Goal: Task Accomplishment & Management: Complete application form

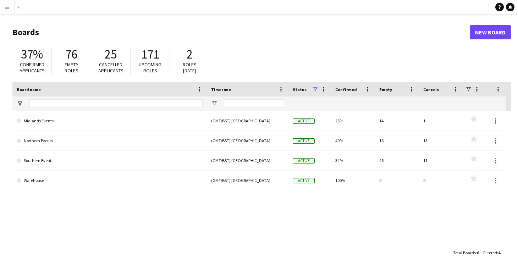
click at [3, 8] on button "Menu" at bounding box center [7, 7] width 14 height 14
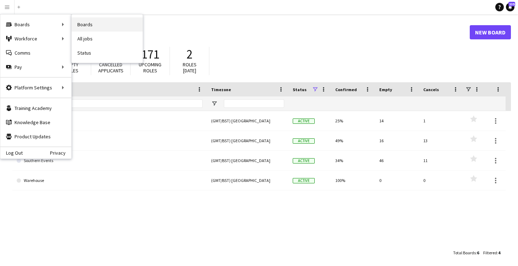
click at [83, 22] on link "Boards" at bounding box center [107, 24] width 71 height 14
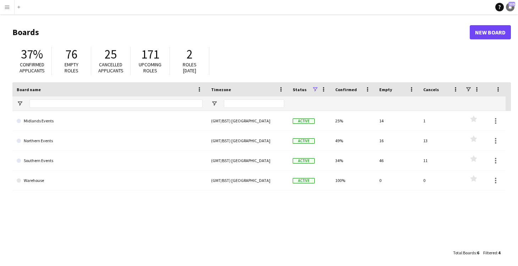
click at [509, 7] on icon "Notifications" at bounding box center [510, 7] width 4 height 4
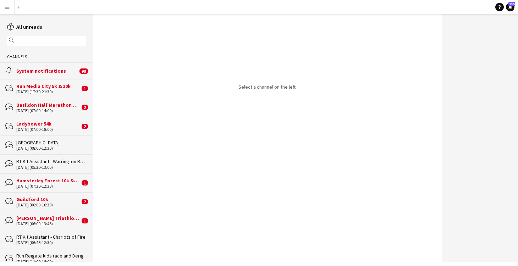
click at [49, 76] on div "alarm System notifications 98" at bounding box center [46, 70] width 93 height 16
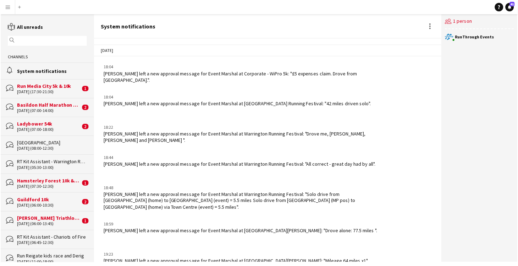
scroll to position [737, 0]
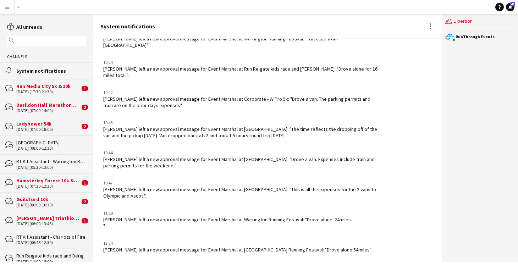
click at [6, 6] on app-icon "Menu" at bounding box center [7, 7] width 6 height 6
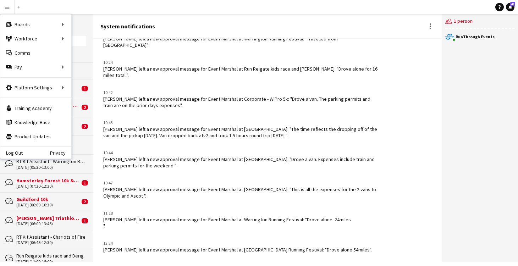
click at [5, 6] on app-icon "Menu" at bounding box center [7, 7] width 6 height 6
click at [480, 37] on div "RunThrough Events" at bounding box center [475, 37] width 39 height 4
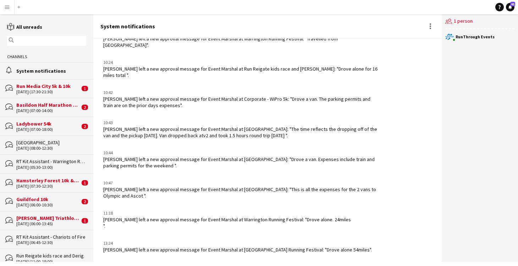
click at [5, 7] on app-icon "Menu" at bounding box center [7, 7] width 6 height 6
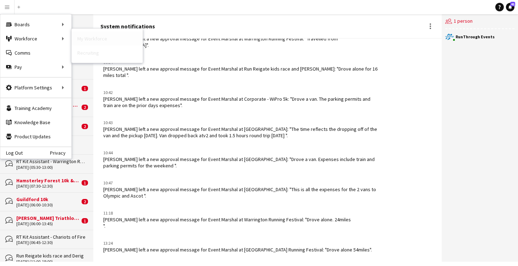
click at [99, 40] on link "My Workforce" at bounding box center [107, 39] width 71 height 14
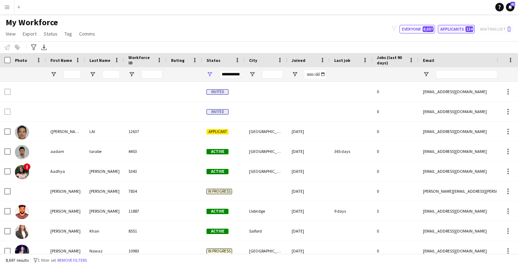
click at [461, 27] on button "Applicants 134" at bounding box center [456, 29] width 37 height 9
type input "**********"
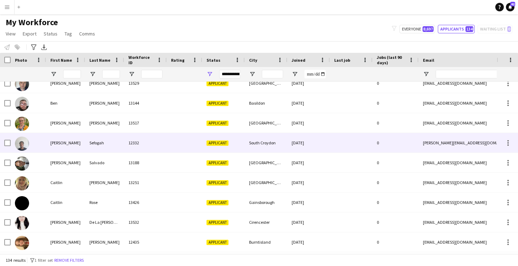
scroll to position [401, 0]
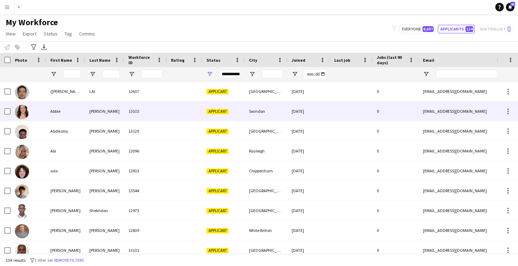
click at [182, 115] on div at bounding box center [184, 112] width 35 height 20
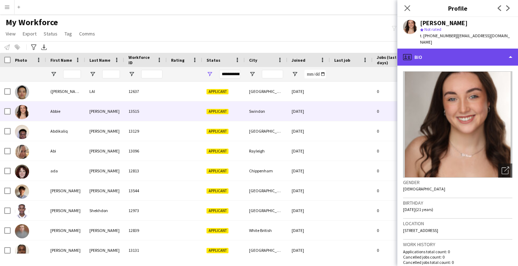
click at [459, 49] on div "profile Bio" at bounding box center [458, 57] width 121 height 17
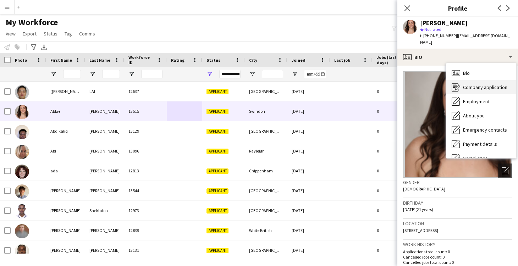
click at [466, 84] on span "Company application" at bounding box center [485, 87] width 44 height 6
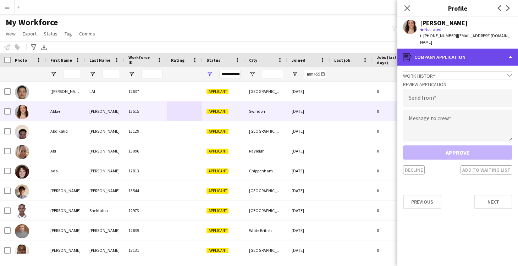
click at [447, 51] on div "register Company application" at bounding box center [458, 57] width 121 height 17
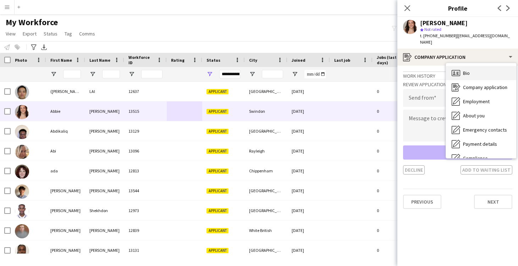
click at [456, 69] on icon "Bio" at bounding box center [456, 73] width 9 height 9
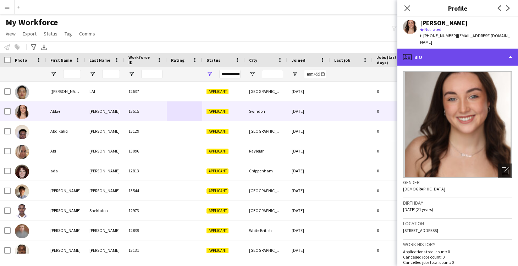
click at [421, 52] on div "profile Bio" at bounding box center [458, 57] width 121 height 17
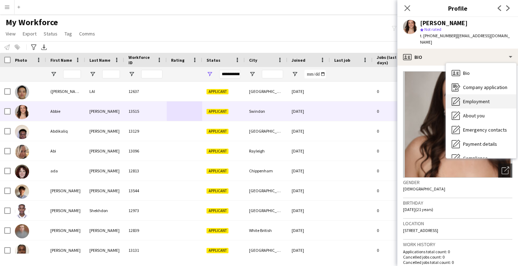
click at [472, 98] on span "Employment" at bounding box center [476, 101] width 27 height 6
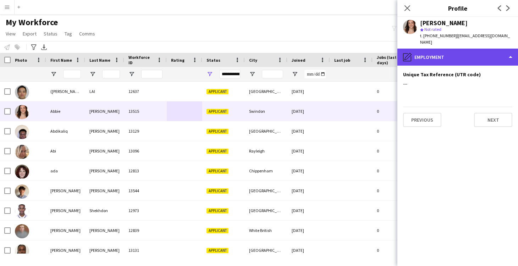
click at [429, 50] on div "pencil4 Employment" at bounding box center [458, 57] width 121 height 17
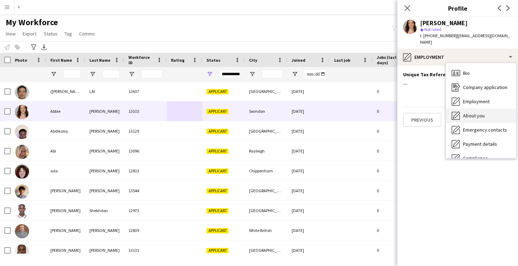
click at [473, 113] on span "About you" at bounding box center [474, 116] width 22 height 6
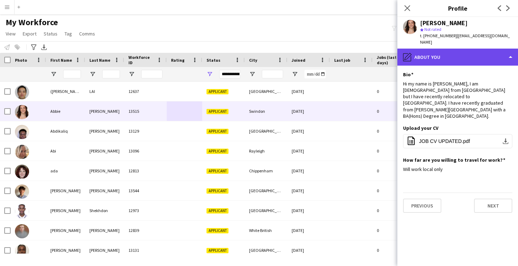
click at [442, 51] on div "pencil4 About you" at bounding box center [458, 57] width 121 height 17
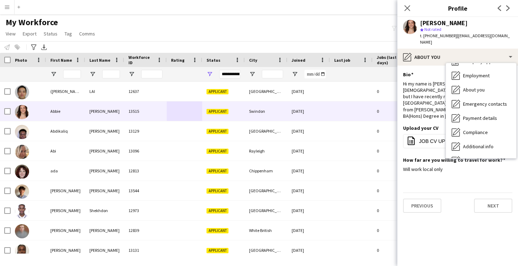
click at [433, 163] on app-section-data-types "Bio Edit this field Hi my name is Abbie Woods, I am 21 years old from Central S…" at bounding box center [458, 166] width 121 height 201
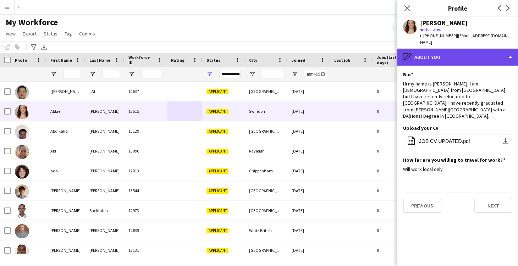
click at [435, 54] on div "pencil4 About you" at bounding box center [458, 57] width 121 height 17
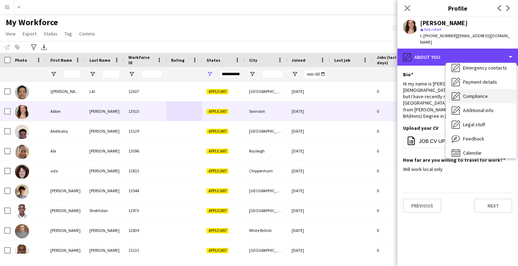
scroll to position [67, 0]
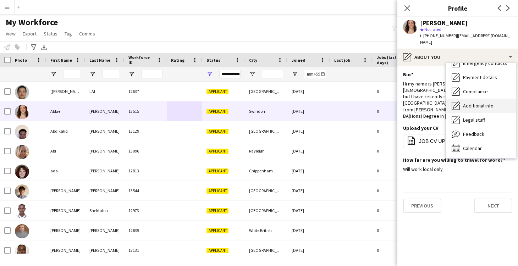
click at [470, 103] on span "Additional info" at bounding box center [478, 106] width 31 height 6
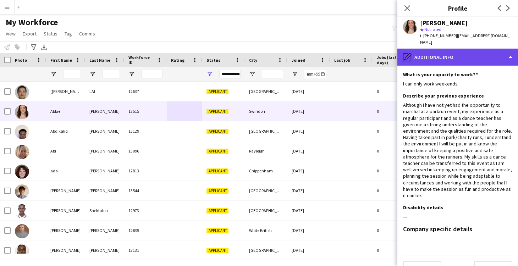
click at [470, 49] on div "pencil4 Additional info" at bounding box center [458, 57] width 121 height 17
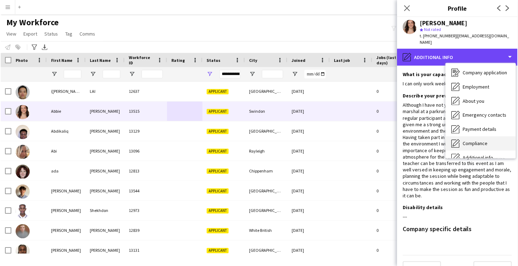
scroll to position [11, 0]
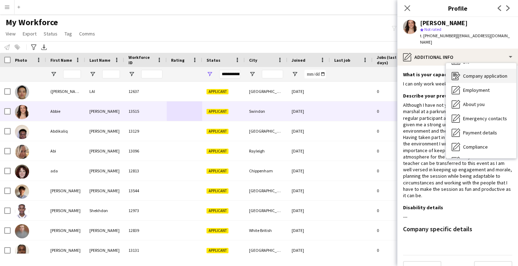
click at [472, 73] on span "Company application" at bounding box center [485, 76] width 44 height 6
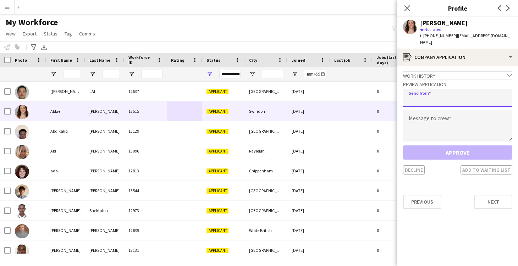
click at [431, 92] on input "email" at bounding box center [457, 98] width 109 height 18
type input "**********"
click at [452, 120] on textarea at bounding box center [457, 126] width 109 height 32
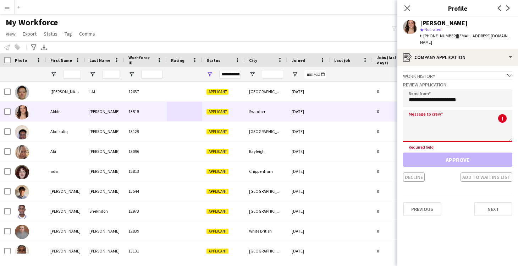
paste textarea "**********"
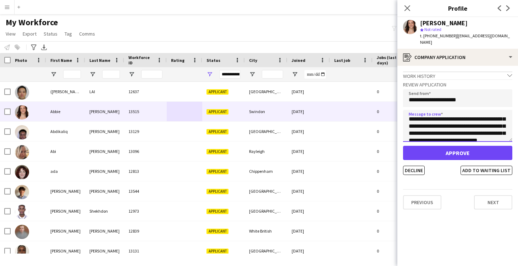
scroll to position [32, 0]
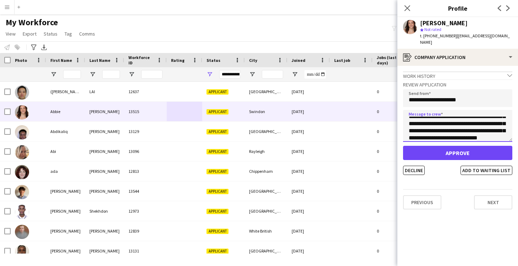
type textarea "**********"
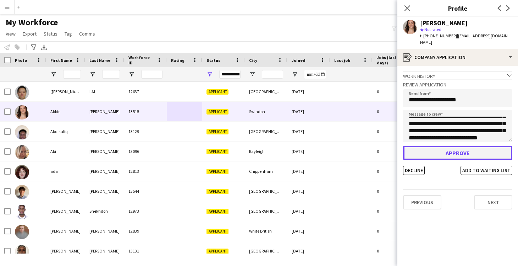
click at [438, 146] on button "Approve" at bounding box center [457, 153] width 109 height 14
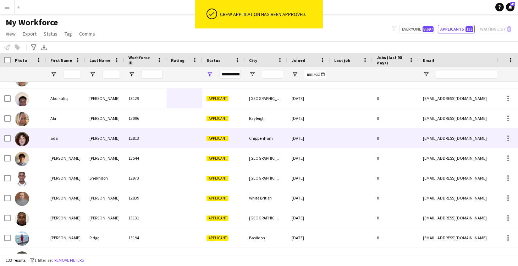
scroll to position [14, 0]
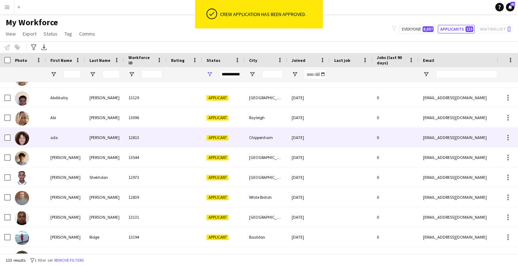
click at [280, 135] on div "Chippenham" at bounding box center [266, 137] width 43 height 20
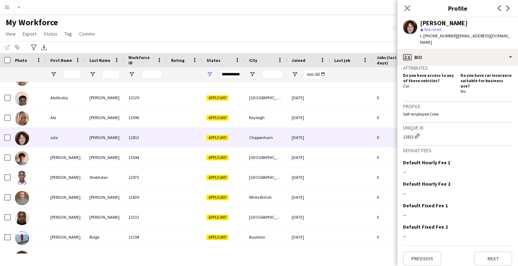
scroll to position [0, 0]
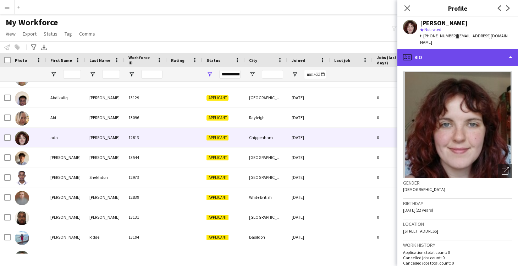
click at [426, 52] on div "profile Bio" at bounding box center [458, 57] width 121 height 17
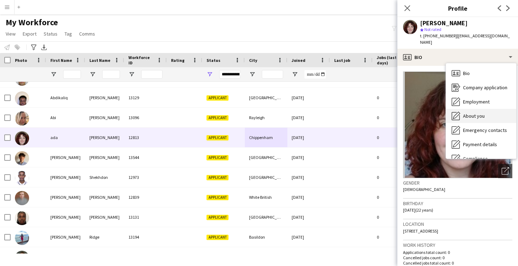
click at [463, 109] on div "About you About you" at bounding box center [481, 116] width 70 height 14
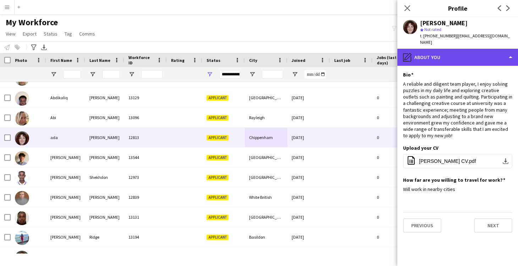
click at [427, 49] on div "pencil4 About you" at bounding box center [458, 57] width 121 height 17
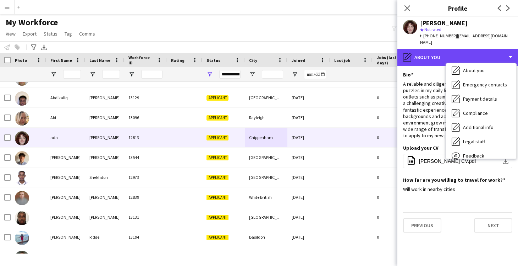
scroll to position [46, 0]
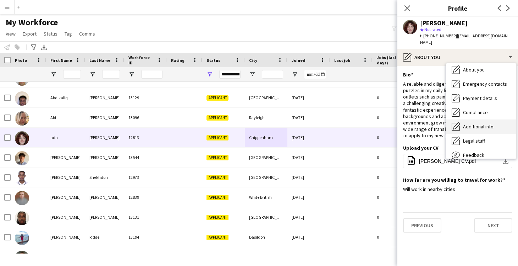
click at [465, 126] on div "Additional info Additional info" at bounding box center [481, 126] width 70 height 14
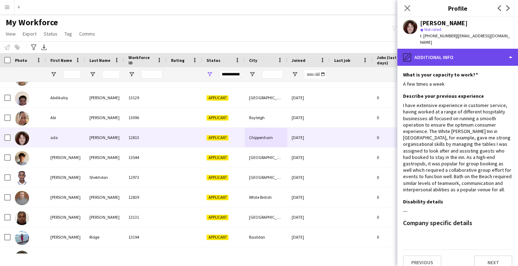
click at [453, 53] on div "pencil4 Additional info" at bounding box center [458, 57] width 121 height 17
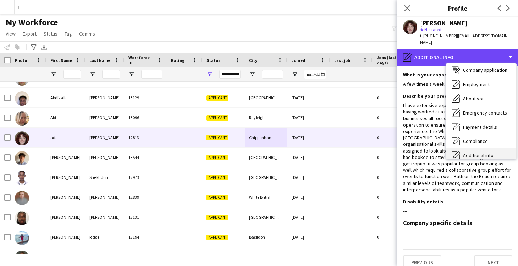
scroll to position [0, 0]
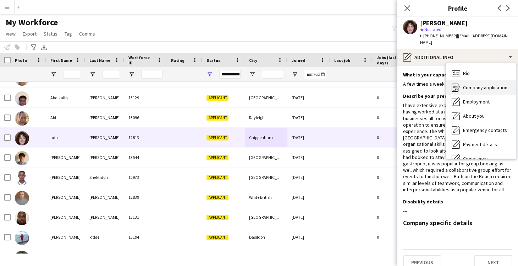
click at [471, 84] on span "Company application" at bounding box center [485, 87] width 44 height 6
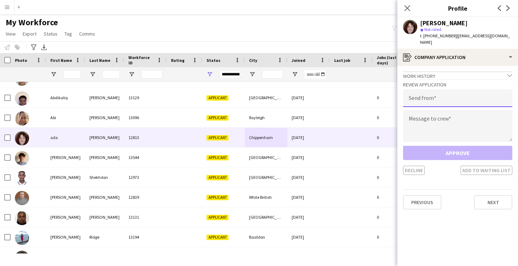
click at [429, 96] on input "email" at bounding box center [457, 98] width 109 height 18
type input "**********"
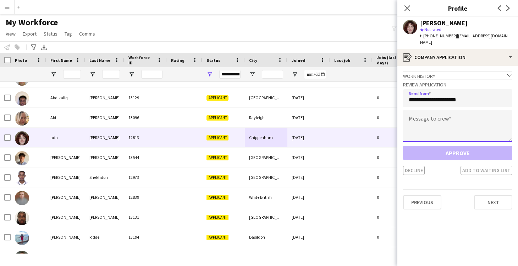
click at [443, 111] on textarea at bounding box center [457, 126] width 109 height 32
paste textarea "**********"
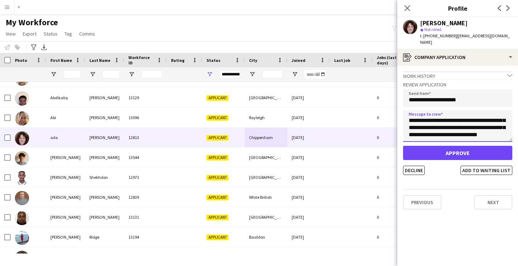
scroll to position [43, 0]
type textarea "**********"
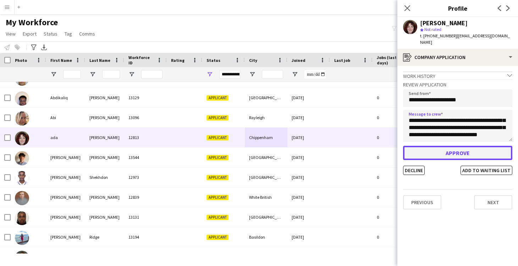
click at [458, 146] on button "Approve" at bounding box center [457, 153] width 109 height 14
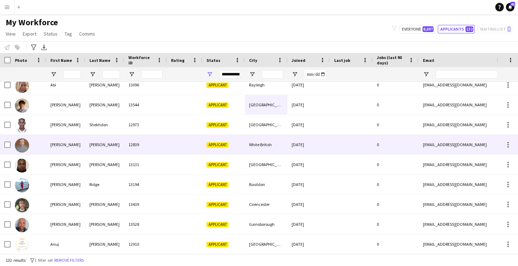
scroll to position [47, 0]
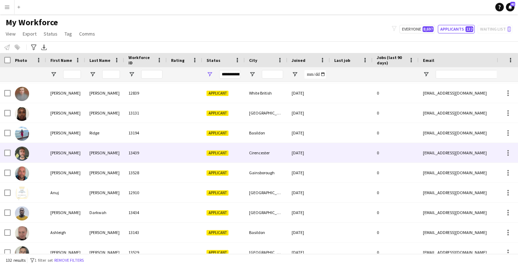
click at [181, 151] on div at bounding box center [184, 153] width 35 height 20
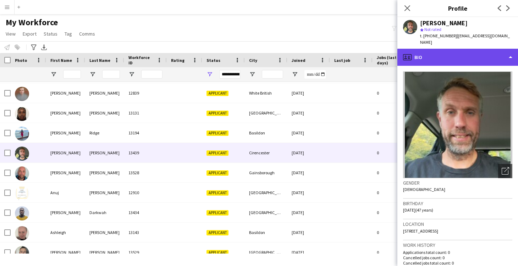
click at [433, 49] on div "profile Bio" at bounding box center [458, 57] width 121 height 17
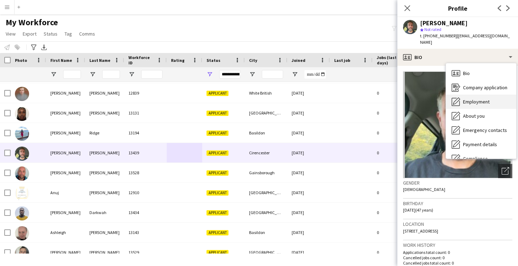
click at [470, 98] on span "Employment" at bounding box center [476, 101] width 27 height 6
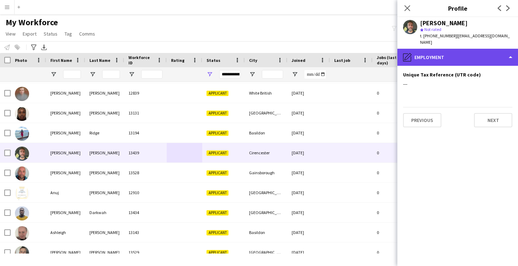
click at [437, 49] on div "pencil4 Employment" at bounding box center [458, 57] width 121 height 17
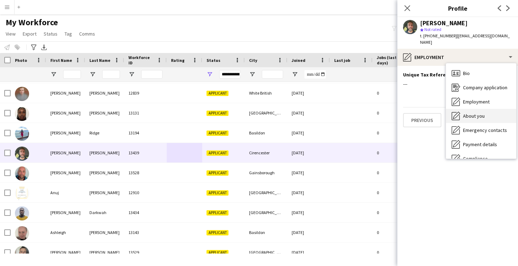
click at [466, 113] on span "About you" at bounding box center [474, 116] width 22 height 6
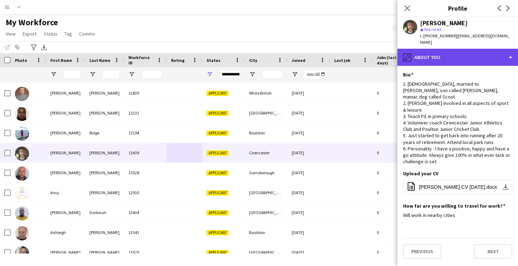
click at [430, 51] on div "pencil4 About you" at bounding box center [458, 57] width 121 height 17
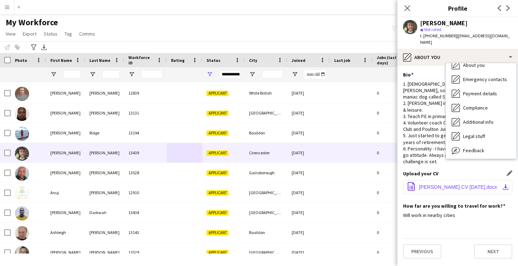
click at [434, 180] on button "office-file-sheet Andy Neal CV 19.09.25.docx download-bottom" at bounding box center [457, 187] width 109 height 14
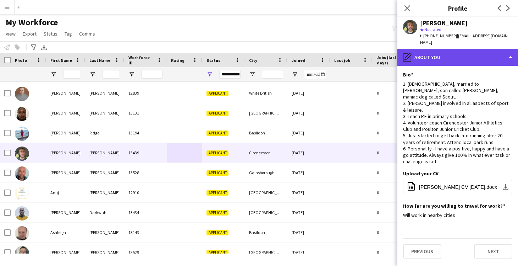
click at [433, 51] on div "pencil4 About you" at bounding box center [458, 57] width 121 height 17
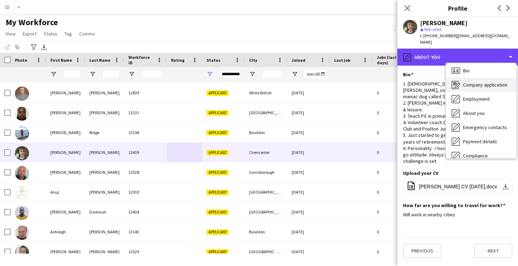
scroll to position [0, 0]
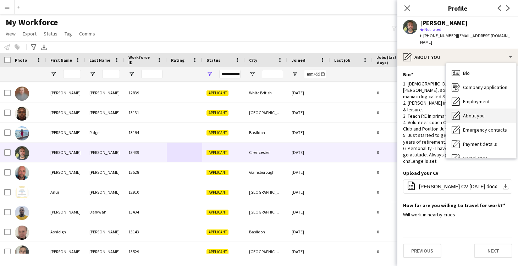
click at [469, 113] on span "About you" at bounding box center [474, 116] width 22 height 6
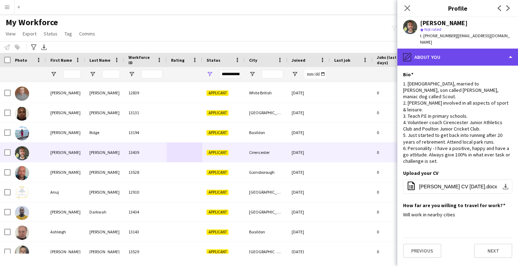
click at [427, 52] on div "pencil4 About you" at bounding box center [458, 57] width 121 height 17
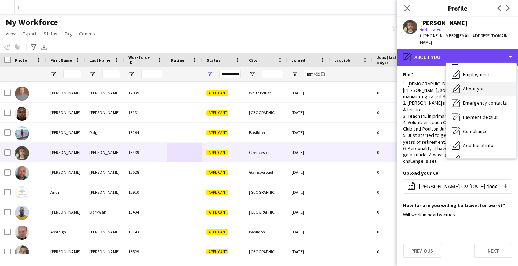
scroll to position [28, 0]
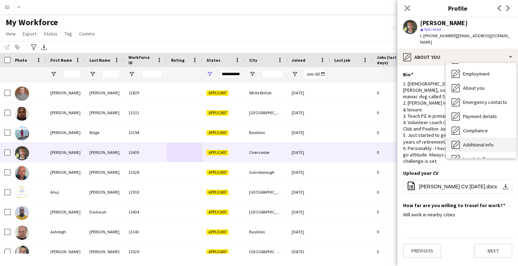
click at [460, 138] on div "Additional info Additional info" at bounding box center [481, 145] width 70 height 14
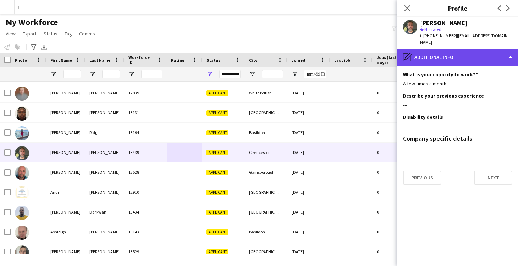
click at [454, 49] on div "pencil4 Additional info" at bounding box center [458, 57] width 121 height 17
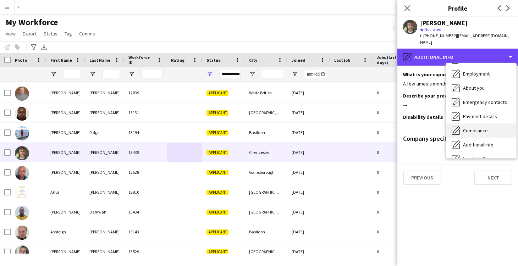
scroll to position [0, 0]
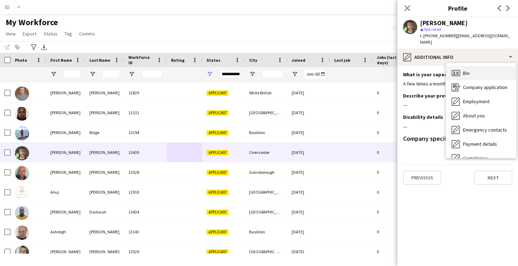
click at [467, 70] on span "Bio" at bounding box center [466, 73] width 7 height 6
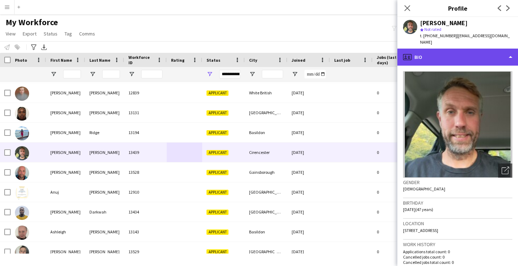
click at [422, 50] on div "profile Bio" at bounding box center [458, 57] width 121 height 17
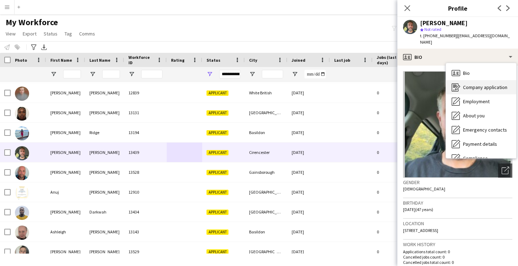
click at [461, 80] on div "Company application Company application" at bounding box center [481, 87] width 70 height 14
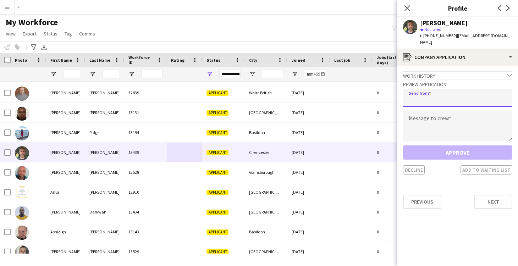
click at [432, 90] on input "email" at bounding box center [457, 98] width 109 height 18
type input "**********"
click at [439, 114] on textarea at bounding box center [457, 126] width 109 height 32
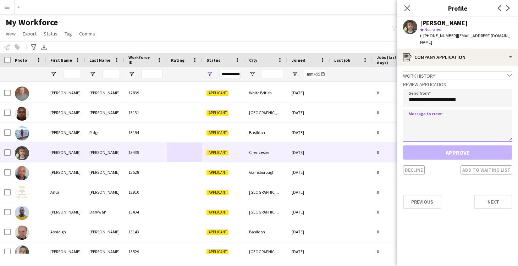
paste textarea "**********"
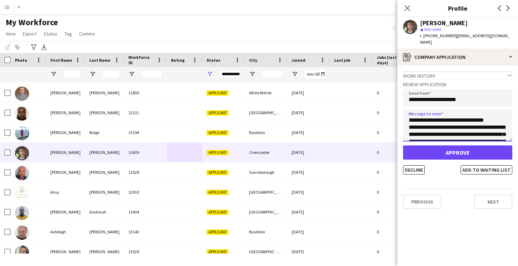
scroll to position [43, 0]
type textarea "**********"
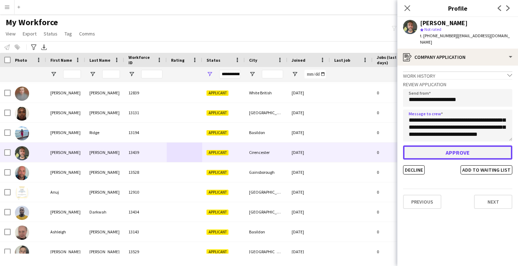
click at [447, 148] on button "Approve" at bounding box center [457, 153] width 109 height 14
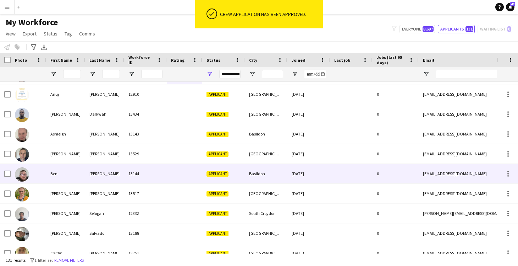
scroll to position [184, 0]
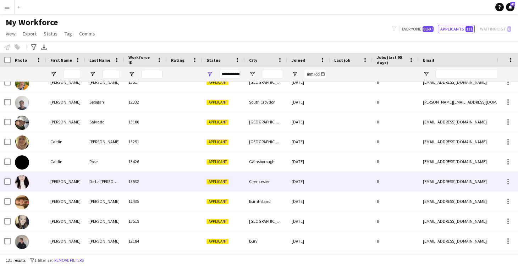
click at [239, 178] on div "Applicant" at bounding box center [223, 182] width 43 height 20
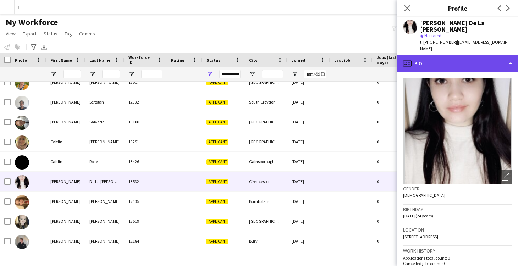
click at [426, 55] on div "profile Bio" at bounding box center [458, 63] width 121 height 17
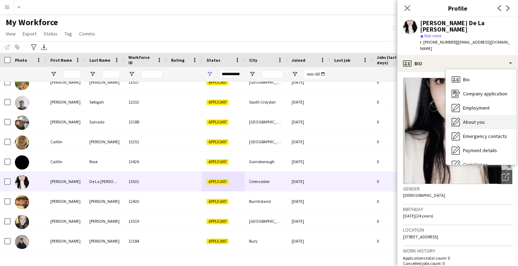
click at [465, 115] on div "About you About you" at bounding box center [481, 122] width 70 height 14
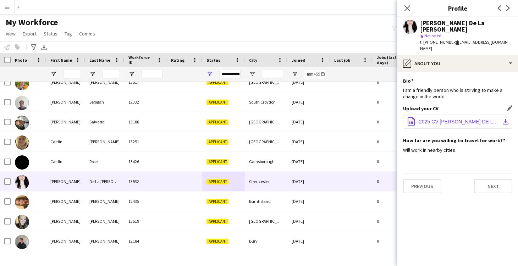
click at [451, 119] on span "2025 CV CAROLINE DE LA HARPE .pdf.pdf" at bounding box center [459, 122] width 80 height 6
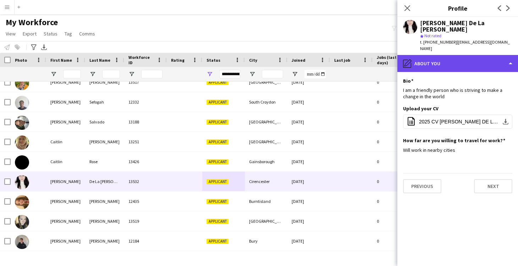
click at [429, 55] on div "pencil4 About you" at bounding box center [458, 63] width 121 height 17
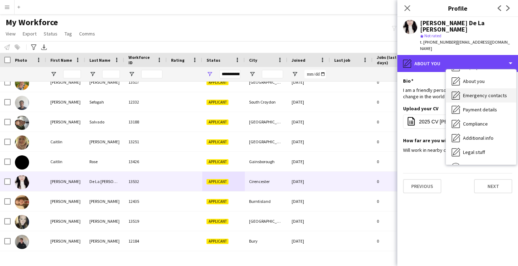
scroll to position [46, 0]
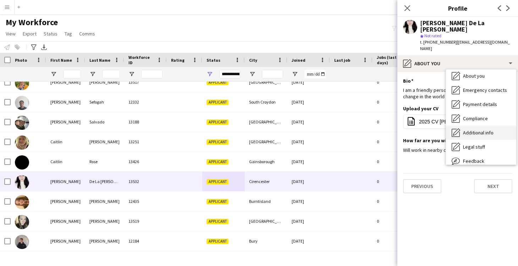
click at [474, 130] on span "Additional info" at bounding box center [478, 133] width 31 height 6
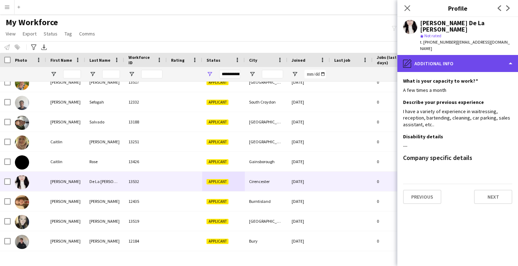
click at [421, 55] on div "pencil4 Additional info" at bounding box center [458, 63] width 121 height 17
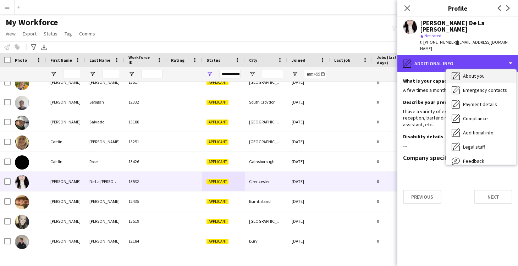
scroll to position [0, 0]
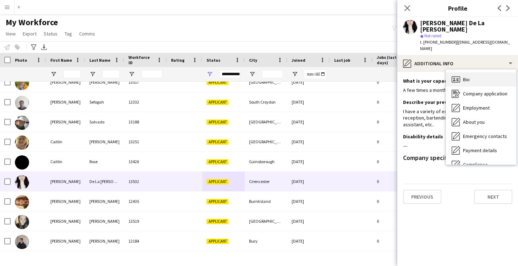
click at [469, 76] on span "Bio" at bounding box center [466, 79] width 7 height 6
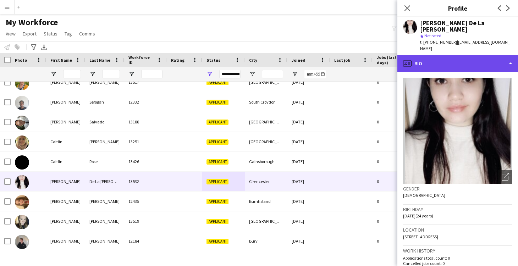
click at [418, 55] on div "profile Bio" at bounding box center [458, 63] width 121 height 17
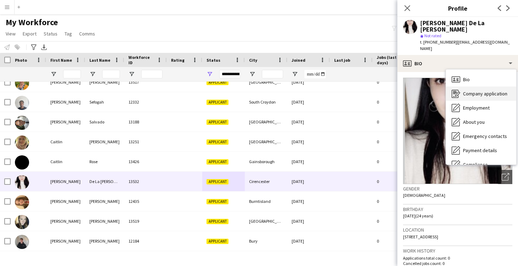
click at [487, 91] on span "Company application" at bounding box center [485, 94] width 44 height 6
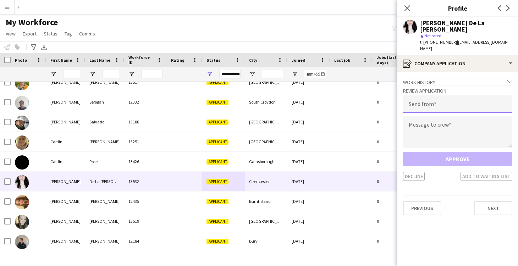
click at [435, 95] on input "email" at bounding box center [457, 104] width 109 height 18
type input "**********"
click at [450, 116] on textarea at bounding box center [457, 132] width 109 height 32
paste textarea "**********"
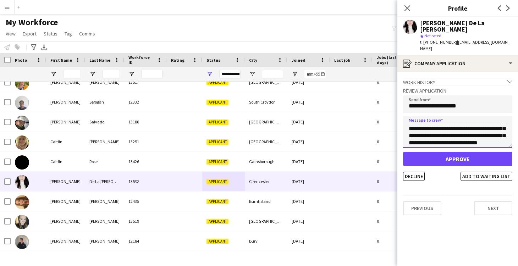
scroll to position [43, 0]
type textarea "**********"
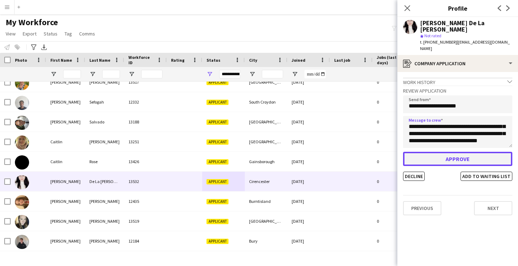
click at [457, 152] on button "Approve" at bounding box center [457, 159] width 109 height 14
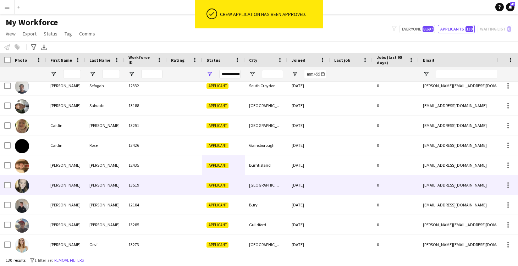
scroll to position [307, 0]
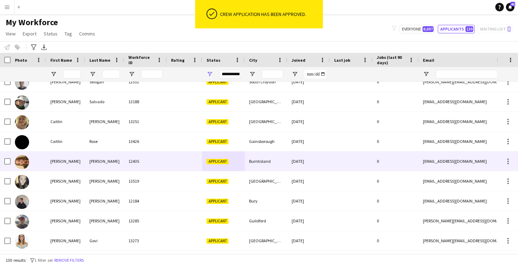
click at [269, 159] on div "Burntisland" at bounding box center [266, 162] width 43 height 20
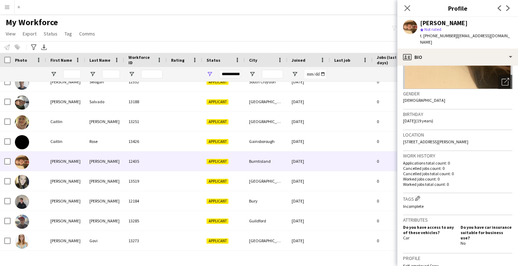
scroll to position [90, 0]
click at [448, 139] on span "73 Cromwell Road, Burntisland, KY3 9EL" at bounding box center [435, 140] width 65 height 5
copy span "Burntisland"
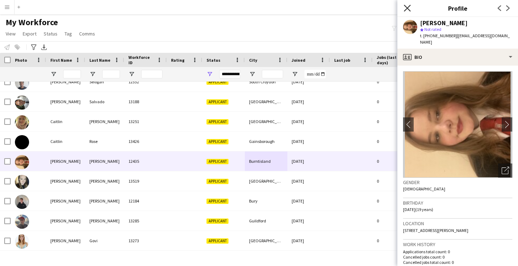
click at [409, 6] on icon at bounding box center [407, 8] width 7 height 7
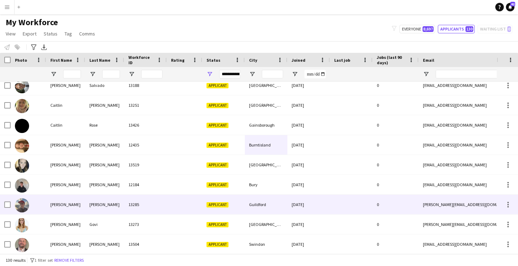
scroll to position [349, 0]
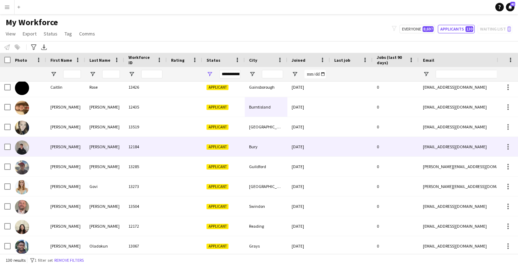
click at [167, 149] on div at bounding box center [184, 147] width 35 height 20
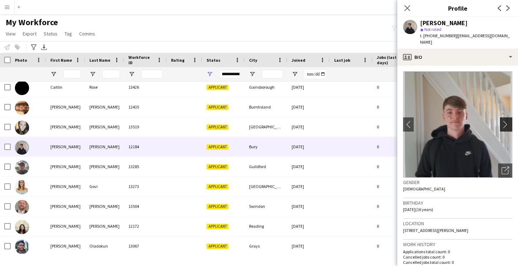
click at [507, 121] on app-icon "chevron-right" at bounding box center [507, 124] width 11 height 7
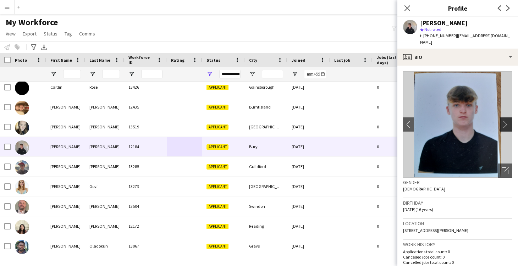
click at [507, 121] on app-icon "chevron-right" at bounding box center [507, 124] width 11 height 7
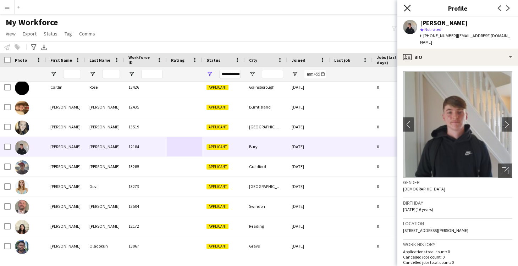
click at [406, 8] on icon "Close pop-in" at bounding box center [407, 8] width 7 height 7
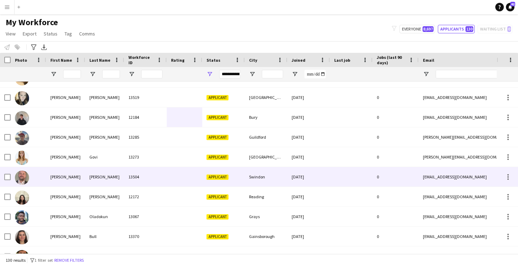
click at [175, 173] on div at bounding box center [184, 177] width 35 height 20
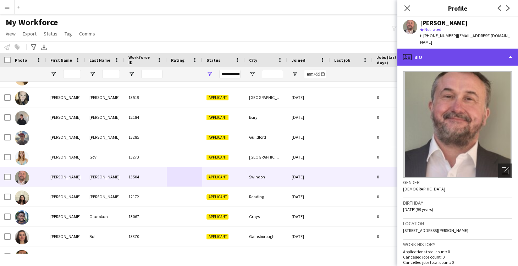
click at [431, 49] on div "profile Bio" at bounding box center [458, 57] width 121 height 17
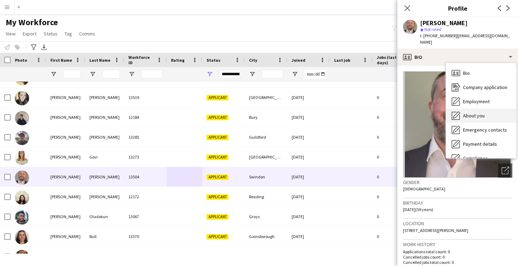
click at [475, 113] on span "About you" at bounding box center [474, 116] width 22 height 6
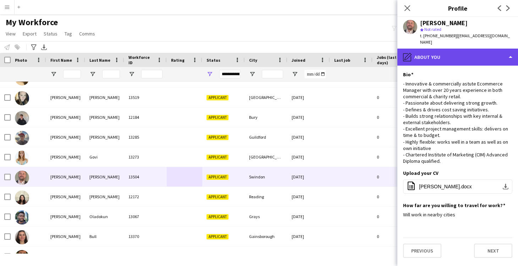
click at [414, 49] on div "pencil4 About you" at bounding box center [458, 57] width 121 height 17
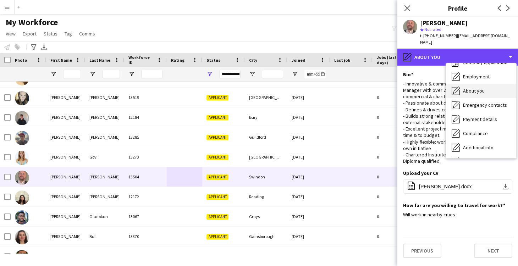
scroll to position [33, 0]
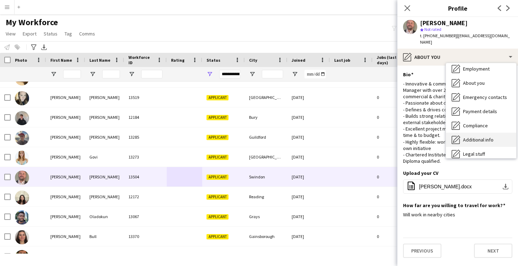
click at [470, 137] on span "Additional info" at bounding box center [478, 140] width 31 height 6
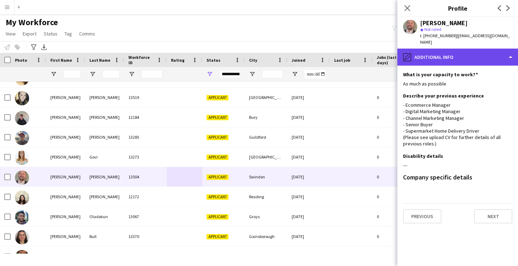
click at [426, 55] on div "pencil4 Additional info" at bounding box center [458, 57] width 121 height 17
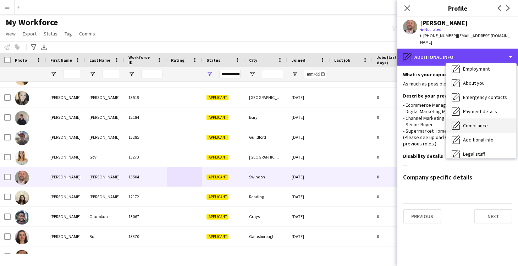
scroll to position [0, 0]
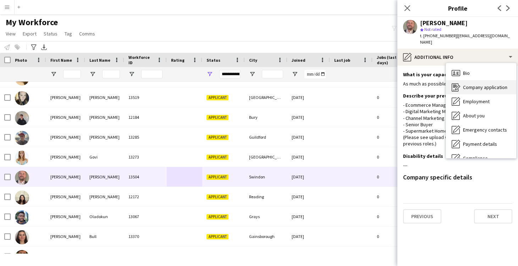
click at [470, 84] on span "Company application" at bounding box center [485, 87] width 44 height 6
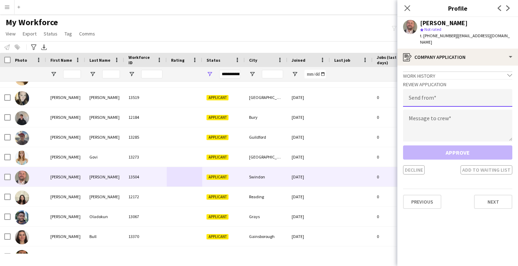
click at [438, 92] on input "email" at bounding box center [457, 98] width 109 height 18
type input "**********"
click at [433, 114] on textarea at bounding box center [457, 126] width 109 height 32
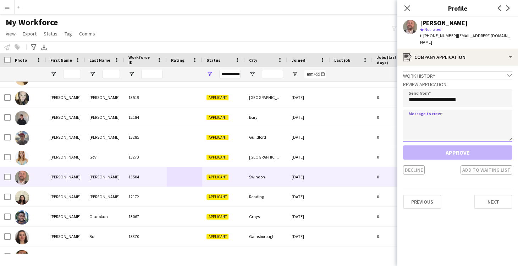
paste textarea "**********"
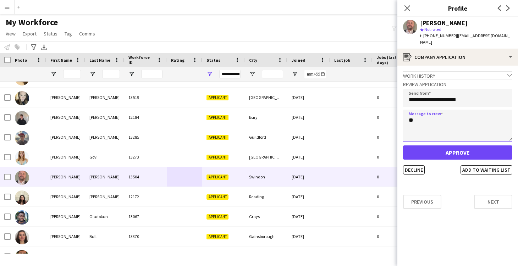
type textarea "*"
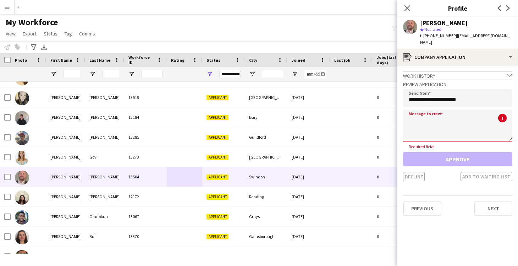
paste textarea "**********"
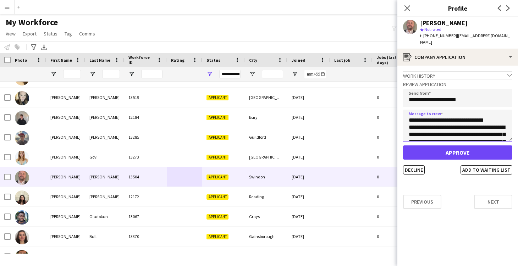
type textarea "**********"
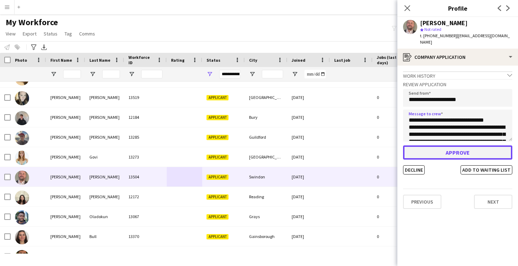
click at [453, 148] on button "Approve" at bounding box center [457, 153] width 109 height 14
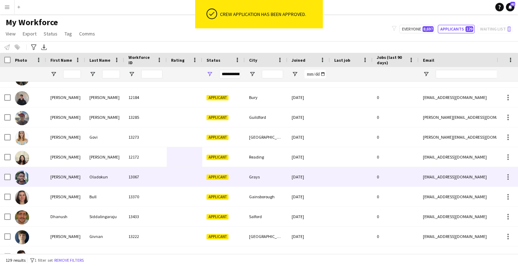
scroll to position [422, 0]
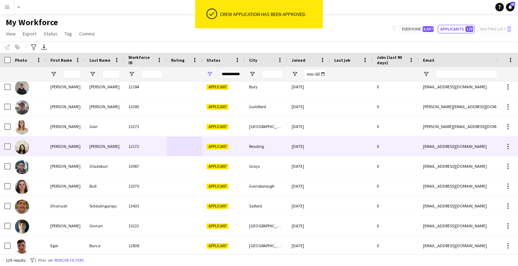
click at [156, 151] on div "12172" at bounding box center [145, 147] width 43 height 20
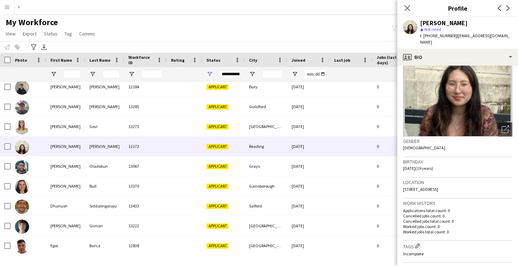
scroll to position [42, 0]
click at [406, 11] on icon "Close pop-in" at bounding box center [407, 8] width 7 height 7
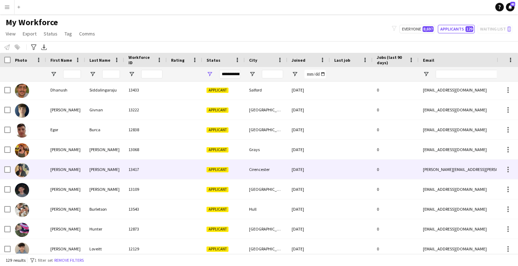
scroll to position [542, 0]
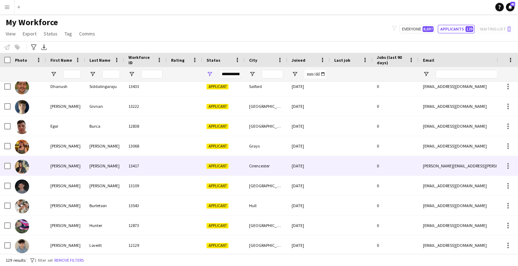
click at [192, 161] on div at bounding box center [184, 166] width 35 height 20
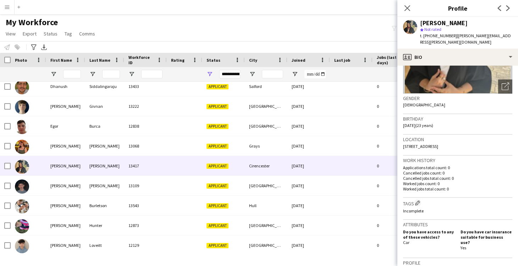
scroll to position [0, 0]
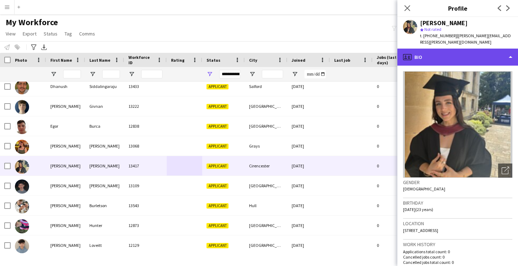
click at [434, 55] on div "profile Bio" at bounding box center [458, 57] width 121 height 17
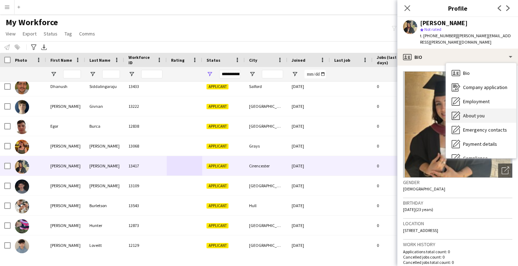
click at [478, 113] on span "About you" at bounding box center [474, 116] width 22 height 6
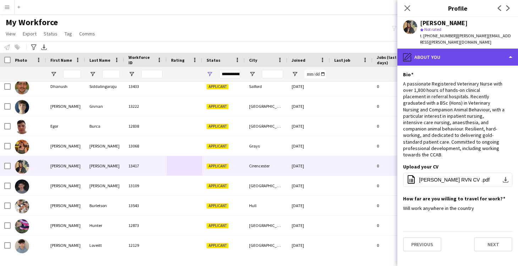
click at [433, 53] on div "pencil4 About you" at bounding box center [458, 57] width 121 height 17
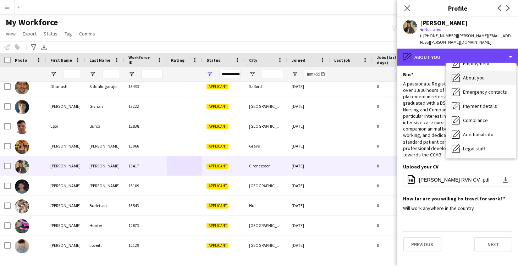
scroll to position [41, 0]
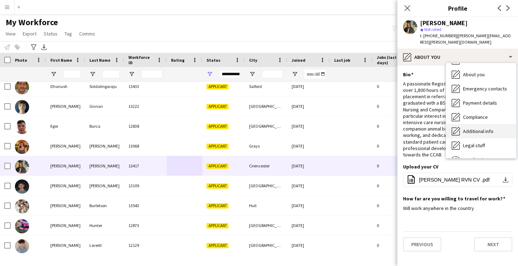
click at [470, 128] on span "Additional info" at bounding box center [478, 131] width 31 height 6
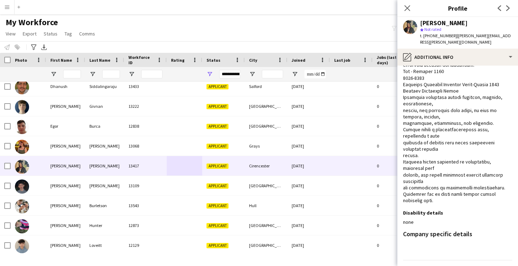
scroll to position [0, 0]
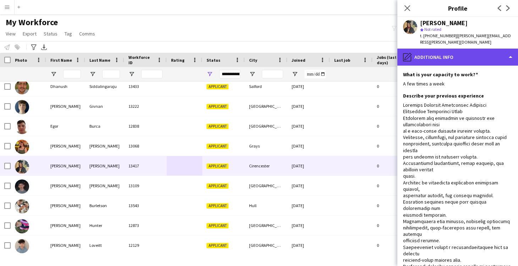
click at [431, 49] on div "pencil4 Additional info" at bounding box center [458, 57] width 121 height 17
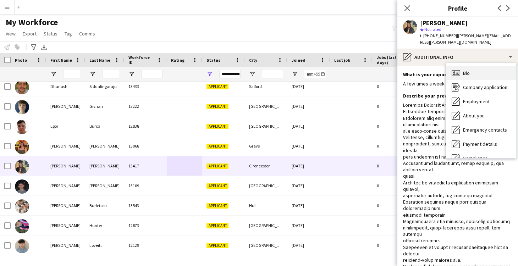
click at [464, 70] on span "Bio" at bounding box center [466, 73] width 7 height 6
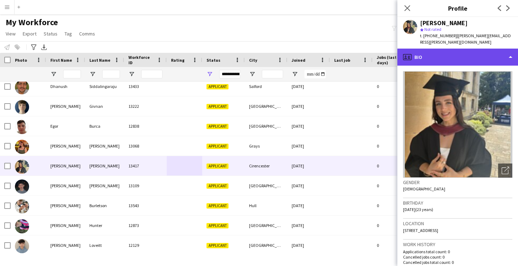
click at [420, 49] on div "profile Bio" at bounding box center [458, 57] width 121 height 17
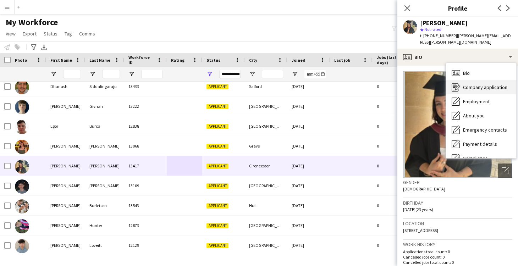
click at [467, 84] on span "Company application" at bounding box center [485, 87] width 44 height 6
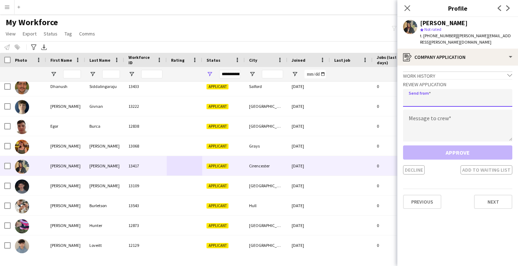
click at [431, 89] on input "email" at bounding box center [457, 98] width 109 height 18
type input "**********"
click at [440, 113] on textarea at bounding box center [457, 126] width 109 height 32
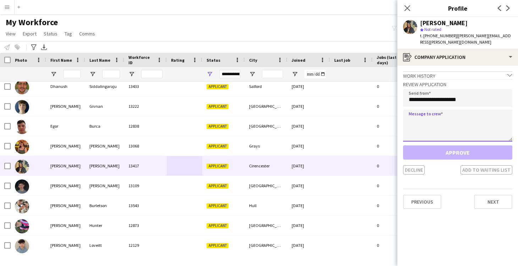
paste textarea "**********"
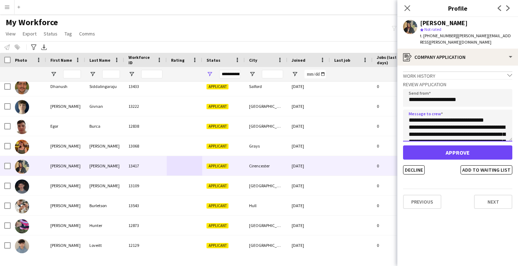
type textarea "**********"
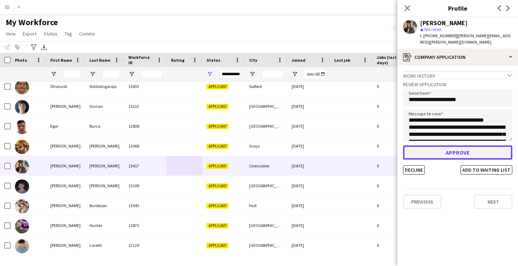
click at [460, 146] on button "Approve" at bounding box center [457, 153] width 109 height 14
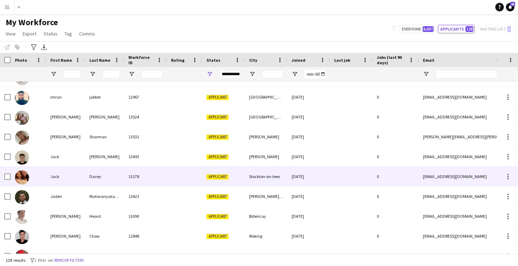
click at [173, 175] on div at bounding box center [184, 177] width 35 height 20
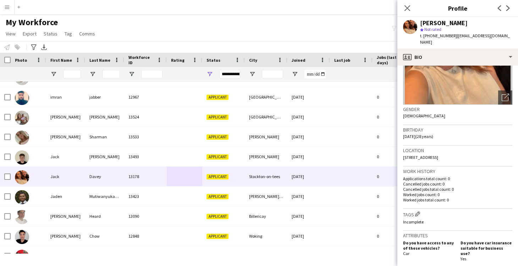
drag, startPoint x: 442, startPoint y: 151, endPoint x: 471, endPoint y: 151, distance: 29.5
click at [438, 155] on span "25 Redbrook Avenue, Stockton-on-tees, TS19 9HJ" at bounding box center [420, 157] width 35 height 5
click at [410, 9] on icon "Close pop-in" at bounding box center [407, 8] width 7 height 7
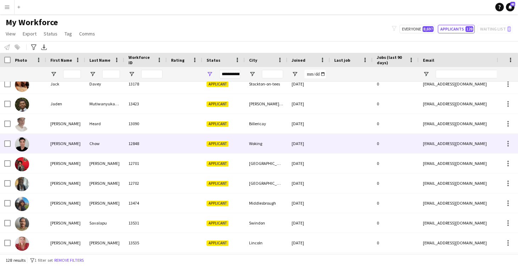
click at [195, 140] on div at bounding box center [184, 144] width 35 height 20
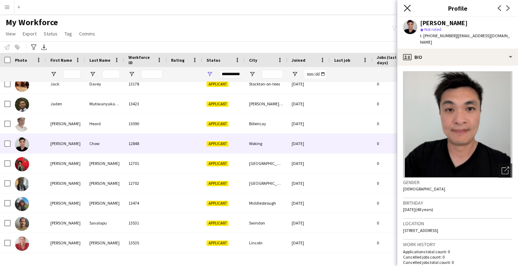
click at [407, 9] on icon "Close pop-in" at bounding box center [407, 8] width 7 height 7
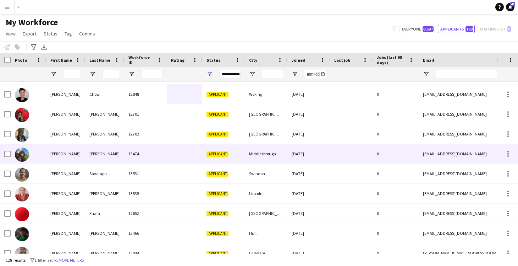
scroll to position [1042, 0]
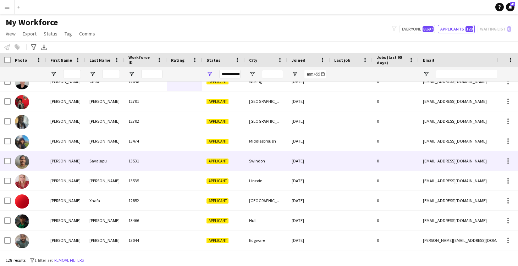
click at [167, 159] on div at bounding box center [184, 161] width 35 height 20
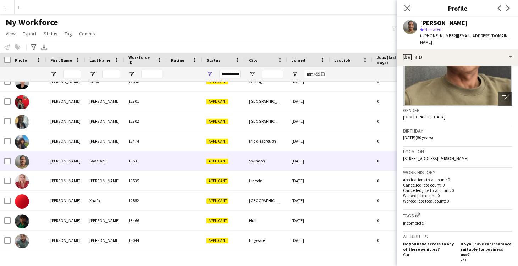
scroll to position [0, 0]
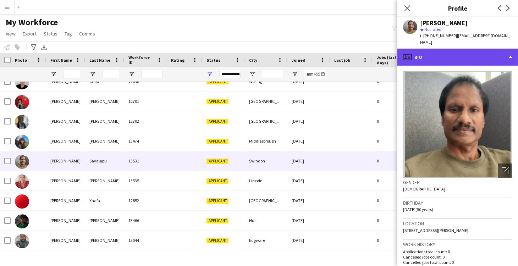
click at [426, 53] on div "profile Bio" at bounding box center [458, 57] width 121 height 17
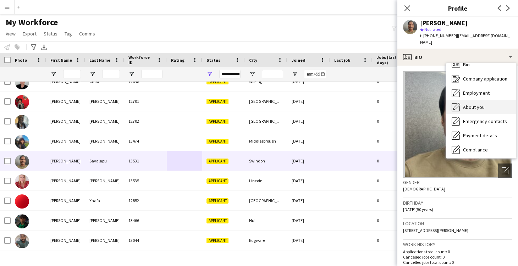
click at [477, 104] on span "About you" at bounding box center [474, 107] width 22 height 6
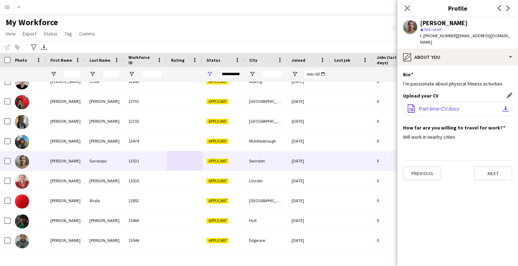
click at [440, 106] on span "Part-time-CV.docx" at bounding box center [439, 109] width 40 height 6
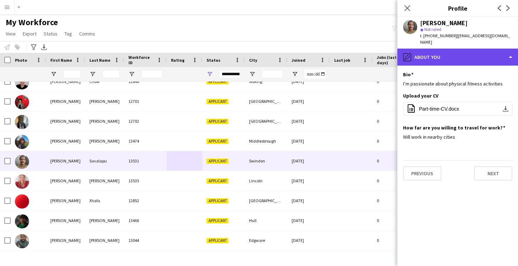
click at [435, 53] on div "pencil4 About you" at bounding box center [458, 57] width 121 height 17
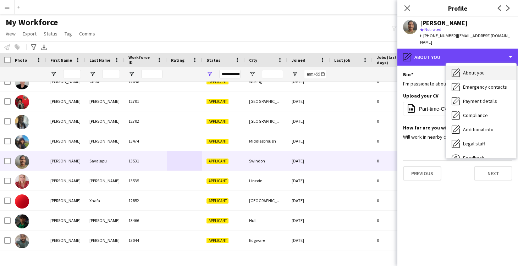
scroll to position [43, 0]
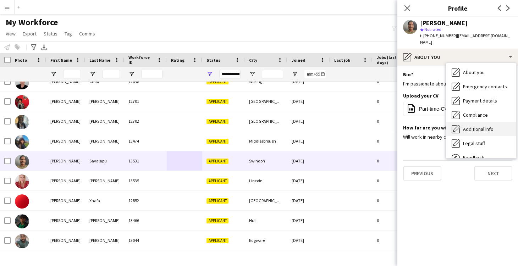
click at [475, 126] on span "Additional info" at bounding box center [478, 129] width 31 height 6
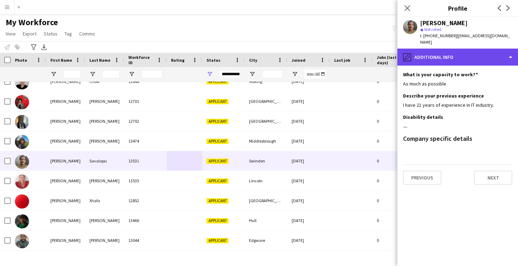
click at [428, 56] on div "pencil4 Additional info" at bounding box center [458, 57] width 121 height 17
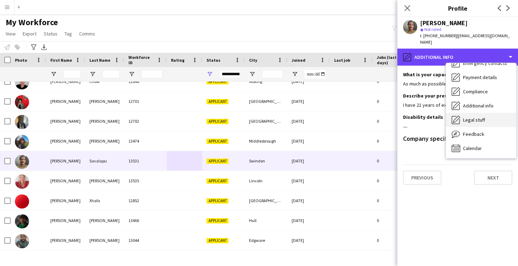
scroll to position [0, 0]
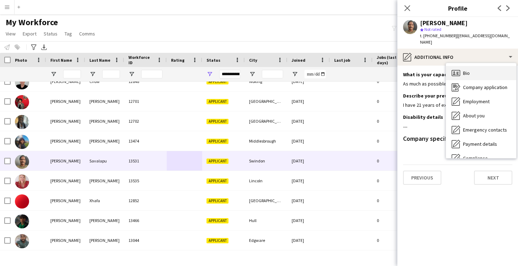
click at [466, 70] on span "Bio" at bounding box center [466, 73] width 7 height 6
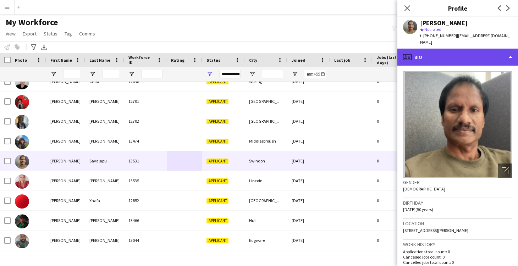
click at [422, 49] on div "profile Bio" at bounding box center [458, 57] width 121 height 17
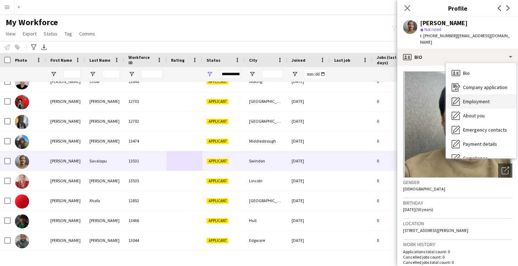
click at [470, 98] on span "Employment" at bounding box center [476, 101] width 27 height 6
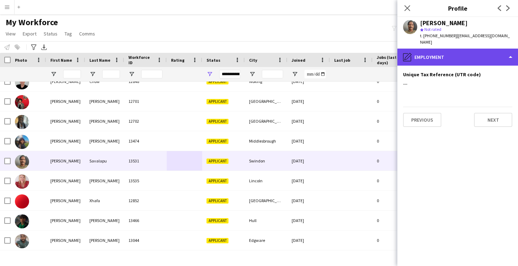
click at [426, 49] on div "pencil4 Employment" at bounding box center [458, 57] width 121 height 17
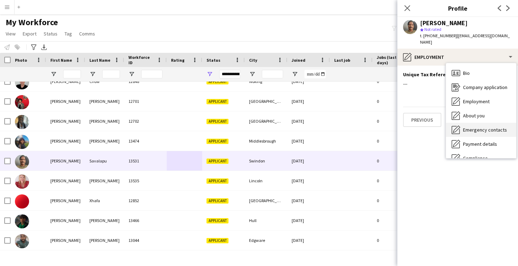
click at [475, 126] on div "Emergency contacts Emergency contacts" at bounding box center [481, 130] width 70 height 14
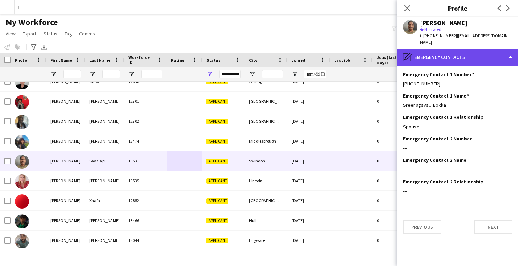
click at [425, 50] on div "pencil4 Emergency contacts" at bounding box center [458, 57] width 121 height 17
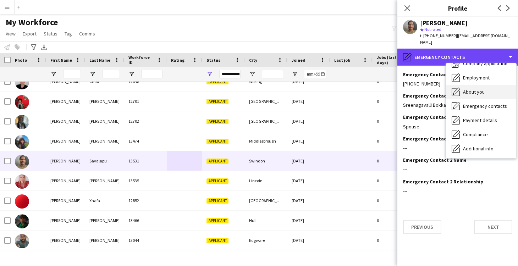
scroll to position [29, 0]
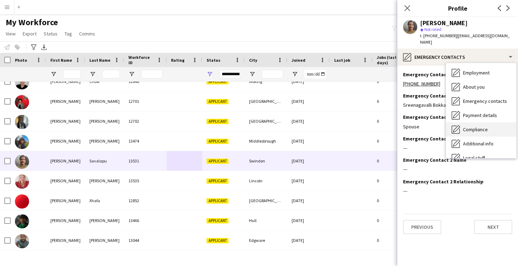
click at [478, 126] on span "Compliance" at bounding box center [475, 129] width 25 height 6
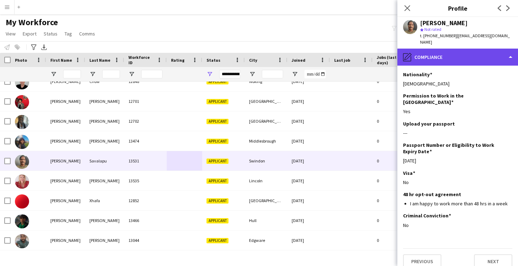
click at [436, 52] on div "pencil4 Compliance" at bounding box center [458, 57] width 121 height 17
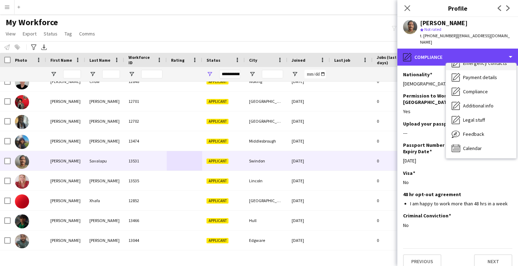
scroll to position [0, 0]
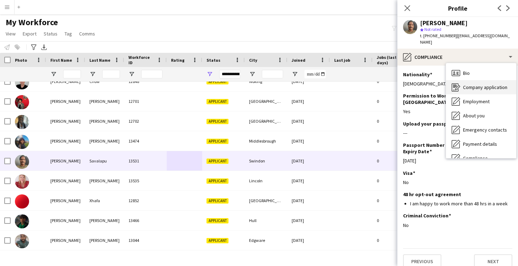
click at [467, 80] on div "Company application Company application" at bounding box center [481, 87] width 70 height 14
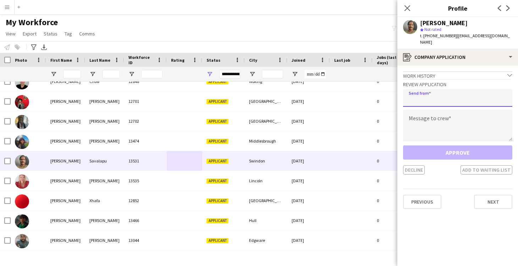
click at [427, 93] on input "email" at bounding box center [457, 98] width 109 height 18
type input "**********"
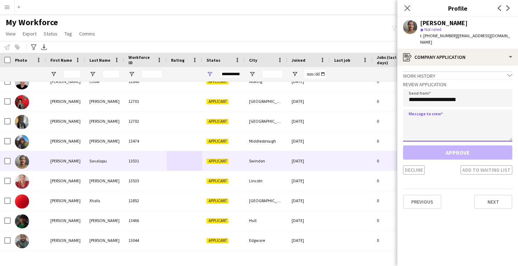
click at [435, 115] on textarea at bounding box center [457, 126] width 109 height 32
paste textarea "**********"
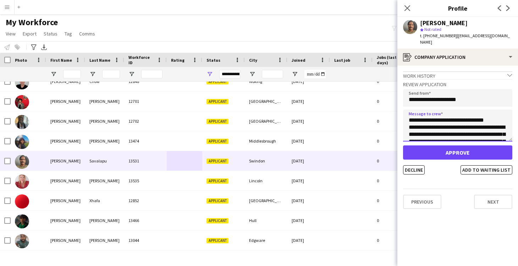
type textarea "**********"
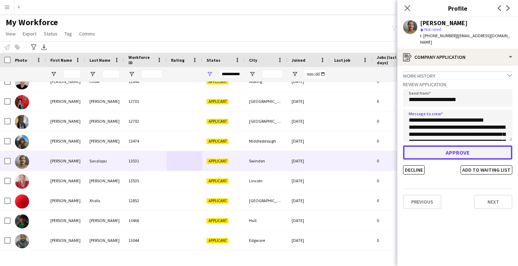
click at [449, 146] on button "Approve" at bounding box center [457, 153] width 109 height 14
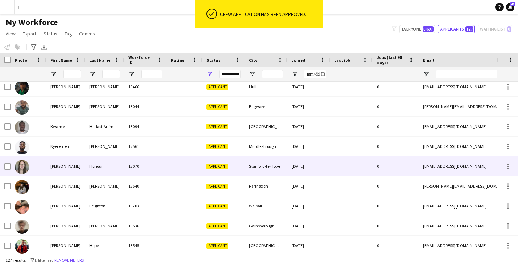
scroll to position [1162, 0]
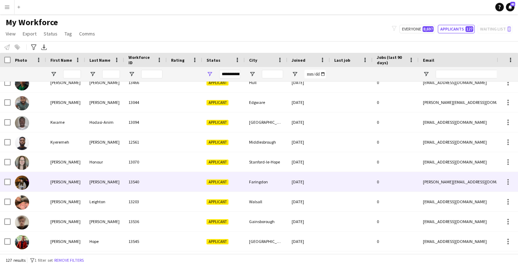
click at [174, 182] on div at bounding box center [184, 182] width 35 height 20
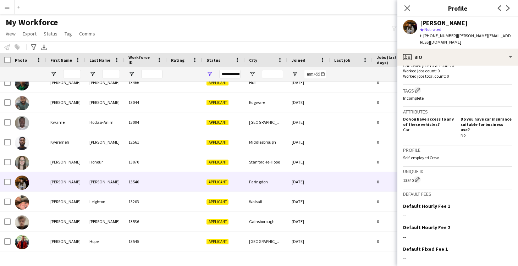
scroll to position [0, 0]
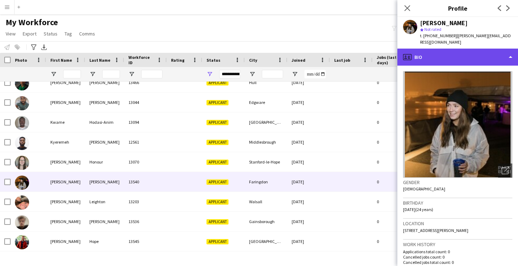
click at [429, 50] on div "profile Bio" at bounding box center [458, 57] width 121 height 17
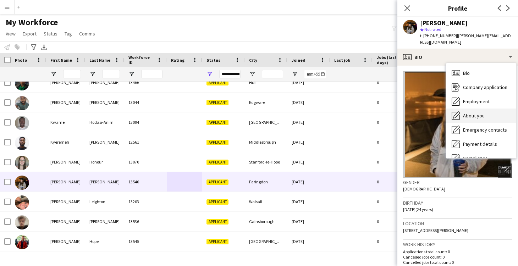
click at [472, 113] on span "About you" at bounding box center [474, 116] width 22 height 6
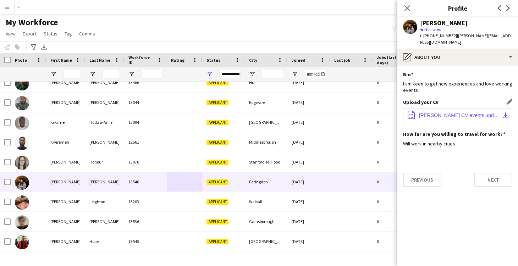
click at [455, 113] on span "Lara Whitfield CV events updated .docx" at bounding box center [459, 116] width 80 height 6
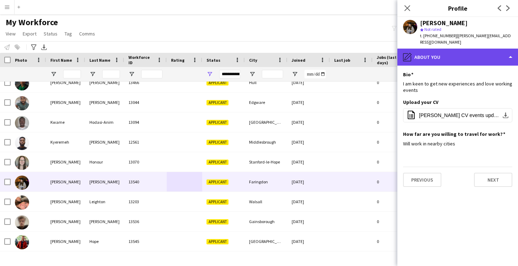
click at [436, 50] on div "pencil4 About you" at bounding box center [458, 57] width 121 height 17
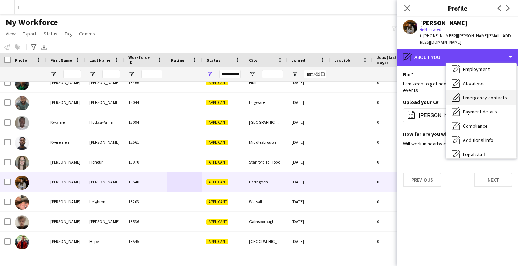
scroll to position [35, 0]
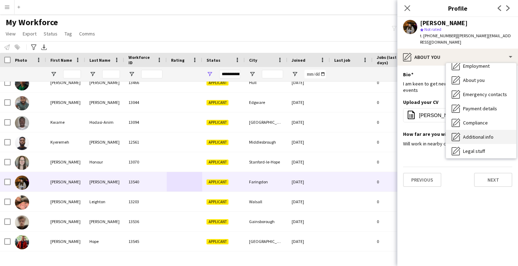
click at [476, 134] on span "Additional info" at bounding box center [478, 137] width 31 height 6
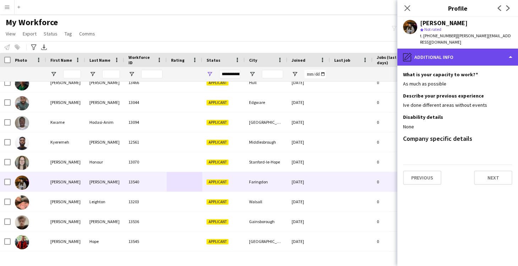
click at [430, 49] on div "pencil4 Additional info" at bounding box center [458, 57] width 121 height 17
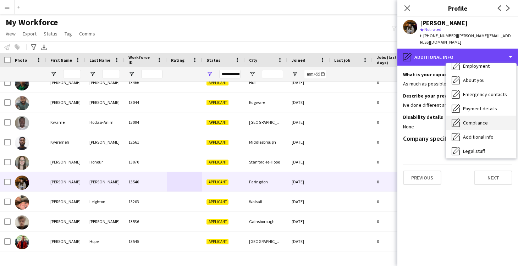
scroll to position [0, 0]
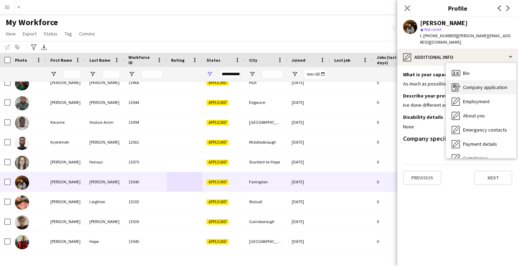
click at [471, 84] on span "Company application" at bounding box center [485, 87] width 44 height 6
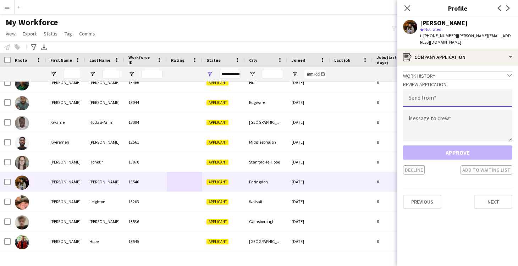
click at [434, 89] on input "email" at bounding box center [457, 98] width 109 height 18
type input "**********"
click at [448, 114] on textarea at bounding box center [457, 126] width 109 height 32
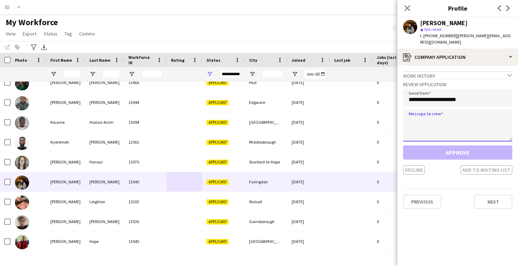
paste textarea "**********"
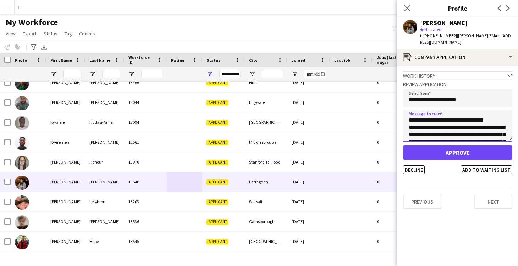
type textarea "**********"
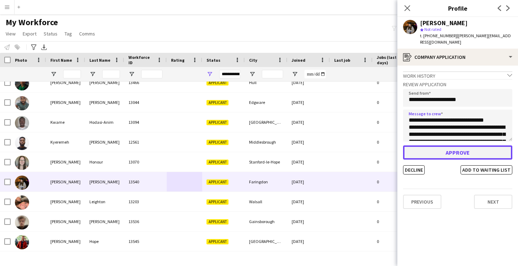
click at [463, 146] on button "Approve" at bounding box center [457, 153] width 109 height 14
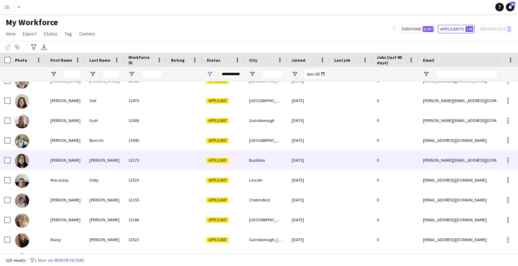
scroll to position [1331, 0]
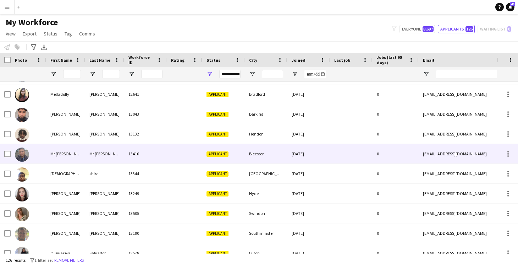
click at [273, 151] on div "Bicester" at bounding box center [266, 154] width 43 height 20
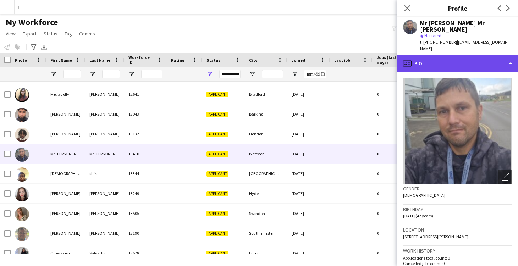
click at [417, 55] on div "profile Bio" at bounding box center [458, 63] width 121 height 17
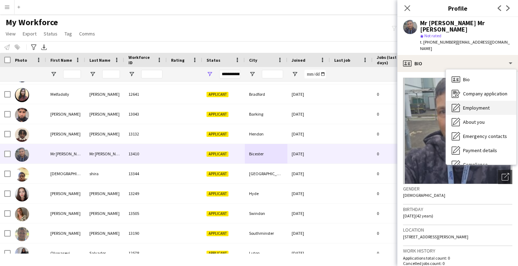
click at [479, 105] on span "Employment" at bounding box center [476, 108] width 27 height 6
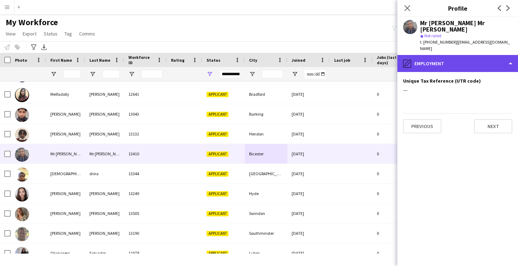
click at [443, 55] on div "pencil4 Employment" at bounding box center [458, 63] width 121 height 17
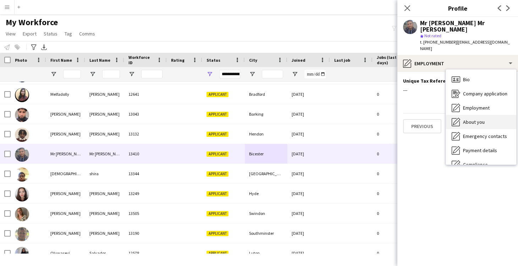
click at [467, 119] on span "About you" at bounding box center [474, 122] width 22 height 6
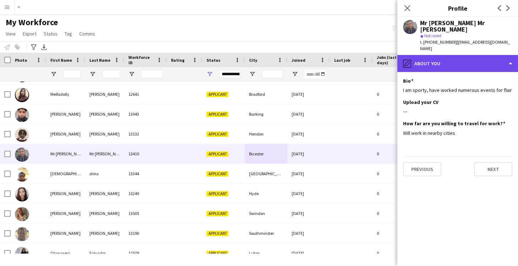
click at [427, 55] on div "pencil4 About you" at bounding box center [458, 63] width 121 height 17
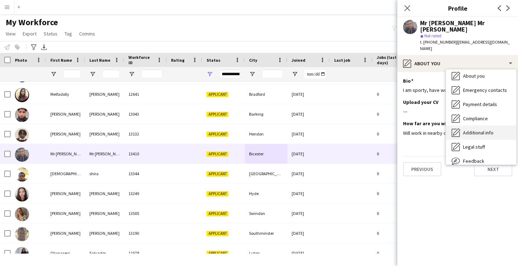
click at [486, 130] on span "Additional info" at bounding box center [478, 133] width 31 height 6
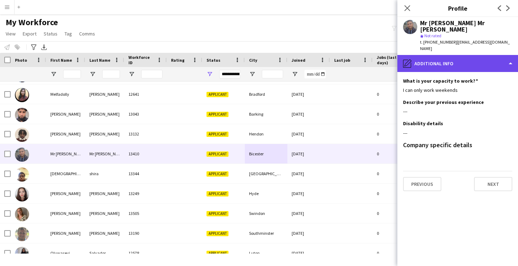
click at [439, 55] on div "pencil4 Additional info" at bounding box center [458, 63] width 121 height 17
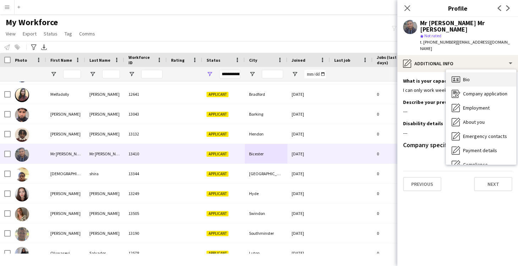
click at [466, 76] on span "Bio" at bounding box center [466, 79] width 7 height 6
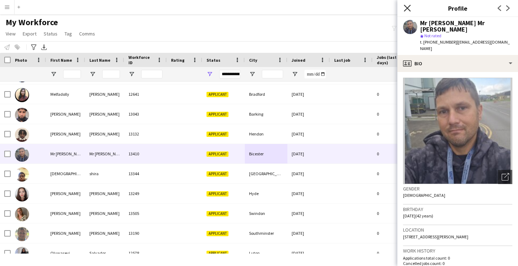
click at [409, 6] on icon at bounding box center [407, 8] width 7 height 7
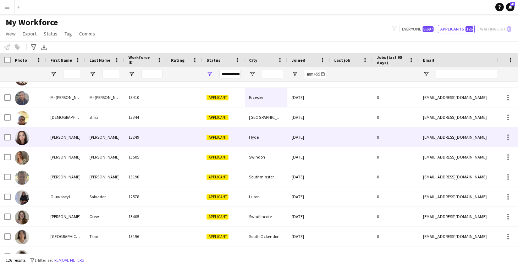
scroll to position [1647, 0]
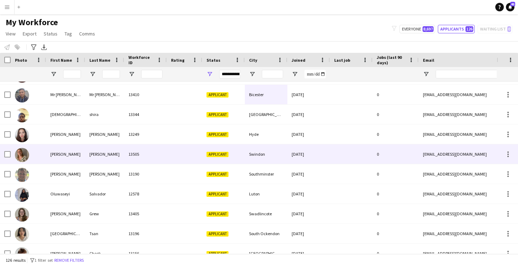
click at [182, 151] on div at bounding box center [184, 154] width 35 height 20
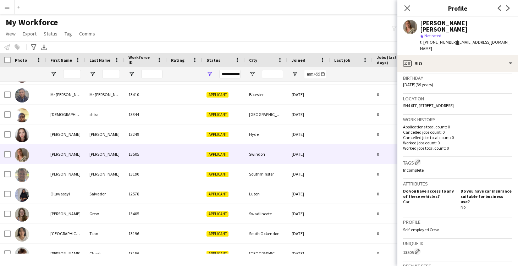
scroll to position [0, 0]
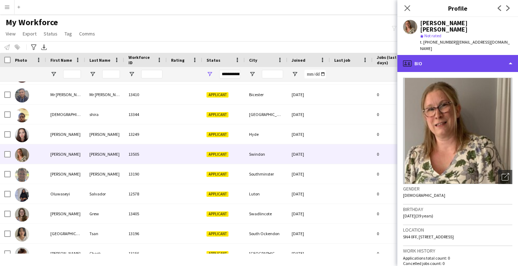
click at [427, 55] on div "profile Bio" at bounding box center [458, 63] width 121 height 17
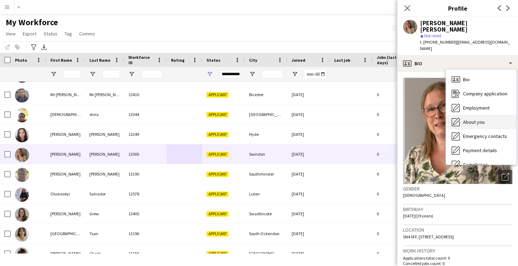
click at [468, 119] on span "About you" at bounding box center [474, 122] width 22 height 6
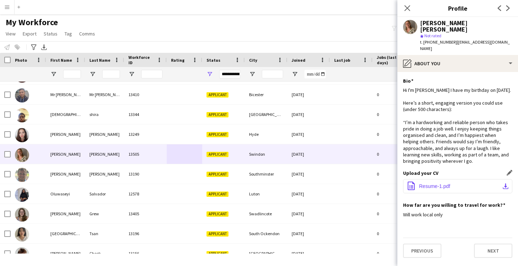
click at [438, 187] on span "Resume-1.pdf" at bounding box center [434, 187] width 31 height 6
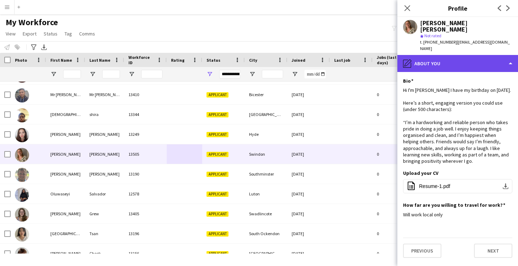
click at [427, 55] on div "pencil4 About you" at bounding box center [458, 63] width 121 height 17
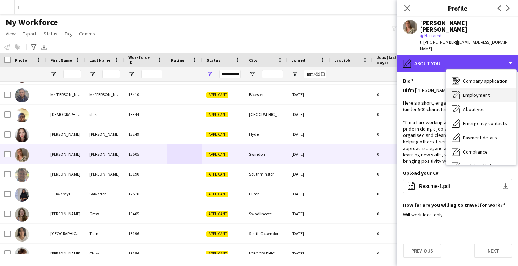
scroll to position [15, 0]
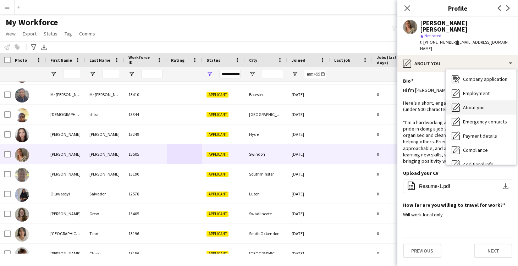
click at [482, 104] on span "About you" at bounding box center [474, 107] width 22 height 6
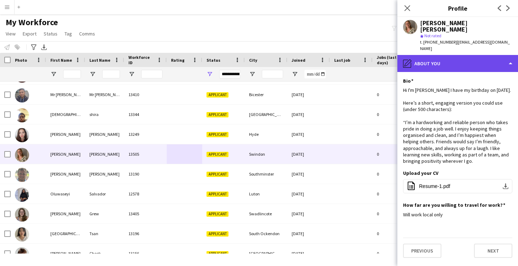
click at [435, 60] on div "pencil4 About you" at bounding box center [458, 63] width 121 height 17
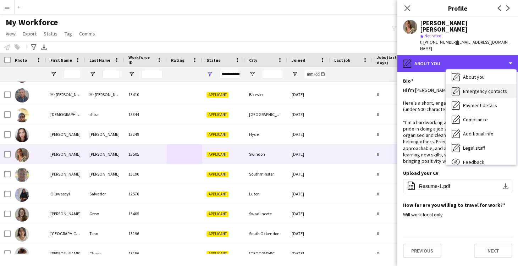
scroll to position [50, 0]
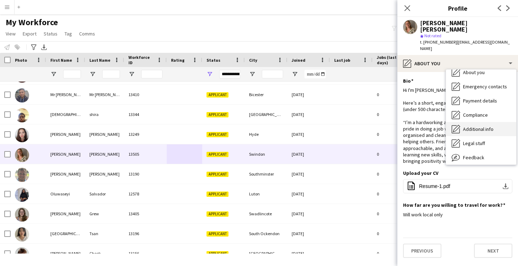
click at [478, 126] on span "Additional info" at bounding box center [478, 129] width 31 height 6
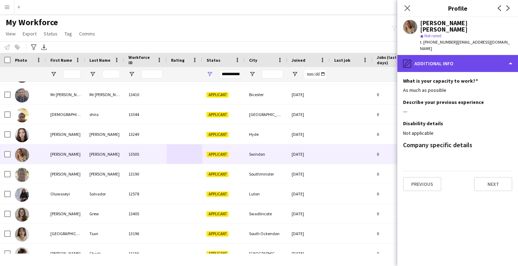
click at [431, 58] on div "pencil4 Additional info" at bounding box center [458, 63] width 121 height 17
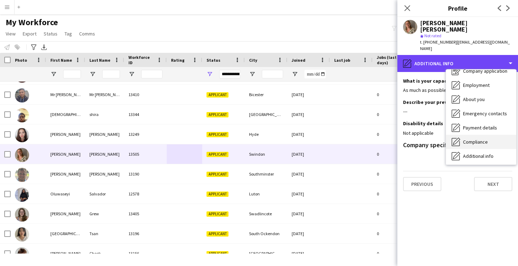
scroll to position [12, 0]
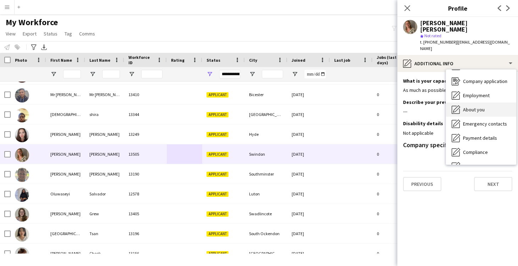
click at [475, 106] on span "About you" at bounding box center [474, 109] width 22 height 6
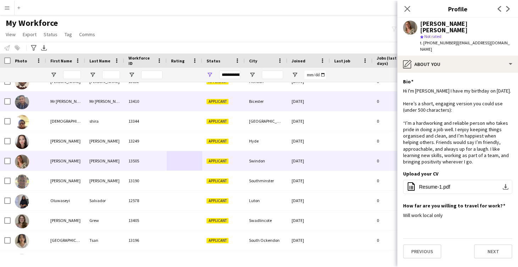
scroll to position [1629, 0]
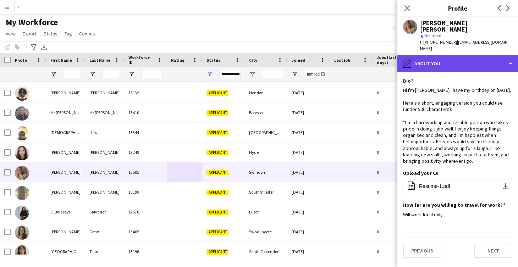
click at [421, 56] on div "pencil4 About you" at bounding box center [458, 63] width 121 height 17
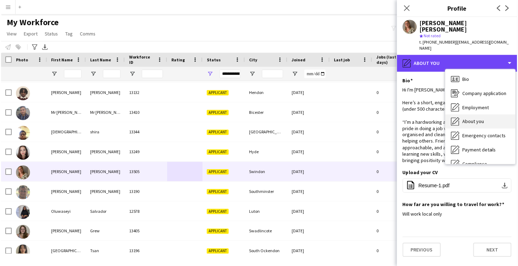
scroll to position [0, 0]
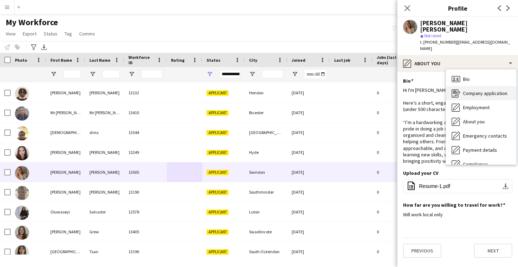
click at [477, 90] on span "Company application" at bounding box center [485, 93] width 44 height 6
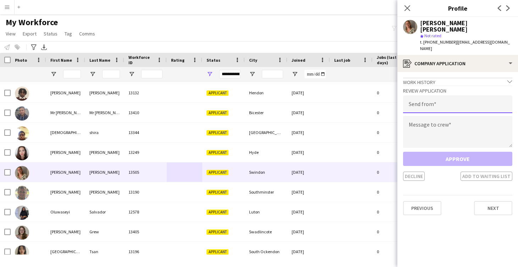
click at [427, 102] on input "email" at bounding box center [457, 104] width 109 height 18
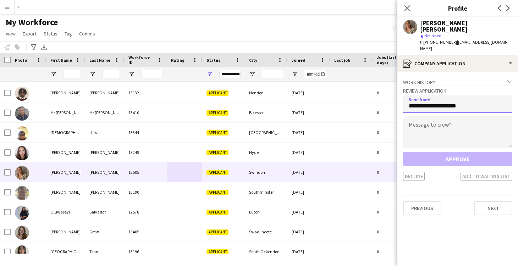
type input "**********"
click at [448, 130] on textarea at bounding box center [457, 132] width 109 height 32
paste textarea "**********"
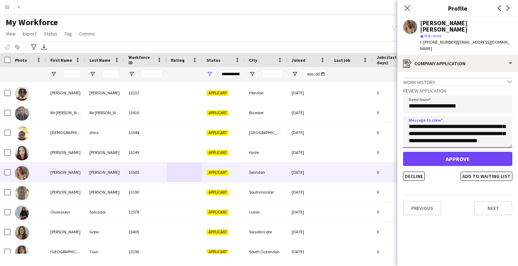
scroll to position [0, 0]
type textarea "**********"
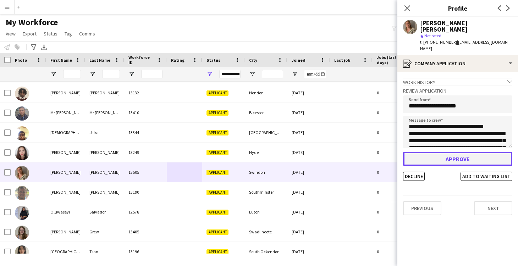
click at [445, 152] on button "Approve" at bounding box center [457, 159] width 109 height 14
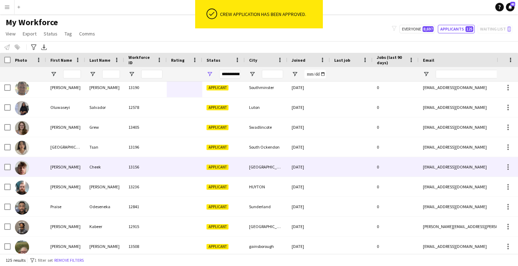
scroll to position [1726, 0]
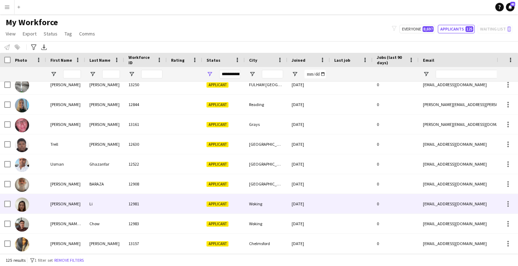
click at [178, 199] on div at bounding box center [184, 204] width 35 height 20
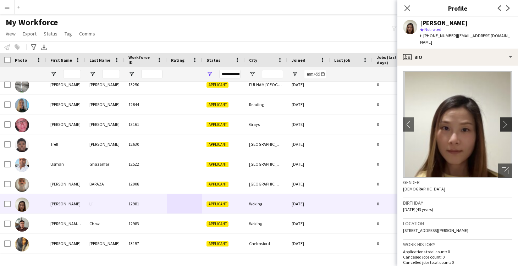
click at [507, 121] on app-icon "chevron-right" at bounding box center [507, 124] width 11 height 7
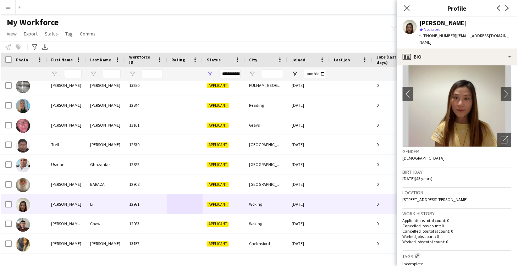
scroll to position [0, 0]
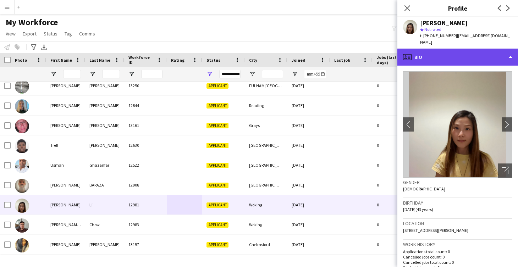
click at [433, 53] on div "profile Bio" at bounding box center [458, 57] width 121 height 17
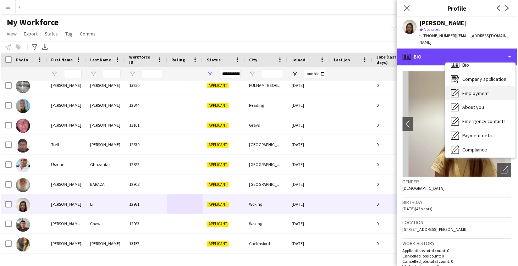
scroll to position [15, 0]
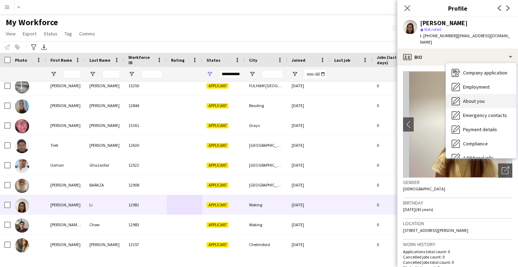
click at [467, 98] on span "About you" at bounding box center [474, 101] width 22 height 6
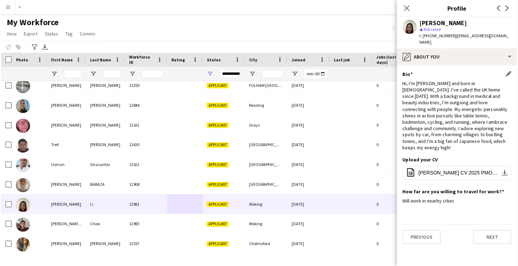
scroll to position [2313, 0]
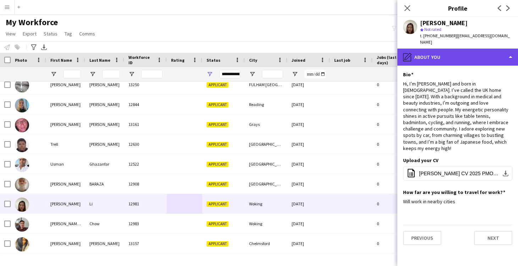
click at [434, 50] on div "pencil4 About you" at bounding box center [458, 57] width 121 height 17
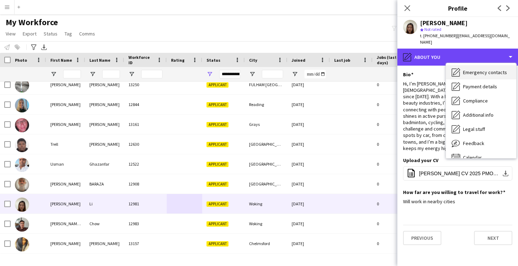
scroll to position [58, 0]
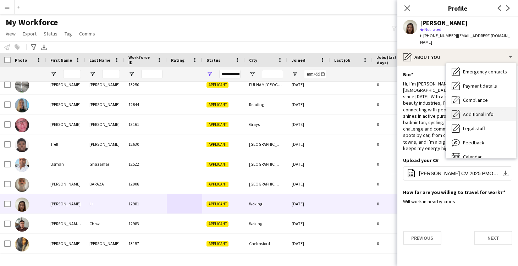
click at [469, 111] on span "Additional info" at bounding box center [478, 114] width 31 height 6
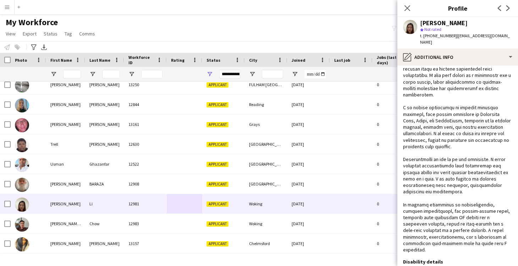
scroll to position [0, 0]
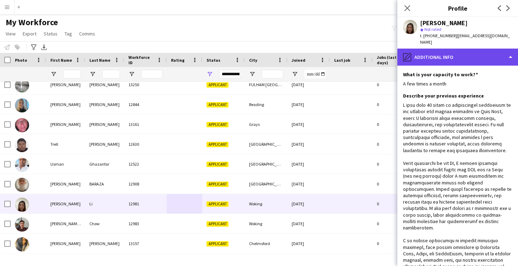
click at [431, 51] on div "pencil4 Additional info" at bounding box center [458, 57] width 121 height 17
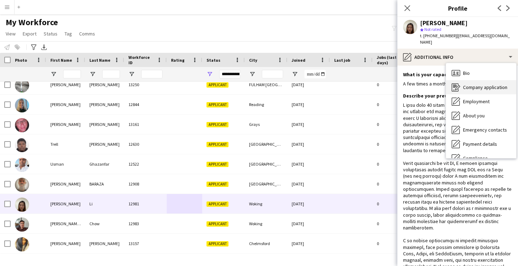
click at [469, 84] on span "Company application" at bounding box center [485, 87] width 44 height 6
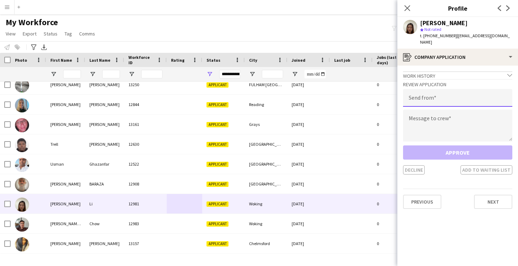
click at [433, 91] on input "email" at bounding box center [457, 98] width 109 height 18
type input "**********"
click at [449, 115] on textarea at bounding box center [457, 126] width 109 height 32
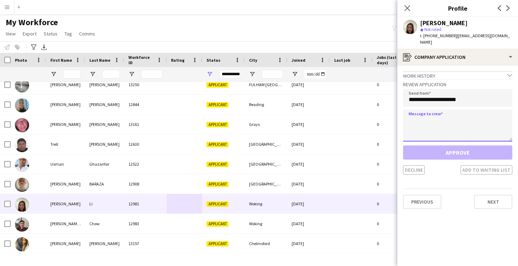
paste textarea "**********"
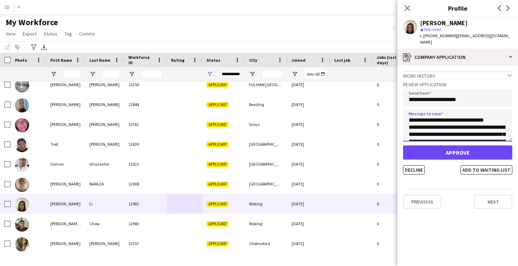
type textarea "**********"
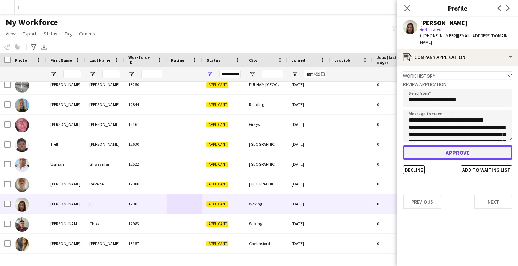
click at [462, 146] on button "Approve" at bounding box center [457, 153] width 109 height 14
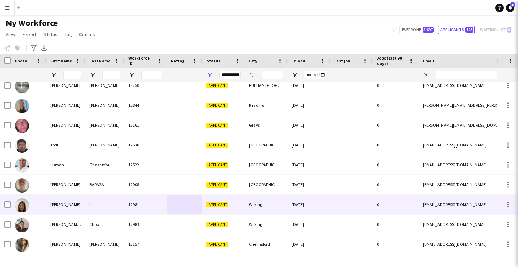
scroll to position [2293, 0]
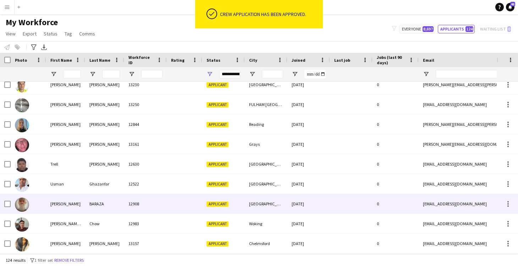
click at [160, 205] on div "12908" at bounding box center [145, 204] width 43 height 20
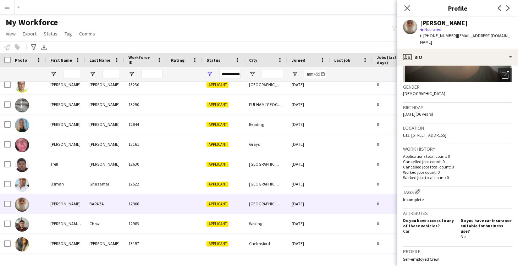
scroll to position [0, 0]
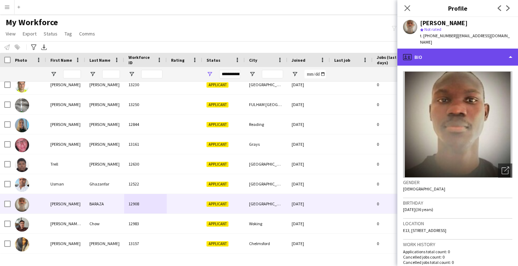
click at [425, 49] on div "profile Bio" at bounding box center [458, 57] width 121 height 17
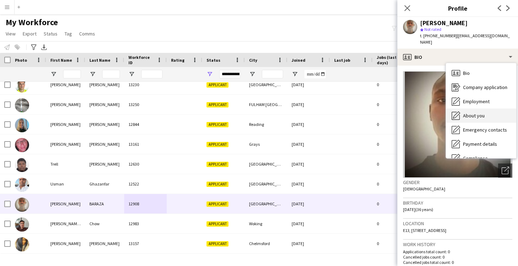
click at [471, 113] on span "About you" at bounding box center [474, 116] width 22 height 6
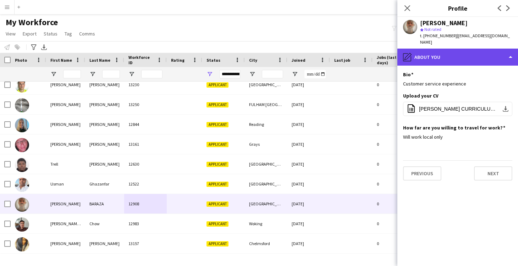
click at [438, 51] on div "pencil4 About you" at bounding box center [458, 57] width 121 height 17
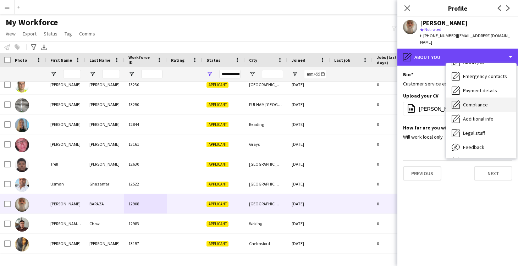
scroll to position [57, 0]
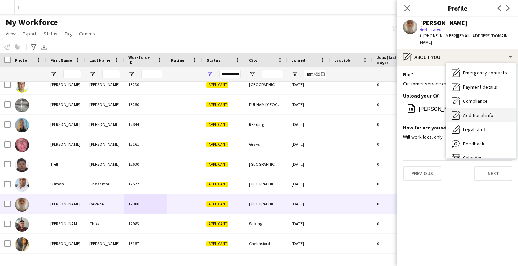
click at [474, 112] on span "Additional info" at bounding box center [478, 115] width 31 height 6
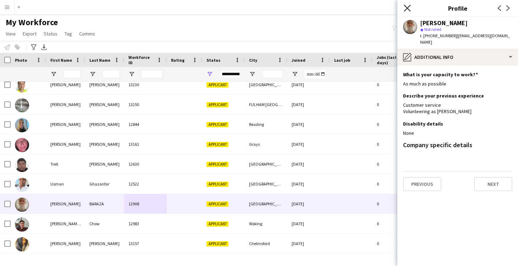
click at [409, 10] on icon at bounding box center [407, 8] width 7 height 7
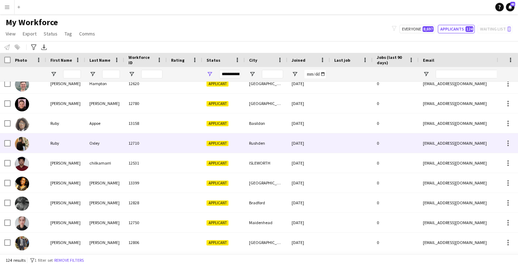
scroll to position [1632, 0]
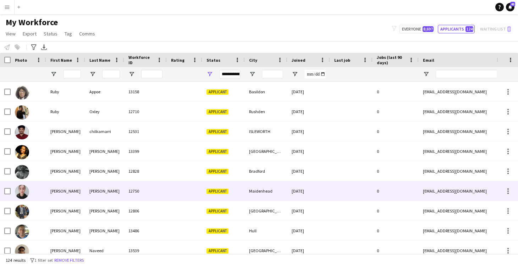
click at [179, 197] on div at bounding box center [184, 191] width 35 height 20
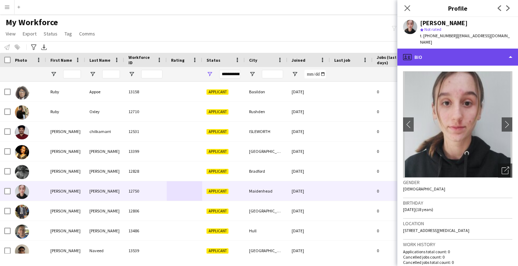
click at [432, 53] on div "profile Bio" at bounding box center [458, 57] width 121 height 17
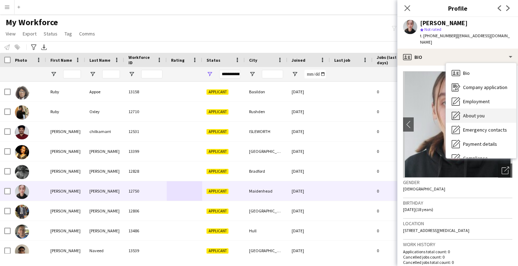
click at [476, 109] on div "About you About you" at bounding box center [481, 116] width 70 height 14
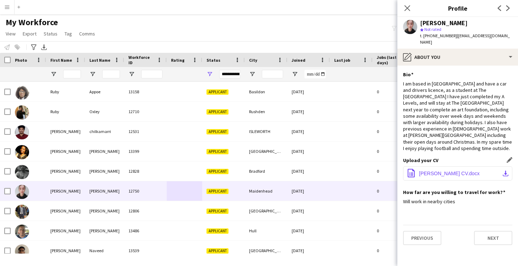
click at [446, 171] on span "Sophie Barnes CV.docx" at bounding box center [449, 174] width 61 height 6
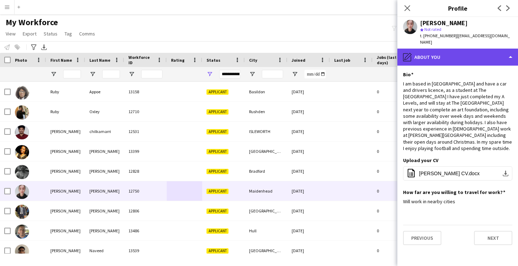
click at [445, 50] on div "pencil4 About you" at bounding box center [458, 57] width 121 height 17
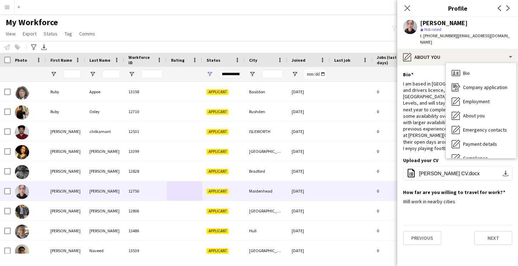
click at [425, 113] on div "I am based in maidenhead and have a car and drivers licence, as a student at Th…" at bounding box center [457, 116] width 109 height 71
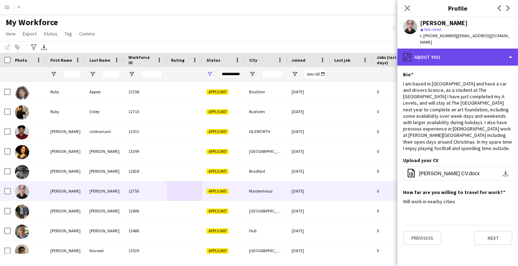
click at [434, 53] on div "pencil4 About you" at bounding box center [458, 57] width 121 height 17
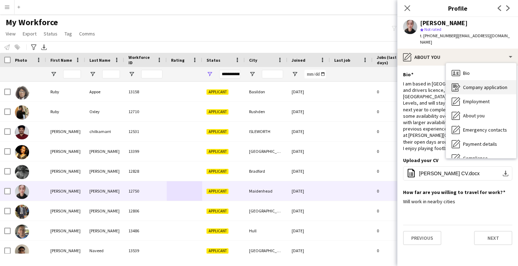
click at [469, 84] on span "Company application" at bounding box center [485, 87] width 44 height 6
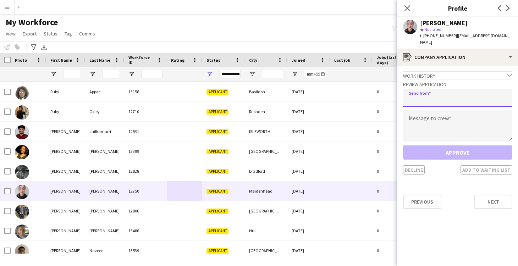
click at [428, 89] on input "email" at bounding box center [457, 98] width 109 height 18
type input "**********"
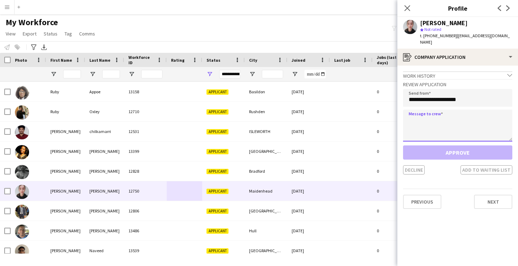
click at [440, 112] on textarea at bounding box center [457, 126] width 109 height 32
paste textarea "**********"
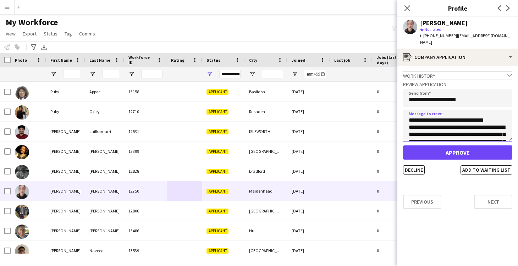
scroll to position [40, 0]
type textarea "**********"
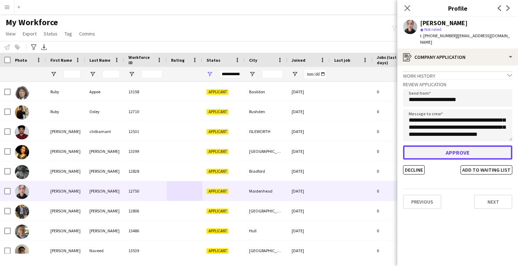
click at [445, 146] on button "Approve" at bounding box center [457, 153] width 109 height 14
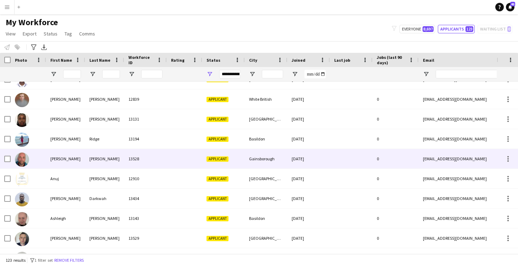
scroll to position [99, 0]
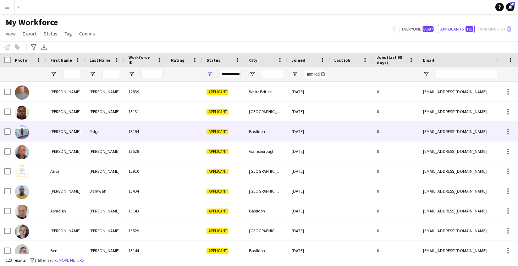
click at [180, 135] on div at bounding box center [184, 132] width 35 height 20
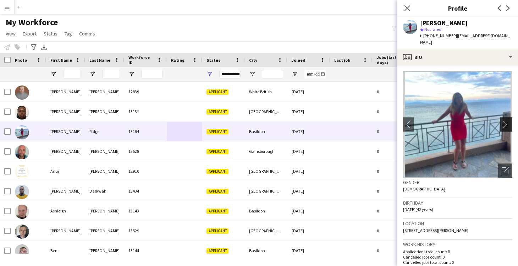
click at [510, 121] on app-icon "chevron-right" at bounding box center [507, 124] width 11 height 7
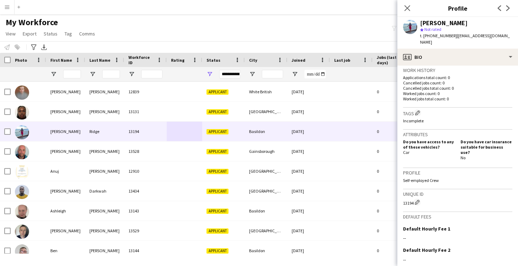
scroll to position [0, 0]
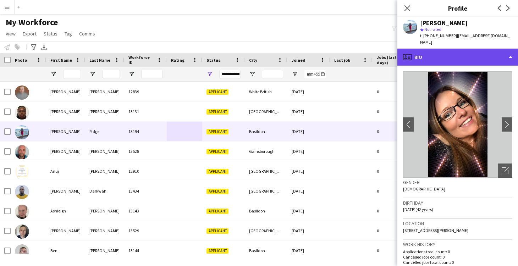
click at [437, 49] on div "profile Bio" at bounding box center [458, 57] width 121 height 17
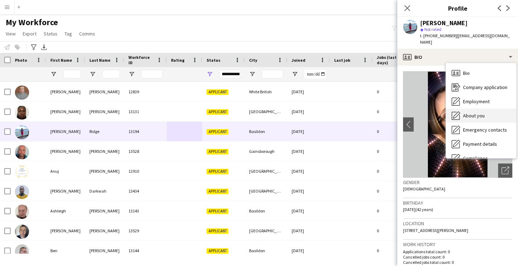
click at [476, 113] on span "About you" at bounding box center [474, 116] width 22 height 6
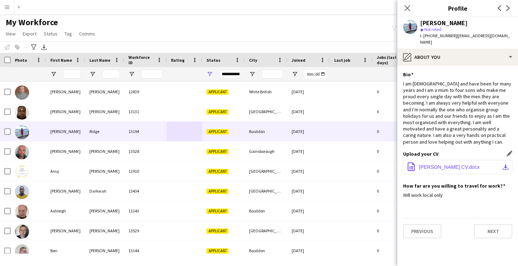
click at [443, 164] on span "Amy Ridge CV.docx" at bounding box center [449, 167] width 61 height 6
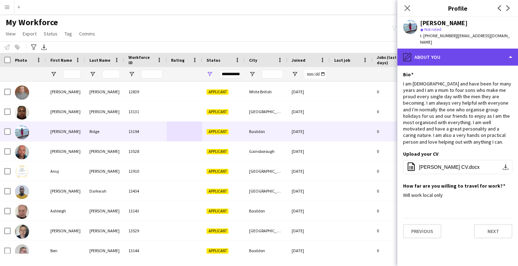
click at [458, 49] on div "pencil4 About you" at bounding box center [458, 57] width 121 height 17
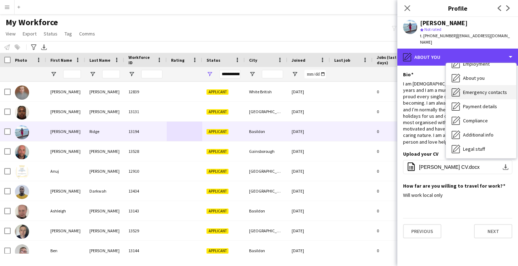
scroll to position [38, 0]
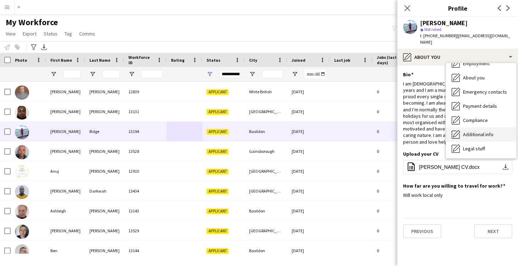
click at [476, 131] on span "Additional info" at bounding box center [478, 134] width 31 height 6
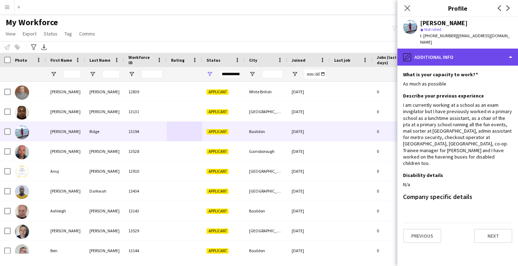
click at [423, 49] on div "pencil4 Additional info" at bounding box center [458, 57] width 121 height 17
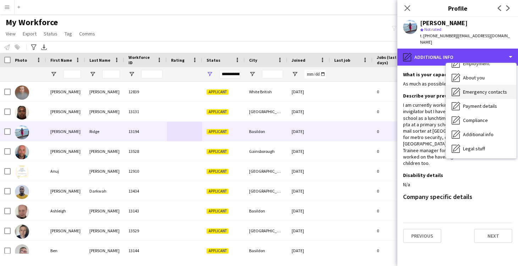
scroll to position [0, 0]
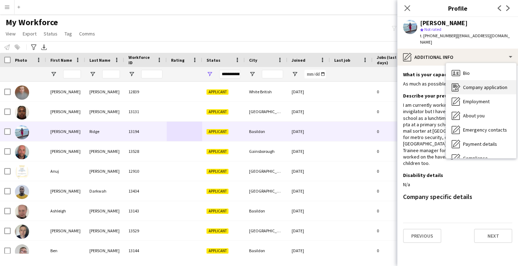
click at [477, 84] on span "Company application" at bounding box center [485, 87] width 44 height 6
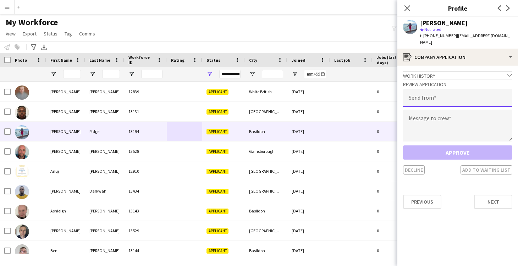
click at [422, 92] on input "email" at bounding box center [457, 98] width 109 height 18
type input "**********"
click at [431, 115] on textarea at bounding box center [457, 126] width 109 height 32
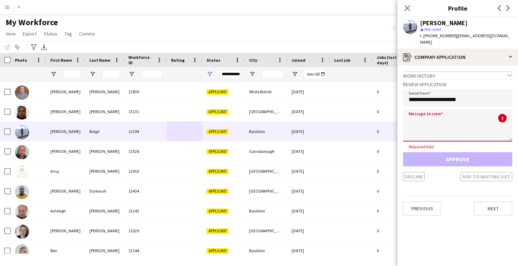
paste textarea "**********"
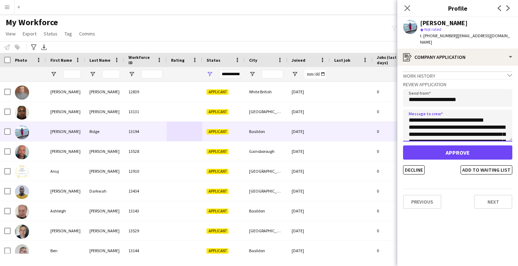
type textarea "**********"
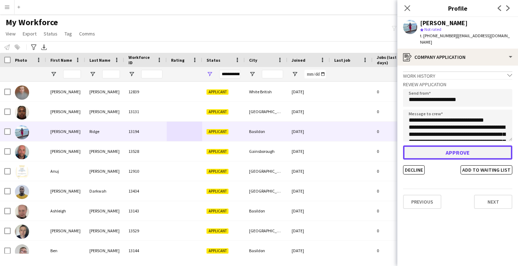
click at [458, 146] on button "Approve" at bounding box center [457, 153] width 109 height 14
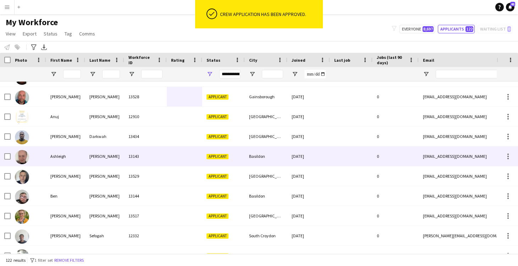
scroll to position [138, 0]
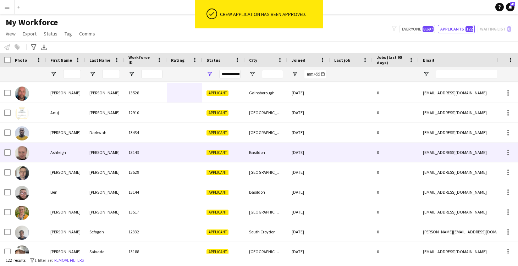
click at [271, 152] on div "Basildon" at bounding box center [266, 153] width 43 height 20
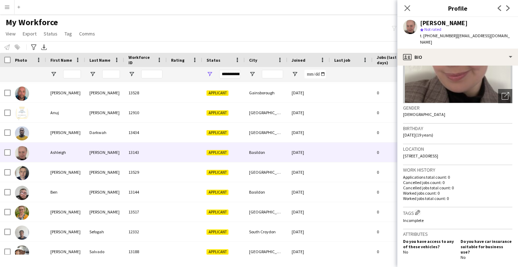
scroll to position [0, 0]
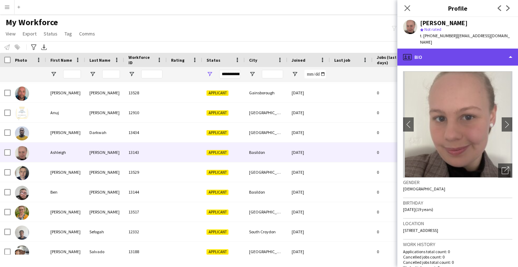
click at [418, 53] on div "profile Bio" at bounding box center [458, 57] width 121 height 17
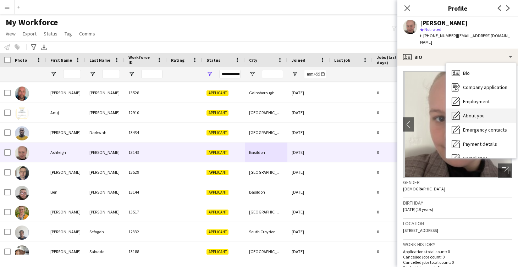
click at [465, 109] on div "About you About you" at bounding box center [481, 116] width 70 height 14
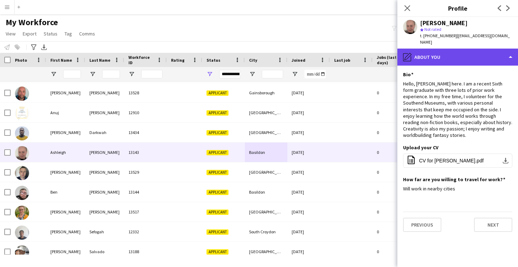
click at [431, 57] on div "pencil4 About you" at bounding box center [458, 57] width 121 height 17
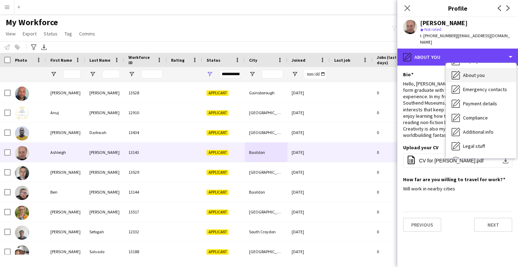
scroll to position [41, 0]
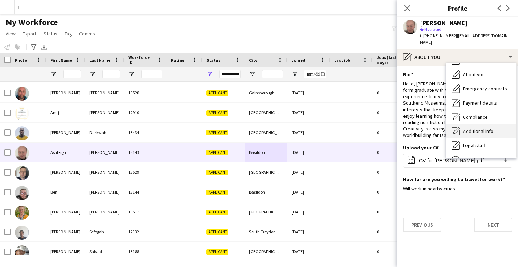
click at [469, 128] on span "Additional info" at bounding box center [478, 131] width 31 height 6
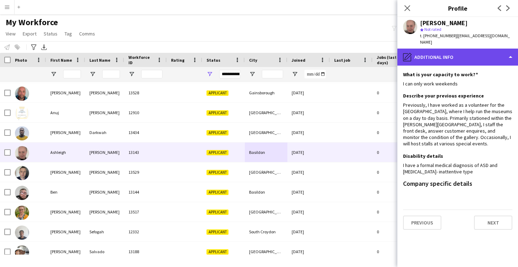
click at [459, 54] on div "pencil4 Additional info" at bounding box center [458, 57] width 121 height 17
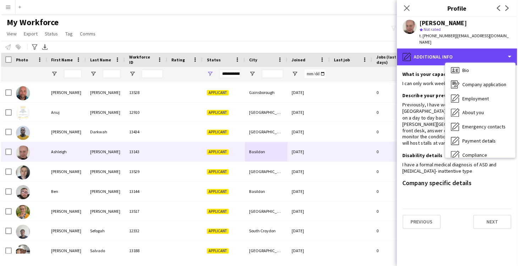
scroll to position [0, 0]
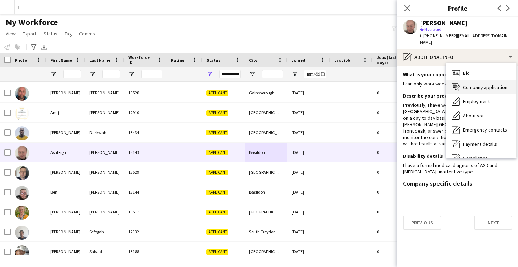
click at [470, 84] on span "Company application" at bounding box center [485, 87] width 44 height 6
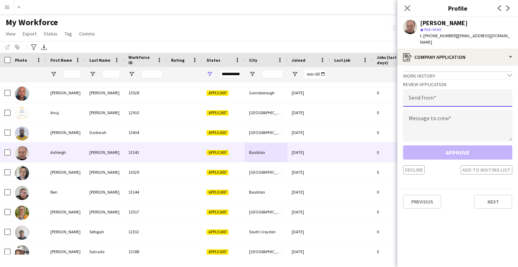
click at [426, 94] on input "email" at bounding box center [457, 98] width 109 height 18
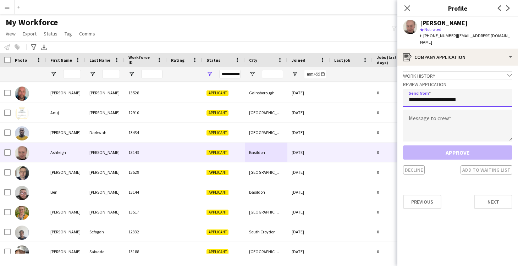
type input "**********"
click at [423, 114] on textarea at bounding box center [457, 126] width 109 height 32
paste textarea "**********"
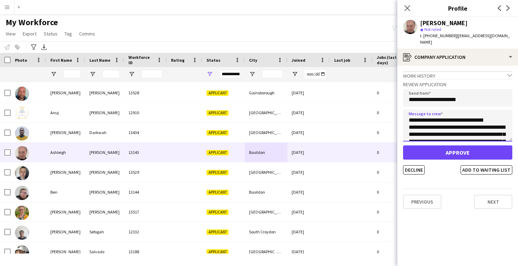
type textarea "**********"
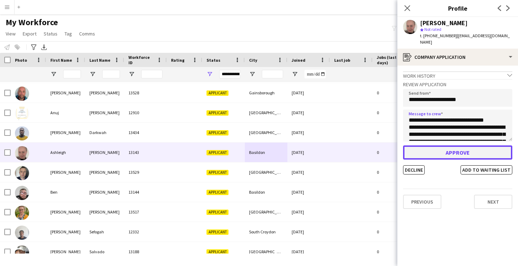
click at [448, 146] on button "Approve" at bounding box center [457, 153] width 109 height 14
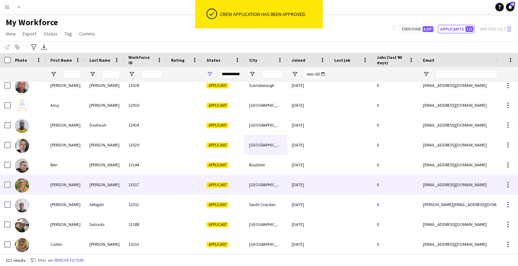
scroll to position [146, 0]
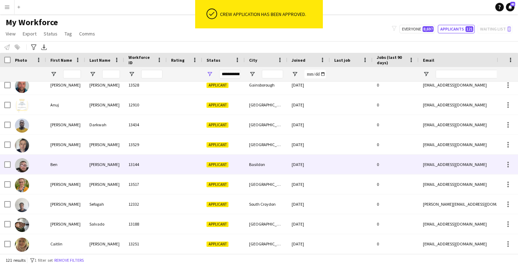
click at [173, 160] on div at bounding box center [184, 165] width 35 height 20
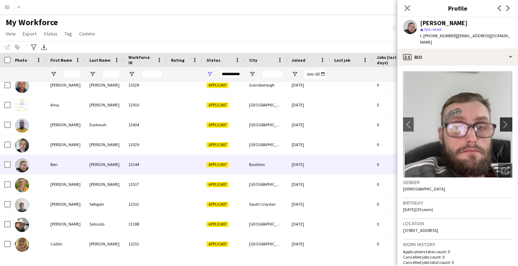
click at [506, 121] on app-icon "chevron-right" at bounding box center [507, 124] width 11 height 7
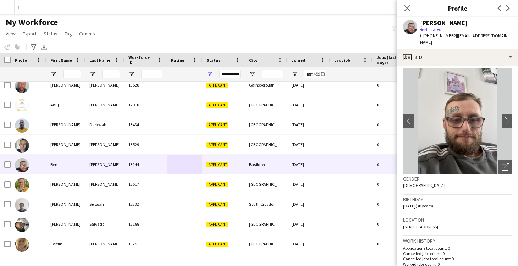
scroll to position [0, 0]
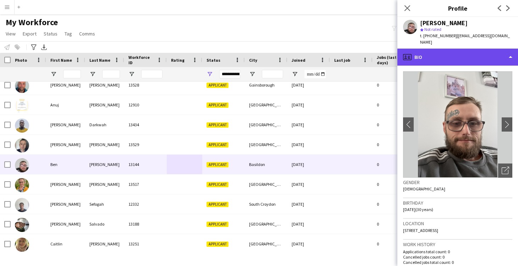
click at [418, 50] on div "profile Bio" at bounding box center [458, 57] width 121 height 17
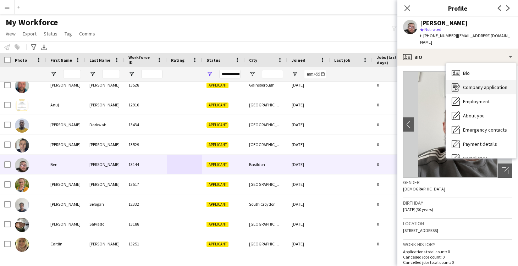
click at [466, 84] on span "Company application" at bounding box center [485, 87] width 44 height 6
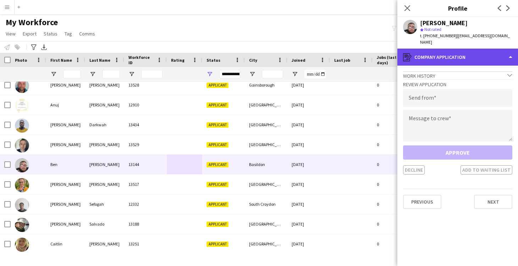
click at [416, 52] on div "register Company application" at bounding box center [458, 57] width 121 height 17
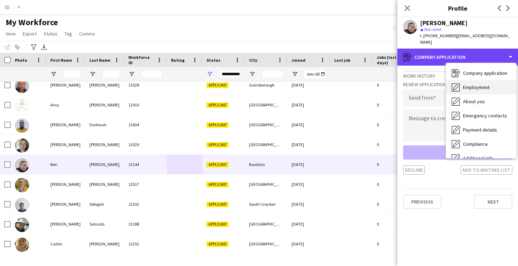
scroll to position [15, 0]
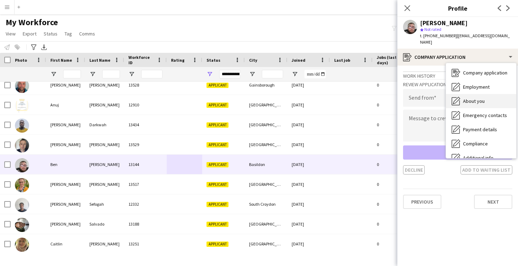
click at [464, 98] on span "About you" at bounding box center [474, 101] width 22 height 6
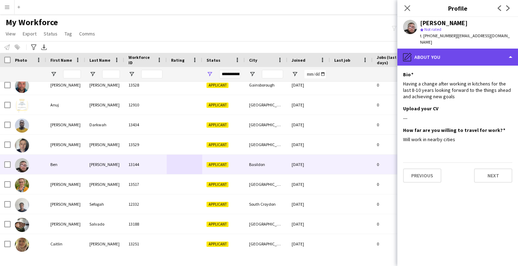
click at [437, 50] on div "pencil4 About you" at bounding box center [458, 57] width 121 height 17
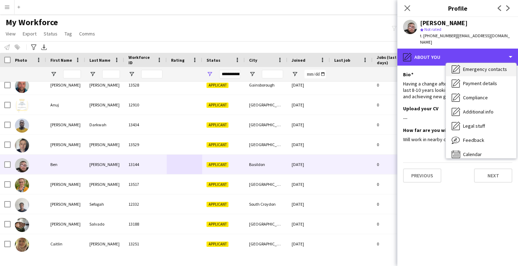
scroll to position [62, 0]
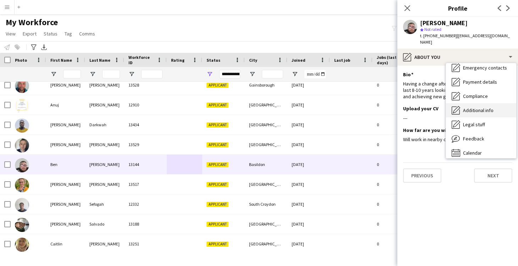
click at [474, 107] on span "Additional info" at bounding box center [478, 110] width 31 height 6
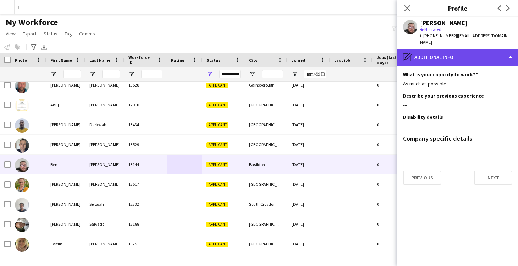
click at [433, 51] on div "pencil4 Additional info" at bounding box center [458, 57] width 121 height 17
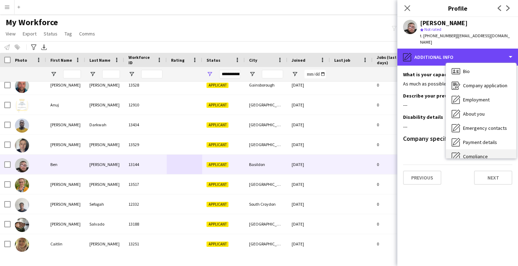
scroll to position [0, 0]
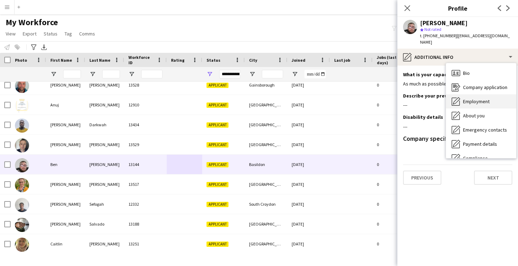
click at [469, 98] on span "Employment" at bounding box center [476, 101] width 27 height 6
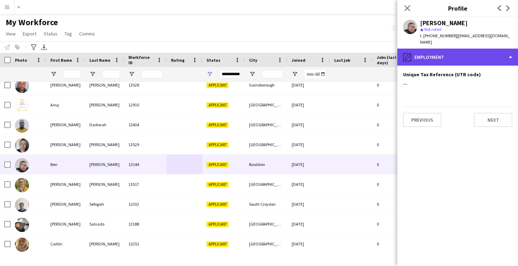
click at [427, 50] on div "pencil4 Employment" at bounding box center [458, 57] width 121 height 17
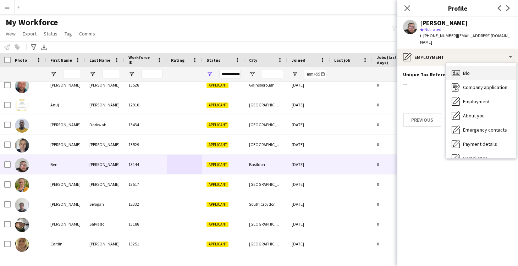
click at [475, 68] on div "Bio Bio" at bounding box center [481, 73] width 70 height 14
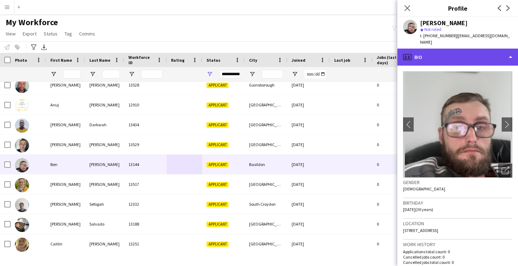
click at [413, 58] on div "profile Bio" at bounding box center [458, 57] width 121 height 17
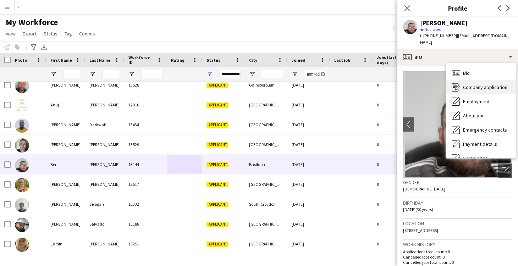
click at [480, 84] on span "Company application" at bounding box center [485, 87] width 44 height 6
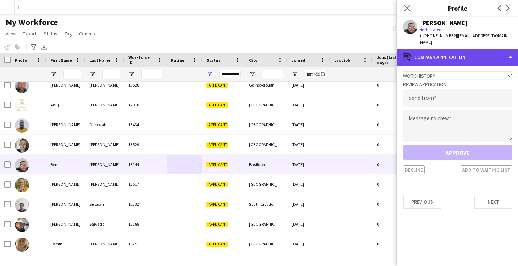
click at [424, 50] on div "register Company application" at bounding box center [458, 57] width 121 height 17
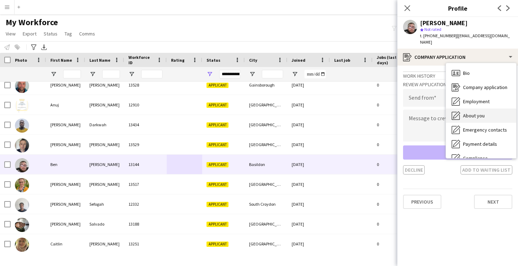
click at [482, 109] on div "About you About you" at bounding box center [481, 116] width 70 height 14
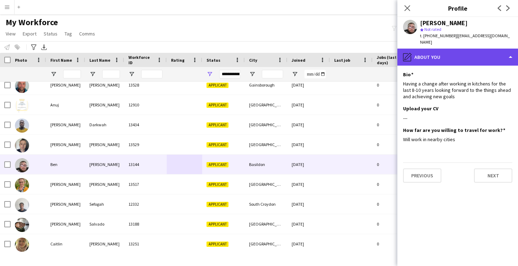
click at [423, 49] on div "pencil4 About you" at bounding box center [458, 57] width 121 height 17
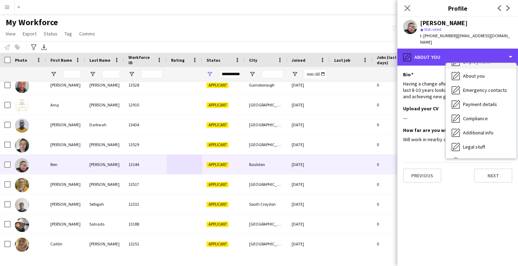
scroll to position [40, 0]
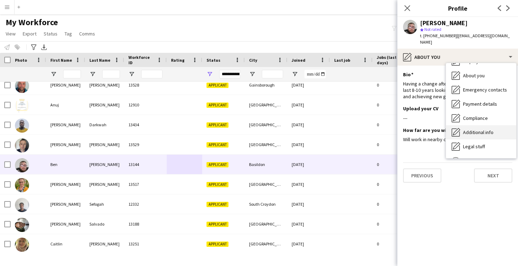
click at [471, 129] on span "Additional info" at bounding box center [478, 132] width 31 height 6
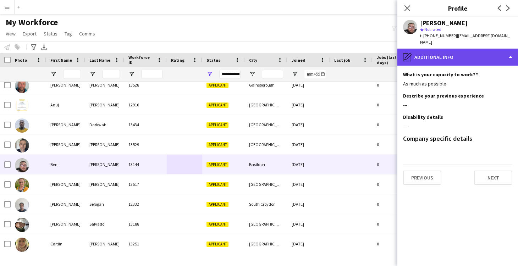
click at [420, 49] on div "pencil4 Additional info" at bounding box center [458, 57] width 121 height 17
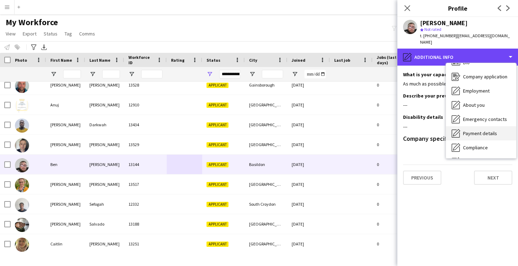
scroll to position [0, 0]
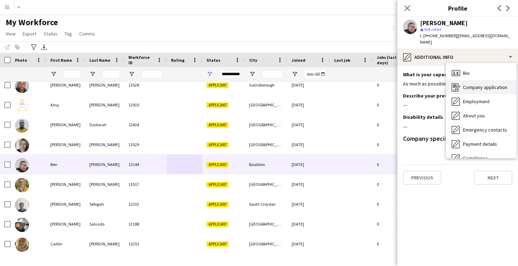
click at [466, 84] on span "Company application" at bounding box center [485, 87] width 44 height 6
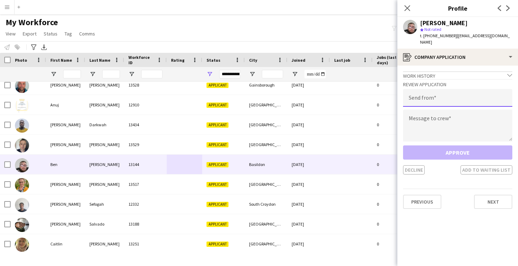
click at [436, 89] on input "email" at bounding box center [457, 98] width 109 height 18
type input "**********"
click at [444, 119] on textarea at bounding box center [457, 126] width 109 height 32
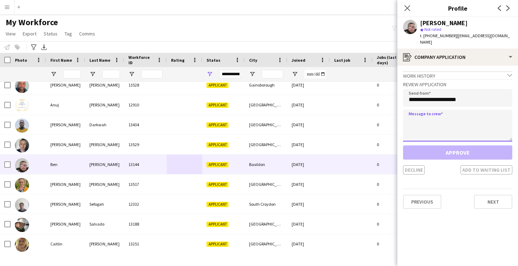
paste textarea "**********"
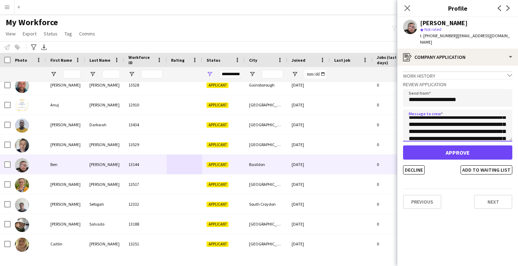
scroll to position [43, 0]
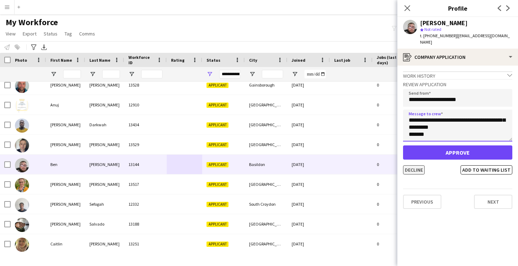
type textarea "**********"
click at [417, 165] on button "Decline" at bounding box center [414, 169] width 22 height 9
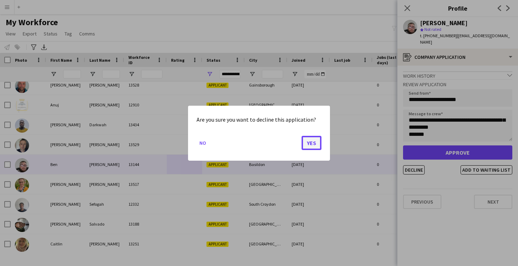
click at [313, 142] on button "Yes" at bounding box center [312, 143] width 20 height 14
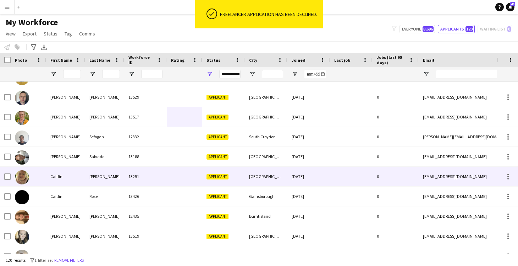
scroll to position [207, 0]
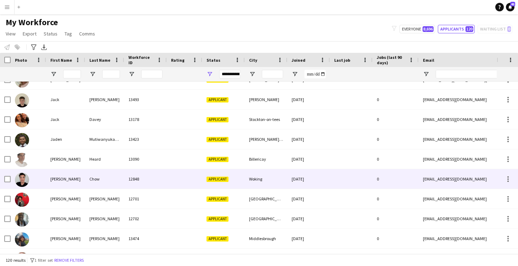
click at [173, 179] on div at bounding box center [184, 179] width 35 height 20
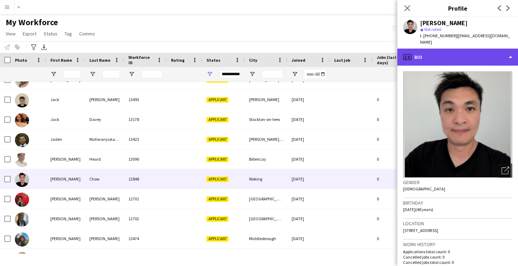
click at [427, 54] on div "profile Bio" at bounding box center [458, 57] width 121 height 17
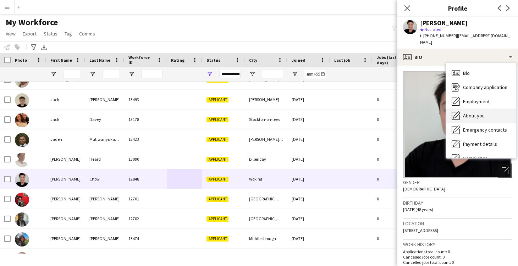
click at [482, 109] on div "About you About you" at bounding box center [481, 116] width 70 height 14
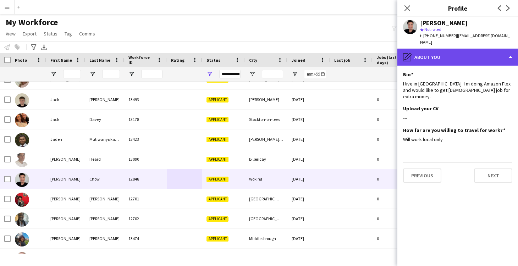
click at [428, 52] on div "pencil4 About you" at bounding box center [458, 57] width 121 height 17
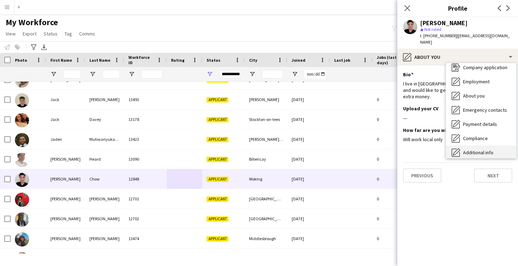
click at [485, 149] on span "Additional info" at bounding box center [478, 152] width 31 height 6
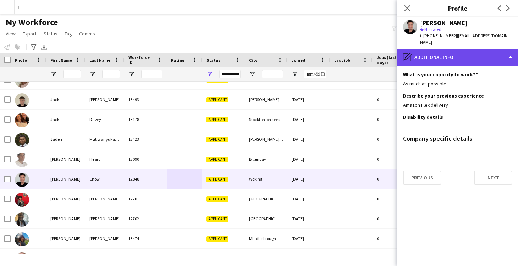
click at [443, 51] on div "pencil4 Additional info" at bounding box center [458, 57] width 121 height 17
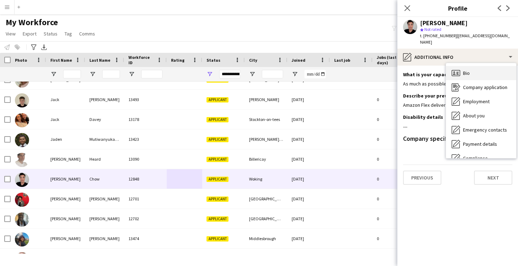
click at [473, 69] on div "Bio Bio" at bounding box center [481, 73] width 70 height 14
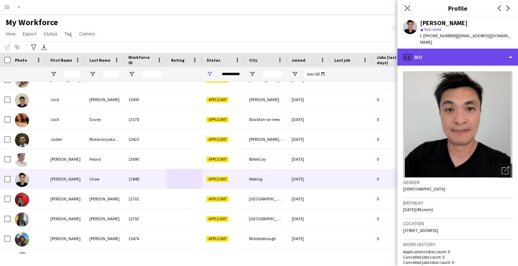
click at [437, 52] on div "profile Bio" at bounding box center [458, 57] width 121 height 17
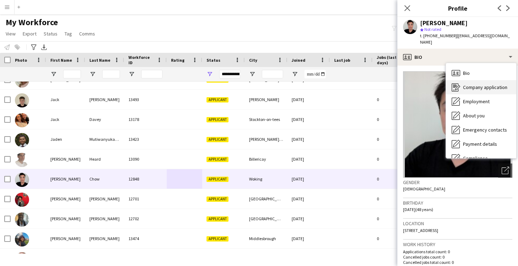
click at [472, 84] on span "Company application" at bounding box center [485, 87] width 44 height 6
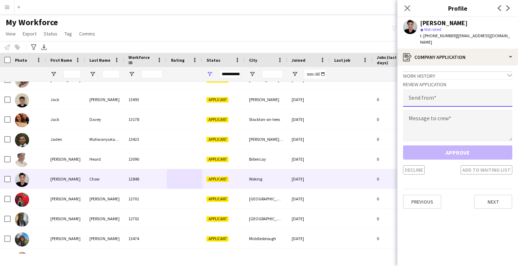
click at [429, 91] on input "email" at bounding box center [457, 98] width 109 height 18
type input "**********"
click at [433, 116] on textarea at bounding box center [457, 126] width 109 height 32
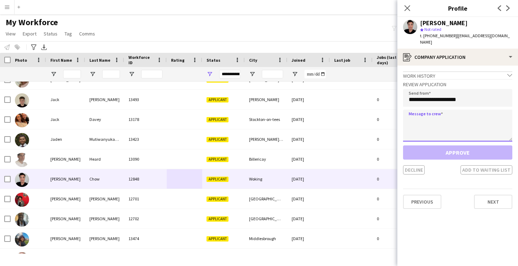
paste textarea "**********"
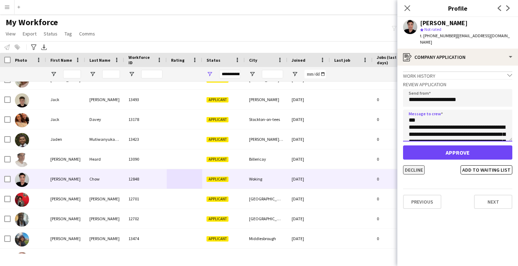
type textarea "**********"
click at [414, 165] on button "Decline" at bounding box center [414, 169] width 22 height 9
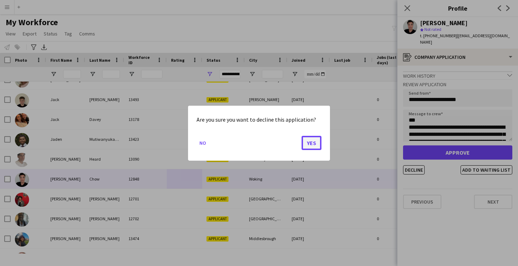
click at [312, 142] on button "Yes" at bounding box center [312, 143] width 20 height 14
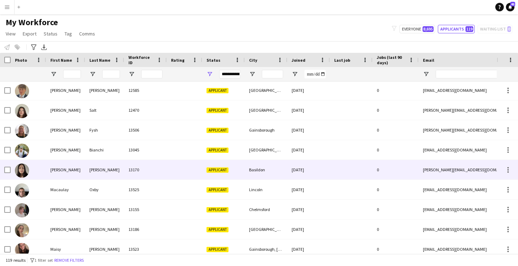
click at [339, 173] on div at bounding box center [351, 170] width 43 height 20
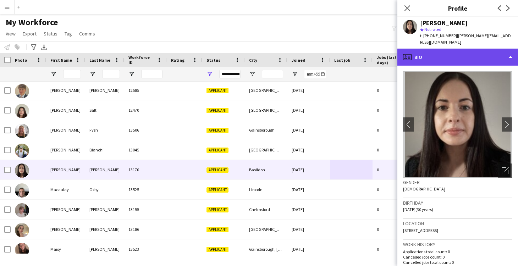
click at [422, 49] on div "profile Bio" at bounding box center [458, 57] width 121 height 17
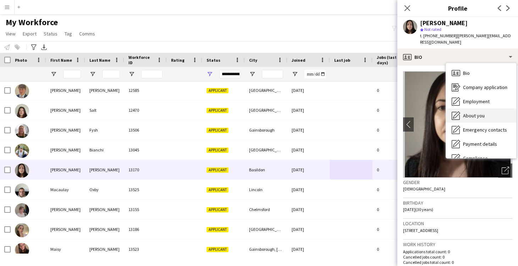
click at [471, 113] on span "About you" at bounding box center [474, 116] width 22 height 6
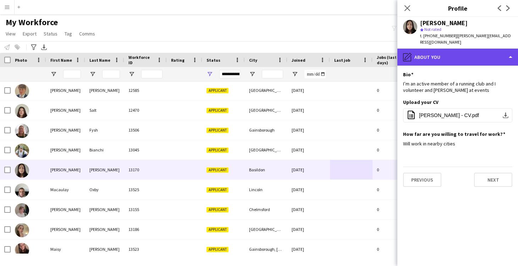
click at [424, 50] on div "pencil4 About you" at bounding box center [458, 57] width 121 height 17
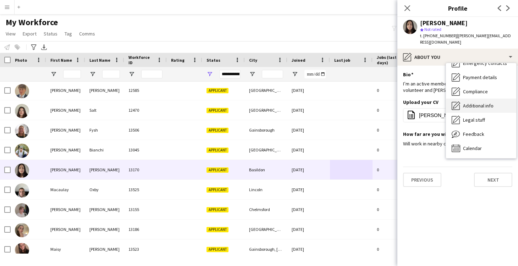
click at [477, 103] on span "Additional info" at bounding box center [478, 106] width 31 height 6
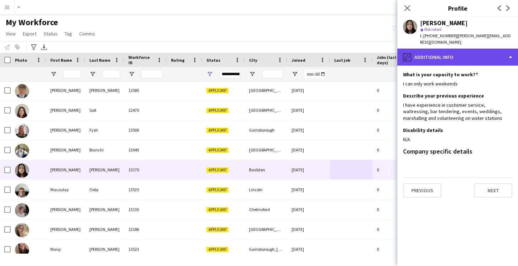
click at [422, 49] on div "pencil4 Additional info" at bounding box center [458, 57] width 121 height 17
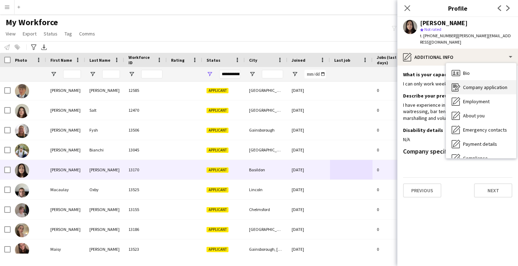
click at [477, 84] on span "Company application" at bounding box center [485, 87] width 44 height 6
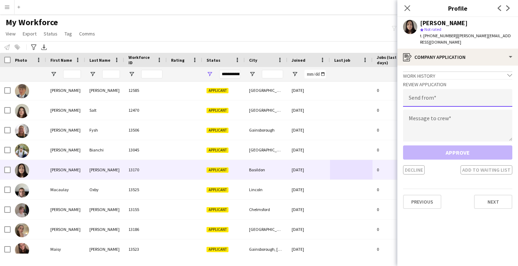
click at [431, 92] on input "email" at bounding box center [457, 98] width 109 height 18
type input "**********"
click at [429, 119] on textarea at bounding box center [457, 126] width 109 height 32
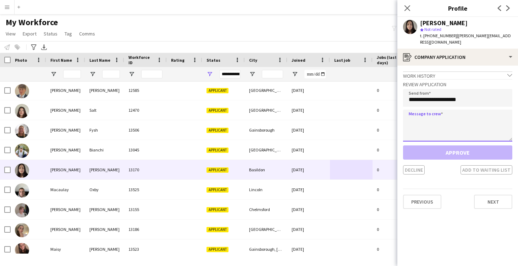
paste textarea "**********"
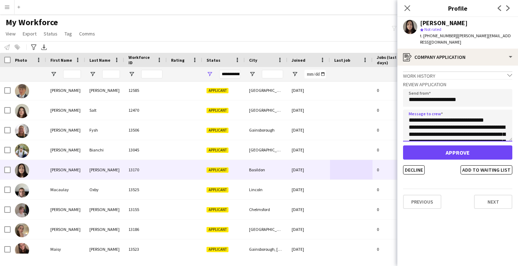
type textarea "**********"
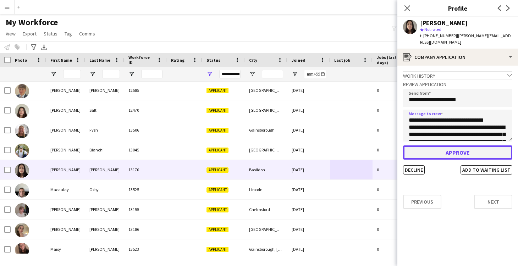
click at [461, 148] on button "Approve" at bounding box center [457, 153] width 109 height 14
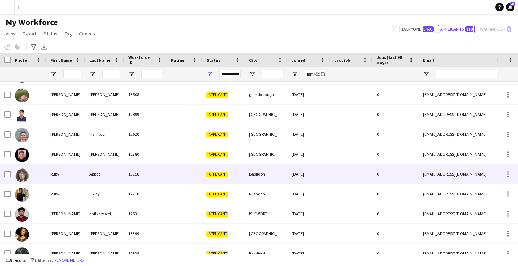
click at [280, 175] on div "Basildon" at bounding box center [266, 174] width 43 height 20
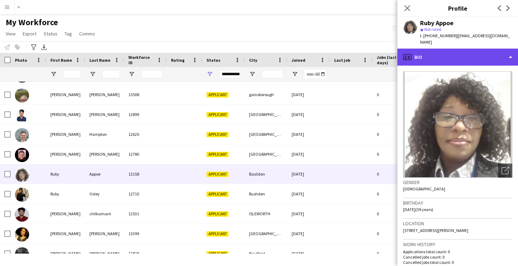
click at [429, 52] on div "profile Bio" at bounding box center [458, 57] width 121 height 17
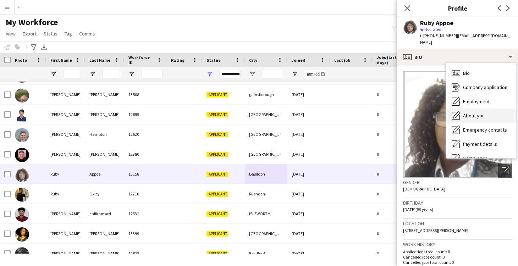
click at [474, 113] on span "About you" at bounding box center [474, 116] width 22 height 6
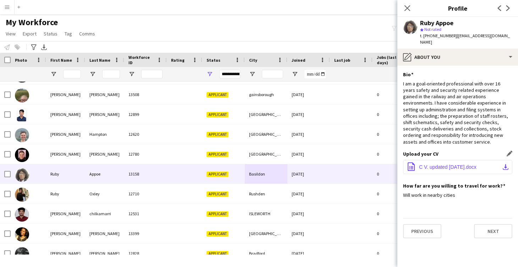
click at [454, 168] on span "C V. updated 24-07-25.docx" at bounding box center [448, 167] width 58 height 6
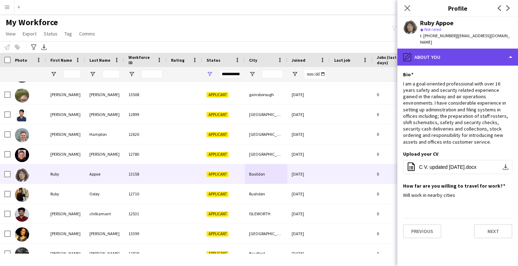
click at [434, 54] on div "pencil4 About you" at bounding box center [458, 57] width 121 height 17
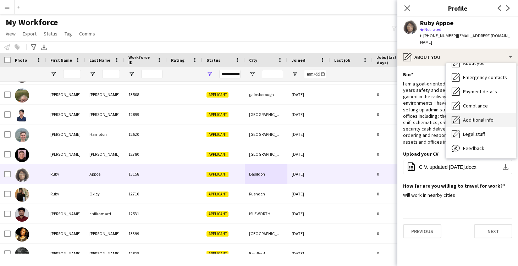
click at [470, 117] on span "Additional info" at bounding box center [478, 120] width 31 height 6
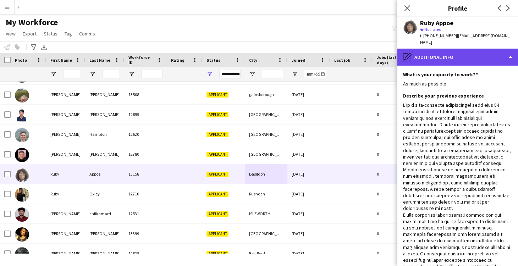
click at [426, 55] on div "pencil4 Additional info" at bounding box center [458, 57] width 121 height 17
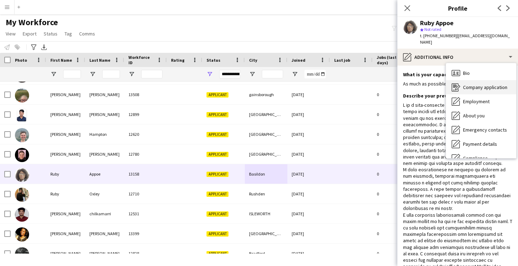
click at [481, 84] on span "Company application" at bounding box center [485, 87] width 44 height 6
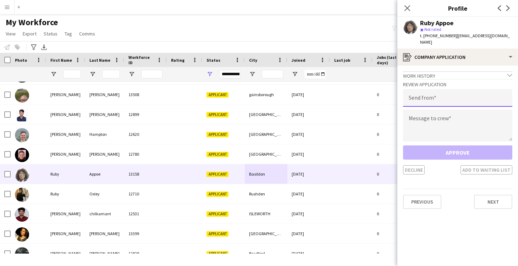
click at [434, 91] on input "email" at bounding box center [457, 98] width 109 height 18
type input "**********"
click at [443, 120] on textarea at bounding box center [457, 126] width 109 height 32
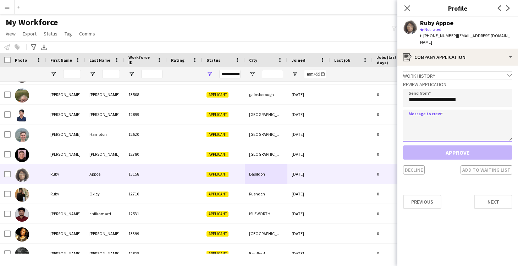
paste textarea "**********"
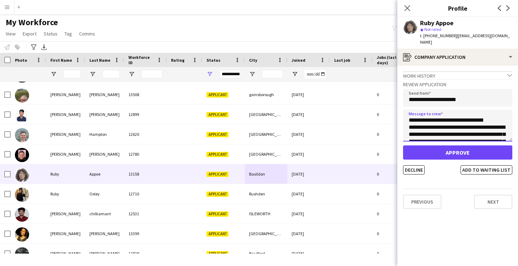
scroll to position [50, 0]
type textarea "**********"
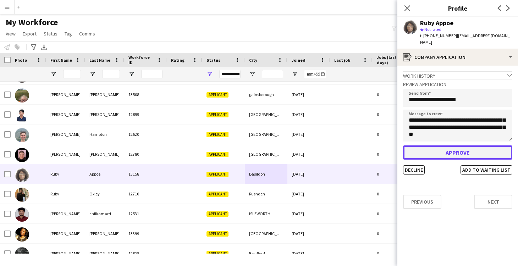
click at [454, 148] on button "Approve" at bounding box center [457, 153] width 109 height 14
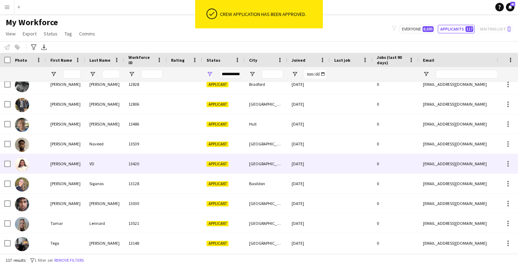
scroll to position [1916, 0]
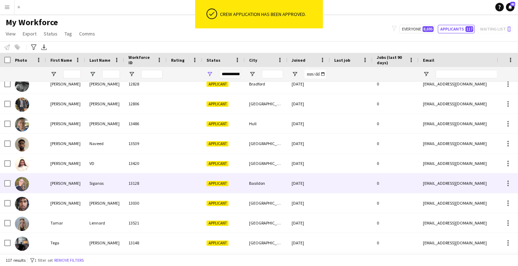
click at [239, 187] on div "Applicant" at bounding box center [223, 184] width 43 height 20
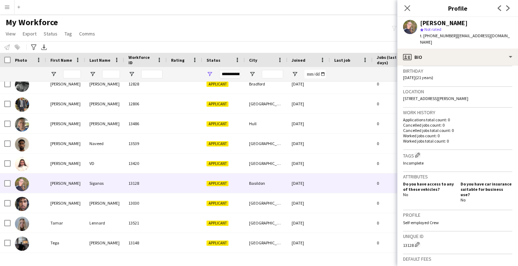
scroll to position [37, 0]
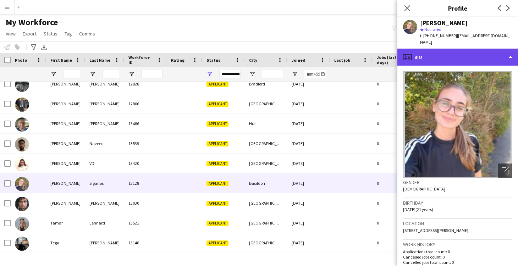
click at [438, 55] on div "profile Bio" at bounding box center [458, 57] width 121 height 17
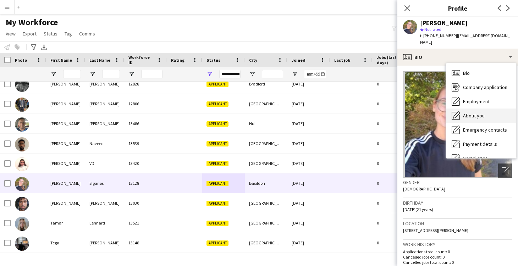
click at [465, 113] on span "About you" at bounding box center [474, 116] width 22 height 6
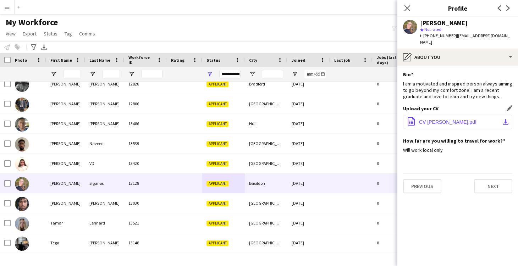
click at [456, 119] on span "CV Suzanna Siganos.pdf" at bounding box center [448, 122] width 58 height 6
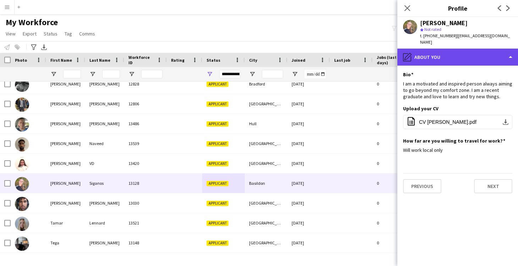
click at [431, 50] on div "pencil4 About you" at bounding box center [458, 57] width 121 height 17
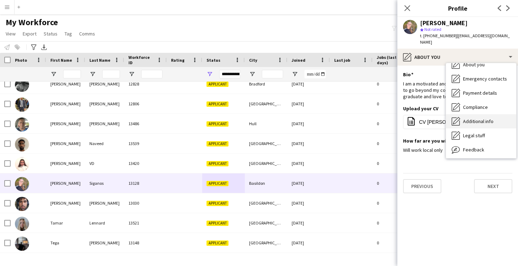
click at [469, 118] on span "Additional info" at bounding box center [478, 121] width 31 height 6
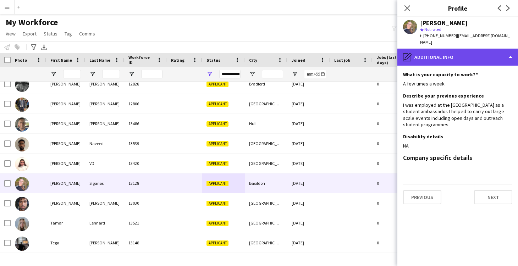
click at [431, 52] on div "pencil4 Additional info" at bounding box center [458, 57] width 121 height 17
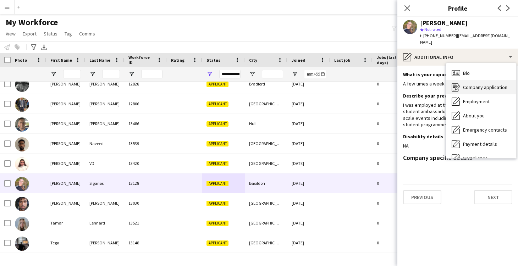
click at [473, 84] on span "Company application" at bounding box center [485, 87] width 44 height 6
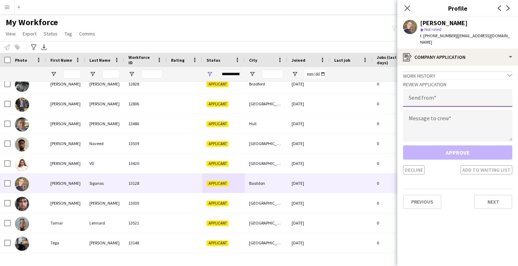
click at [431, 91] on input "email" at bounding box center [457, 98] width 109 height 18
type input "**********"
click at [435, 111] on textarea at bounding box center [457, 126] width 109 height 32
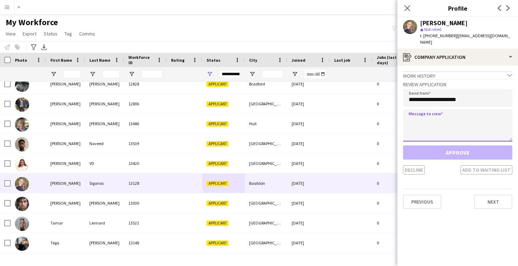
paste textarea "**********"
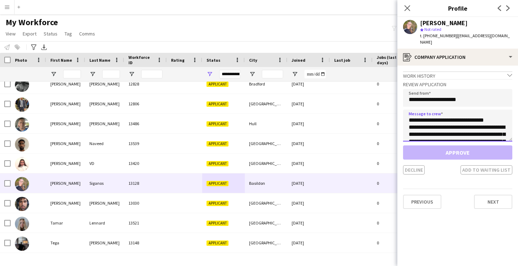
scroll to position [47, 0]
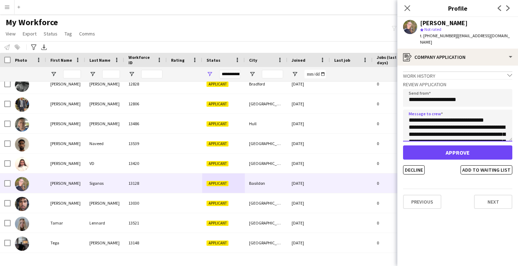
type textarea "**********"
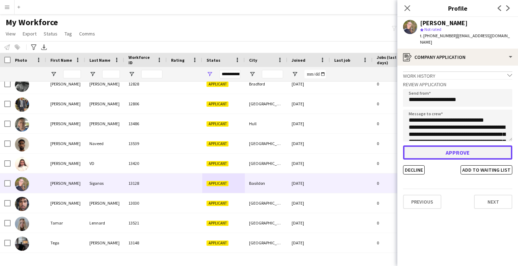
click at [452, 146] on button "Approve" at bounding box center [457, 153] width 109 height 14
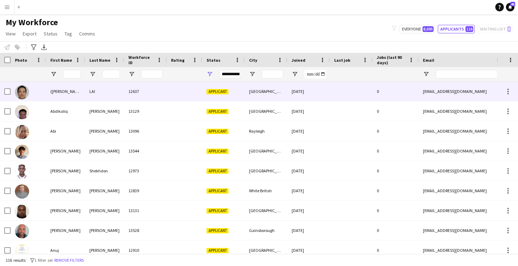
click at [191, 92] on div at bounding box center [184, 92] width 35 height 20
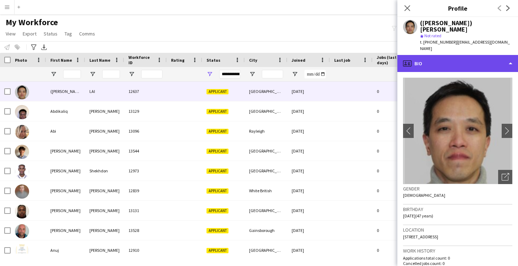
click at [427, 55] on div "profile Bio" at bounding box center [458, 63] width 121 height 17
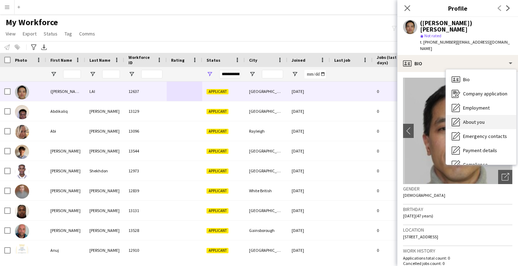
click at [471, 119] on span "About you" at bounding box center [474, 122] width 22 height 6
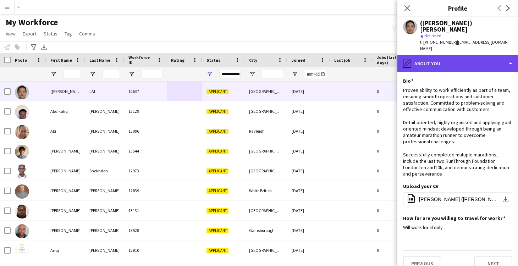
click at [434, 55] on div "pencil4 About you" at bounding box center [458, 63] width 121 height 17
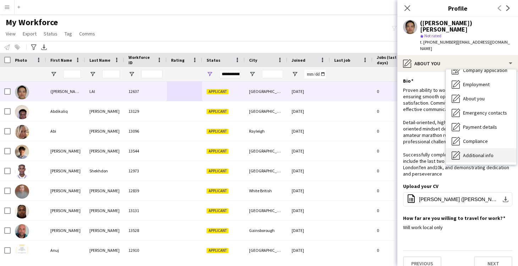
click at [474, 152] on span "Additional info" at bounding box center [478, 155] width 31 height 6
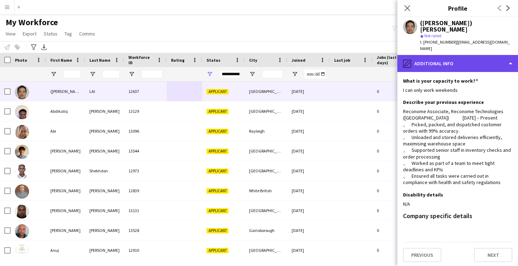
click at [428, 55] on div "pencil4 Additional info" at bounding box center [458, 63] width 121 height 17
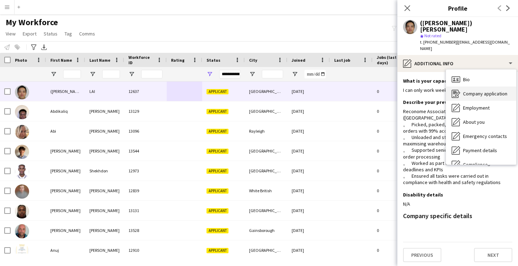
click at [472, 91] on span "Company application" at bounding box center [485, 94] width 44 height 6
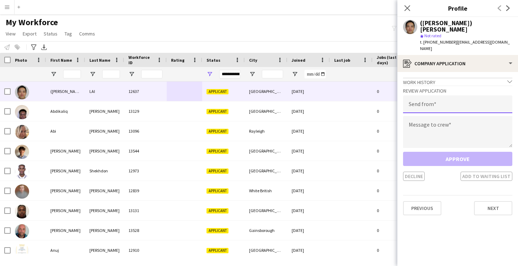
click at [436, 95] on input "email" at bounding box center [457, 104] width 109 height 18
type input "**********"
click at [437, 116] on textarea at bounding box center [457, 132] width 109 height 32
paste textarea "**********"
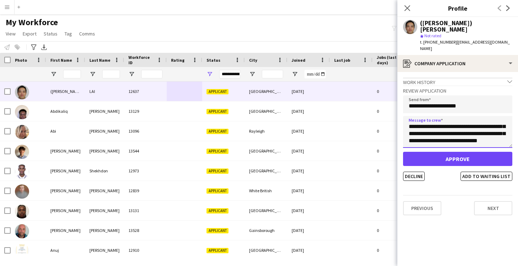
scroll to position [0, 0]
type textarea "**********"
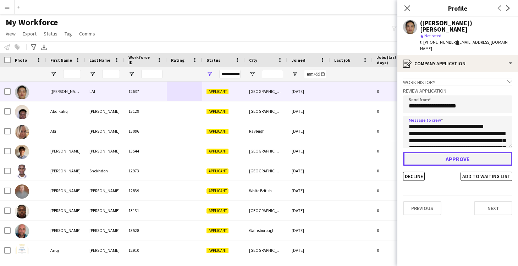
click at [454, 152] on button "Approve" at bounding box center [457, 159] width 109 height 14
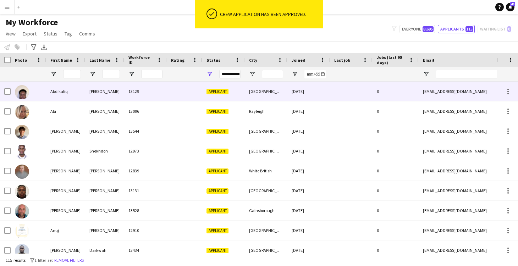
click at [151, 93] on div "13129" at bounding box center [145, 92] width 43 height 20
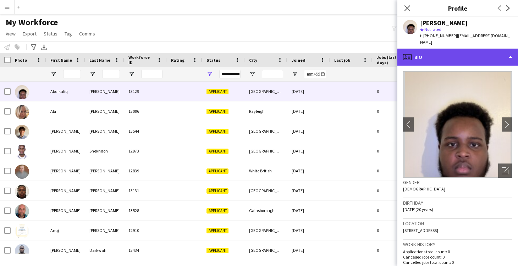
click at [428, 51] on div "profile Bio" at bounding box center [458, 57] width 121 height 17
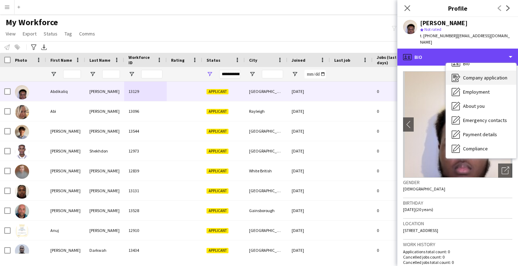
scroll to position [11, 0]
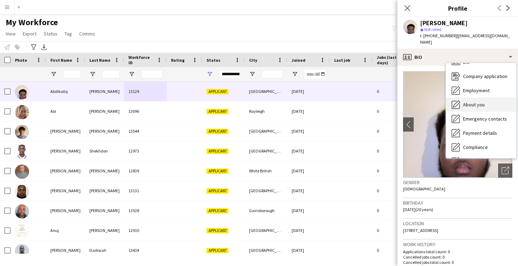
click at [474, 102] on span "About you" at bounding box center [474, 105] width 22 height 6
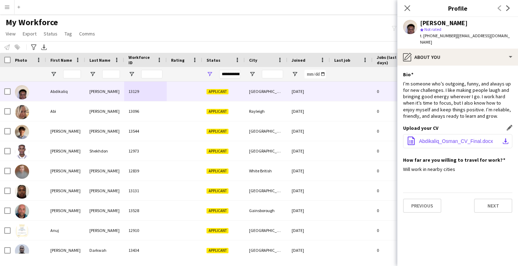
click at [463, 138] on span "Abdikaliq_Osman_CV_Final.docx" at bounding box center [456, 141] width 74 height 6
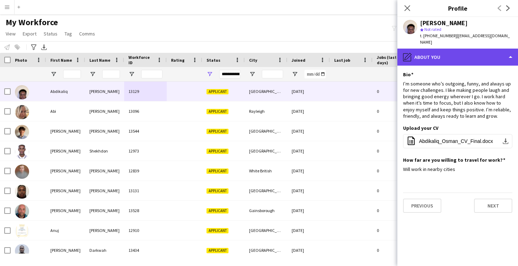
click at [442, 55] on div "pencil4 About you" at bounding box center [458, 57] width 121 height 17
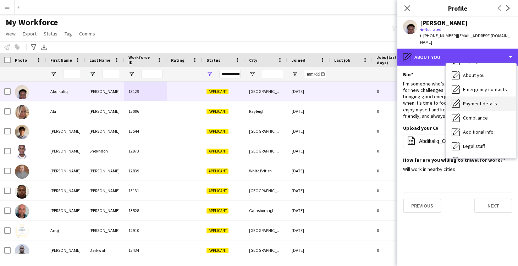
scroll to position [46, 0]
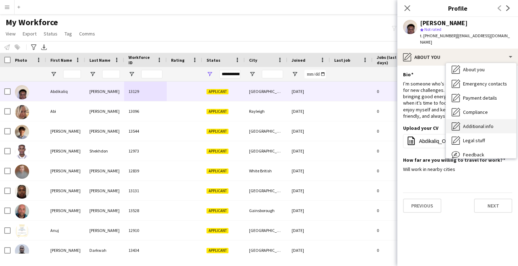
click at [472, 123] on span "Additional info" at bounding box center [478, 126] width 31 height 6
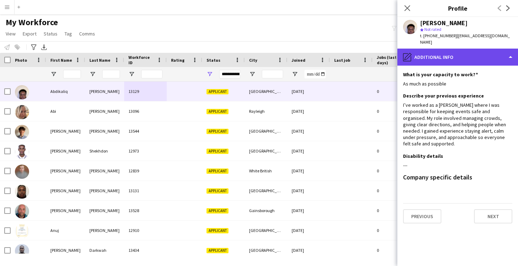
click at [433, 56] on div "pencil4 Additional info" at bounding box center [458, 57] width 121 height 17
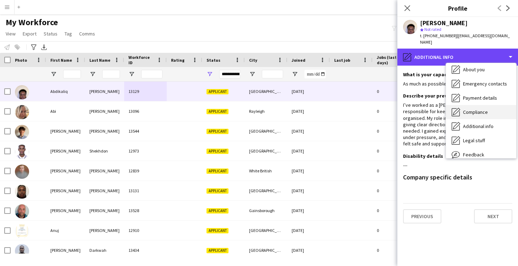
scroll to position [0, 0]
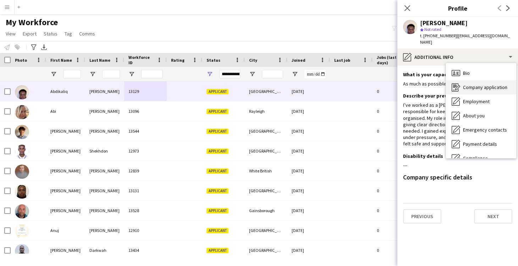
click at [467, 84] on span "Company application" at bounding box center [485, 87] width 44 height 6
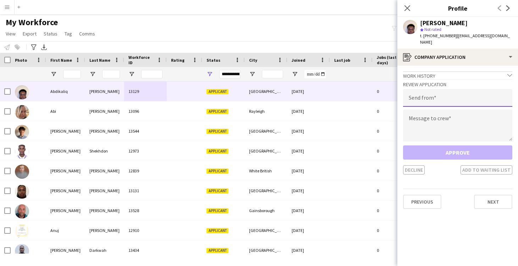
click at [433, 89] on input "email" at bounding box center [457, 98] width 109 height 18
type input "**********"
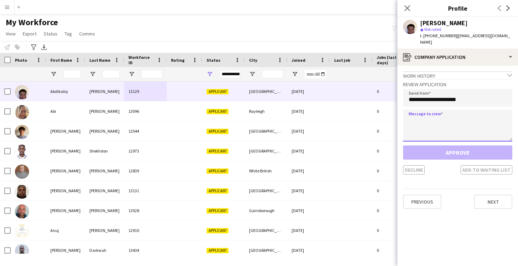
click at [434, 114] on textarea at bounding box center [457, 126] width 109 height 32
paste textarea "**********"
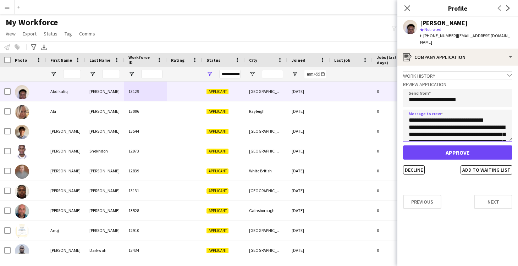
type textarea "**********"
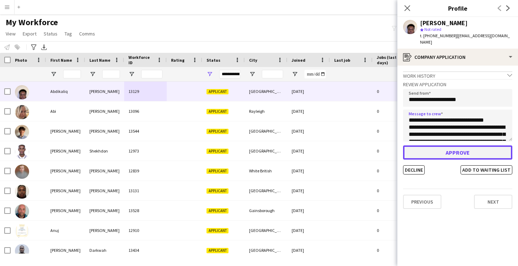
click at [462, 146] on button "Approve" at bounding box center [457, 153] width 109 height 14
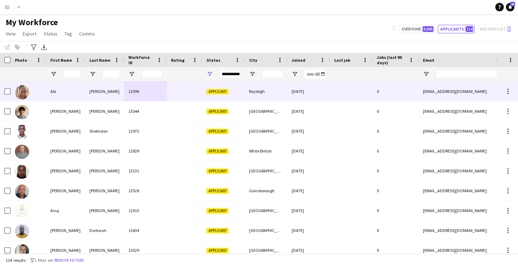
click at [188, 94] on div at bounding box center [184, 92] width 35 height 20
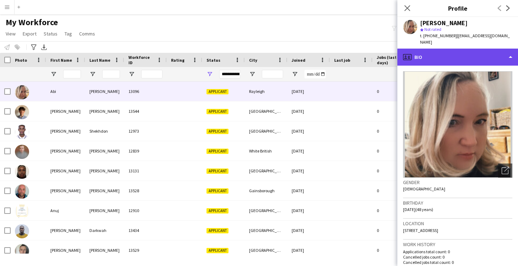
click at [432, 51] on div "profile Bio" at bounding box center [458, 57] width 121 height 17
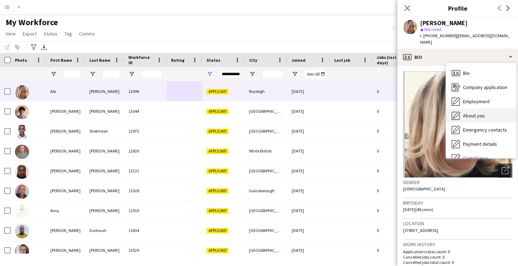
click at [471, 113] on span "About you" at bounding box center [474, 116] width 22 height 6
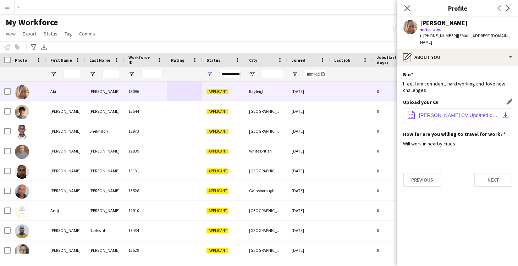
click at [450, 113] on span "Abi Pearson CV Updated.docx" at bounding box center [459, 116] width 80 height 6
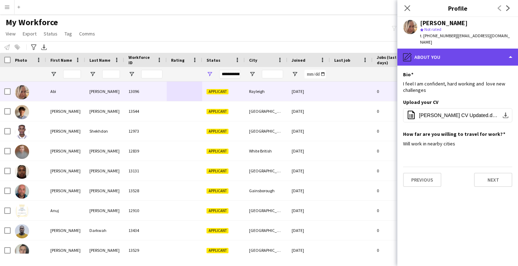
click at [444, 51] on div "pencil4 About you" at bounding box center [458, 57] width 121 height 17
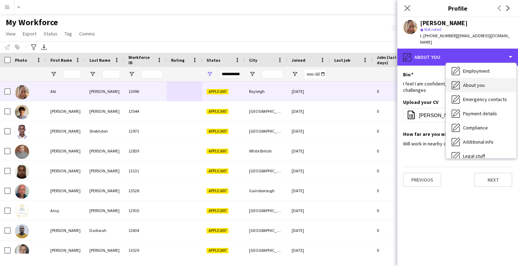
scroll to position [31, 0]
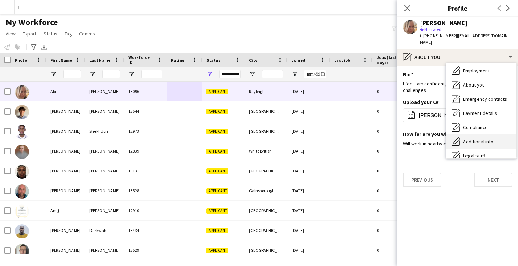
click at [480, 138] on span "Additional info" at bounding box center [478, 141] width 31 height 6
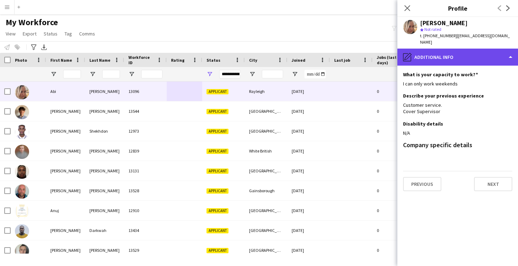
click at [442, 55] on div "pencil4 Additional info" at bounding box center [458, 57] width 121 height 17
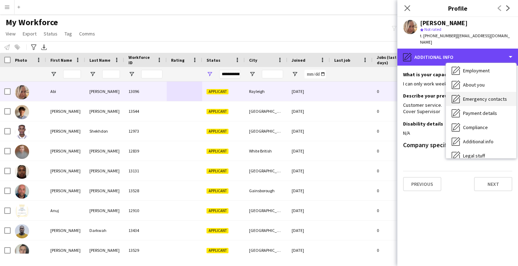
scroll to position [0, 0]
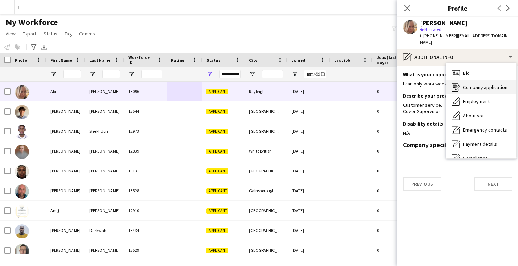
click at [469, 84] on span "Company application" at bounding box center [485, 87] width 44 height 6
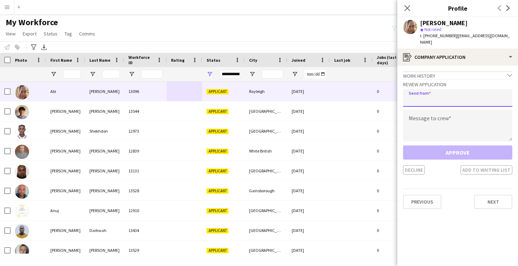
click at [432, 93] on input "email" at bounding box center [457, 98] width 109 height 18
type input "**********"
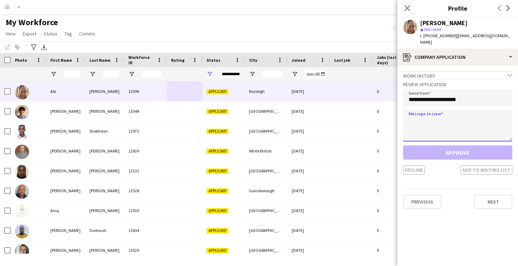
click at [442, 119] on textarea at bounding box center [457, 126] width 109 height 32
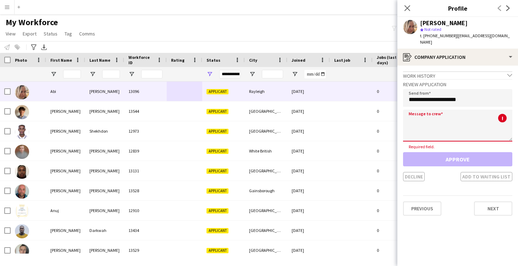
paste textarea "**********"
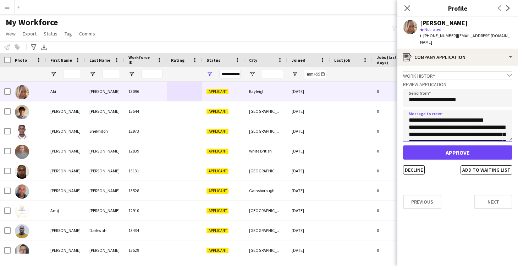
type textarea "**********"
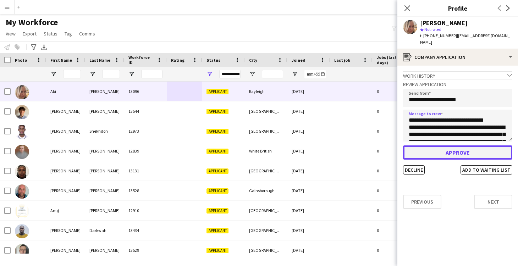
click at [455, 147] on button "Approve" at bounding box center [457, 153] width 109 height 14
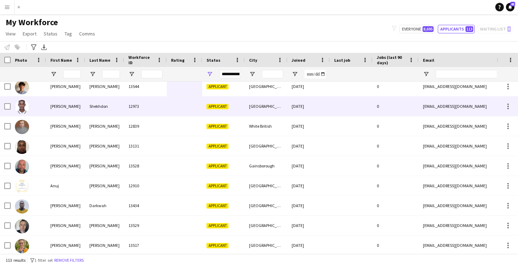
scroll to position [6, 0]
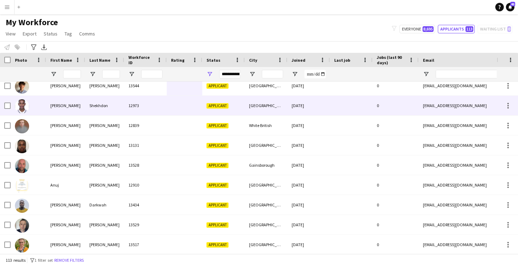
click at [158, 108] on div "12973" at bounding box center [145, 106] width 43 height 20
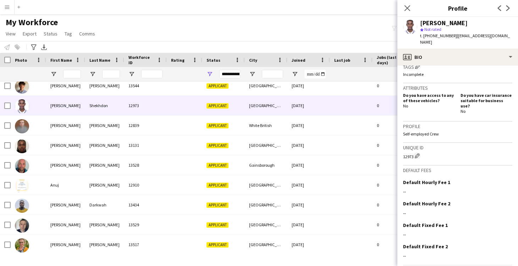
scroll to position [0, 0]
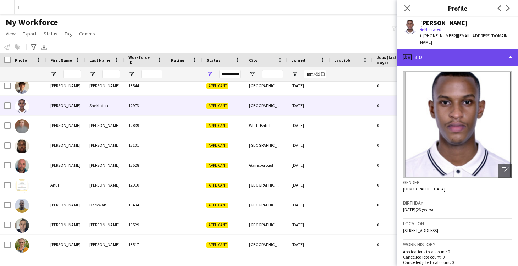
click at [425, 53] on div "profile Bio" at bounding box center [458, 57] width 121 height 17
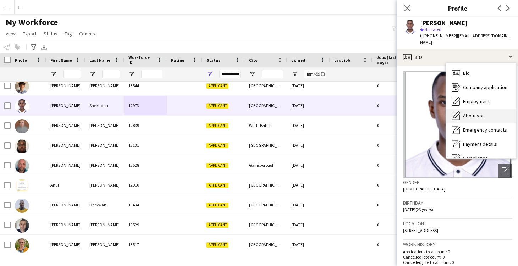
click at [469, 113] on span "About you" at bounding box center [474, 116] width 22 height 6
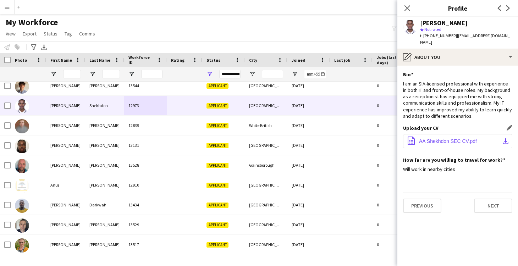
click at [439, 138] on span "AA Shekhdon SEC CV.pdf" at bounding box center [448, 141] width 58 height 6
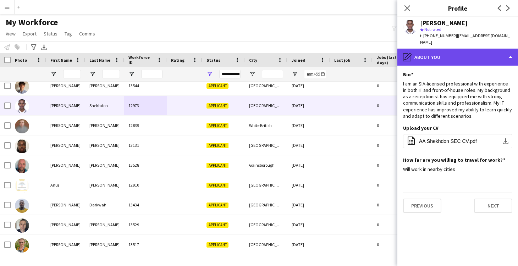
click at [445, 52] on div "pencil4 About you" at bounding box center [458, 57] width 121 height 17
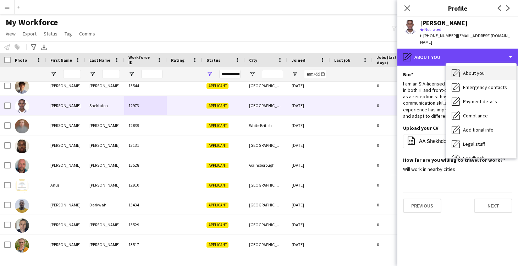
scroll to position [43, 0]
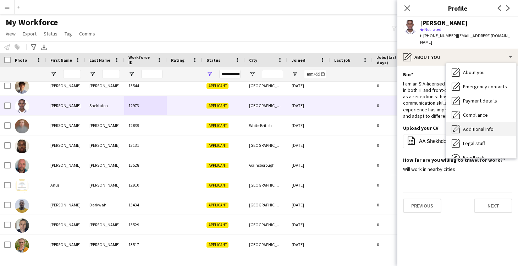
click at [475, 126] on span "Additional info" at bounding box center [478, 129] width 31 height 6
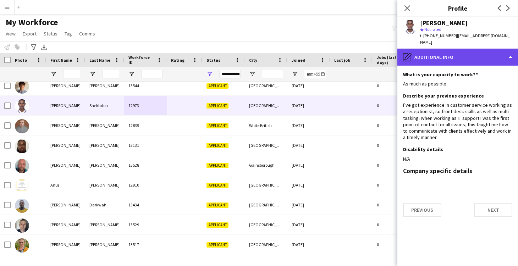
click at [428, 49] on div "pencil4 Additional info" at bounding box center [458, 57] width 121 height 17
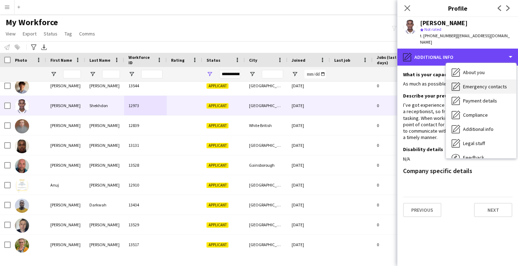
scroll to position [0, 0]
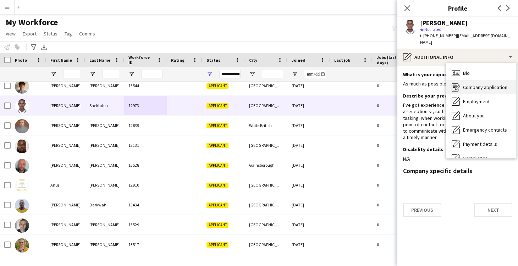
click at [476, 84] on span "Company application" at bounding box center [485, 87] width 44 height 6
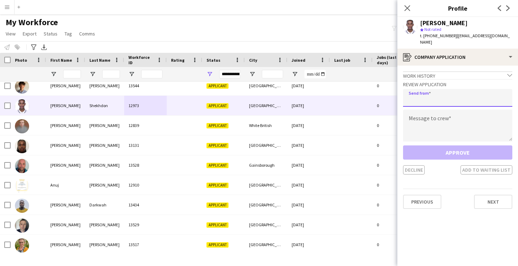
click at [434, 90] on input "email" at bounding box center [457, 98] width 109 height 18
type input "**********"
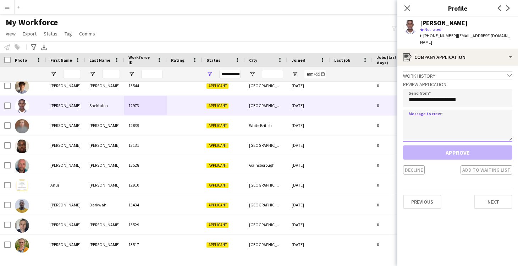
click at [428, 120] on textarea at bounding box center [457, 126] width 109 height 32
paste textarea "**********"
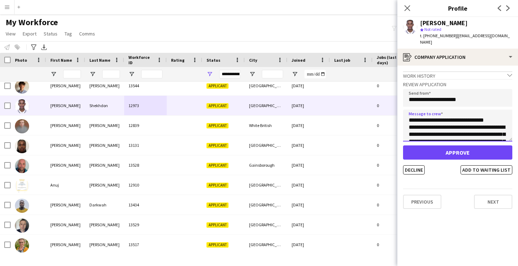
type textarea "**********"
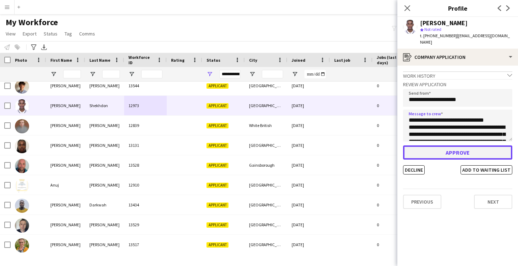
click at [457, 146] on button "Approve" at bounding box center [457, 153] width 109 height 14
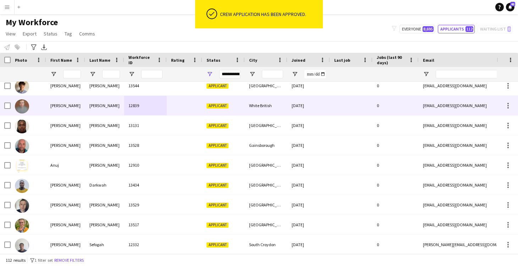
click at [195, 114] on div at bounding box center [184, 106] width 35 height 20
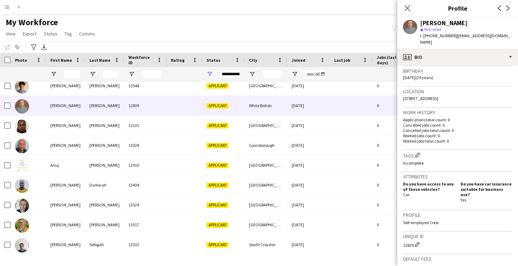
scroll to position [134, 0]
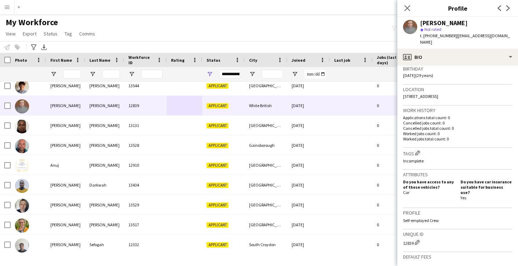
drag, startPoint x: 473, startPoint y: 90, endPoint x: 455, endPoint y: 91, distance: 17.8
click at [455, 91] on div "Location SL6 1EQ, Flat 1, White British, SL6 1EQ" at bounding box center [457, 95] width 109 height 21
copy span "SL6 1EQ"
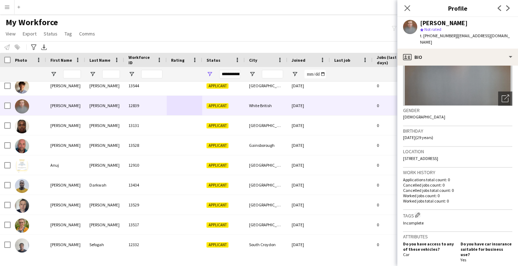
scroll to position [11, 0]
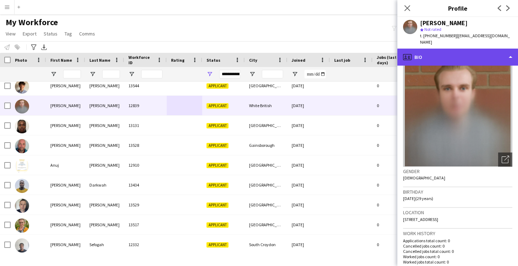
click at [437, 51] on div "profile Bio" at bounding box center [458, 57] width 121 height 17
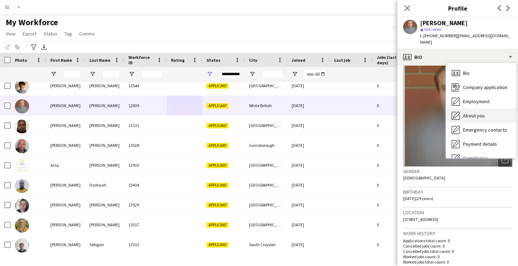
click at [470, 113] on span "About you" at bounding box center [474, 116] width 22 height 6
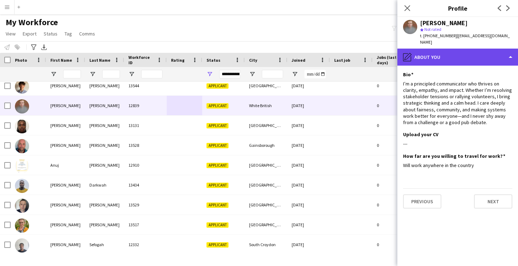
click at [423, 51] on div "pencil4 About you" at bounding box center [458, 57] width 121 height 17
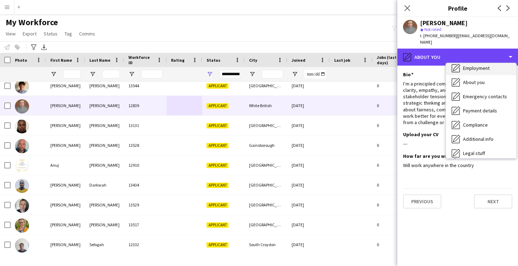
scroll to position [34, 0]
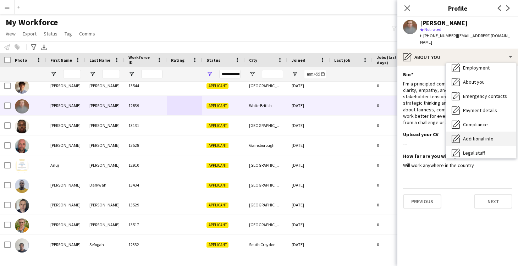
click at [472, 136] on span "Additional info" at bounding box center [478, 139] width 31 height 6
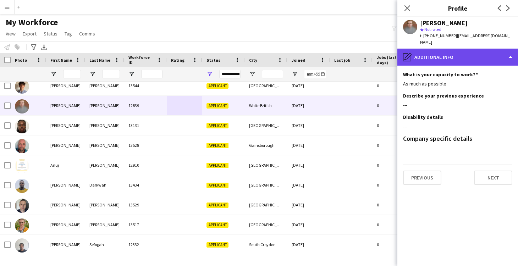
click at [425, 57] on div "pencil4 Additional info" at bounding box center [458, 57] width 121 height 17
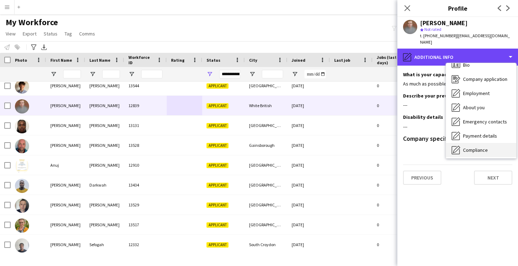
scroll to position [0, 0]
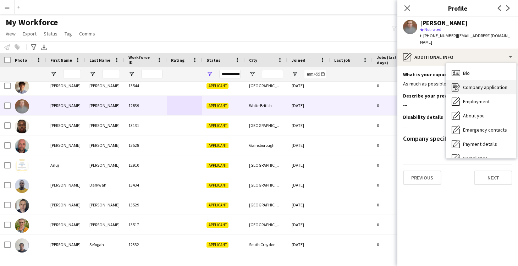
click at [487, 84] on div "Company application Company application" at bounding box center [481, 87] width 70 height 14
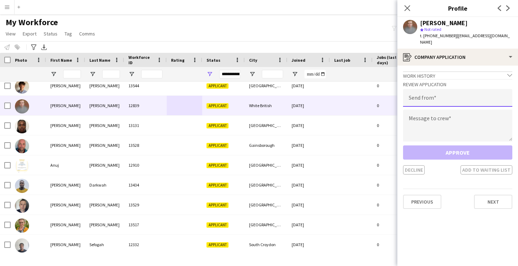
click at [428, 94] on input "email" at bounding box center [457, 98] width 109 height 18
type input "**********"
click at [428, 118] on textarea at bounding box center [457, 126] width 109 height 32
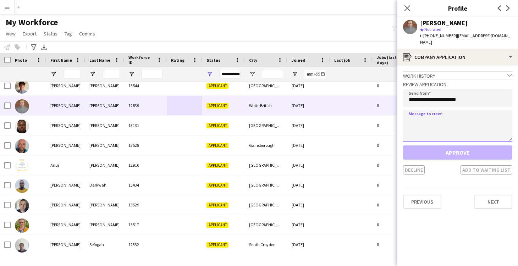
paste textarea "*******"
type textarea "*******"
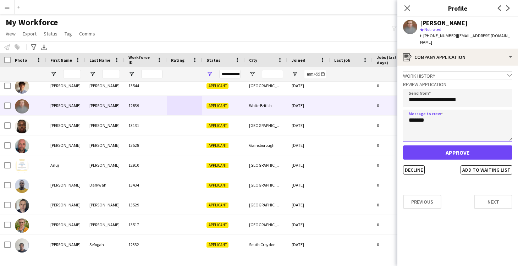
drag, startPoint x: 440, startPoint y: 115, endPoint x: 403, endPoint y: 114, distance: 37.6
click at [403, 114] on app-crew-profile-application "**********" at bounding box center [458, 166] width 121 height 201
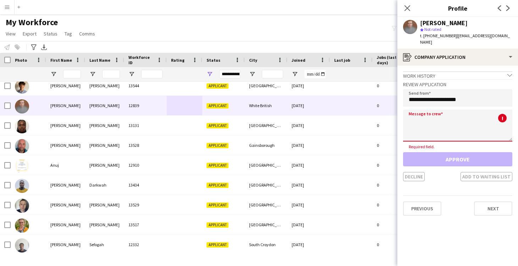
paste textarea "**********"
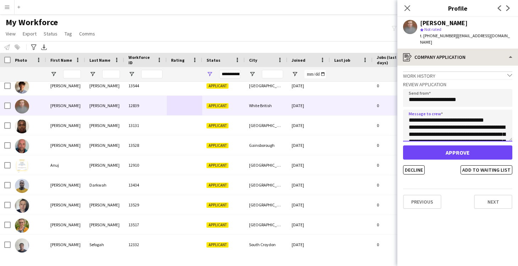
type textarea "**********"
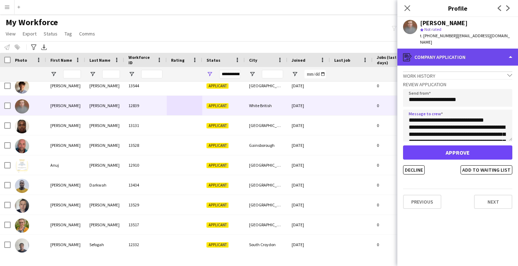
click at [428, 52] on div "register Company application" at bounding box center [458, 57] width 121 height 17
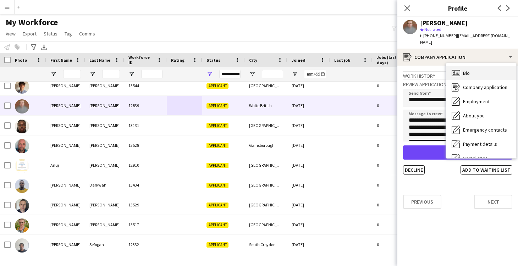
click at [471, 70] on div "Bio Bio" at bounding box center [481, 73] width 70 height 14
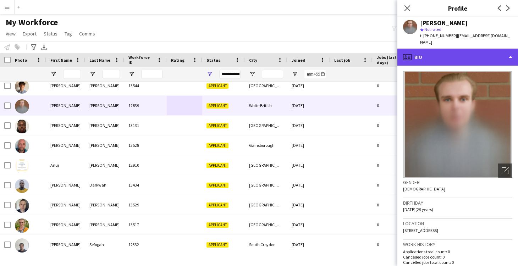
click at [431, 53] on div "profile Bio" at bounding box center [458, 57] width 121 height 17
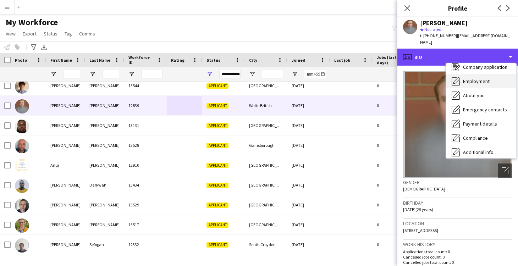
scroll to position [21, 0]
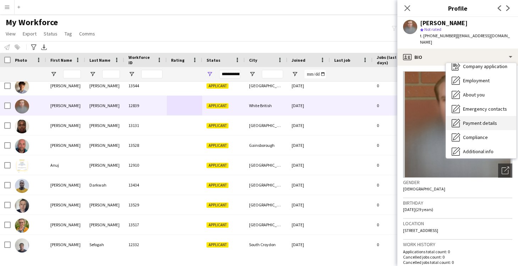
click at [467, 120] on span "Payment details" at bounding box center [480, 123] width 34 height 6
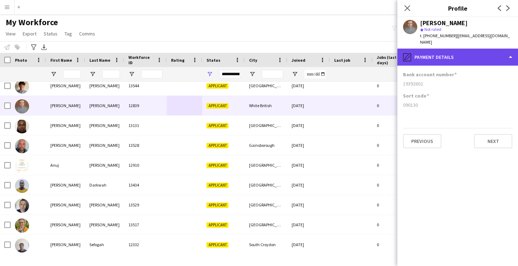
click at [421, 55] on div "pencil4 Payment details" at bounding box center [458, 57] width 121 height 17
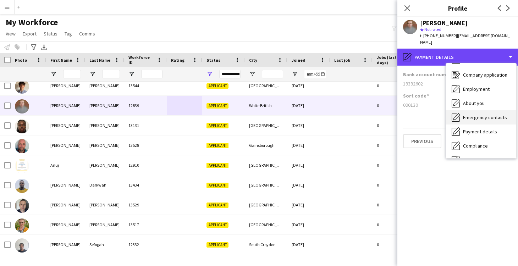
scroll to position [11, 0]
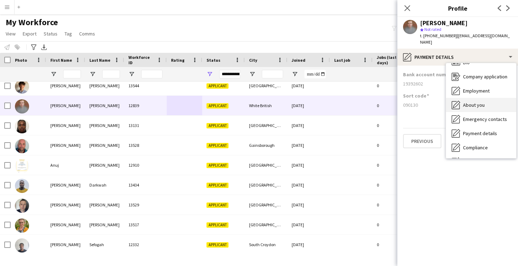
click at [478, 102] on span "About you" at bounding box center [474, 105] width 22 height 6
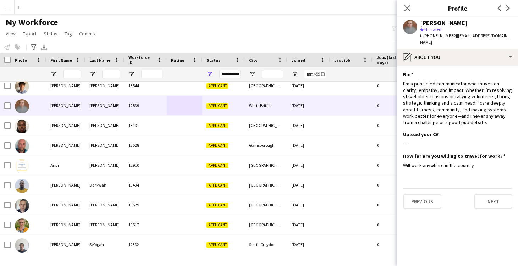
click at [407, 27] on app-user-avatar at bounding box center [410, 27] width 14 height 14
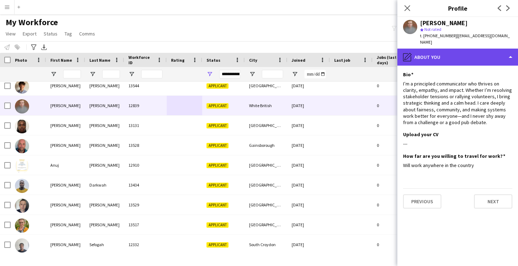
click at [455, 49] on div "pencil4 About you" at bounding box center [458, 57] width 121 height 17
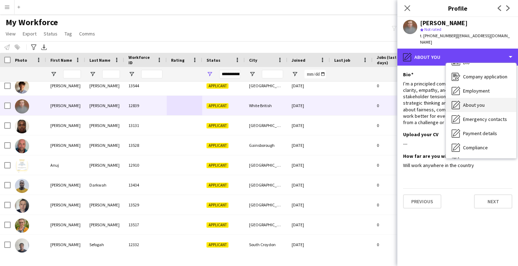
scroll to position [0, 0]
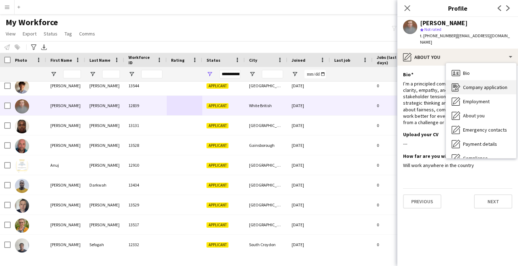
click at [474, 84] on span "Company application" at bounding box center [485, 87] width 44 height 6
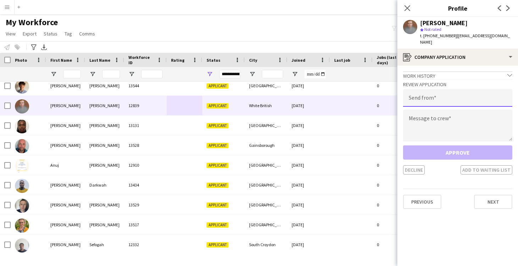
click at [414, 95] on input "email" at bounding box center [457, 98] width 109 height 18
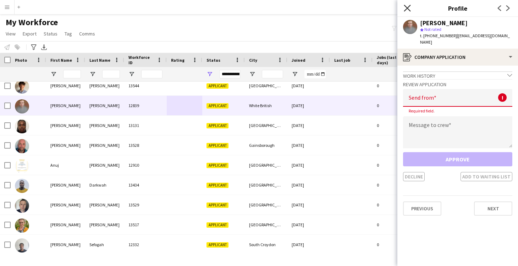
click at [409, 9] on icon "Close pop-in" at bounding box center [407, 8] width 7 height 7
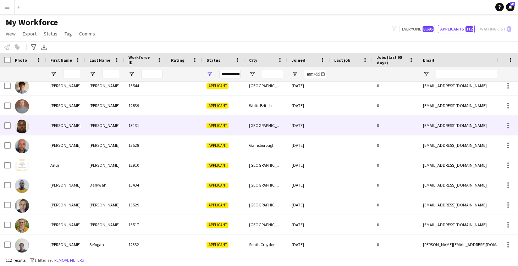
click at [156, 130] on div "13131" at bounding box center [145, 126] width 43 height 20
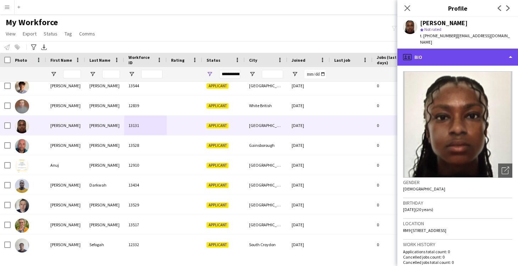
click at [428, 53] on div "profile Bio" at bounding box center [458, 57] width 121 height 17
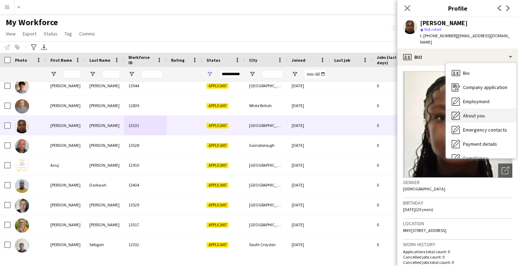
click at [465, 113] on span "About you" at bounding box center [474, 116] width 22 height 6
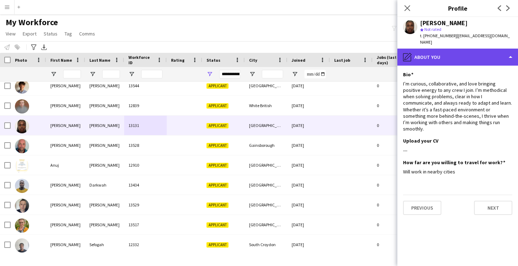
click at [434, 54] on div "pencil4 About you" at bounding box center [458, 57] width 121 height 17
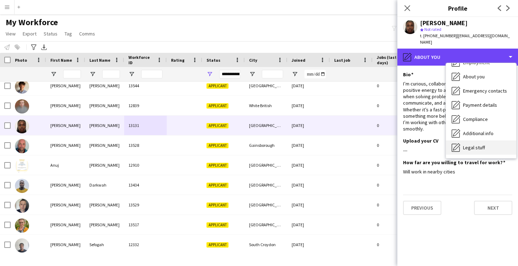
scroll to position [62, 0]
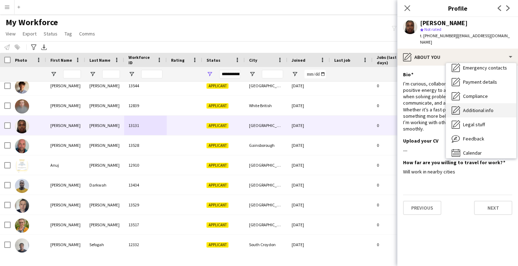
click at [478, 107] on span "Additional info" at bounding box center [478, 110] width 31 height 6
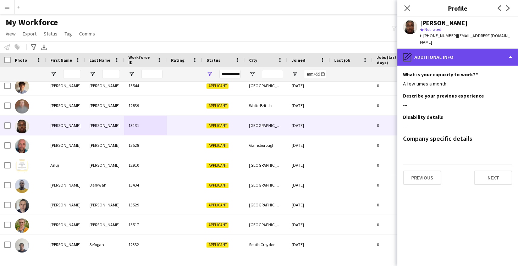
click at [429, 51] on div "pencil4 Additional info" at bounding box center [458, 57] width 121 height 17
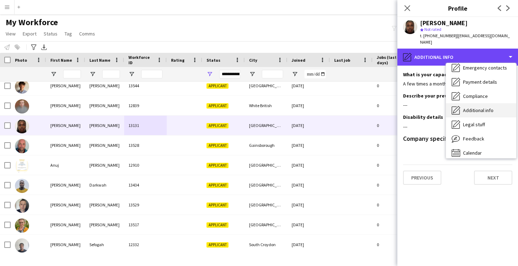
scroll to position [0, 0]
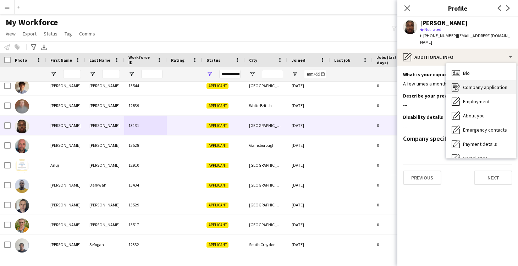
click at [473, 84] on span "Company application" at bounding box center [485, 87] width 44 height 6
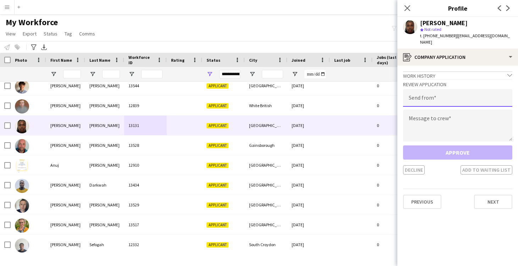
click at [433, 95] on input "email" at bounding box center [457, 98] width 109 height 18
type input "**********"
click at [422, 114] on textarea at bounding box center [457, 126] width 109 height 32
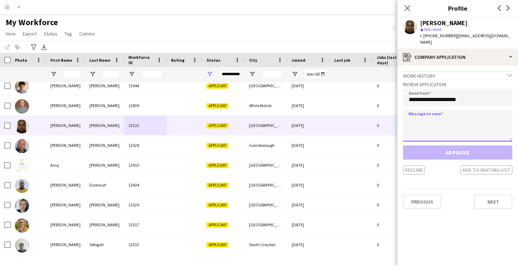
paste textarea "**********"
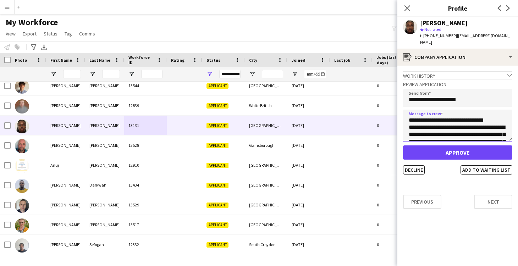
type textarea "**********"
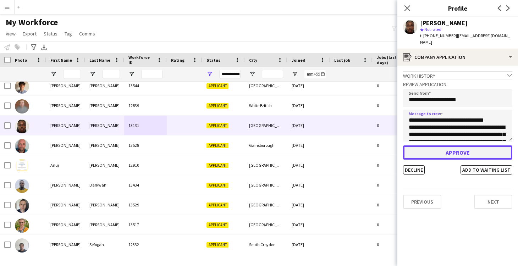
click at [459, 148] on button "Approve" at bounding box center [457, 153] width 109 height 14
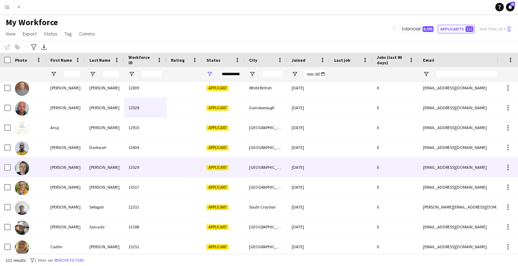
scroll to position [25, 0]
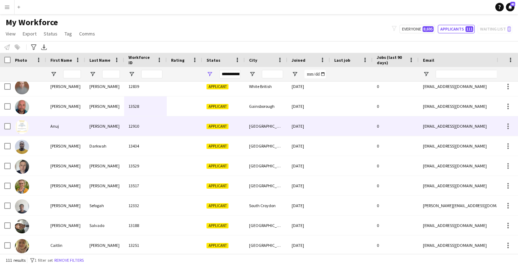
click at [198, 131] on div at bounding box center [184, 126] width 35 height 20
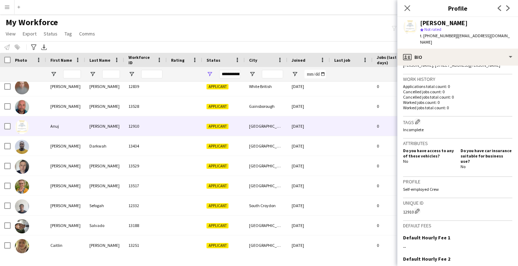
scroll to position [0, 0]
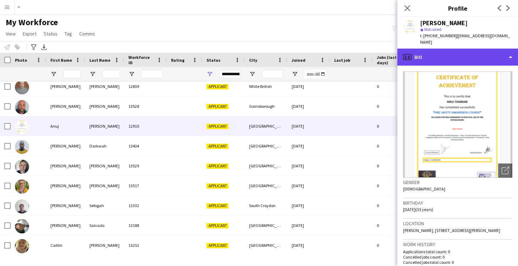
click at [444, 49] on div "profile Bio" at bounding box center [458, 57] width 121 height 17
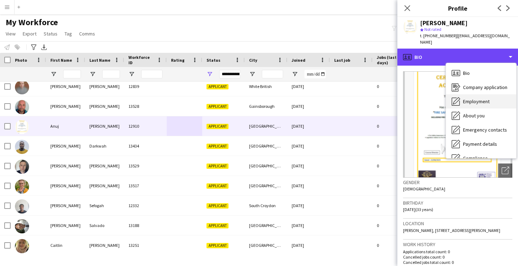
scroll to position [12, 0]
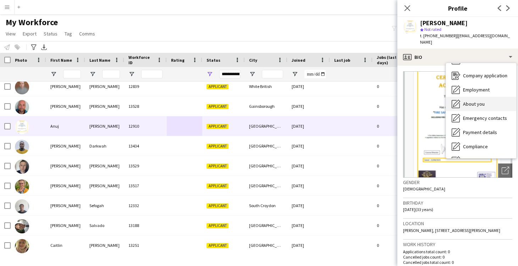
click at [475, 101] on span "About you" at bounding box center [474, 104] width 22 height 6
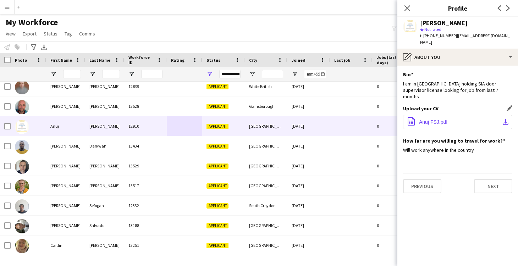
click at [439, 119] on span "Anuj FSJ.pdf" at bounding box center [433, 122] width 28 height 6
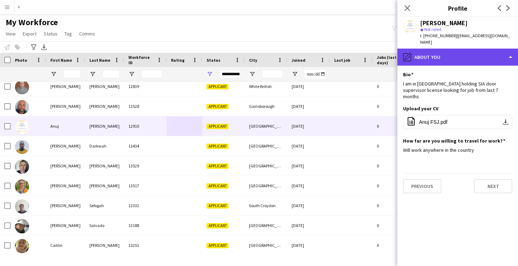
click at [417, 49] on div "pencil4 About you" at bounding box center [458, 57] width 121 height 17
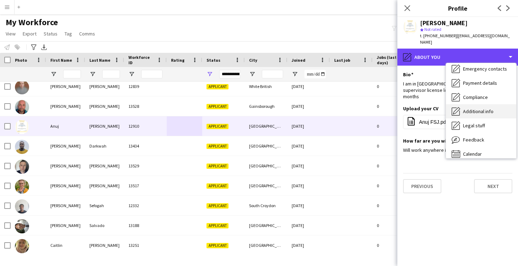
scroll to position [64, 0]
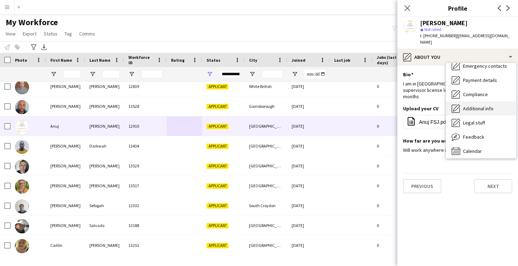
click at [485, 105] on span "Additional info" at bounding box center [478, 108] width 31 height 6
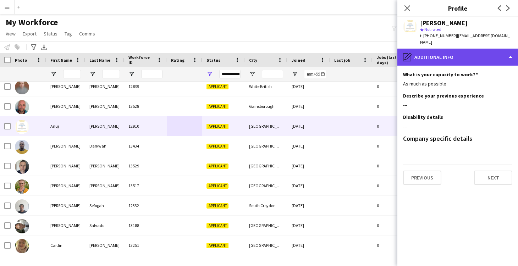
click at [467, 55] on div "pencil4 Additional info" at bounding box center [458, 57] width 121 height 17
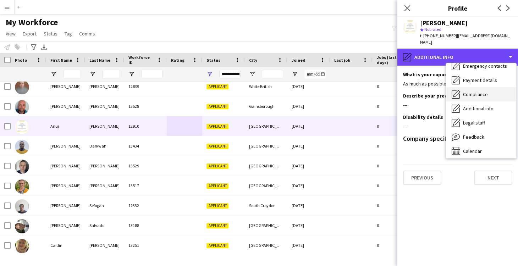
scroll to position [0, 0]
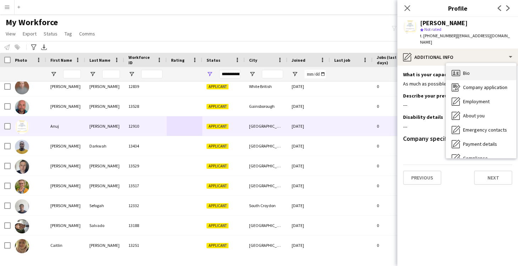
click at [471, 66] on div "Bio Bio" at bounding box center [481, 73] width 70 height 14
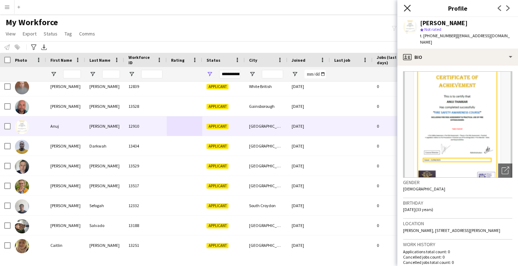
click at [408, 6] on icon "Close pop-in" at bounding box center [407, 8] width 7 height 7
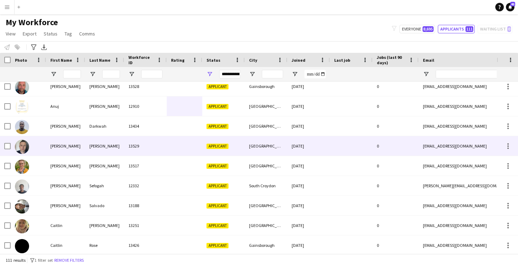
scroll to position [48, 0]
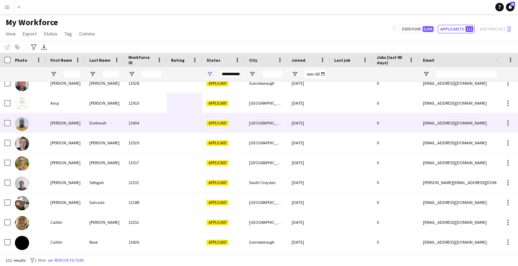
click at [168, 126] on div at bounding box center [184, 123] width 35 height 20
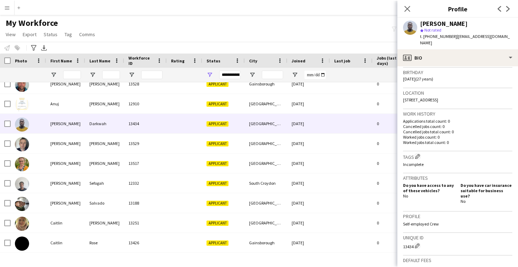
scroll to position [0, 0]
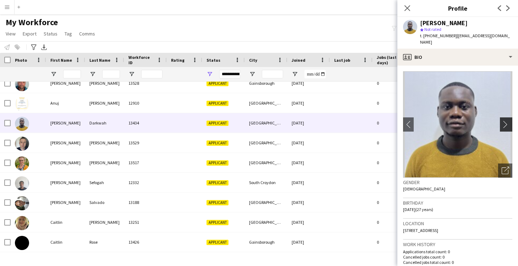
click at [507, 121] on app-icon "chevron-right" at bounding box center [507, 124] width 11 height 7
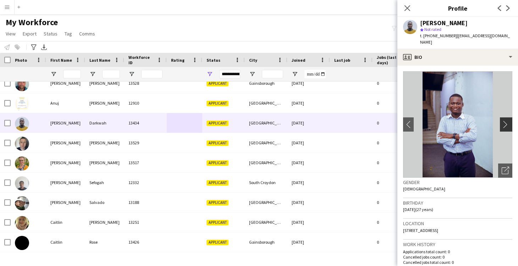
click at [507, 121] on app-icon "chevron-right" at bounding box center [507, 124] width 11 height 7
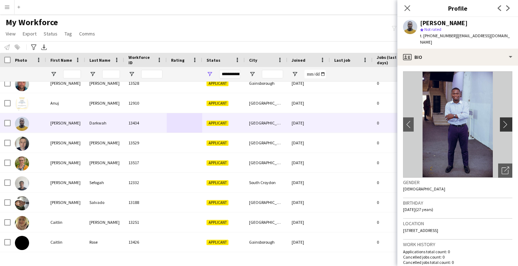
click at [507, 121] on app-icon "chevron-right" at bounding box center [507, 124] width 11 height 7
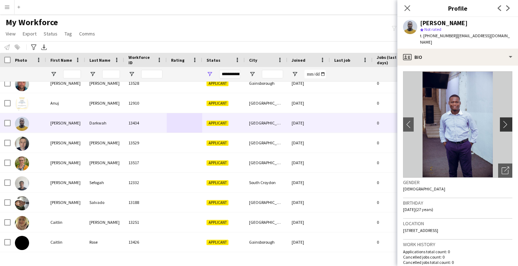
click at [507, 121] on app-icon "chevron-right" at bounding box center [507, 124] width 11 height 7
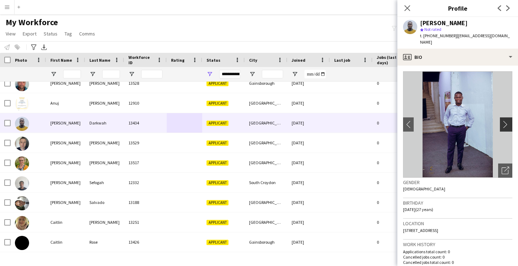
click at [507, 121] on app-icon "chevron-right" at bounding box center [507, 124] width 11 height 7
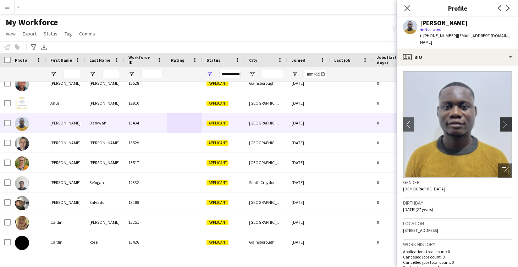
click at [507, 121] on app-icon "chevron-right" at bounding box center [507, 124] width 11 height 7
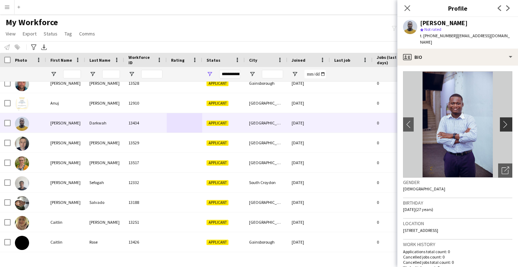
click at [507, 121] on app-icon "chevron-right" at bounding box center [507, 124] width 11 height 7
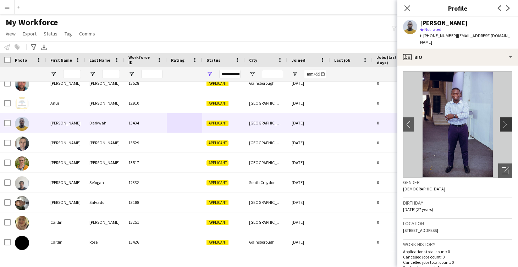
click at [507, 121] on app-icon "chevron-right" at bounding box center [507, 124] width 11 height 7
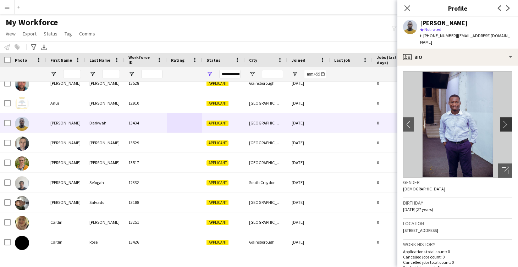
click at [507, 121] on app-icon "chevron-right" at bounding box center [507, 124] width 11 height 7
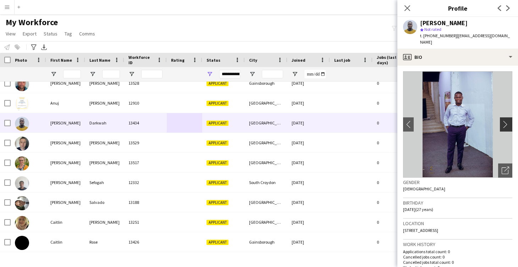
click at [507, 121] on app-icon "chevron-right" at bounding box center [507, 124] width 11 height 7
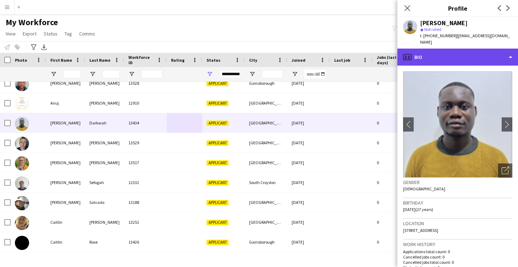
click at [429, 49] on div "profile Bio" at bounding box center [458, 57] width 121 height 17
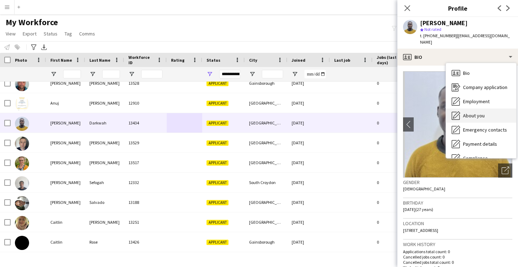
click at [469, 113] on span "About you" at bounding box center [474, 116] width 22 height 6
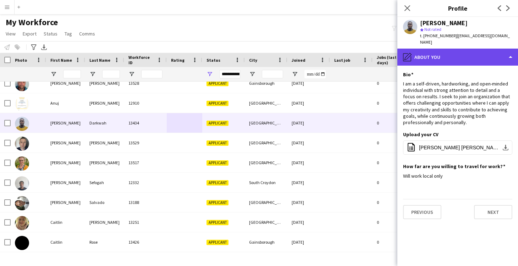
click at [446, 55] on div "pencil4 About you" at bounding box center [458, 57] width 121 height 17
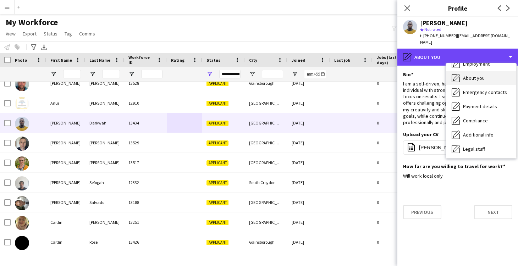
scroll to position [45, 0]
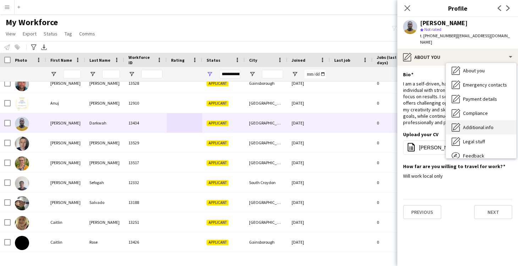
click at [479, 124] on span "Additional info" at bounding box center [478, 127] width 31 height 6
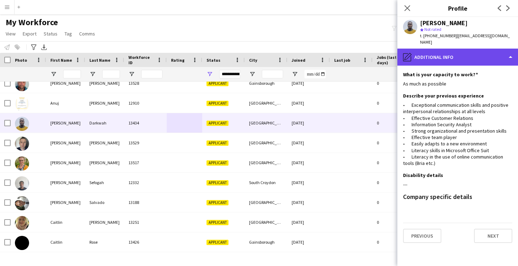
click at [427, 51] on div "pencil4 Additional info" at bounding box center [458, 57] width 121 height 17
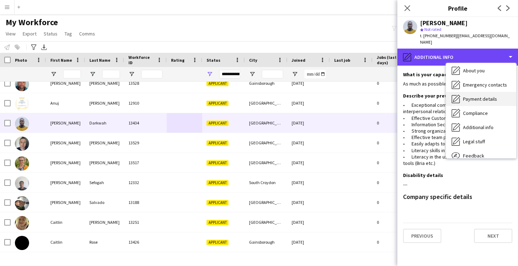
scroll to position [0, 0]
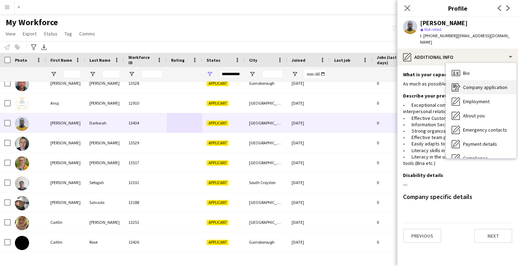
click at [474, 84] on span "Company application" at bounding box center [485, 87] width 44 height 6
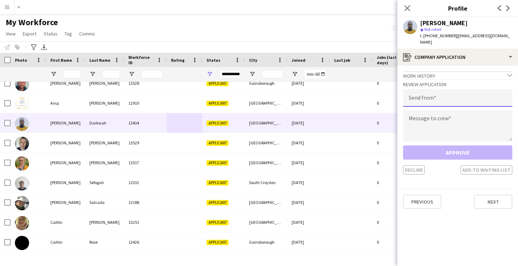
click at [435, 93] on input "email" at bounding box center [457, 98] width 109 height 18
type input "**********"
click at [435, 123] on textarea at bounding box center [457, 126] width 109 height 32
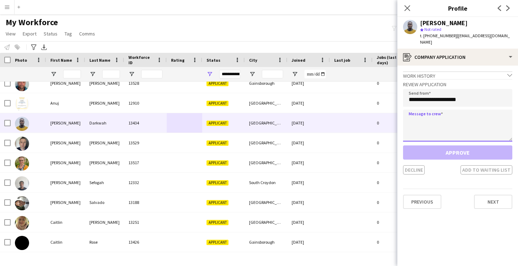
paste textarea "**********"
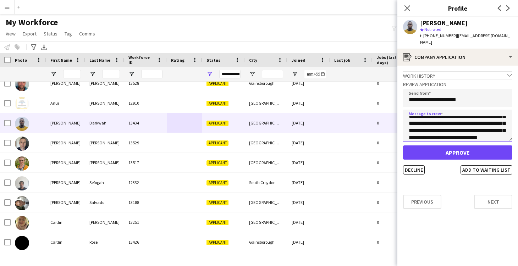
scroll to position [43, 0]
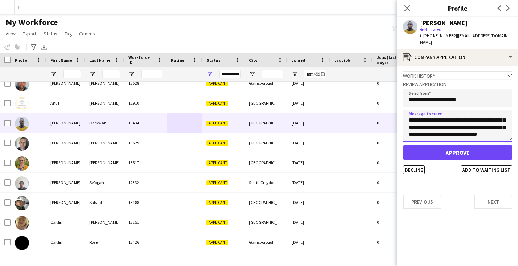
type textarea "**********"
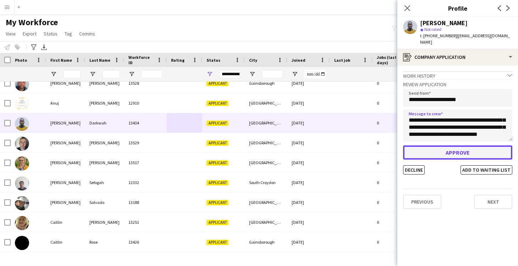
click at [461, 149] on button "Approve" at bounding box center [457, 153] width 109 height 14
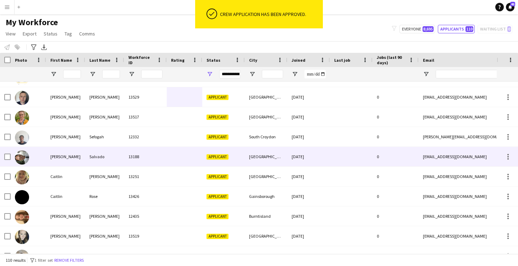
scroll to position [76, 0]
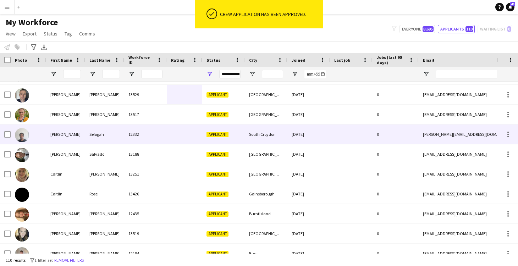
click at [182, 136] on div at bounding box center [184, 135] width 35 height 20
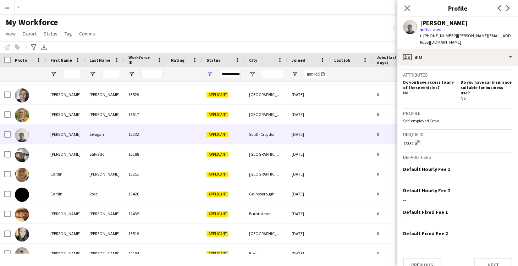
scroll to position [0, 0]
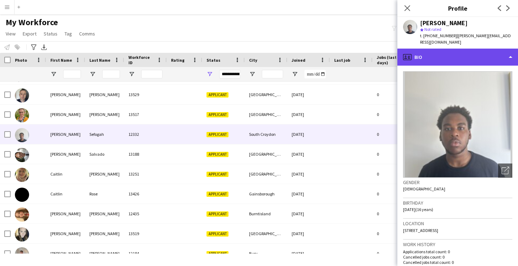
click at [422, 53] on div "profile Bio" at bounding box center [458, 57] width 121 height 17
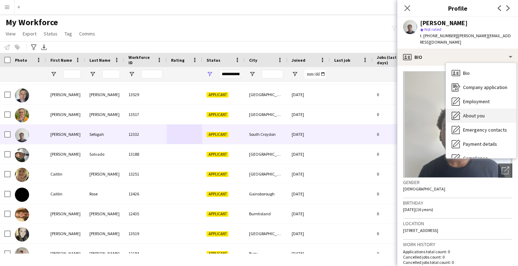
click at [464, 113] on span "About you" at bounding box center [474, 116] width 22 height 6
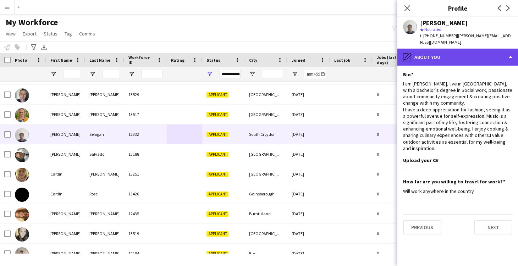
click at [434, 51] on div "pencil4 About you" at bounding box center [458, 57] width 121 height 17
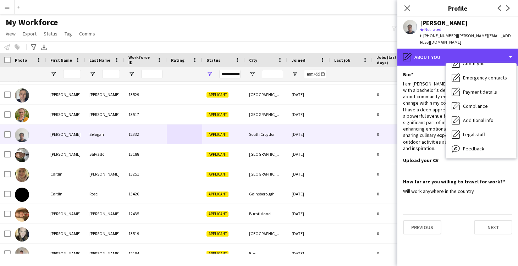
scroll to position [53, 0]
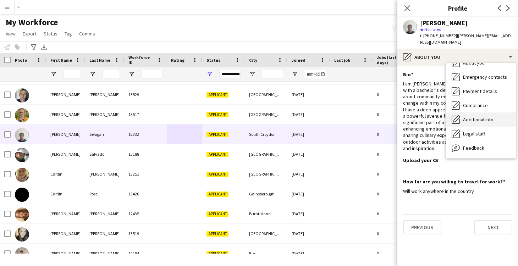
click at [467, 113] on div "Additional info Additional info" at bounding box center [481, 120] width 70 height 14
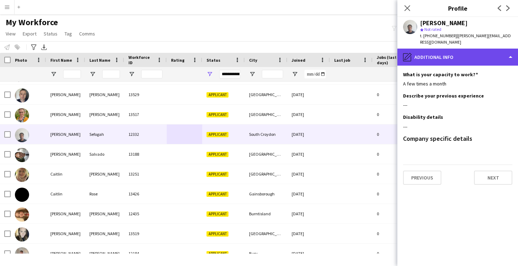
click at [431, 49] on div "pencil4 Additional info" at bounding box center [458, 57] width 121 height 17
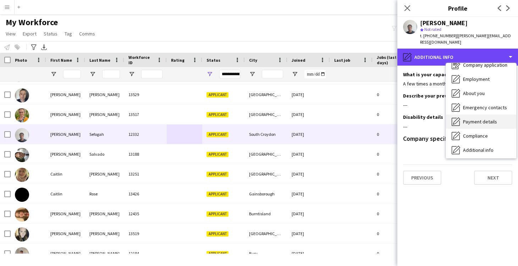
scroll to position [0, 0]
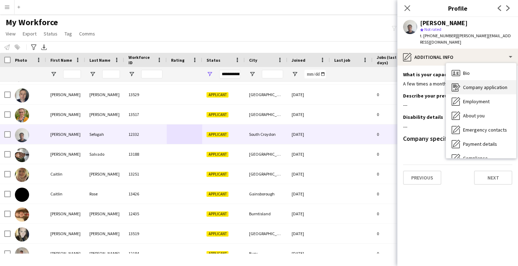
click at [466, 84] on span "Company application" at bounding box center [485, 87] width 44 height 6
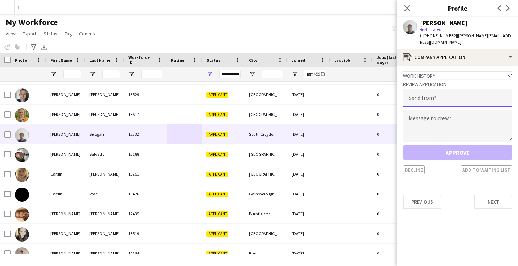
click at [436, 93] on input "email" at bounding box center [457, 98] width 109 height 18
type input "**********"
click at [443, 114] on textarea at bounding box center [457, 126] width 109 height 32
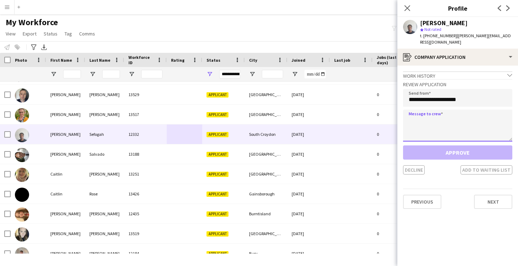
paste textarea "**********"
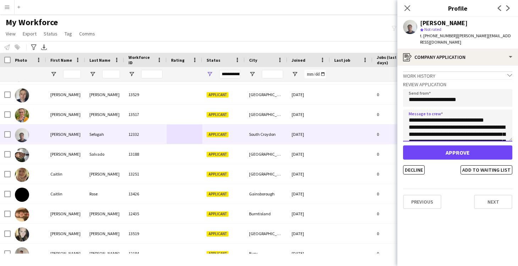
type textarea "**********"
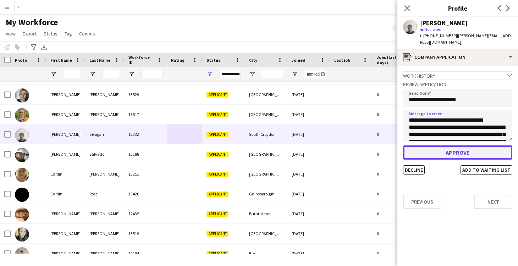
click at [461, 146] on button "Approve" at bounding box center [457, 153] width 109 height 14
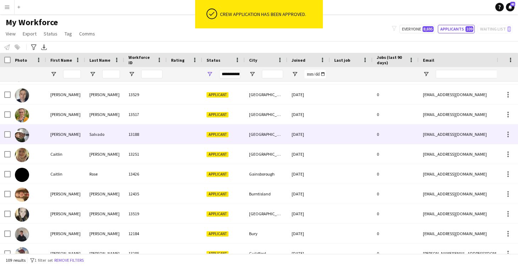
click at [156, 138] on div "13188" at bounding box center [145, 135] width 43 height 20
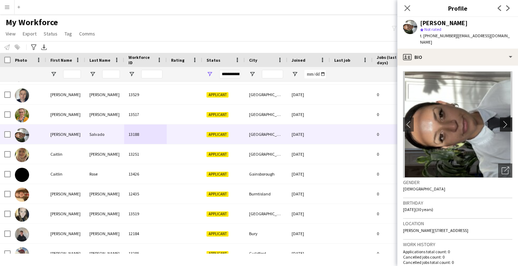
click at [506, 121] on app-icon "chevron-right" at bounding box center [507, 124] width 11 height 7
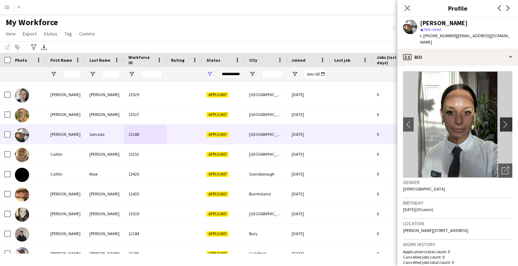
click at [506, 121] on app-icon "chevron-right" at bounding box center [507, 124] width 11 height 7
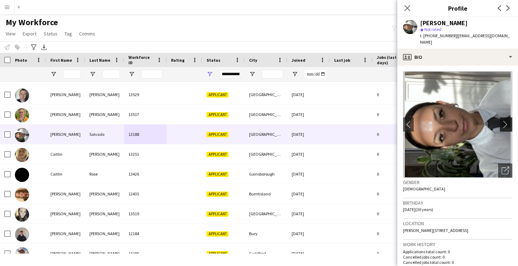
click at [506, 121] on app-icon "chevron-right" at bounding box center [507, 124] width 11 height 7
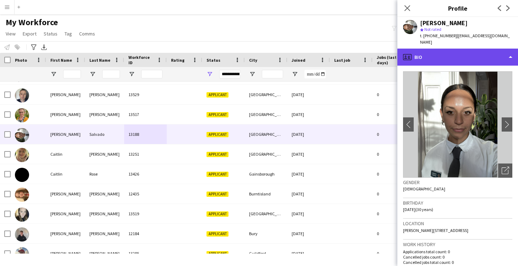
click at [451, 51] on div "profile Bio" at bounding box center [458, 57] width 121 height 17
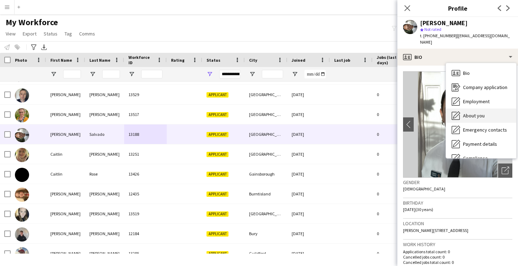
click at [476, 113] on span "About you" at bounding box center [474, 116] width 22 height 6
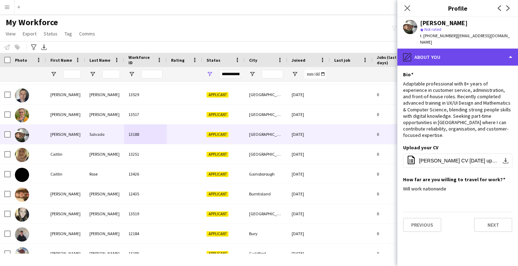
click at [440, 50] on div "pencil4 About you" at bounding box center [458, 57] width 121 height 17
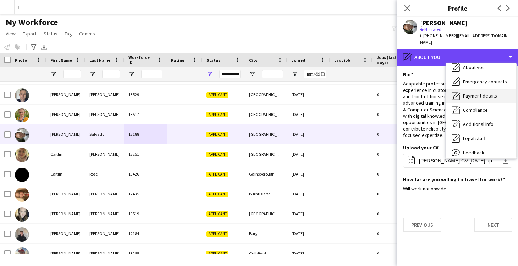
scroll to position [67, 0]
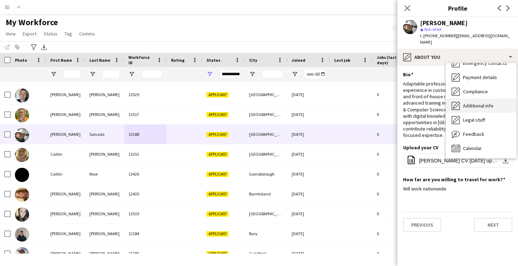
click at [486, 103] on span "Additional info" at bounding box center [478, 106] width 31 height 6
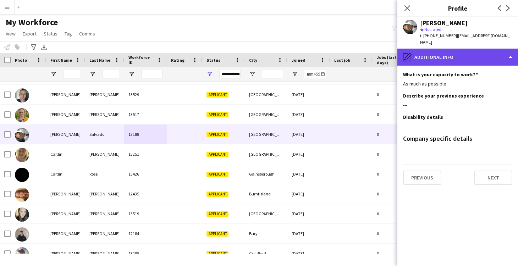
click at [440, 50] on div "pencil4 Additional info" at bounding box center [458, 57] width 121 height 17
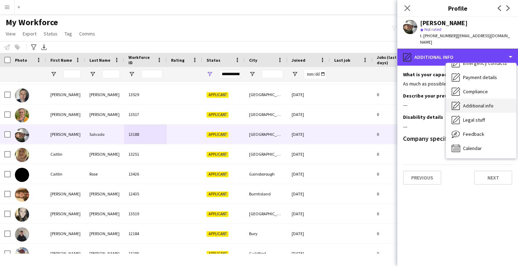
scroll to position [10, 0]
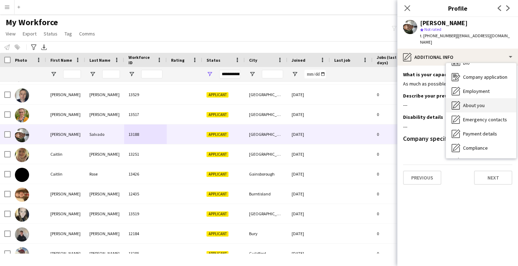
click at [481, 102] on span "About you" at bounding box center [474, 105] width 22 height 6
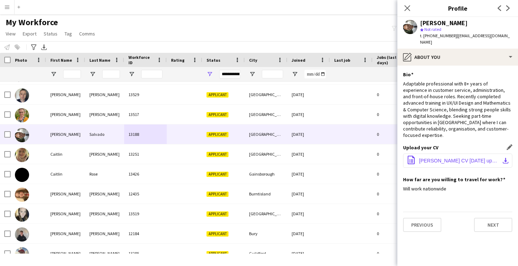
click at [450, 158] on span "Brenda CV SEPT 2025 updated.pdf" at bounding box center [459, 161] width 80 height 6
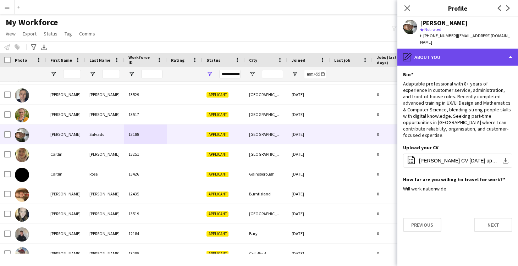
click at [460, 53] on div "pencil4 About you" at bounding box center [458, 57] width 121 height 17
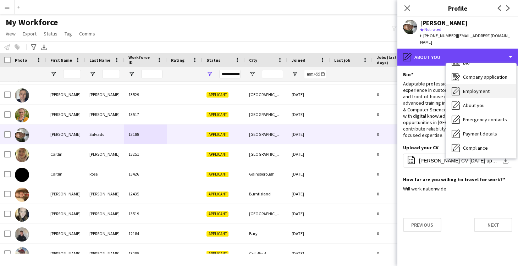
scroll to position [0, 0]
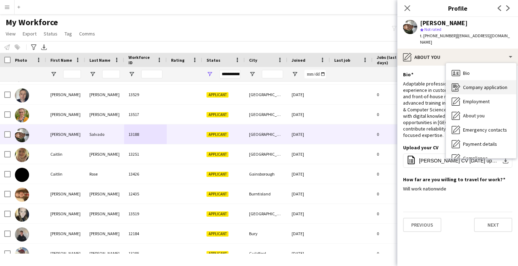
click at [478, 84] on span "Company application" at bounding box center [485, 87] width 44 height 6
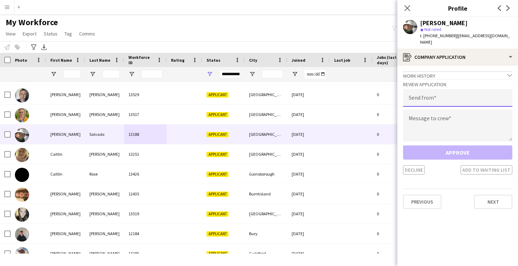
click at [433, 91] on input "email" at bounding box center [457, 98] width 109 height 18
type input "**********"
click at [443, 115] on textarea at bounding box center [457, 126] width 109 height 32
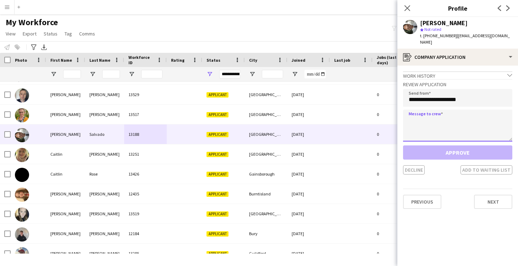
paste textarea "**********"
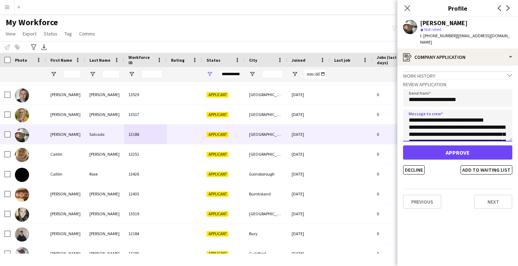
type textarea "**********"
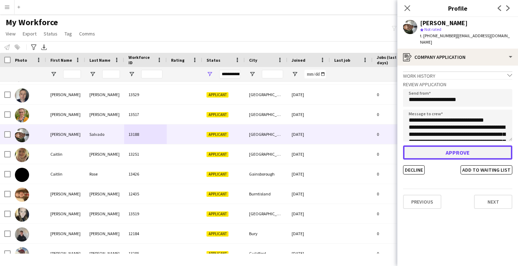
click at [458, 146] on button "Approve" at bounding box center [457, 153] width 109 height 14
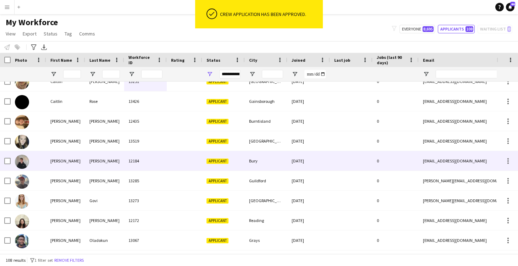
scroll to position [130, 0]
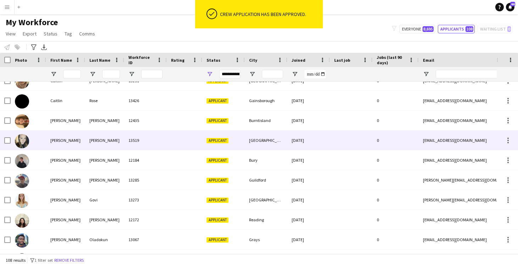
click at [176, 142] on div at bounding box center [184, 141] width 35 height 20
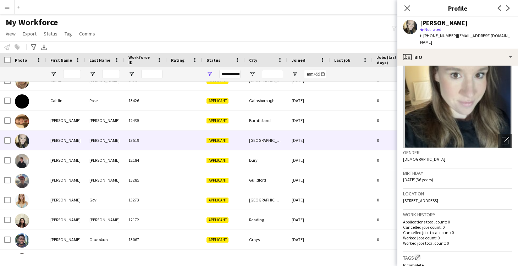
scroll to position [0, 0]
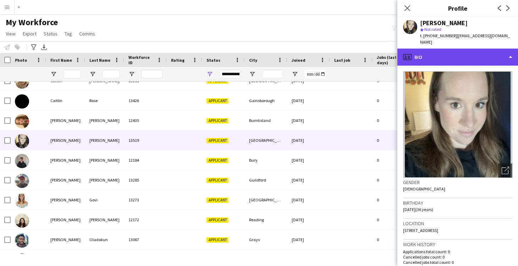
click at [443, 49] on div "profile Bio" at bounding box center [458, 57] width 121 height 17
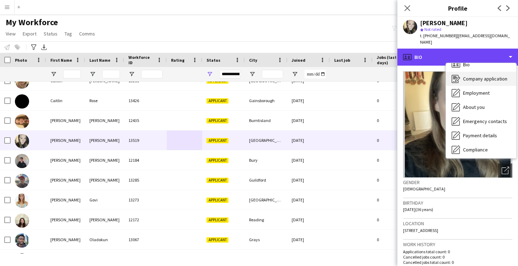
scroll to position [12, 0]
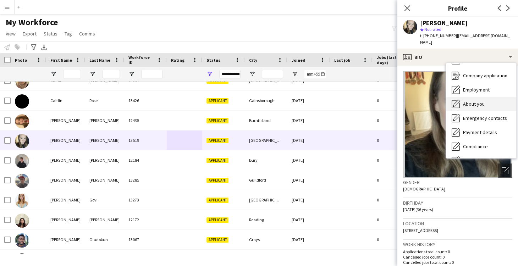
click at [477, 101] on span "About you" at bounding box center [474, 104] width 22 height 6
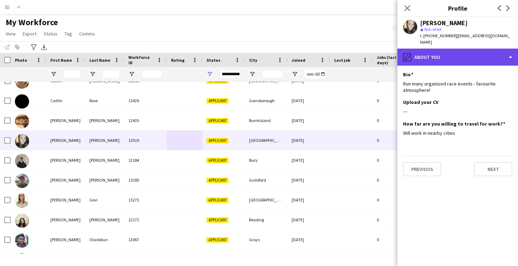
click at [432, 55] on div "pencil4 About you" at bounding box center [458, 57] width 121 height 17
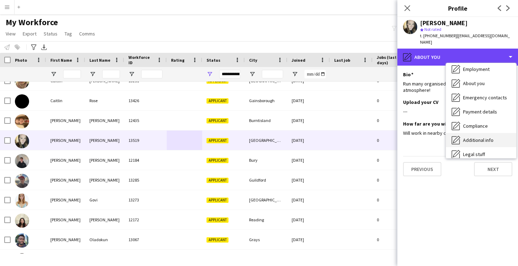
scroll to position [40, 0]
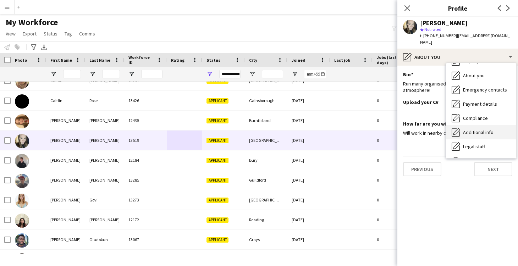
click at [476, 129] on span "Additional info" at bounding box center [478, 132] width 31 height 6
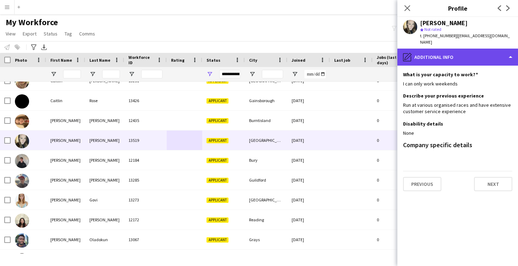
click at [426, 51] on div "pencil4 Additional info" at bounding box center [458, 57] width 121 height 17
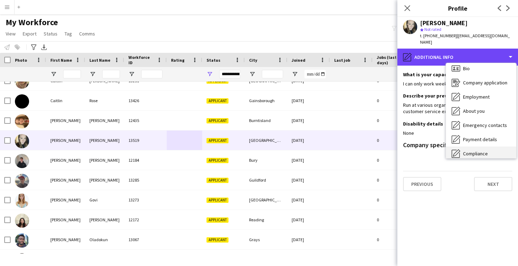
scroll to position [0, 0]
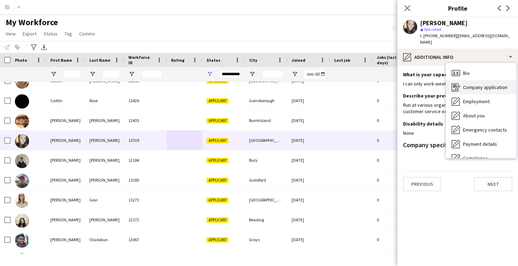
click at [474, 80] on div "Company application Company application" at bounding box center [481, 87] width 70 height 14
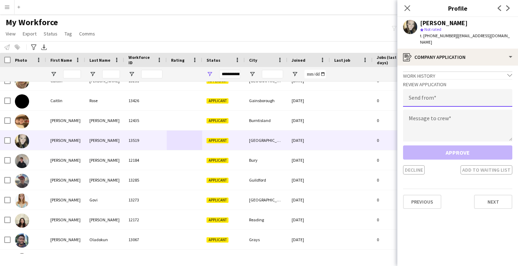
click at [436, 93] on input "email" at bounding box center [457, 98] width 109 height 18
type input "**********"
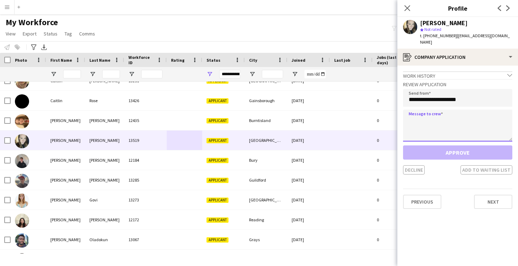
click at [449, 115] on textarea at bounding box center [457, 126] width 109 height 32
paste textarea "**********"
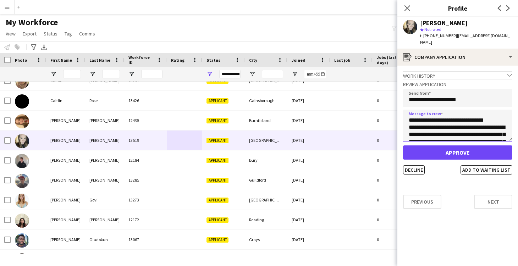
type textarea "**********"
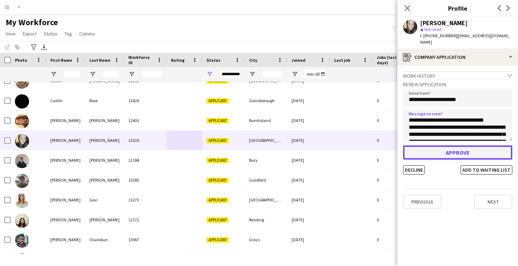
click at [455, 146] on button "Approve" at bounding box center [457, 153] width 109 height 14
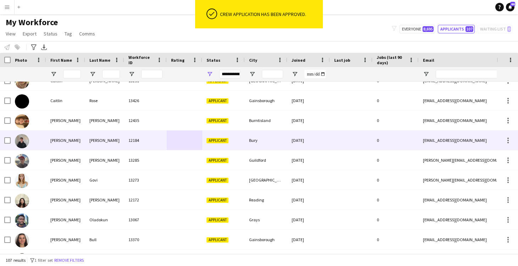
click at [169, 142] on div at bounding box center [184, 141] width 35 height 20
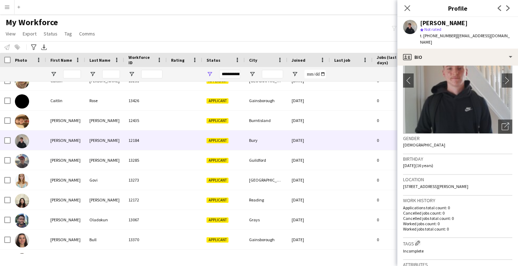
scroll to position [60, 0]
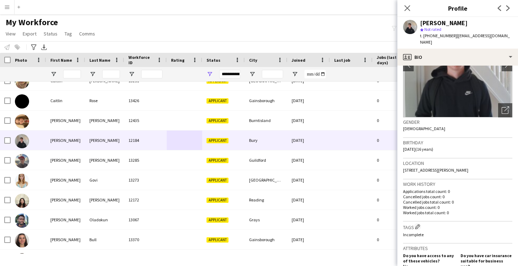
drag, startPoint x: 505, startPoint y: 163, endPoint x: 455, endPoint y: 164, distance: 50.1
click at [455, 164] on div "Location BL0 9XP, 11 Tagg Wood View, Ramsbottom, Bury, BL0 9XP" at bounding box center [457, 169] width 109 height 21
copy span "Ramsbottom, Bury, BL0 9XP"
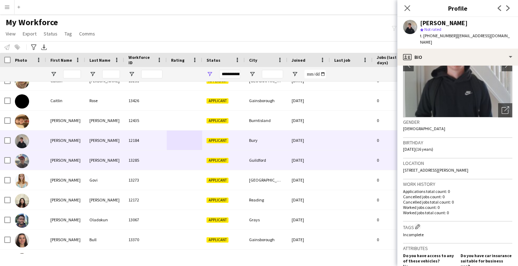
click at [157, 163] on div "13285" at bounding box center [145, 161] width 43 height 20
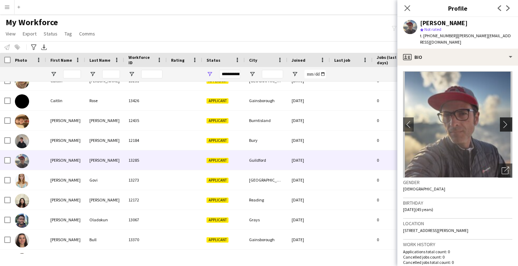
click at [509, 121] on app-icon "chevron-right" at bounding box center [507, 124] width 11 height 7
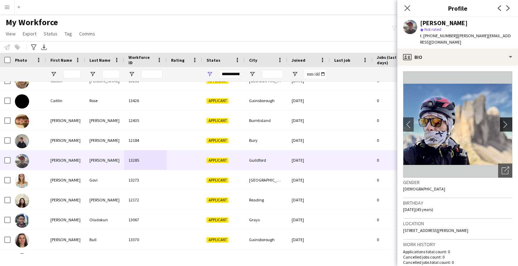
click at [507, 121] on app-icon "chevron-right" at bounding box center [507, 124] width 11 height 7
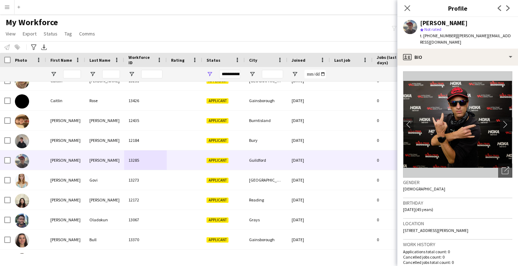
click at [505, 121] on app-icon "chevron-right" at bounding box center [507, 124] width 11 height 7
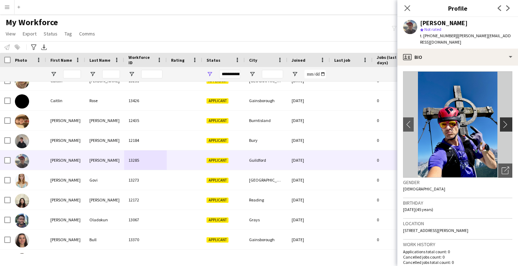
click at [505, 121] on app-icon "chevron-right" at bounding box center [507, 124] width 11 height 7
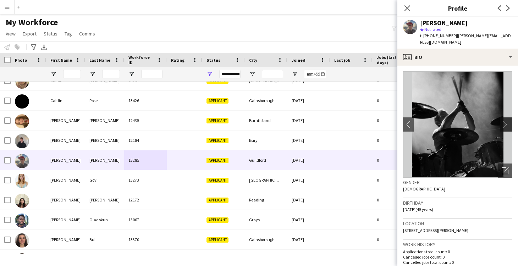
click at [505, 121] on app-icon "chevron-right" at bounding box center [507, 124] width 11 height 7
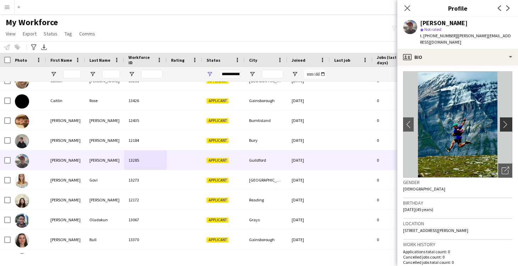
click at [505, 121] on app-icon "chevron-right" at bounding box center [507, 124] width 11 height 7
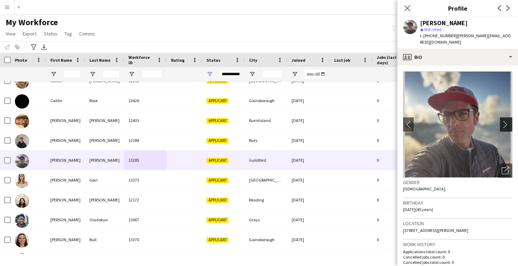
click at [505, 121] on app-icon "chevron-right" at bounding box center [507, 124] width 11 height 7
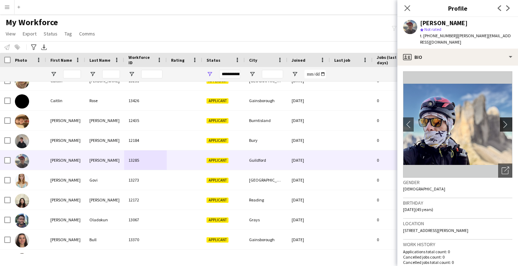
click at [505, 121] on app-icon "chevron-right" at bounding box center [507, 124] width 11 height 7
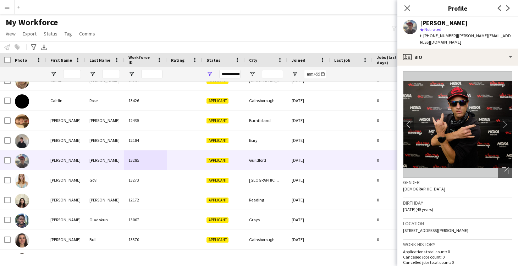
click at [505, 121] on app-icon "chevron-right" at bounding box center [507, 124] width 11 height 7
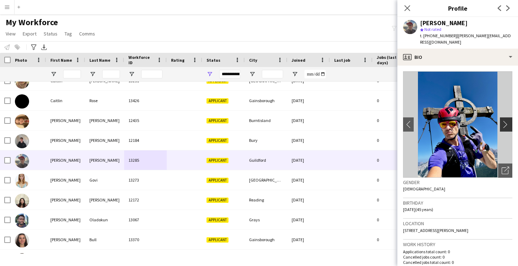
click at [505, 121] on app-icon "chevron-right" at bounding box center [507, 124] width 11 height 7
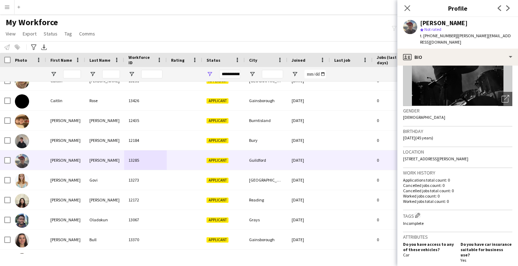
scroll to position [0, 0]
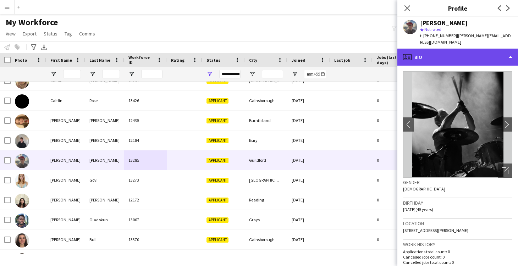
click at [434, 49] on div "profile Bio" at bounding box center [458, 57] width 121 height 17
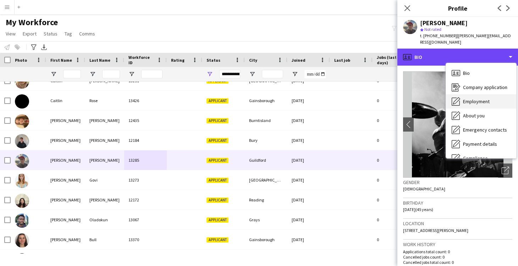
scroll to position [18, 0]
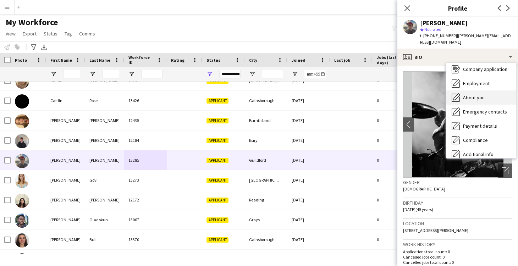
click at [471, 94] on span "About you" at bounding box center [474, 97] width 22 height 6
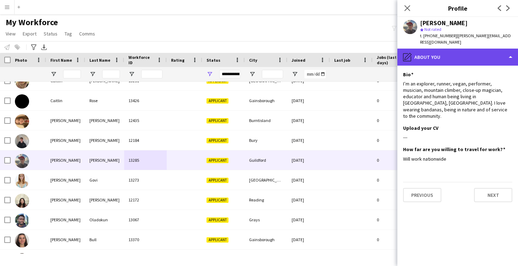
click at [443, 53] on div "pencil4 About you" at bounding box center [458, 57] width 121 height 17
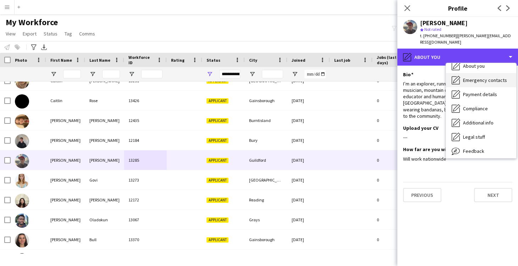
scroll to position [52, 0]
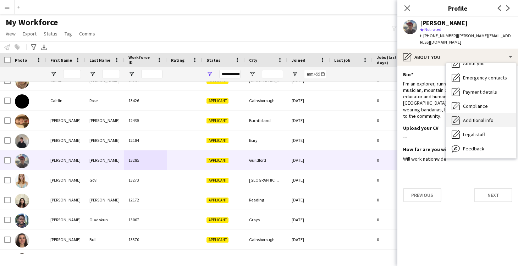
click at [471, 117] on span "Additional info" at bounding box center [478, 120] width 31 height 6
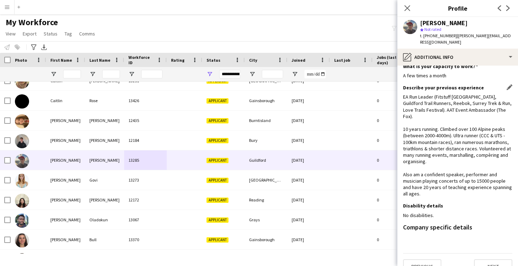
scroll to position [0, 0]
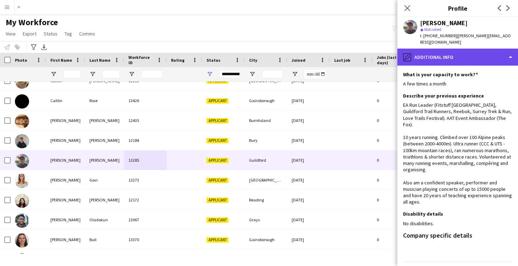
click at [416, 49] on div "pencil4 Additional info" at bounding box center [458, 57] width 121 height 17
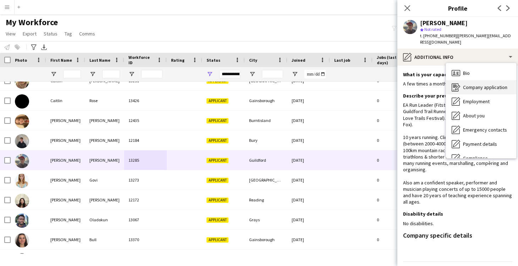
click at [469, 84] on span "Company application" at bounding box center [485, 87] width 44 height 6
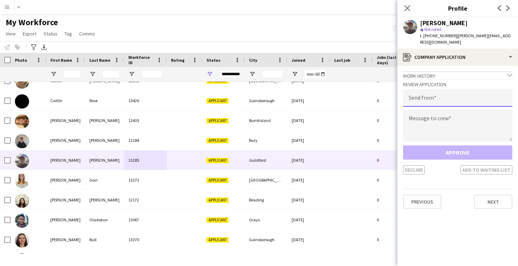
click at [423, 94] on input "email" at bounding box center [457, 98] width 109 height 18
type input "**********"
click at [428, 114] on textarea at bounding box center [457, 126] width 109 height 32
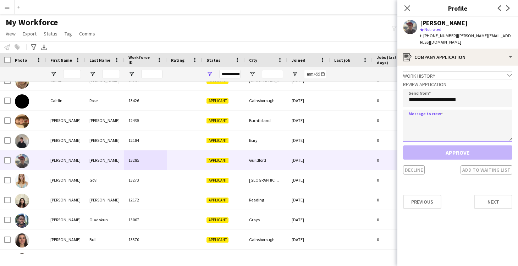
paste textarea "**********"
type textarea "**********"
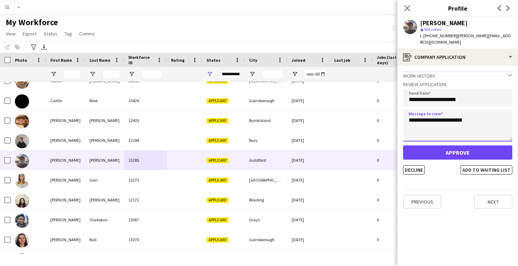
drag, startPoint x: 479, startPoint y: 116, endPoint x: 404, endPoint y: 116, distance: 74.5
click at [404, 116] on textarea "**********" at bounding box center [457, 126] width 109 height 32
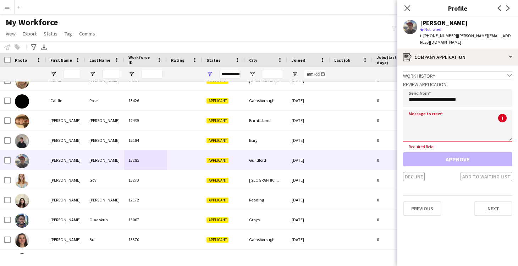
paste textarea "**********"
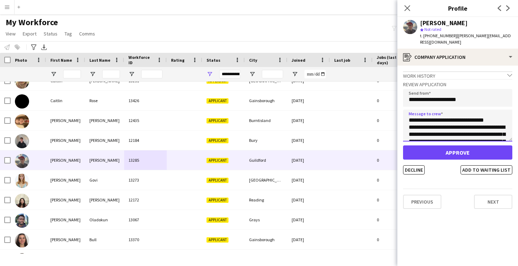
type textarea "**********"
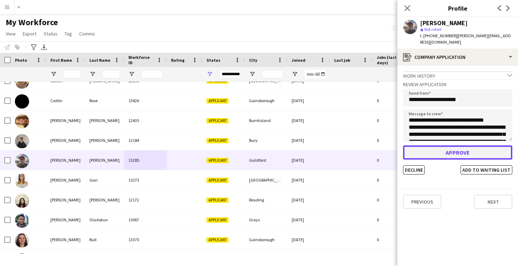
click at [458, 148] on button "Approve" at bounding box center [457, 153] width 109 height 14
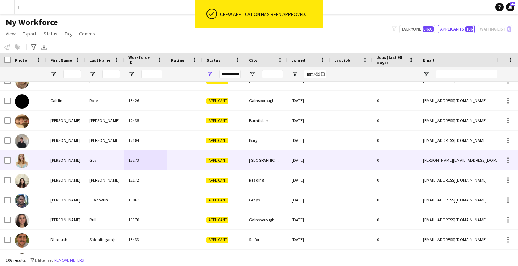
click at [193, 165] on div at bounding box center [184, 161] width 35 height 20
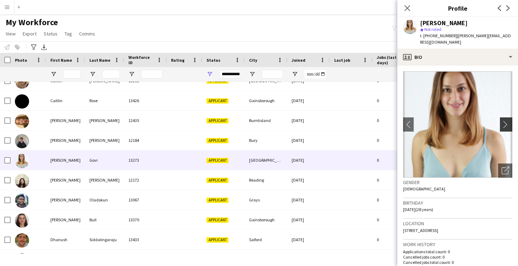
click at [509, 121] on app-icon "chevron-right" at bounding box center [507, 124] width 11 height 7
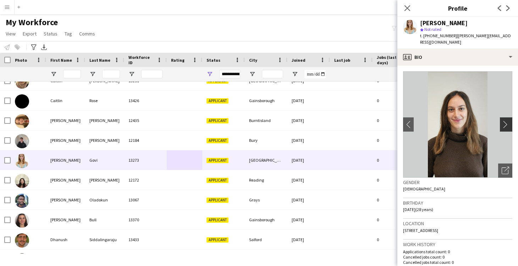
click at [508, 121] on app-icon "chevron-right" at bounding box center [507, 124] width 11 height 7
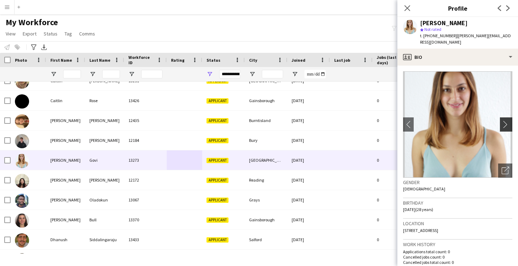
click at [508, 121] on app-icon "chevron-right" at bounding box center [507, 124] width 11 height 7
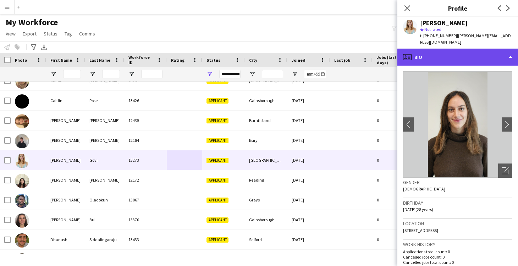
click at [426, 49] on div "profile Bio" at bounding box center [458, 57] width 121 height 17
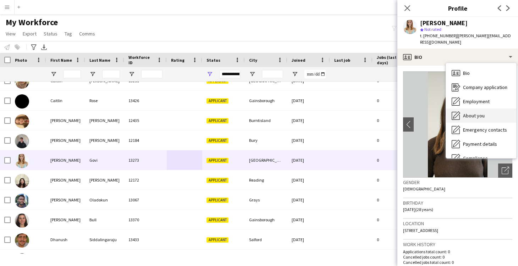
click at [468, 113] on span "About you" at bounding box center [474, 116] width 22 height 6
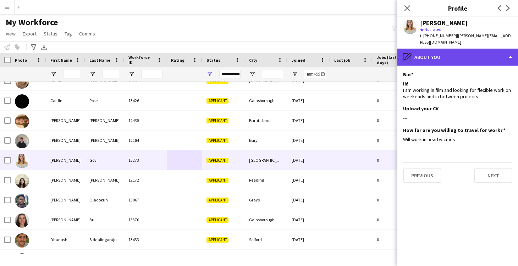
click at [420, 53] on div "pencil4 About you" at bounding box center [458, 57] width 121 height 17
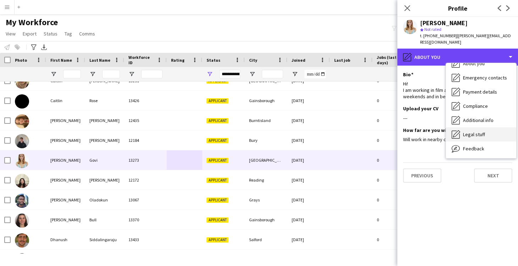
scroll to position [45, 0]
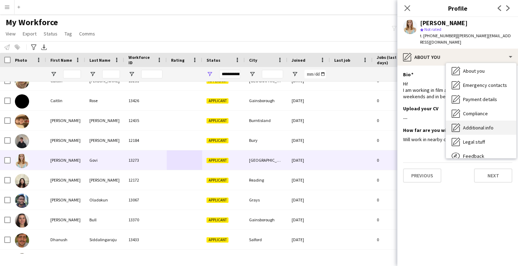
click at [473, 125] on span "Additional info" at bounding box center [478, 128] width 31 height 6
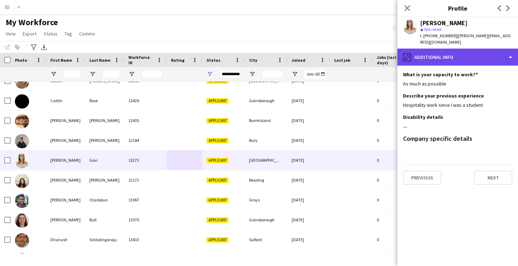
click at [419, 55] on div "pencil4 Additional info" at bounding box center [458, 57] width 121 height 17
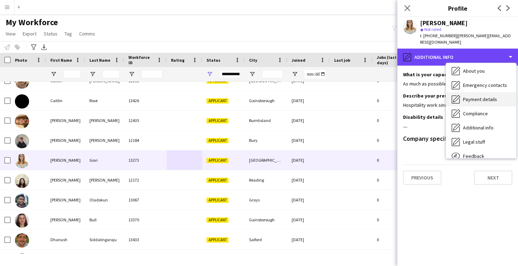
scroll to position [0, 0]
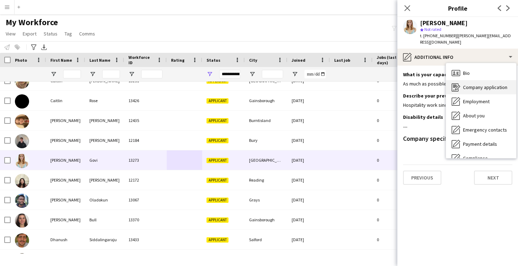
click at [473, 84] on span "Company application" at bounding box center [485, 87] width 44 height 6
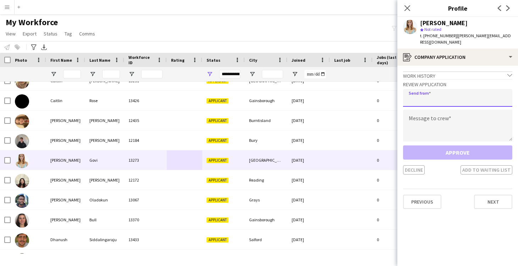
click at [435, 93] on input "email" at bounding box center [457, 98] width 109 height 18
type input "**********"
click at [438, 110] on textarea at bounding box center [457, 126] width 109 height 32
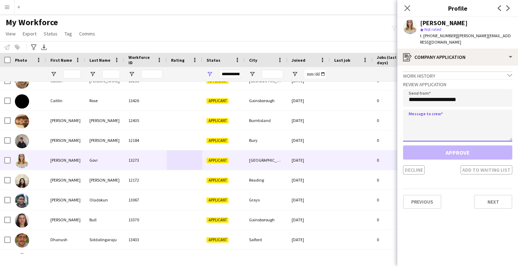
paste textarea "**********"
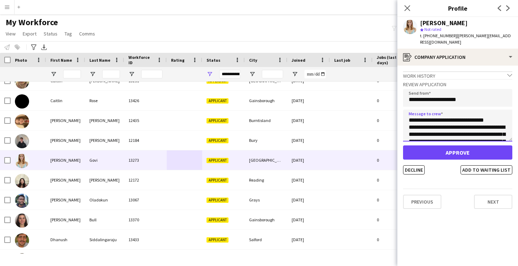
type textarea "**********"
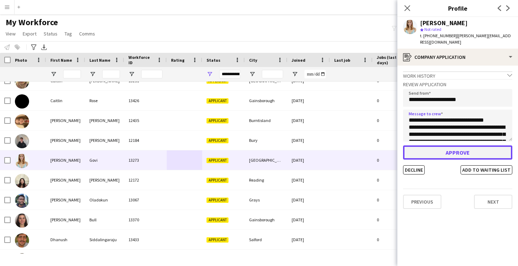
click at [453, 146] on button "Approve" at bounding box center [457, 153] width 109 height 14
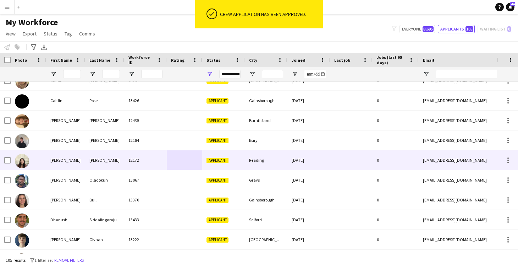
click at [156, 162] on div "12172" at bounding box center [145, 161] width 43 height 20
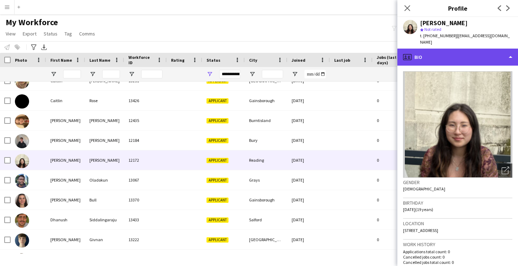
click at [431, 53] on div "profile Bio" at bounding box center [458, 57] width 121 height 17
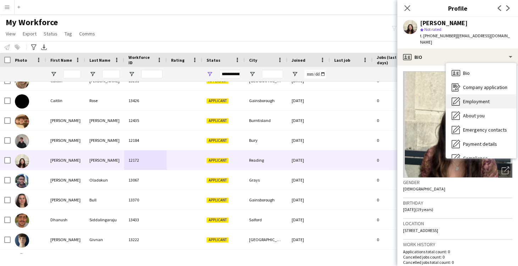
click at [470, 98] on span "Employment" at bounding box center [476, 101] width 27 height 6
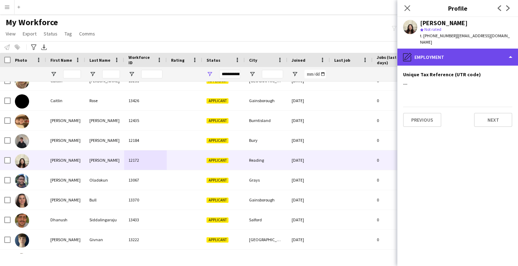
click at [440, 58] on div "pencil4 Employment" at bounding box center [458, 57] width 121 height 17
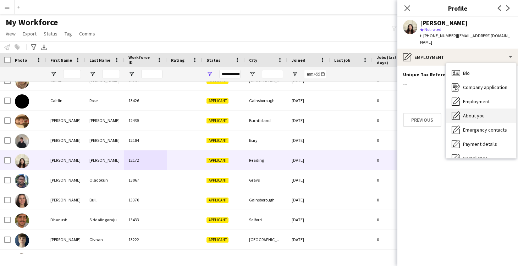
click at [474, 115] on div "About you About you" at bounding box center [481, 116] width 70 height 14
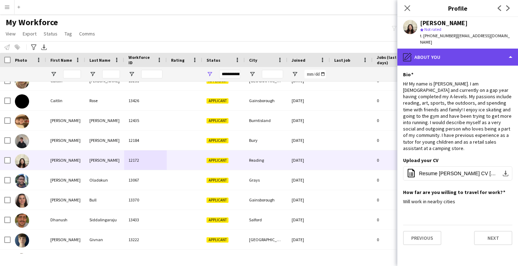
click at [428, 49] on div "pencil4 About you" at bounding box center [458, 57] width 121 height 17
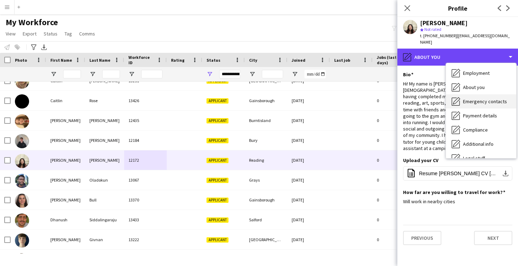
scroll to position [34, 0]
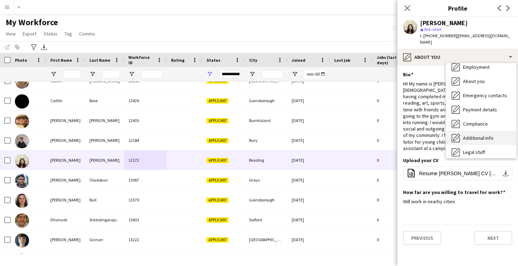
click at [473, 135] on span "Additional info" at bounding box center [478, 138] width 31 height 6
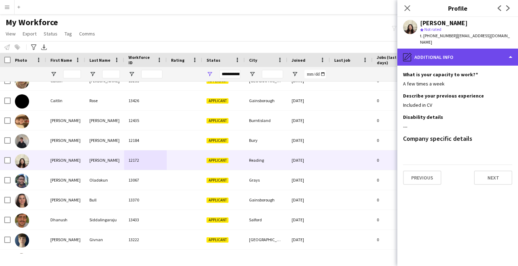
click at [437, 52] on div "pencil4 Additional info" at bounding box center [458, 57] width 121 height 17
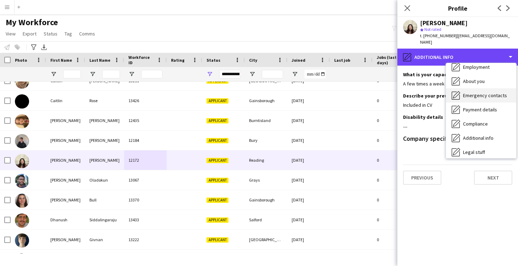
scroll to position [0, 0]
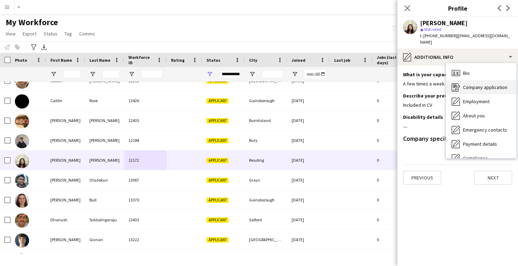
click at [480, 84] on span "Company application" at bounding box center [485, 87] width 44 height 6
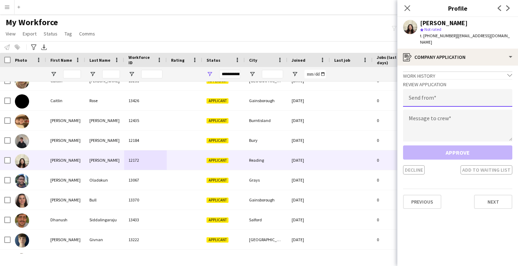
click at [429, 94] on input "email" at bounding box center [457, 98] width 109 height 18
type input "**********"
click at [429, 114] on textarea at bounding box center [457, 126] width 109 height 32
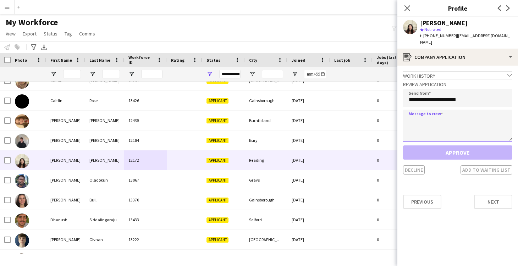
paste textarea "**********"
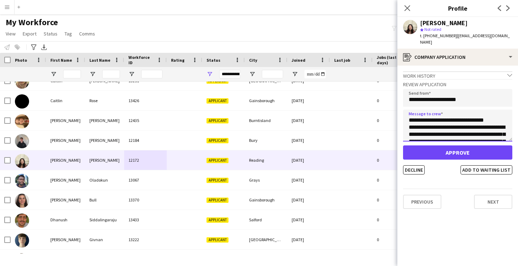
type textarea "**********"
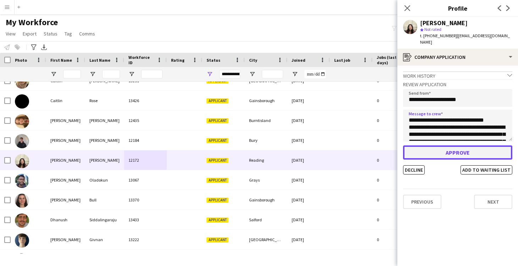
click at [459, 146] on button "Approve" at bounding box center [457, 153] width 109 height 14
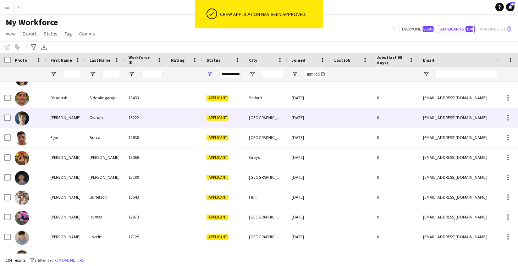
scroll to position [236, 0]
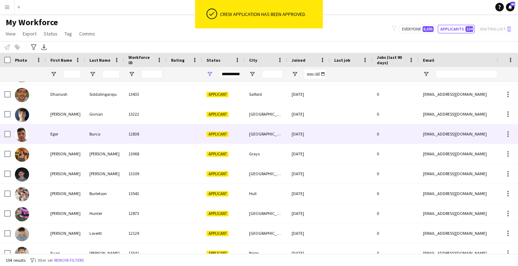
click at [191, 139] on div at bounding box center [184, 134] width 35 height 20
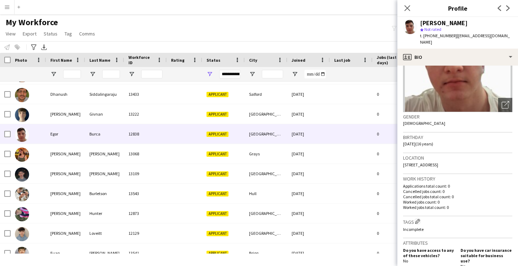
scroll to position [0, 0]
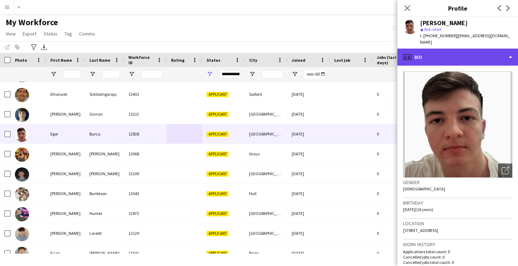
click at [456, 49] on div "profile Bio" at bounding box center [458, 57] width 121 height 17
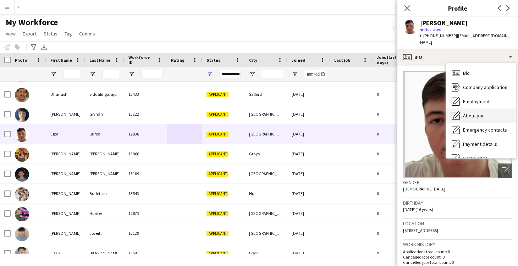
click at [481, 113] on span "About you" at bounding box center [474, 116] width 22 height 6
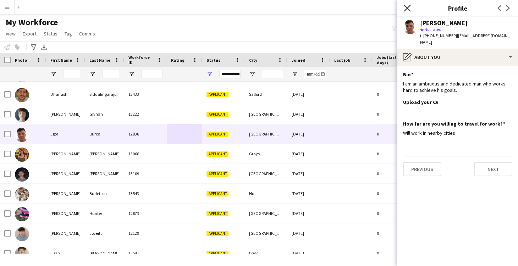
click at [408, 10] on icon "Close pop-in" at bounding box center [407, 8] width 7 height 7
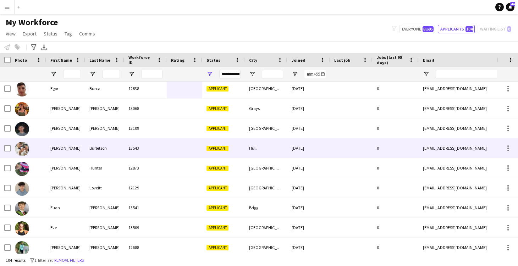
scroll to position [290, 0]
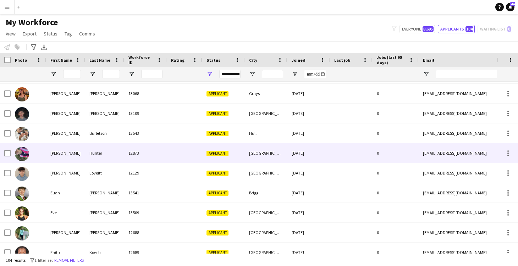
click at [144, 153] on div "12873" at bounding box center [145, 153] width 43 height 20
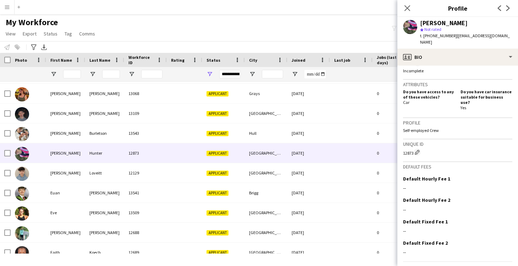
scroll to position [0, 0]
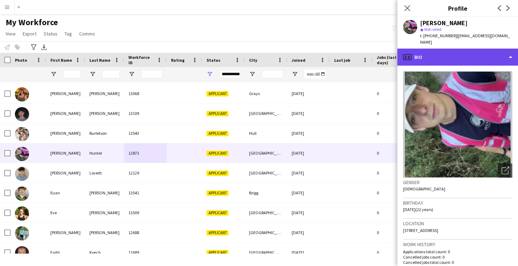
click at [439, 49] on div "profile Bio" at bounding box center [458, 57] width 121 height 17
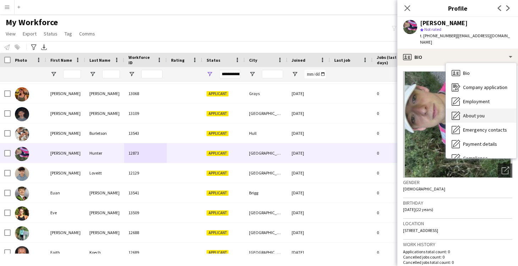
click at [481, 113] on span "About you" at bounding box center [474, 116] width 22 height 6
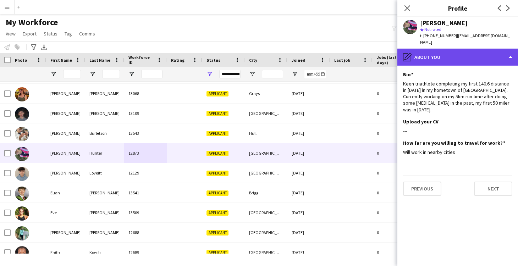
click at [440, 55] on div "pencil4 About you" at bounding box center [458, 57] width 121 height 17
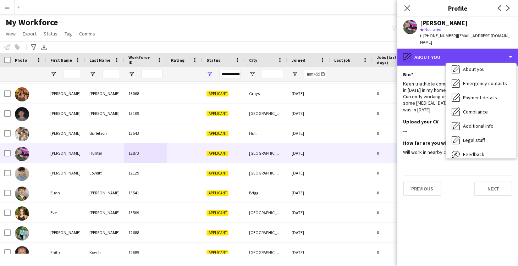
scroll to position [47, 0]
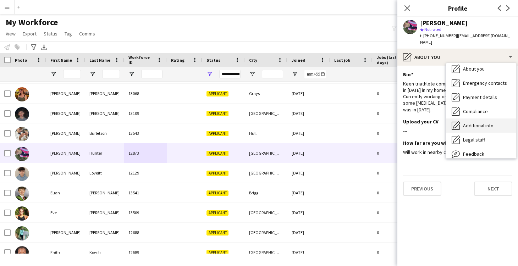
click at [471, 122] on span "Additional info" at bounding box center [478, 125] width 31 height 6
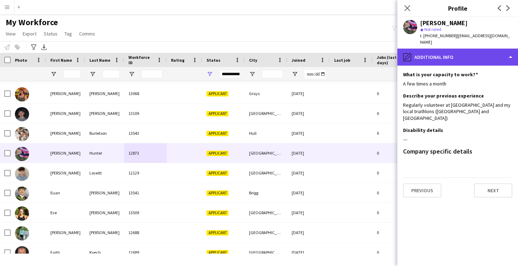
click at [461, 54] on div "pencil4 Additional info" at bounding box center [458, 57] width 121 height 17
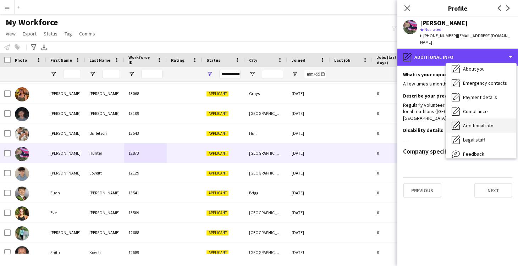
scroll to position [0, 0]
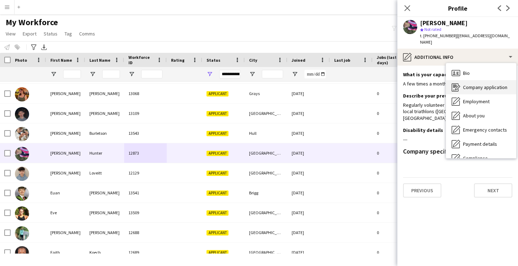
click at [479, 84] on span "Company application" at bounding box center [485, 87] width 44 height 6
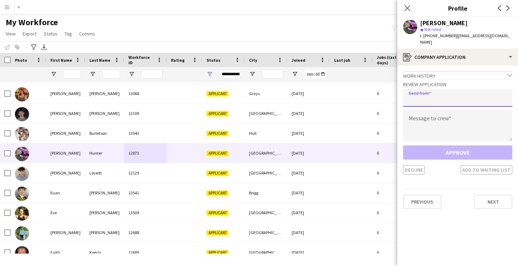
click at [442, 91] on input "email" at bounding box center [457, 98] width 109 height 18
type input "**********"
click at [447, 120] on textarea at bounding box center [457, 126] width 109 height 32
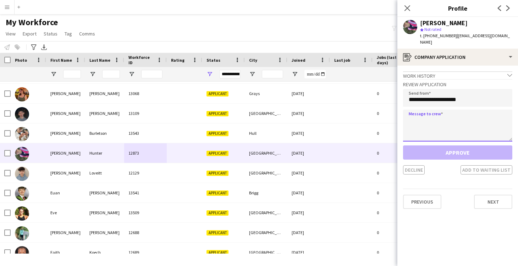
paste textarea "**********"
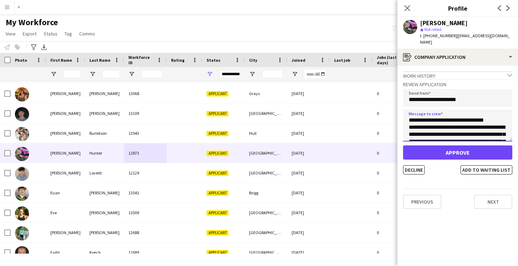
type textarea "**********"
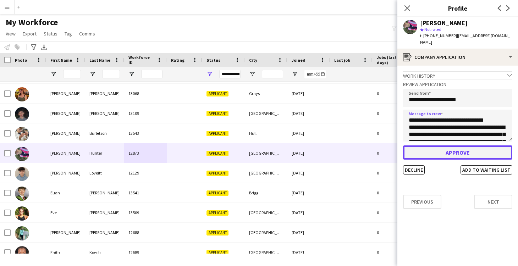
click at [453, 147] on button "Approve" at bounding box center [457, 153] width 109 height 14
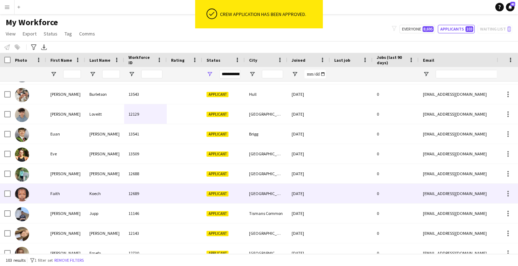
scroll to position [336, 0]
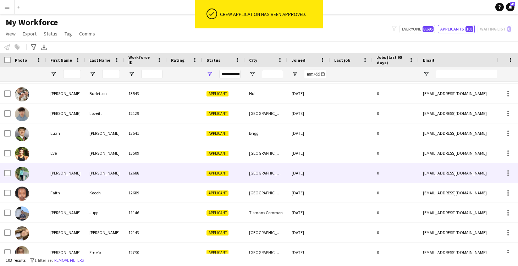
click at [180, 171] on div at bounding box center [184, 173] width 35 height 20
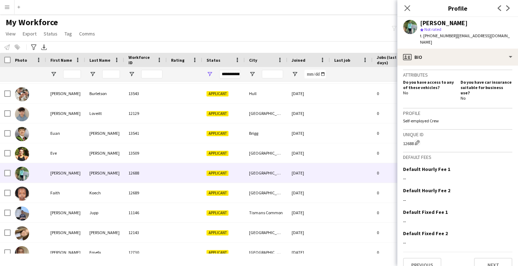
scroll to position [0, 0]
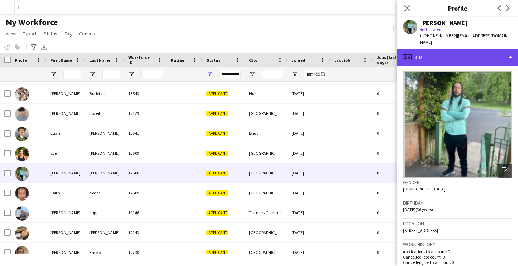
click at [442, 54] on div "profile Bio" at bounding box center [458, 57] width 121 height 17
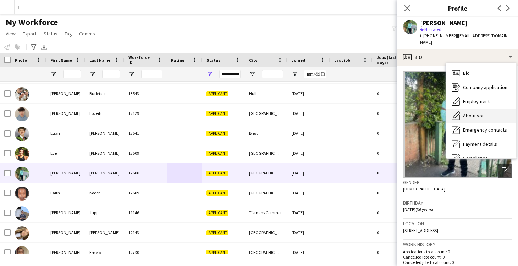
click at [472, 109] on div "About you About you" at bounding box center [481, 116] width 70 height 14
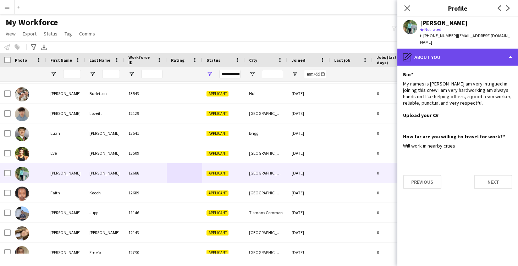
click at [455, 54] on div "pencil4 About you" at bounding box center [458, 57] width 121 height 17
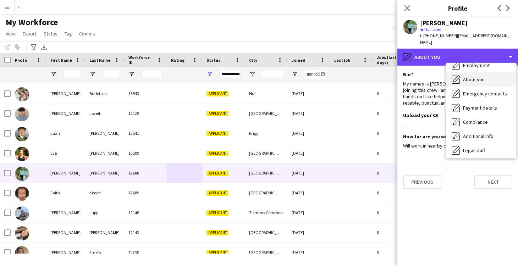
scroll to position [42, 0]
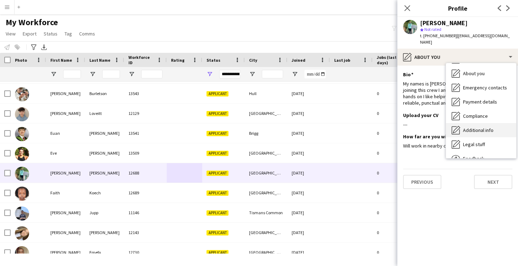
click at [478, 127] on span "Additional info" at bounding box center [478, 130] width 31 height 6
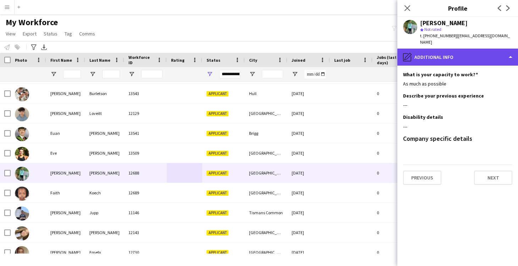
click at [453, 50] on div "pencil4 Additional info" at bounding box center [458, 57] width 121 height 17
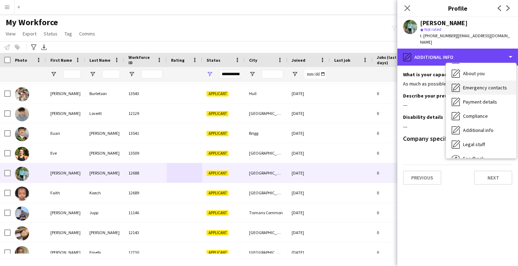
scroll to position [0, 0]
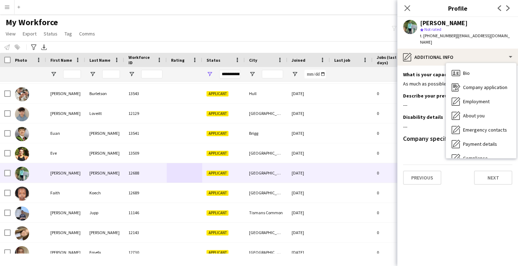
click at [428, 93] on h3 "Describe your previous experience" at bounding box center [443, 96] width 81 height 6
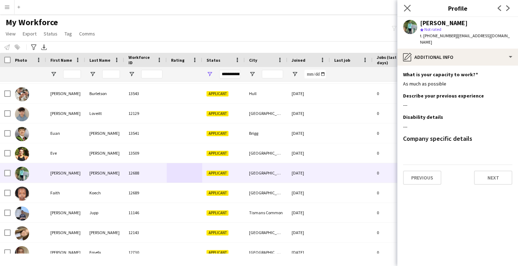
click at [409, 4] on app-icon "Close pop-in" at bounding box center [408, 8] width 10 height 10
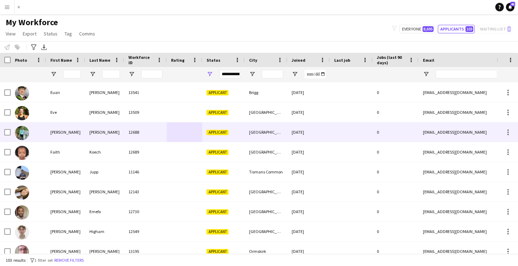
scroll to position [389, 0]
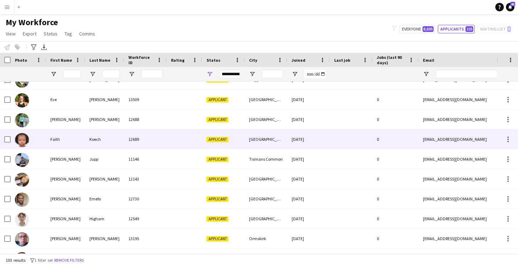
click at [179, 137] on div at bounding box center [184, 140] width 35 height 20
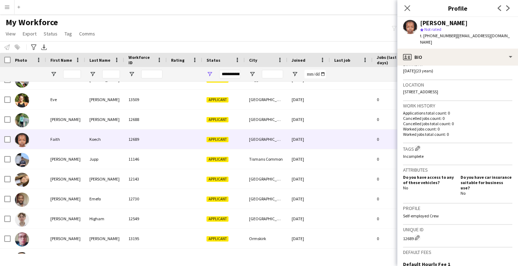
scroll to position [0, 0]
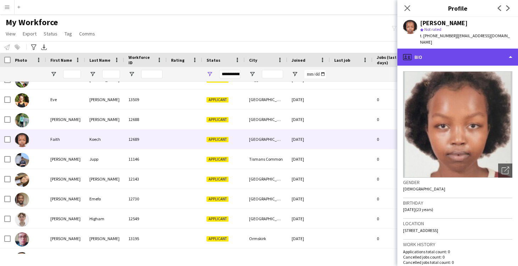
click at [433, 49] on div "profile Bio" at bounding box center [458, 57] width 121 height 17
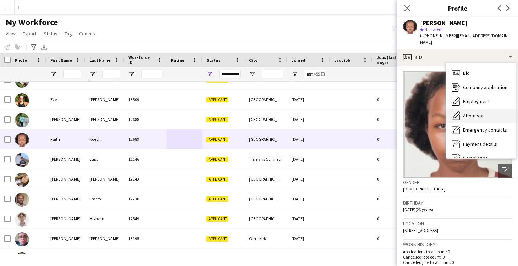
click at [472, 113] on span "About you" at bounding box center [474, 116] width 22 height 6
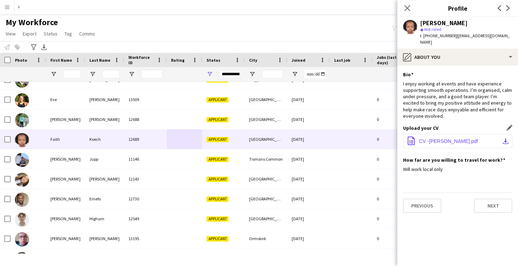
click at [443, 138] on span "CV -Faith Koech.pdf" at bounding box center [448, 141] width 59 height 6
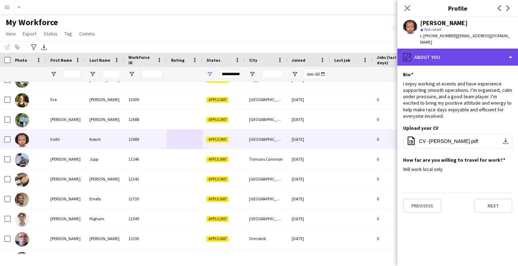
click at [455, 51] on div "pencil4 About you" at bounding box center [458, 57] width 121 height 17
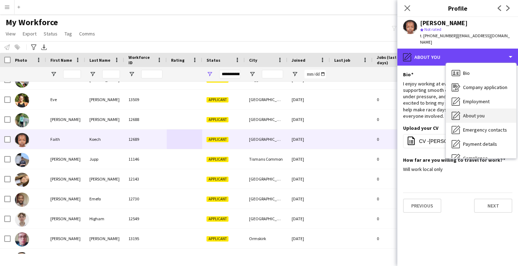
scroll to position [24, 0]
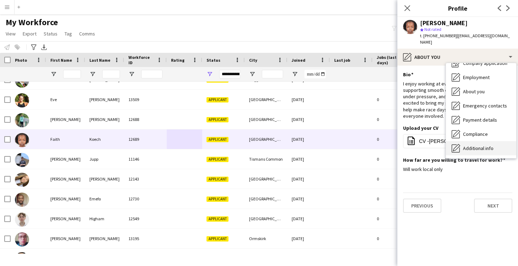
click at [484, 145] on span "Additional info" at bounding box center [478, 148] width 31 height 6
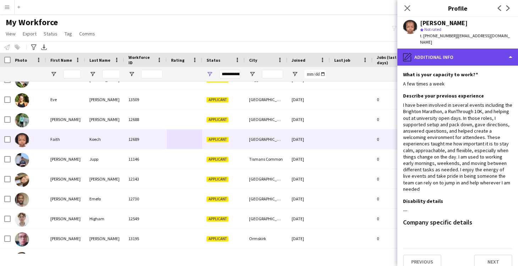
click at [425, 49] on div "pencil4 Additional info" at bounding box center [458, 57] width 121 height 17
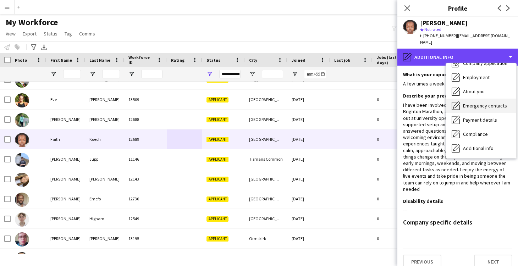
scroll to position [0, 0]
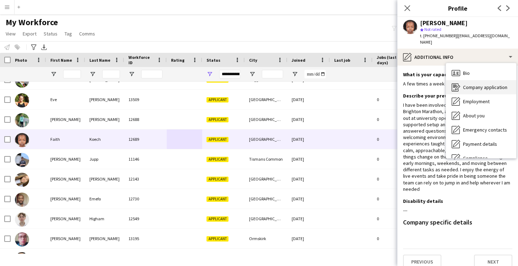
click at [471, 84] on span "Company application" at bounding box center [485, 87] width 44 height 6
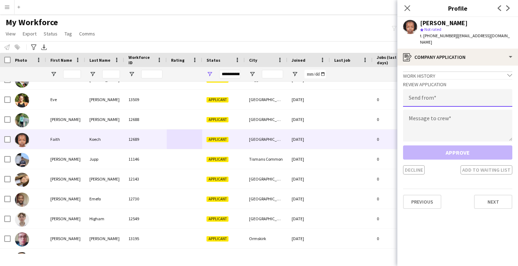
click at [442, 92] on input "email" at bounding box center [457, 98] width 109 height 18
type input "**********"
click at [447, 118] on textarea at bounding box center [457, 126] width 109 height 32
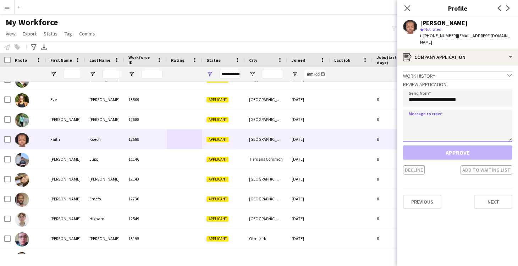
paste textarea "**********"
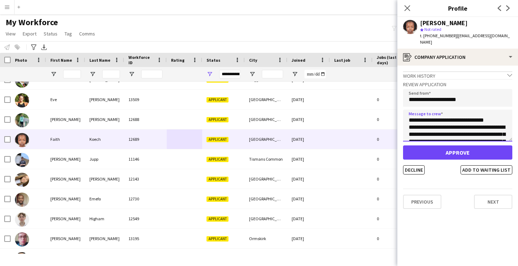
type textarea "**********"
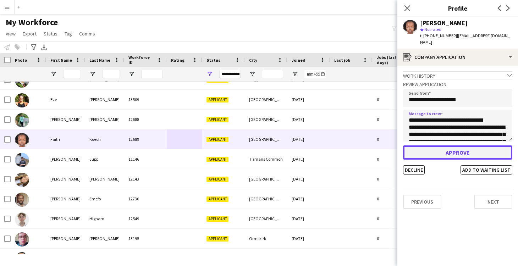
click at [450, 146] on button "Approve" at bounding box center [457, 153] width 109 height 14
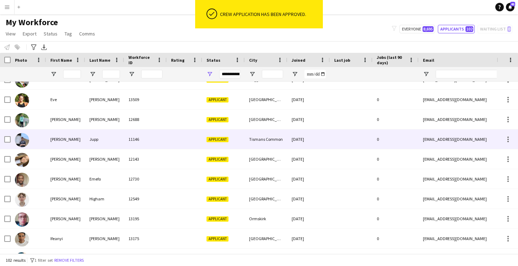
click at [154, 138] on div "11146" at bounding box center [145, 140] width 43 height 20
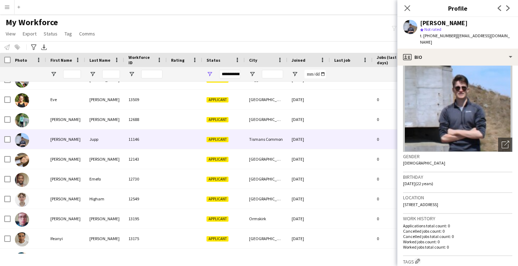
scroll to position [31, 0]
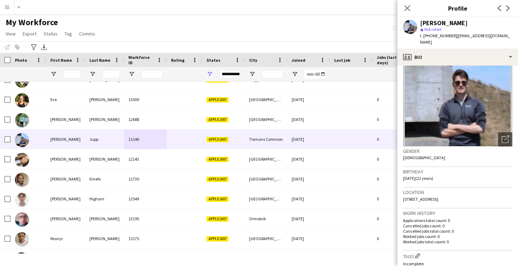
drag, startPoint x: 508, startPoint y: 192, endPoint x: 458, endPoint y: 192, distance: 50.4
click at [438, 197] on span "1 The Riddens, Loxwood Road, Tismans Common, RH123DR" at bounding box center [420, 199] width 35 height 5
copy span "Tismans Common, RH123DR"
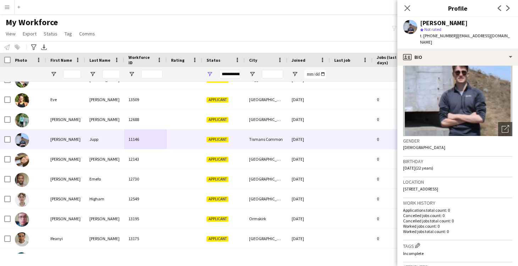
click at [458, 164] on div "Birthday 21-01-2003 (22 years)" at bounding box center [457, 167] width 109 height 21
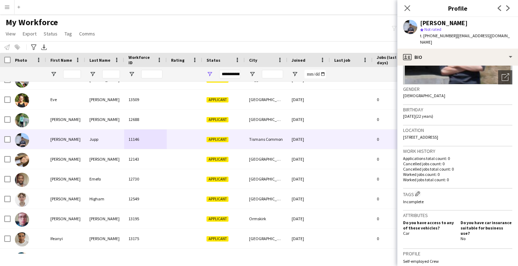
scroll to position [0, 0]
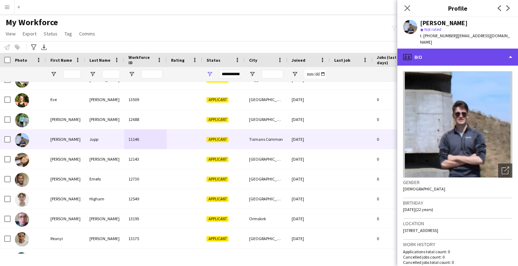
click at [430, 51] on div "profile Bio" at bounding box center [458, 57] width 121 height 17
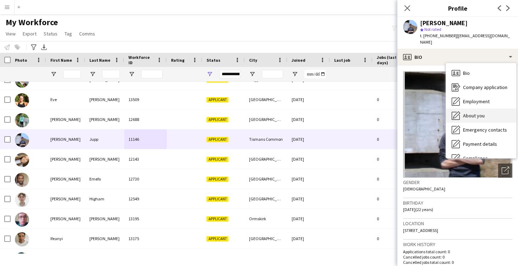
click at [465, 109] on div "About you About you" at bounding box center [481, 116] width 70 height 14
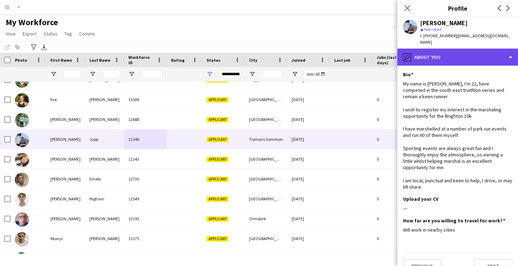
click at [436, 55] on div "pencil4 About you" at bounding box center [458, 57] width 121 height 17
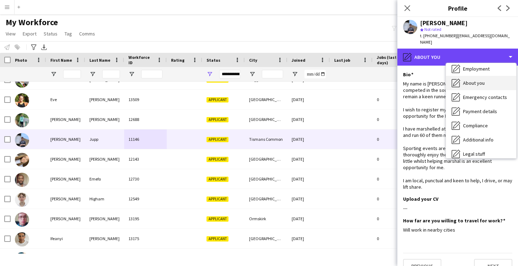
scroll to position [34, 0]
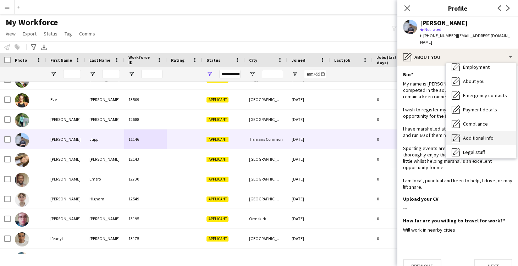
click at [466, 135] on span "Additional info" at bounding box center [478, 138] width 31 height 6
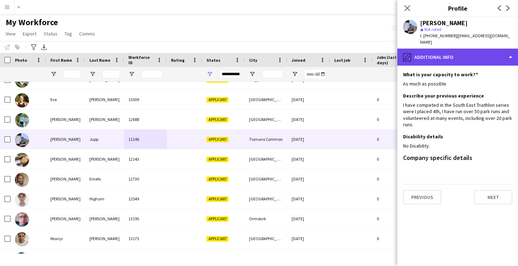
click at [430, 53] on div "pencil4 Additional info" at bounding box center [458, 57] width 121 height 17
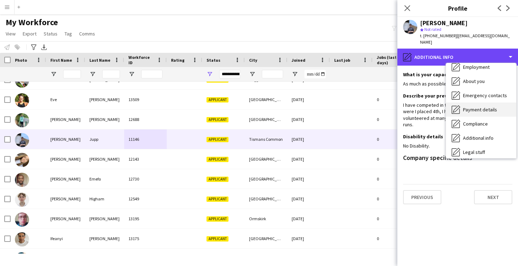
scroll to position [0, 0]
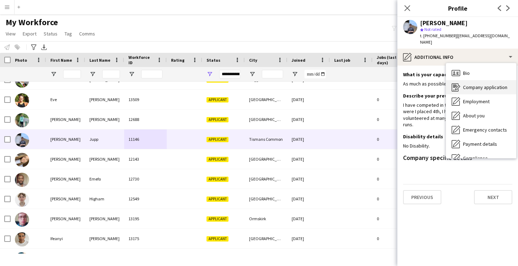
click at [475, 84] on span "Company application" at bounding box center [485, 87] width 44 height 6
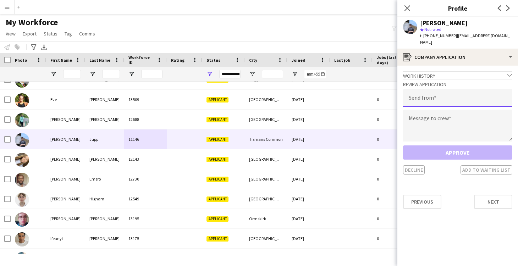
click at [428, 94] on input "email" at bounding box center [457, 98] width 109 height 18
type input "**********"
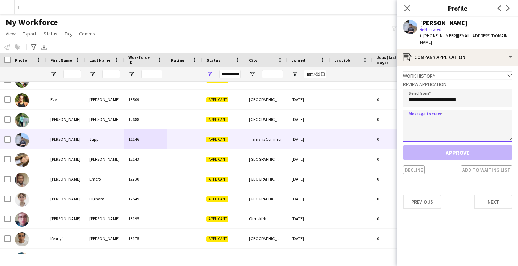
click at [431, 115] on textarea at bounding box center [457, 126] width 109 height 32
paste textarea "**********"
type textarea "**********"
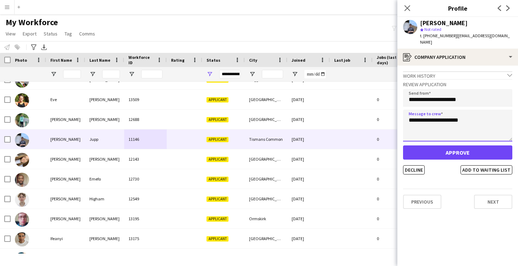
drag, startPoint x: 490, startPoint y: 113, endPoint x: 406, endPoint y: 114, distance: 83.4
click at [406, 114] on textarea "**********" at bounding box center [457, 126] width 109 height 32
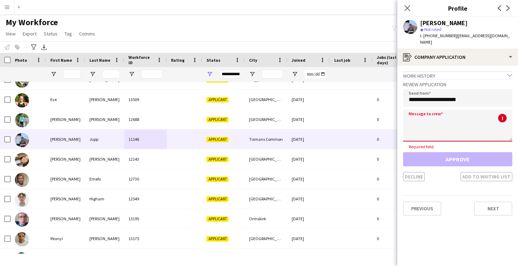
paste textarea "**********"
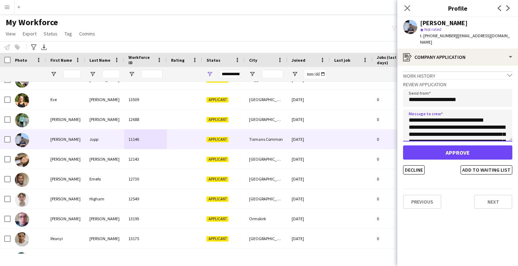
scroll to position [40, 0]
type textarea "**********"
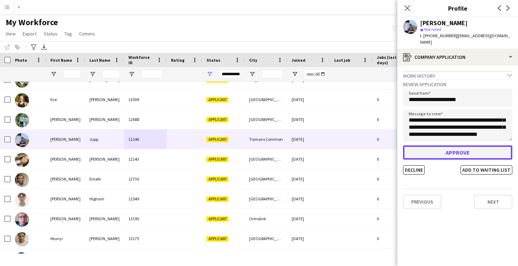
click at [469, 147] on button "Approve" at bounding box center [457, 153] width 109 height 14
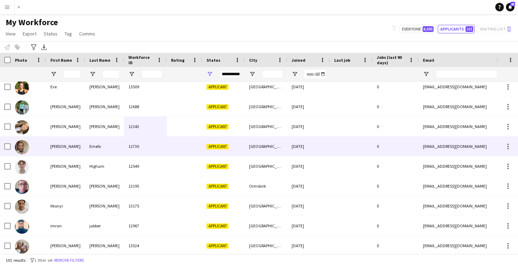
scroll to position [406, 0]
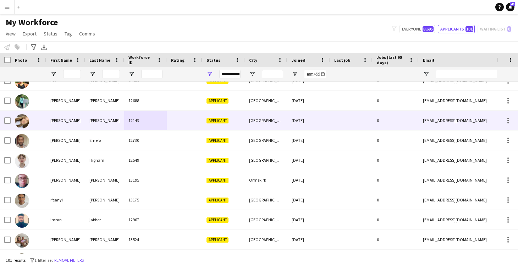
click at [191, 120] on div at bounding box center [184, 121] width 35 height 20
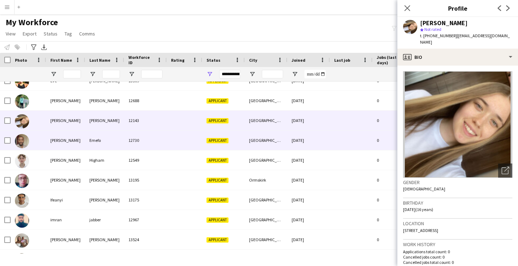
click at [156, 144] on div "12730" at bounding box center [145, 141] width 43 height 20
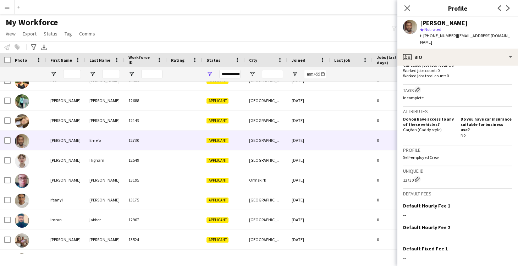
scroll to position [0, 0]
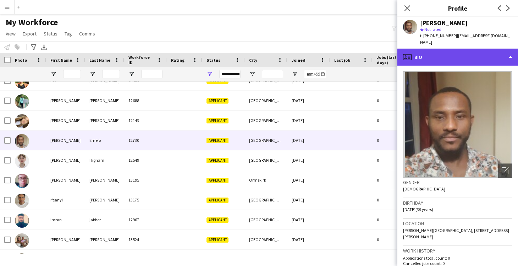
click at [429, 58] on div "profile Bio" at bounding box center [458, 57] width 121 height 17
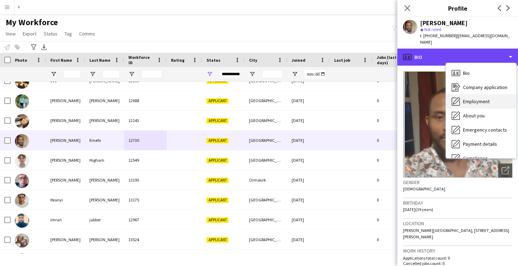
scroll to position [9, 0]
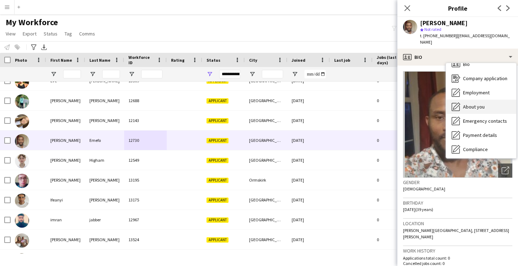
click at [475, 104] on span "About you" at bounding box center [474, 107] width 22 height 6
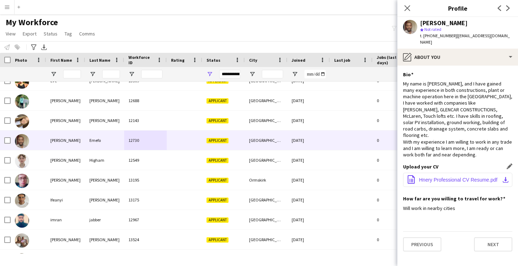
click at [453, 177] on span "Hnery Professional CV Resume.pdf" at bounding box center [458, 180] width 78 height 6
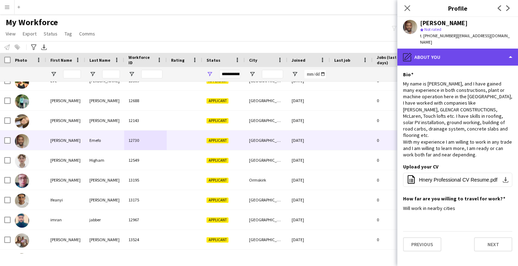
click at [431, 55] on div "pencil4 About you" at bounding box center [458, 57] width 121 height 17
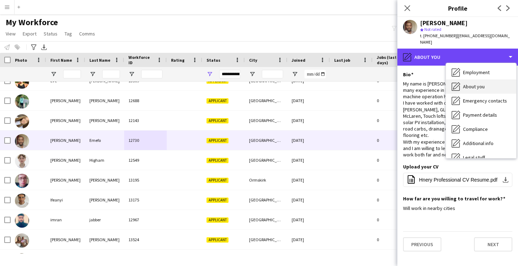
scroll to position [31, 0]
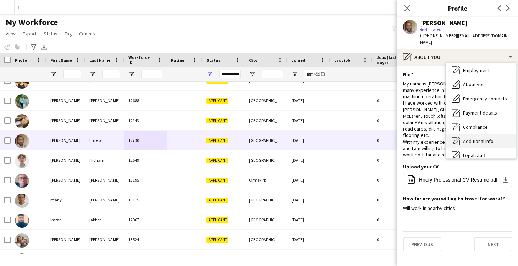
click at [472, 138] on span "Additional info" at bounding box center [478, 141] width 31 height 6
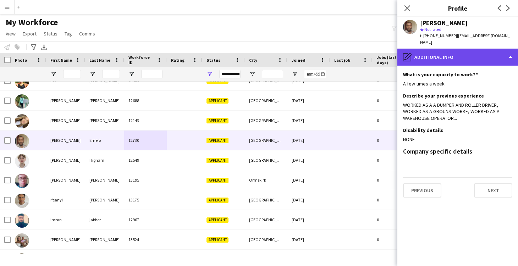
click at [430, 54] on div "pencil4 Additional info" at bounding box center [458, 57] width 121 height 17
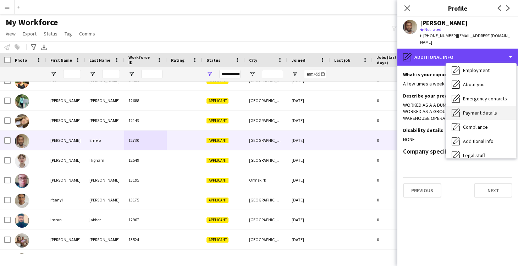
scroll to position [0, 0]
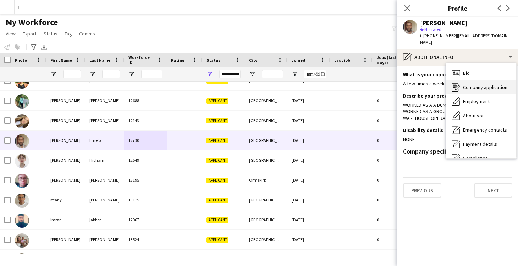
click at [477, 84] on span "Company application" at bounding box center [485, 87] width 44 height 6
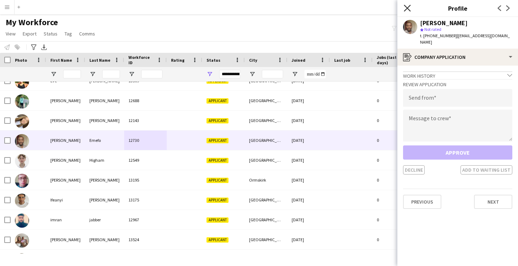
click at [409, 7] on icon at bounding box center [407, 8] width 7 height 7
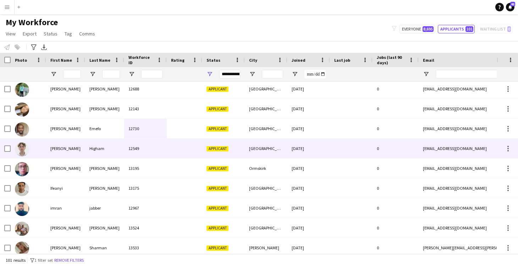
scroll to position [423, 0]
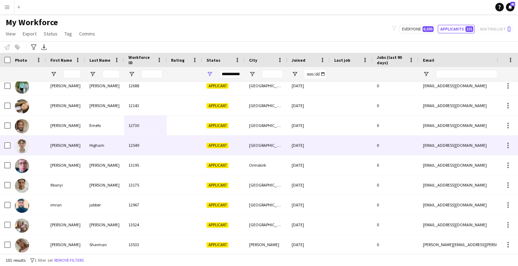
click at [183, 148] on div at bounding box center [184, 146] width 35 height 20
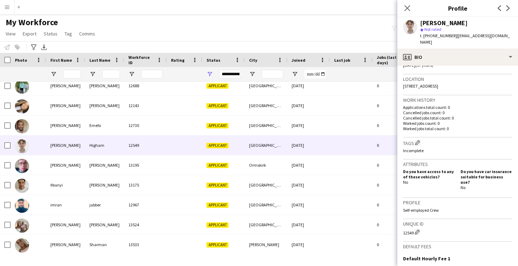
scroll to position [0, 0]
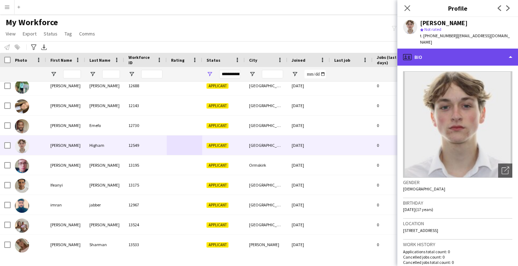
click at [442, 52] on div "profile Bio" at bounding box center [458, 57] width 121 height 17
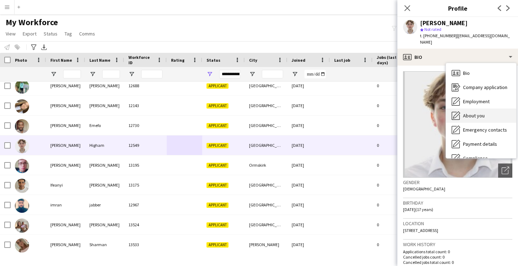
click at [476, 113] on span "About you" at bounding box center [474, 116] width 22 height 6
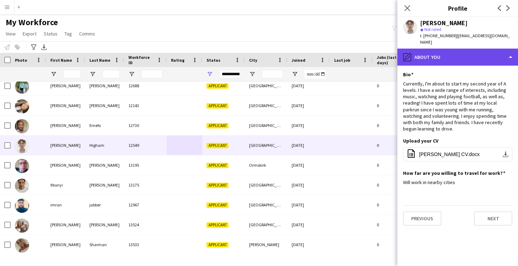
click at [417, 49] on div "pencil4 About you" at bounding box center [458, 57] width 121 height 17
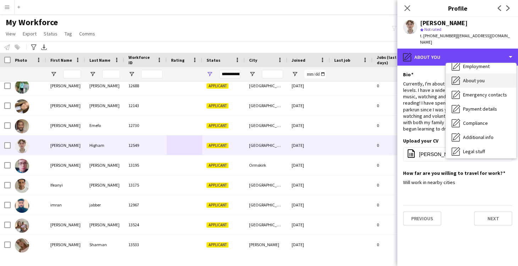
scroll to position [39, 0]
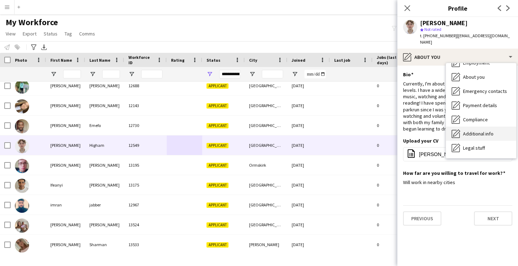
click at [466, 131] on span "Additional info" at bounding box center [478, 134] width 31 height 6
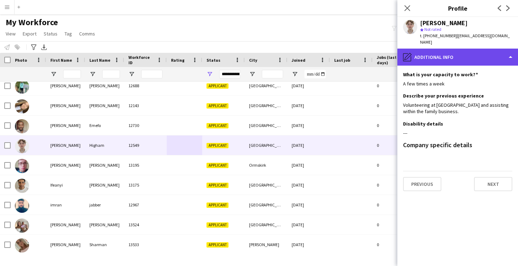
click at [418, 55] on div "pencil4 Additional info" at bounding box center [458, 57] width 121 height 17
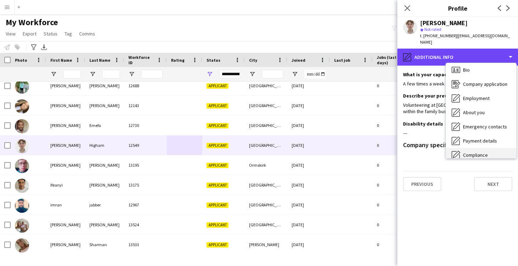
scroll to position [0, 0]
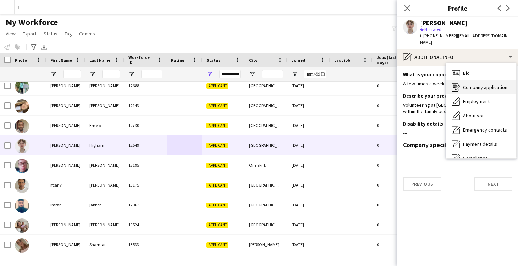
click at [483, 84] on span "Company application" at bounding box center [485, 87] width 44 height 6
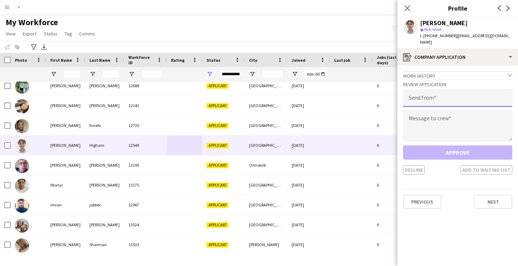
click at [438, 91] on input "email" at bounding box center [457, 98] width 109 height 18
type input "**********"
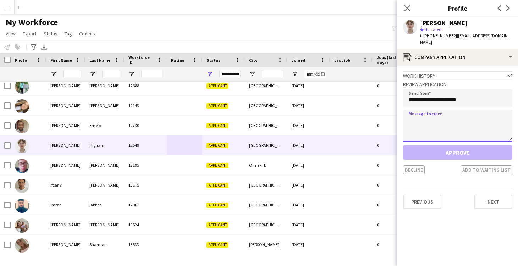
click at [423, 119] on textarea at bounding box center [457, 126] width 109 height 32
paste textarea "**********"
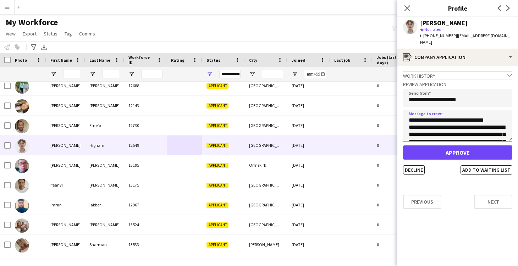
type textarea "**********"
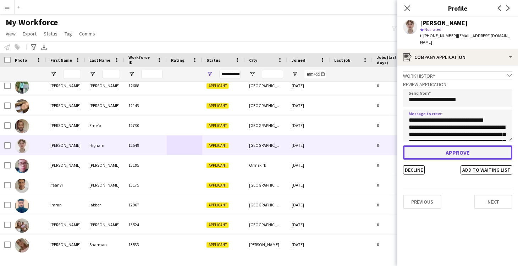
click at [448, 146] on button "Approve" at bounding box center [457, 153] width 109 height 14
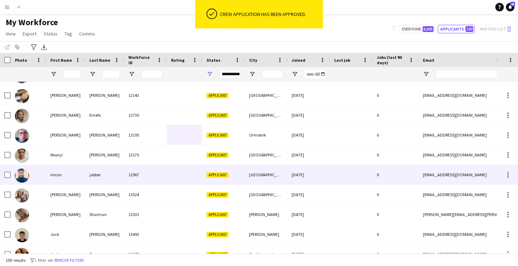
scroll to position [436, 0]
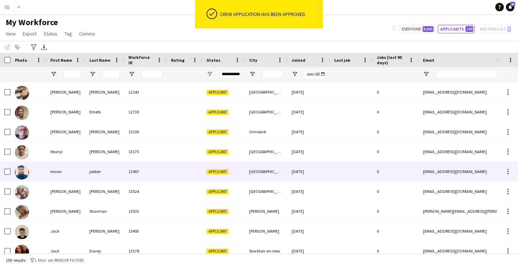
click at [170, 173] on div at bounding box center [184, 172] width 35 height 20
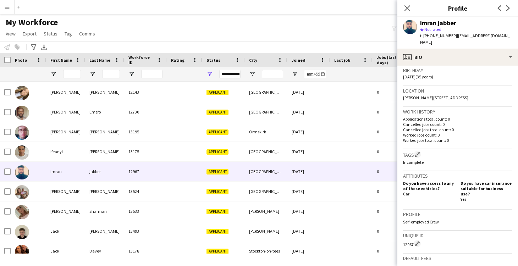
scroll to position [0, 0]
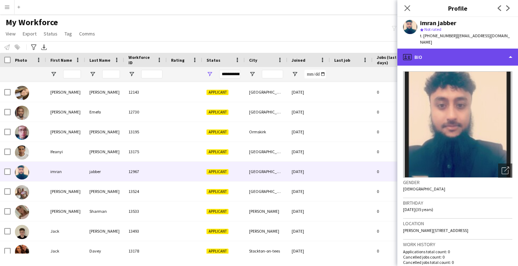
click at [437, 55] on div "profile Bio" at bounding box center [458, 57] width 121 height 17
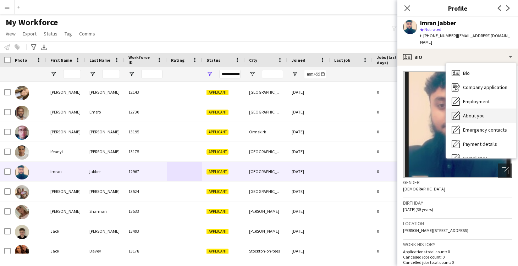
click at [471, 113] on span "About you" at bounding box center [474, 116] width 22 height 6
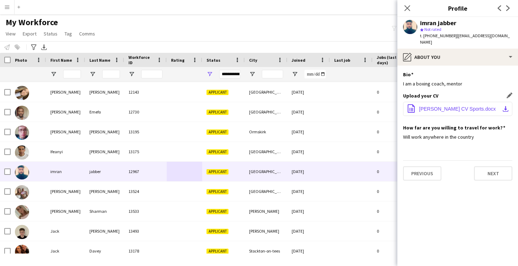
click at [438, 106] on span "Imran Jabber CV Sports.docx" at bounding box center [457, 109] width 77 height 6
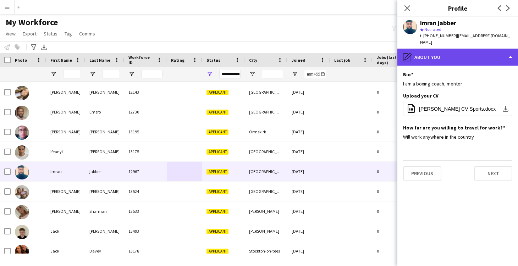
click at [436, 51] on div "pencil4 About you" at bounding box center [458, 57] width 121 height 17
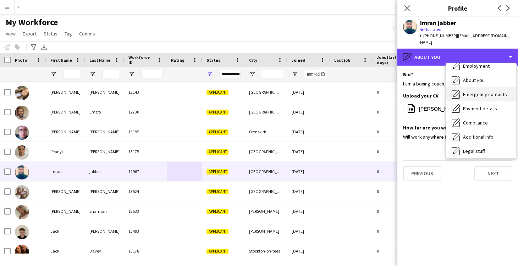
scroll to position [38, 0]
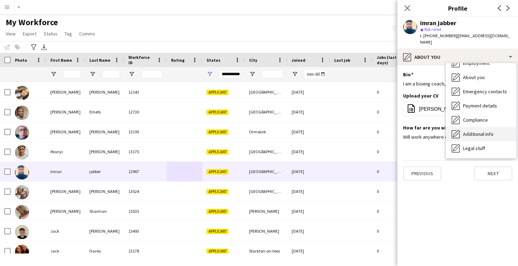
click at [470, 131] on span "Additional info" at bounding box center [478, 134] width 31 height 6
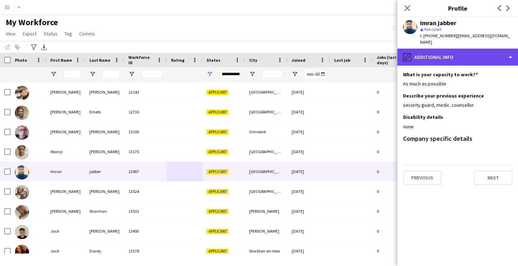
click at [429, 49] on div "pencil4 Additional info" at bounding box center [458, 57] width 121 height 17
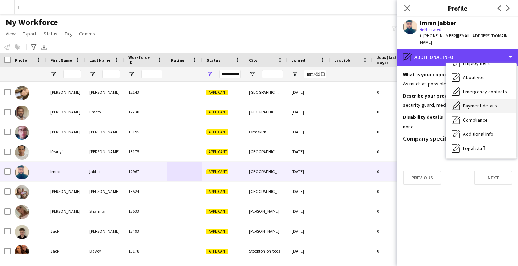
scroll to position [0, 0]
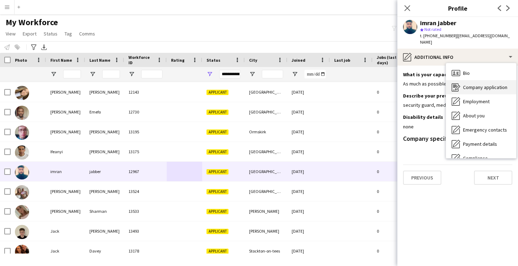
click at [483, 84] on span "Company application" at bounding box center [485, 87] width 44 height 6
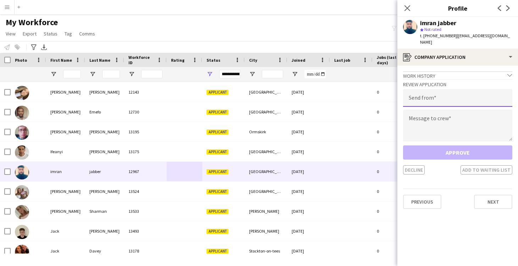
click at [443, 92] on input "email" at bounding box center [457, 98] width 109 height 18
type input "**********"
click at [444, 117] on textarea at bounding box center [457, 126] width 109 height 32
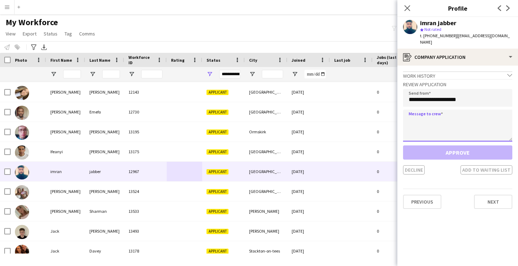
paste textarea "**********"
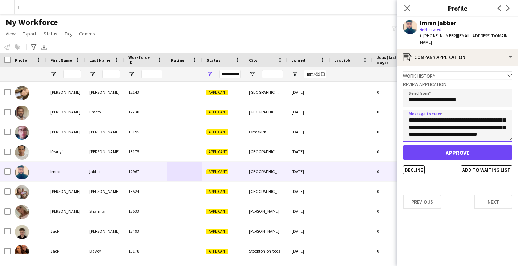
scroll to position [43, 0]
type textarea "**********"
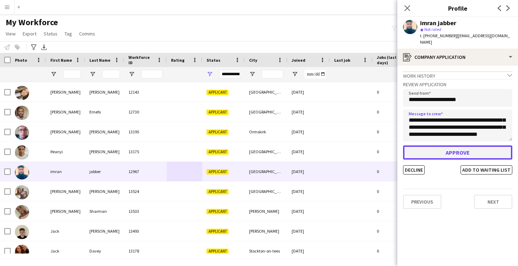
click at [447, 146] on button "Approve" at bounding box center [457, 153] width 109 height 14
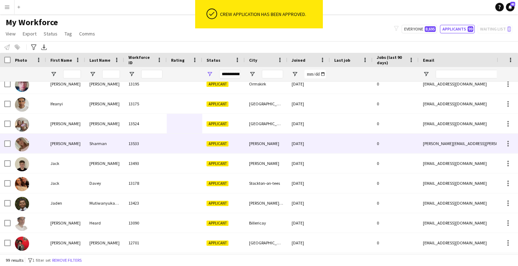
scroll to position [486, 0]
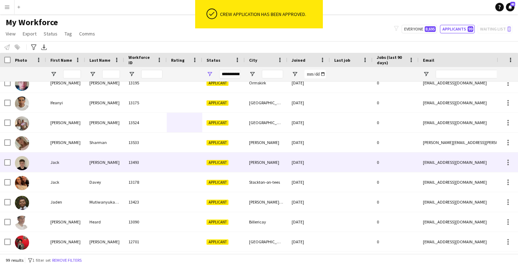
click at [186, 163] on div at bounding box center [184, 163] width 35 height 20
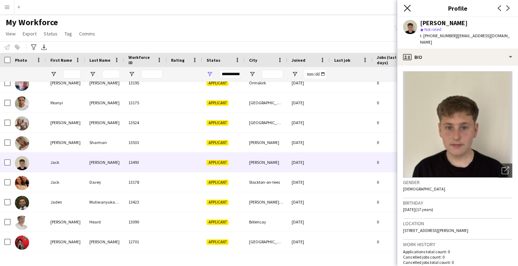
click at [405, 6] on icon "Close pop-in" at bounding box center [407, 8] width 7 height 7
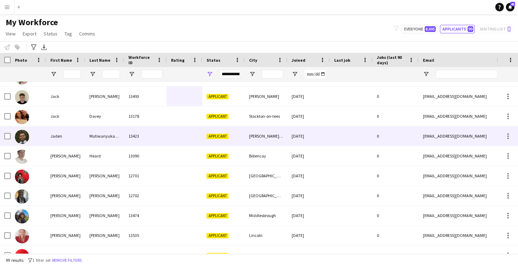
scroll to position [553, 0]
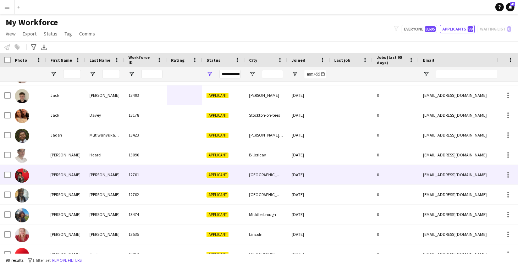
click at [185, 175] on div at bounding box center [184, 175] width 35 height 20
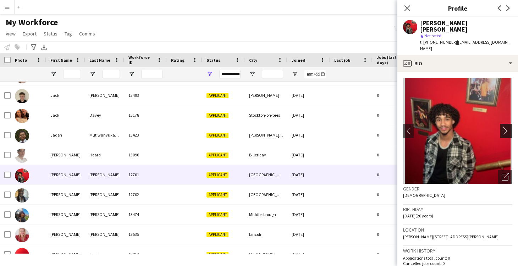
click at [508, 127] on app-icon "chevron-right" at bounding box center [507, 130] width 11 height 7
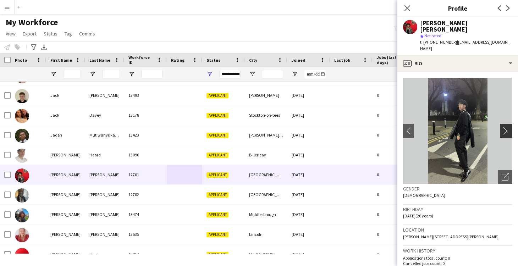
click at [508, 127] on app-icon "chevron-right" at bounding box center [507, 130] width 11 height 7
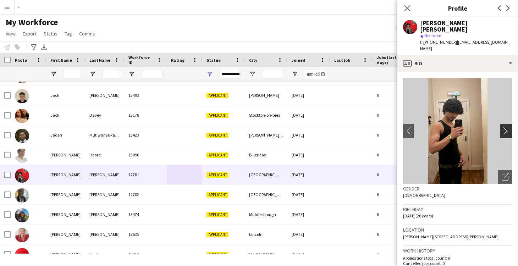
click at [508, 127] on app-icon "chevron-right" at bounding box center [507, 130] width 11 height 7
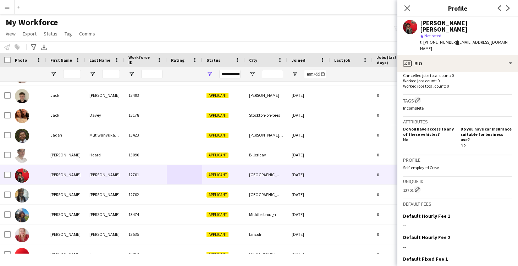
scroll to position [0, 0]
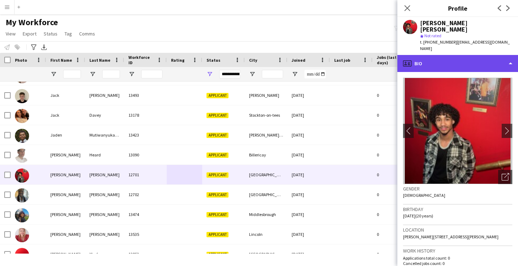
click at [424, 55] on div "profile Bio" at bounding box center [458, 63] width 121 height 17
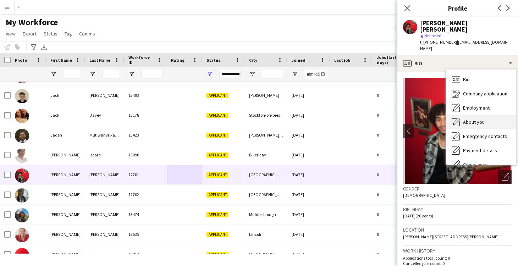
click at [464, 119] on span "About you" at bounding box center [474, 122] width 22 height 6
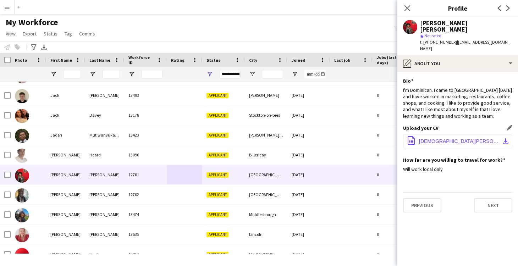
click at [440, 138] on span "Jesús Alberto's JOB TODAY CV.pdf" at bounding box center [459, 141] width 80 height 6
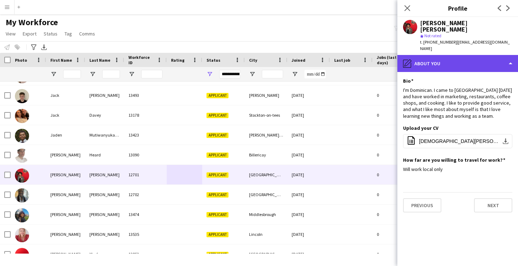
click at [421, 55] on div "pencil4 About you" at bounding box center [458, 63] width 121 height 17
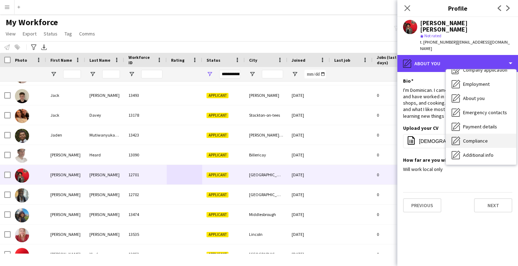
scroll to position [41, 0]
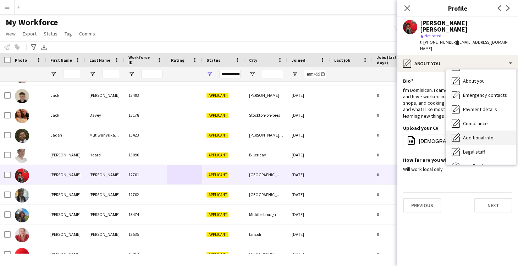
click at [482, 135] on span "Additional info" at bounding box center [478, 138] width 31 height 6
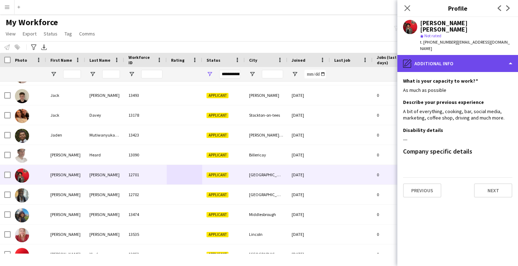
click at [455, 55] on div "pencil4 Additional info" at bounding box center [458, 63] width 121 height 17
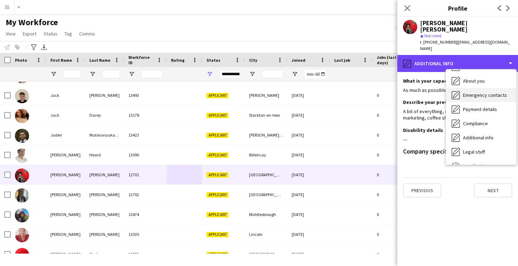
scroll to position [0, 0]
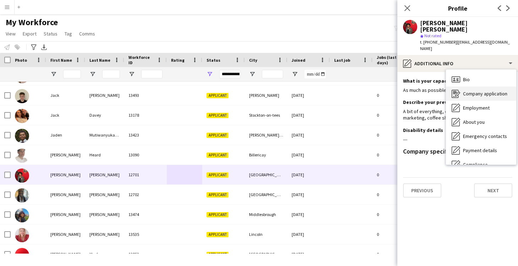
click at [483, 87] on div "Company application Company application" at bounding box center [481, 94] width 70 height 14
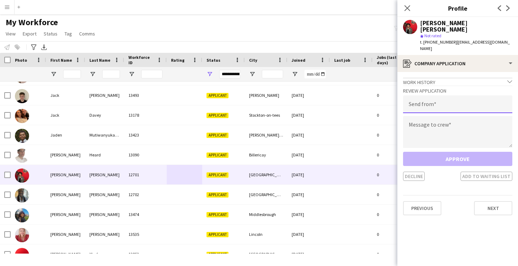
click at [421, 95] on input "email" at bounding box center [457, 104] width 109 height 18
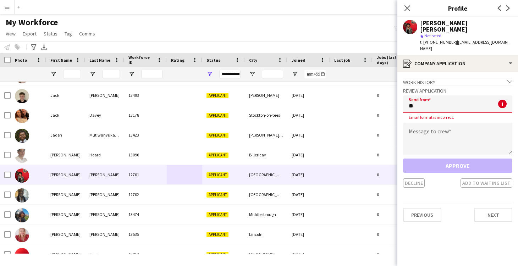
type input "*"
click at [407, 8] on icon at bounding box center [407, 8] width 7 height 7
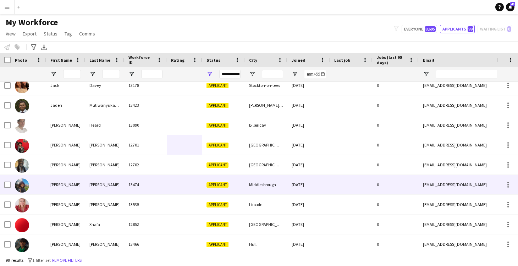
scroll to position [587, 0]
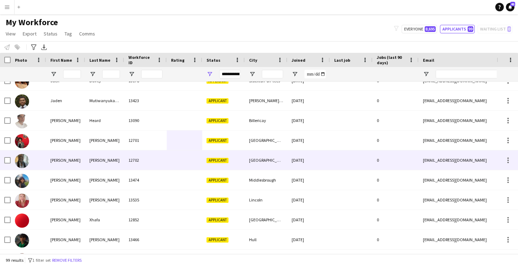
click at [167, 165] on div at bounding box center [184, 161] width 35 height 20
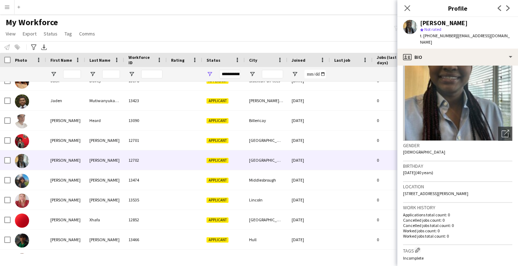
scroll to position [0, 0]
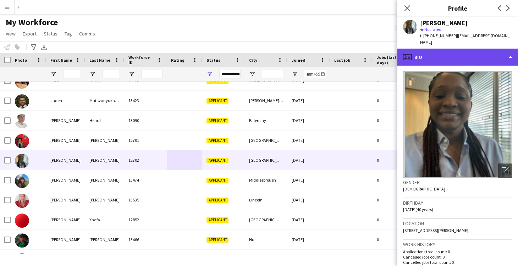
click at [435, 55] on div "profile Bio" at bounding box center [458, 57] width 121 height 17
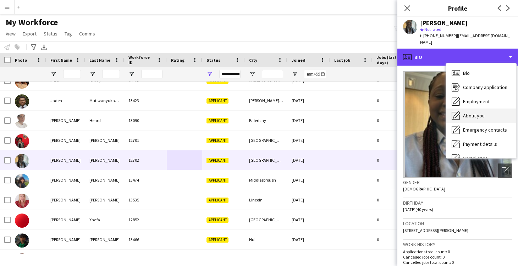
scroll to position [15, 0]
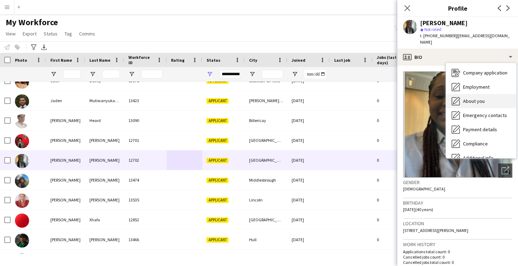
click at [478, 98] on span "About you" at bounding box center [474, 101] width 22 height 6
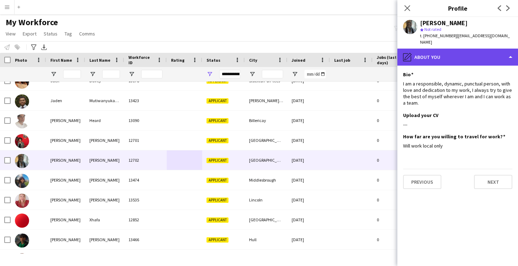
click at [433, 52] on div "pencil4 About you" at bounding box center [458, 57] width 121 height 17
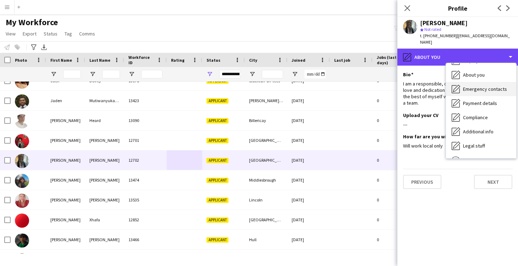
scroll to position [54, 0]
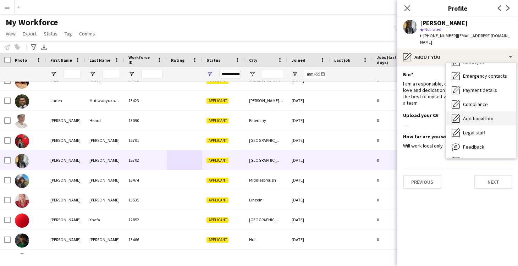
click at [474, 115] on span "Additional info" at bounding box center [478, 118] width 31 height 6
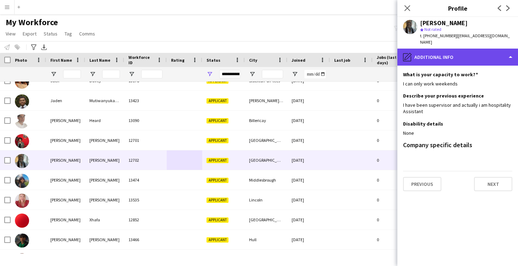
click at [434, 52] on div "pencil4 Additional info" at bounding box center [458, 57] width 121 height 17
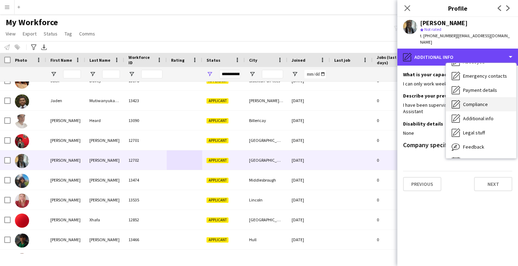
scroll to position [0, 0]
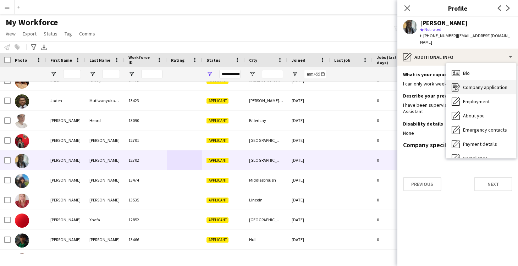
click at [479, 85] on div "Company application Company application" at bounding box center [481, 87] width 70 height 14
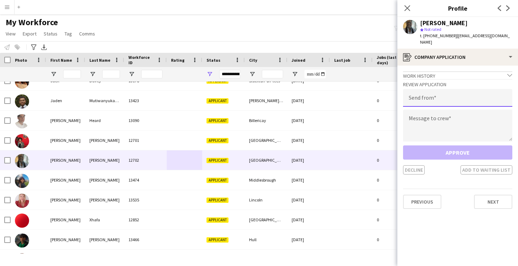
click at [439, 94] on input "email" at bounding box center [457, 98] width 109 height 18
type input "**********"
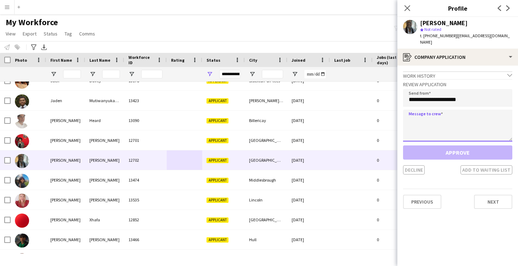
click at [447, 114] on textarea at bounding box center [457, 126] width 109 height 32
paste textarea "**********"
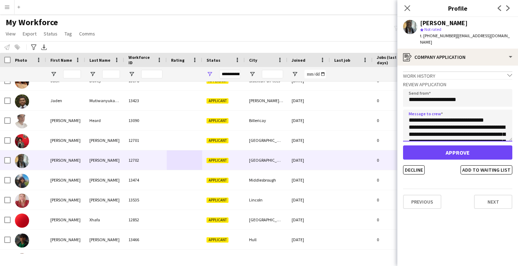
type textarea "**********"
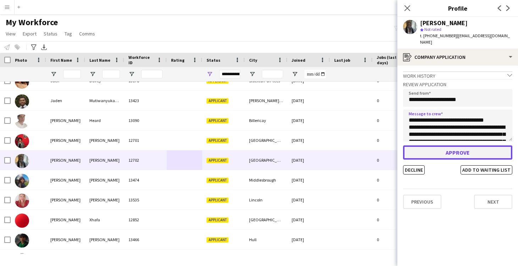
click at [460, 147] on button "Approve" at bounding box center [457, 153] width 109 height 14
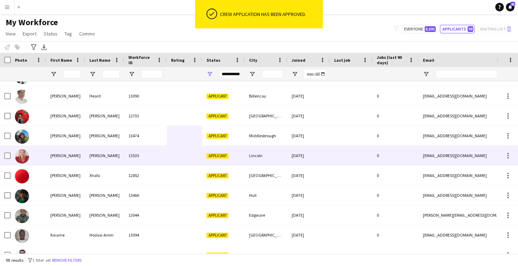
scroll to position [621, 0]
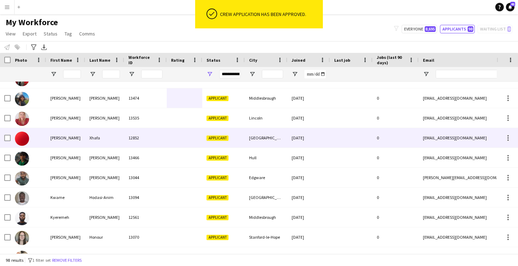
click at [169, 136] on div at bounding box center [184, 138] width 35 height 20
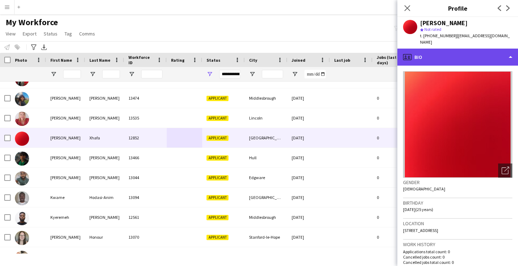
click at [434, 50] on div "profile Bio" at bounding box center [458, 57] width 121 height 17
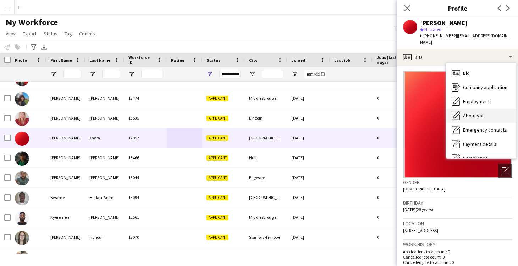
click at [474, 113] on span "About you" at bounding box center [474, 116] width 22 height 6
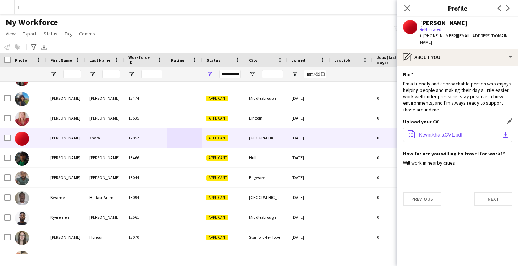
click at [439, 132] on span "KevinXhafaCV1.pdf" at bounding box center [440, 135] width 43 height 6
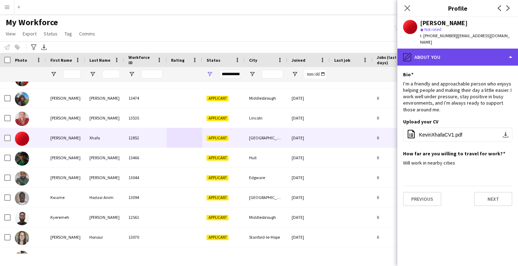
click at [426, 52] on div "pencil4 About you" at bounding box center [458, 57] width 121 height 17
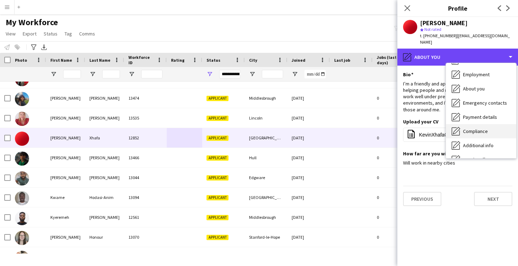
scroll to position [44, 0]
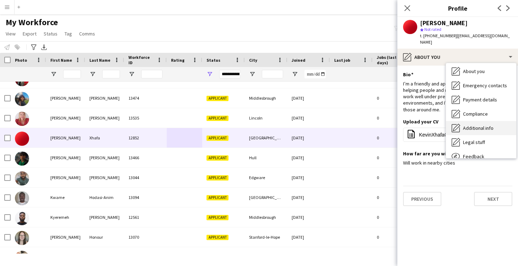
click at [470, 125] on span "Additional info" at bounding box center [478, 128] width 31 height 6
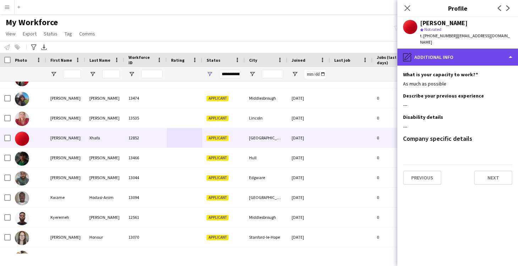
click at [437, 49] on div "pencil4 Additional info" at bounding box center [458, 57] width 121 height 17
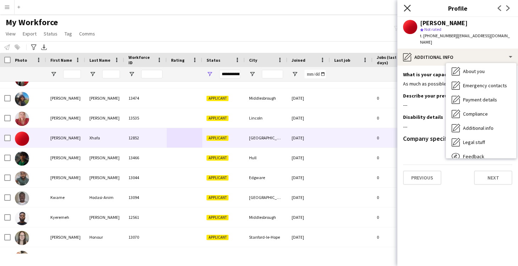
click at [406, 8] on icon "Close pop-in" at bounding box center [407, 8] width 7 height 7
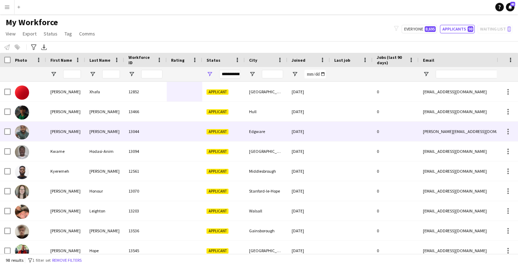
scroll to position [703, 0]
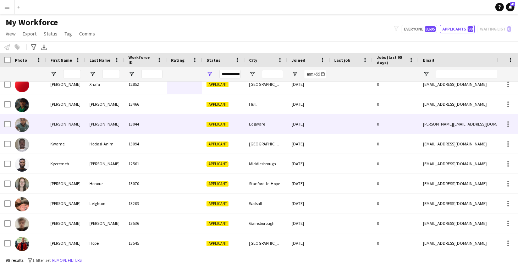
click at [177, 118] on div at bounding box center [184, 124] width 35 height 20
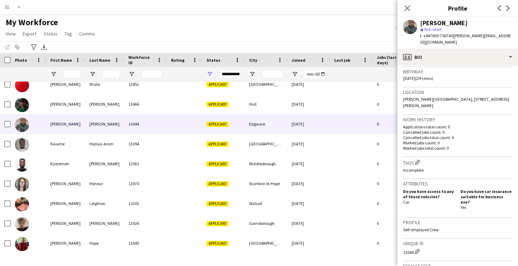
scroll to position [0, 0]
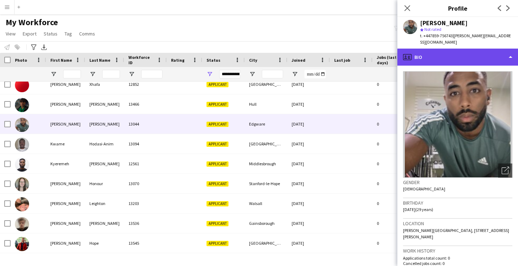
click at [436, 54] on div "profile Bio" at bounding box center [458, 57] width 121 height 17
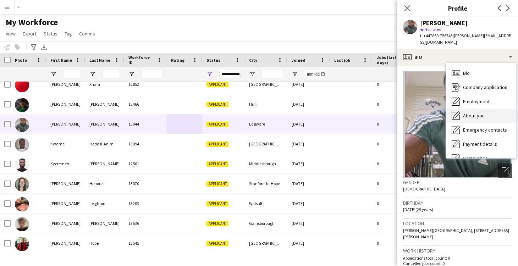
click at [471, 109] on div "About you About you" at bounding box center [481, 116] width 70 height 14
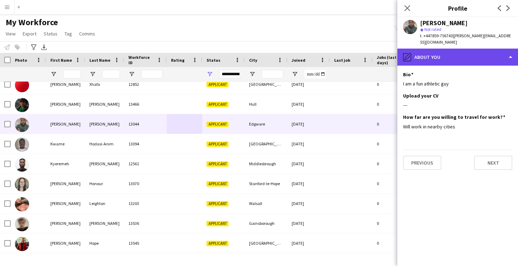
click at [434, 53] on div "pencil4 About you" at bounding box center [458, 57] width 121 height 17
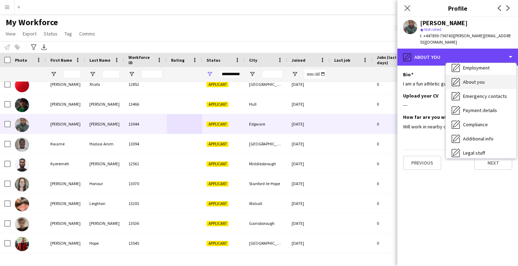
scroll to position [42, 0]
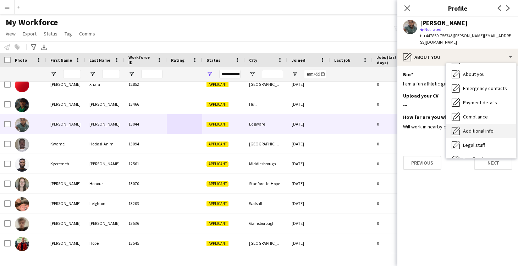
click at [474, 124] on div "Additional info Additional info" at bounding box center [481, 131] width 70 height 14
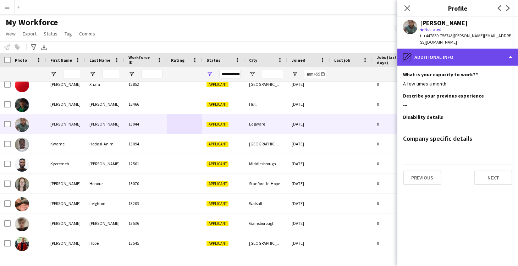
click at [438, 55] on div "pencil4 Additional info" at bounding box center [458, 57] width 121 height 17
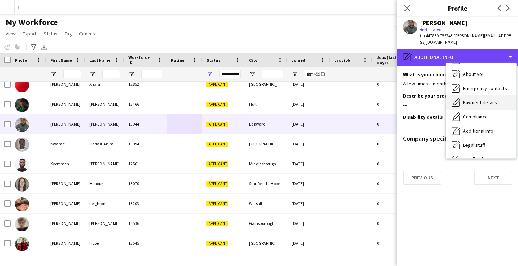
scroll to position [0, 0]
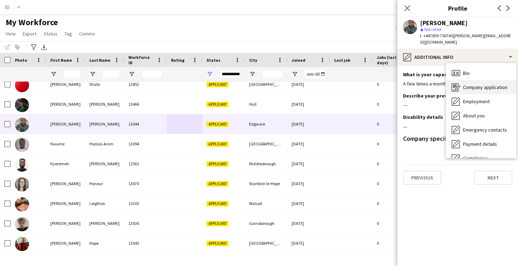
click at [486, 84] on span "Company application" at bounding box center [485, 87] width 44 height 6
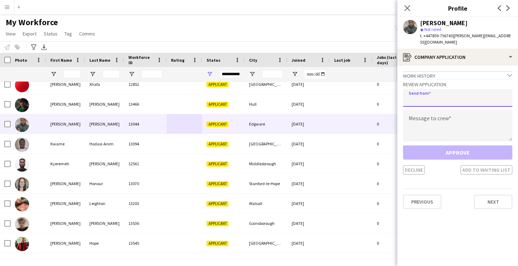
click at [420, 95] on input "email" at bounding box center [457, 98] width 109 height 18
type input "**********"
click at [455, 115] on textarea at bounding box center [457, 126] width 109 height 32
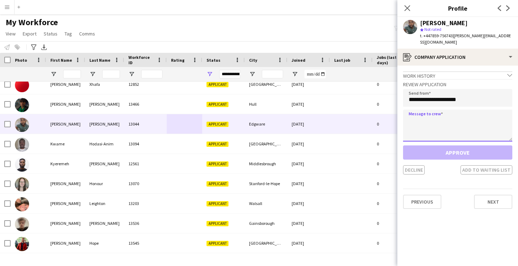
paste textarea "**********"
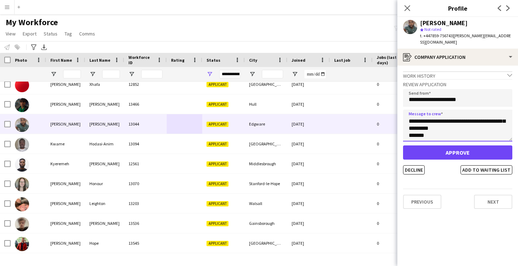
scroll to position [43, 0]
type textarea "**********"
click at [414, 165] on button "Decline" at bounding box center [414, 169] width 22 height 9
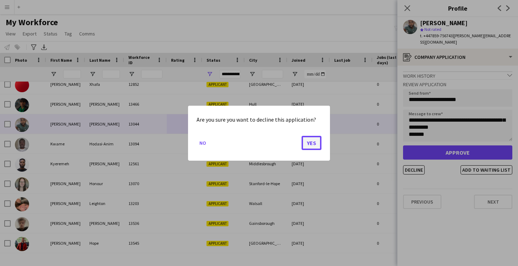
click at [315, 141] on button "Yes" at bounding box center [312, 143] width 20 height 14
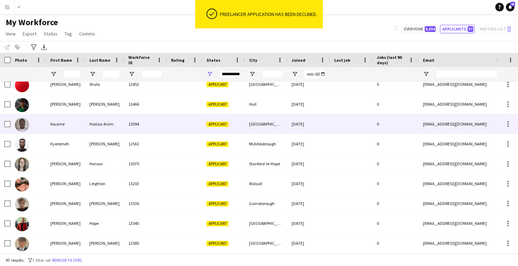
click at [157, 126] on div "13094" at bounding box center [145, 124] width 43 height 20
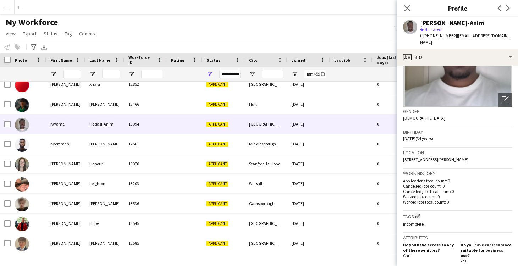
scroll to position [31, 0]
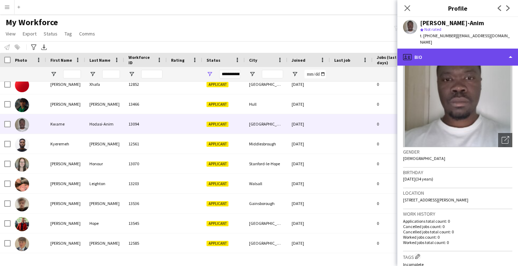
click at [426, 56] on div "profile Bio" at bounding box center [458, 57] width 121 height 17
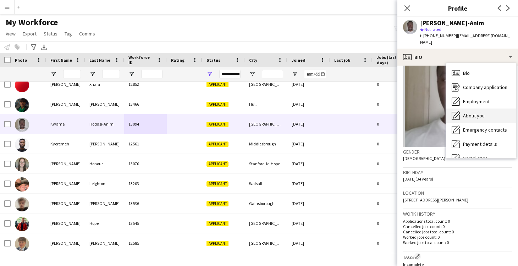
click at [475, 113] on span "About you" at bounding box center [474, 116] width 22 height 6
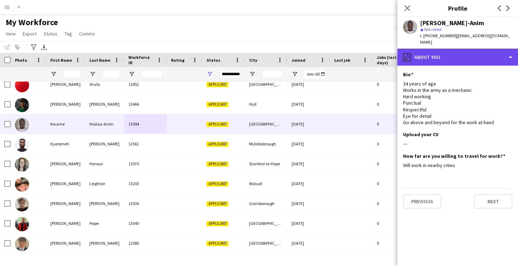
click at [440, 58] on div "pencil4 About you" at bounding box center [458, 57] width 121 height 17
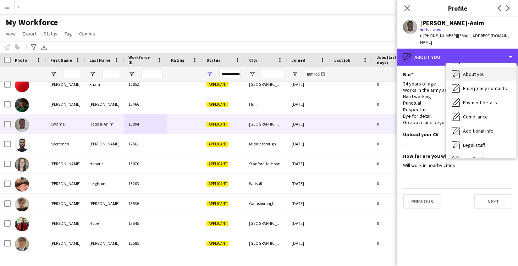
scroll to position [42, 0]
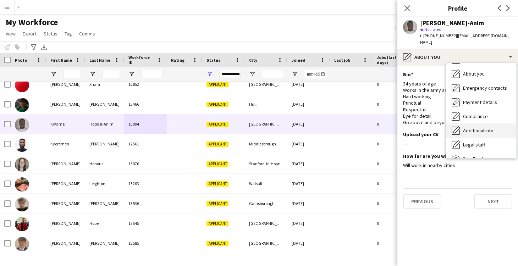
click at [473, 132] on span "Additional info" at bounding box center [478, 130] width 31 height 6
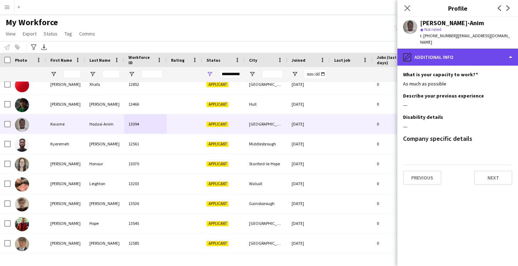
click at [433, 58] on div "pencil4 Additional info" at bounding box center [458, 57] width 121 height 17
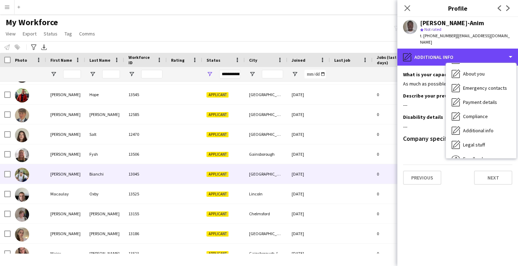
scroll to position [0, 0]
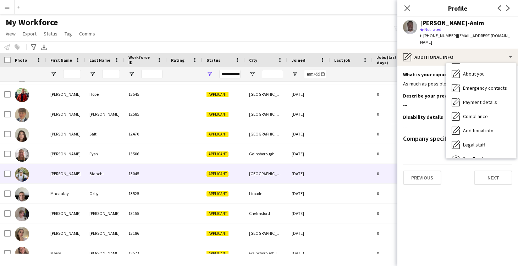
click at [180, 178] on div at bounding box center [184, 174] width 35 height 20
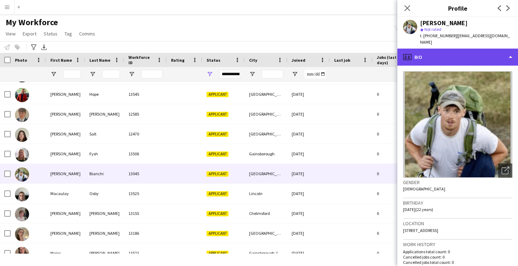
click at [428, 54] on div "profile Bio" at bounding box center [458, 57] width 121 height 17
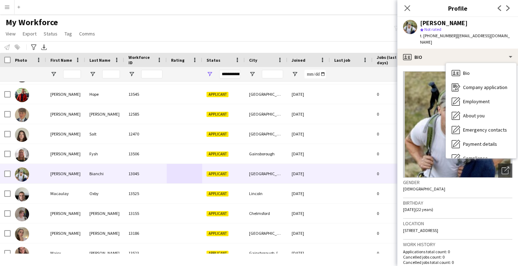
click at [469, 189] on div "Gender Male" at bounding box center [457, 188] width 109 height 21
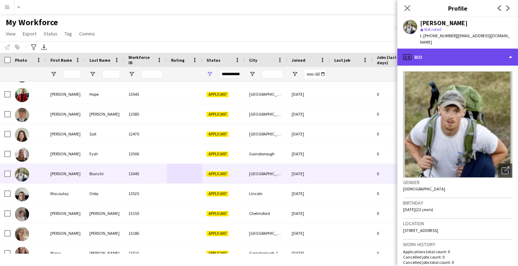
click at [432, 52] on div "profile Bio" at bounding box center [458, 57] width 121 height 17
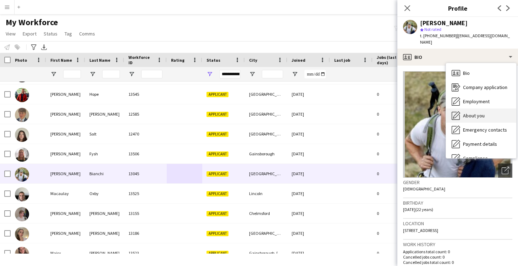
click at [466, 109] on div "About you About you" at bounding box center [481, 116] width 70 height 14
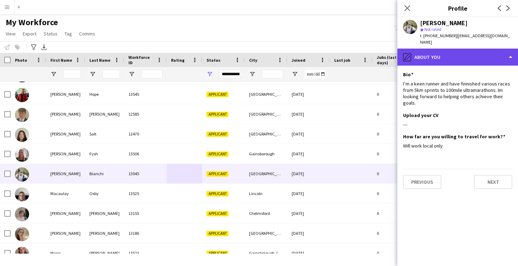
click at [427, 51] on div "pencil4 About you" at bounding box center [458, 57] width 121 height 17
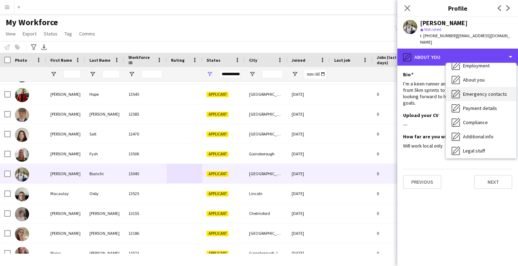
scroll to position [42, 0]
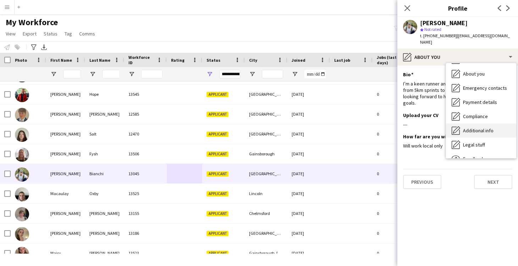
click at [462, 124] on div "Additional info Additional info" at bounding box center [481, 131] width 70 height 14
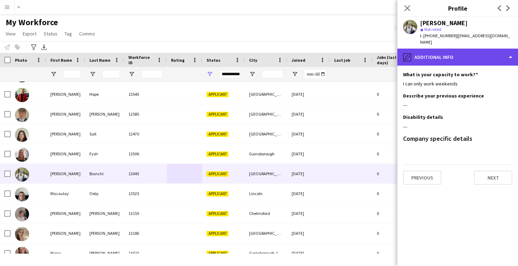
click at [431, 51] on div "pencil4 Additional info" at bounding box center [458, 57] width 121 height 17
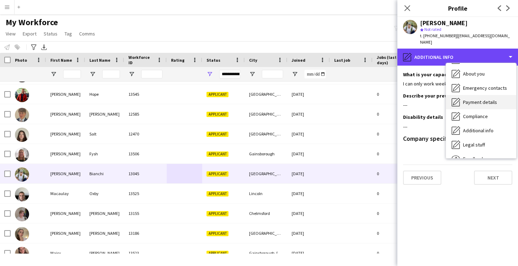
scroll to position [0, 0]
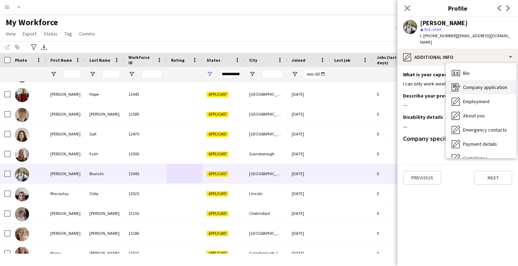
click at [478, 84] on span "Company application" at bounding box center [485, 87] width 44 height 6
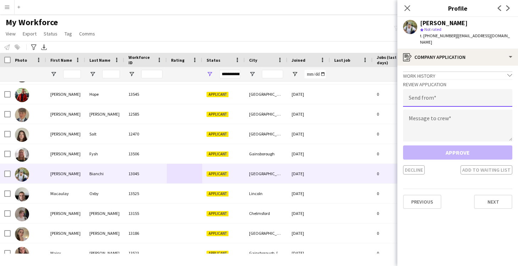
click at [433, 94] on input "email" at bounding box center [457, 98] width 109 height 18
type input "**********"
click at [455, 116] on textarea at bounding box center [457, 126] width 109 height 32
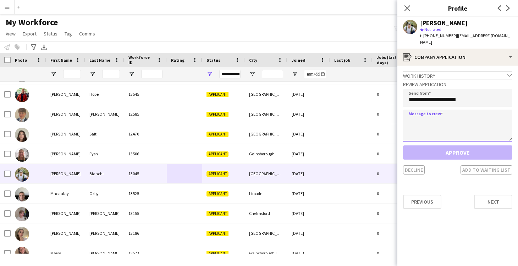
paste textarea "**********"
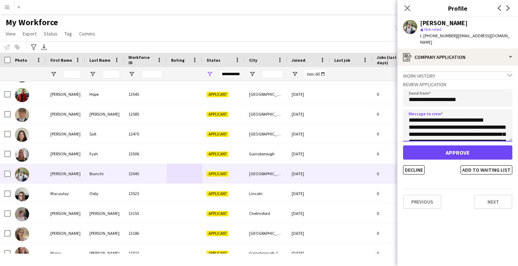
type textarea "**********"
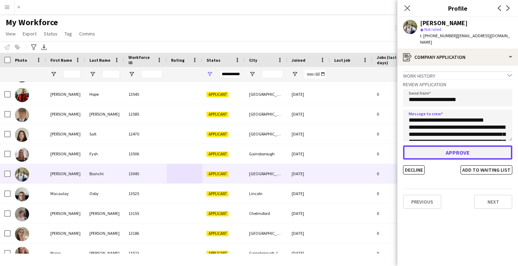
click at [449, 147] on button "Approve" at bounding box center [457, 153] width 109 height 14
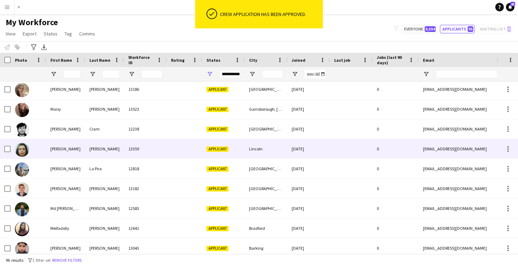
scroll to position [961, 0]
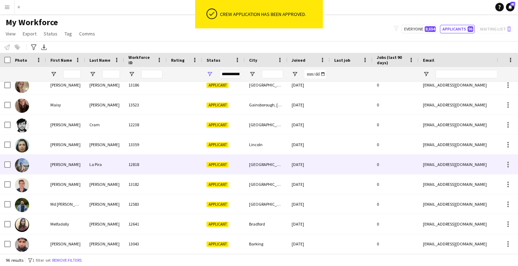
click at [243, 167] on div "Applicant" at bounding box center [223, 165] width 43 height 20
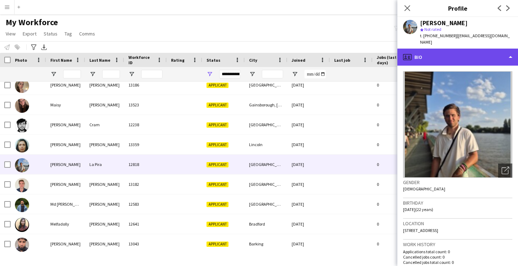
click at [439, 50] on div "profile Bio" at bounding box center [458, 57] width 121 height 17
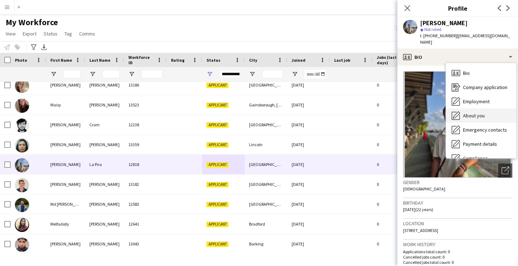
click at [467, 113] on span "About you" at bounding box center [474, 116] width 22 height 6
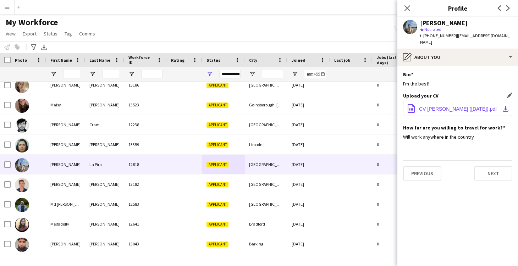
click at [452, 106] on span "CV Mathias La Pira (August 2025).pdf" at bounding box center [458, 109] width 78 height 6
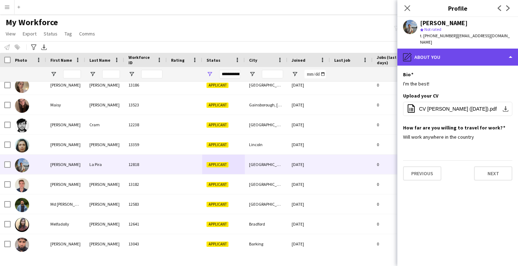
click at [411, 53] on icon "pencil4" at bounding box center [407, 57] width 9 height 9
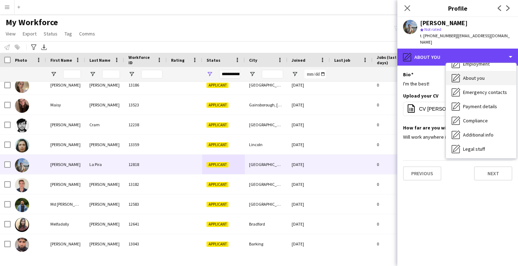
scroll to position [38, 0]
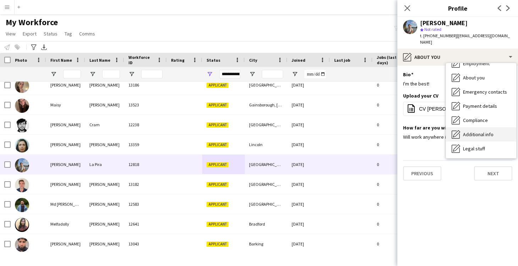
click at [485, 131] on span "Additional info" at bounding box center [478, 134] width 31 height 6
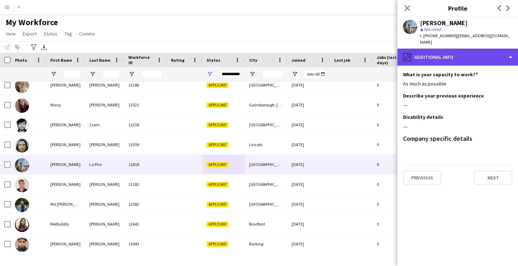
click at [425, 49] on div "pencil4 Additional info" at bounding box center [458, 57] width 121 height 17
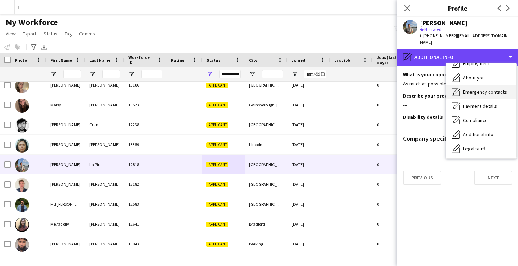
scroll to position [0, 0]
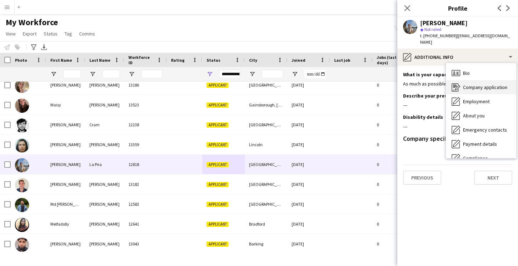
click at [470, 84] on span "Company application" at bounding box center [485, 87] width 44 height 6
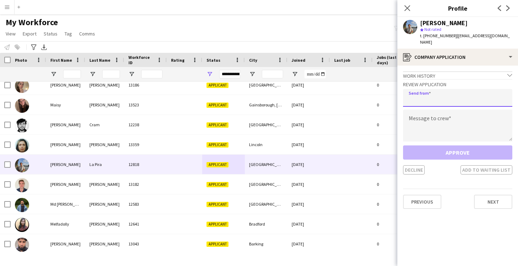
click at [436, 89] on input "email" at bounding box center [457, 98] width 109 height 18
type input "**********"
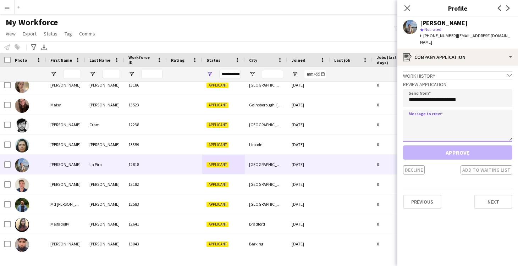
click at [442, 115] on textarea at bounding box center [457, 126] width 109 height 32
paste textarea "**********"
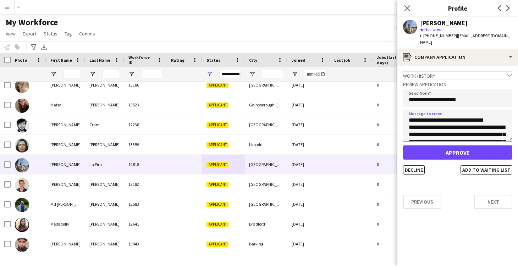
type textarea "**********"
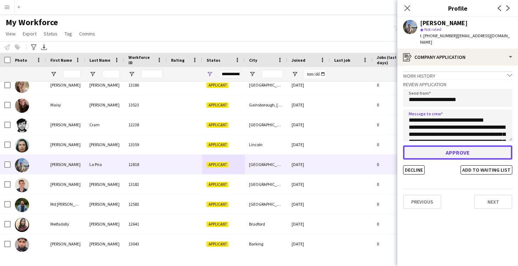
click at [455, 146] on button "Approve" at bounding box center [457, 153] width 109 height 14
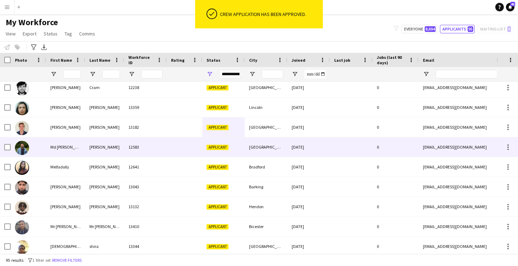
scroll to position [998, 0]
click at [165, 151] on div "12583" at bounding box center [145, 147] width 43 height 20
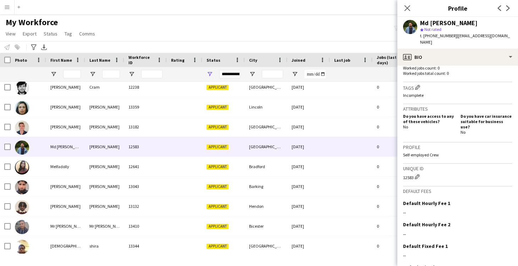
scroll to position [0, 0]
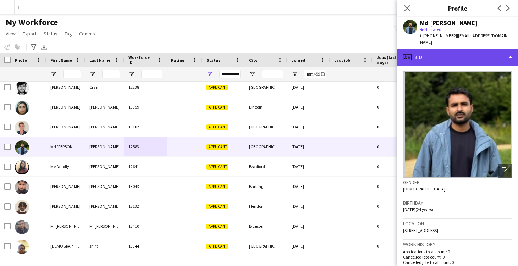
click at [433, 52] on div "profile Bio" at bounding box center [458, 57] width 121 height 17
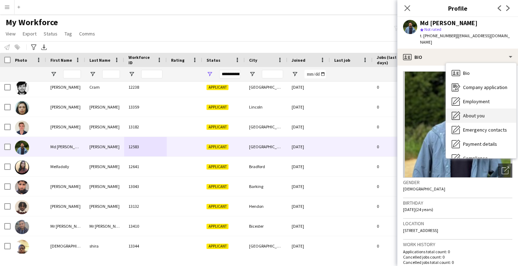
click at [465, 109] on div "About you About you" at bounding box center [481, 116] width 70 height 14
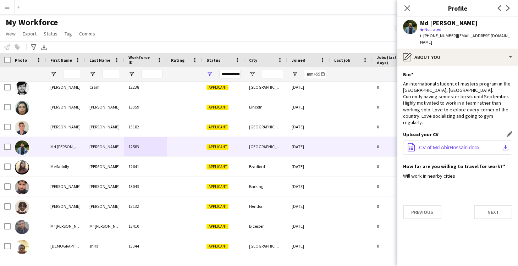
click at [452, 145] on span "CV of Md AbirHossain.docx" at bounding box center [449, 148] width 60 height 6
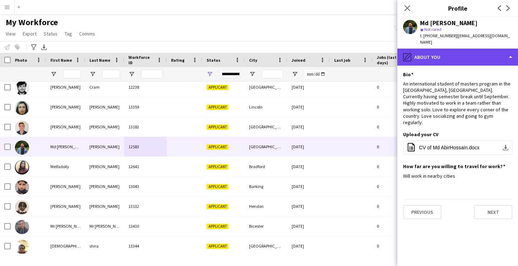
click at [461, 51] on div "pencil4 About you" at bounding box center [458, 57] width 121 height 17
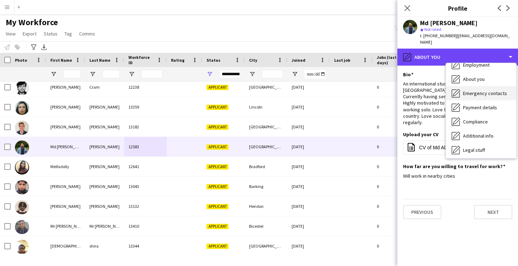
scroll to position [38, 0]
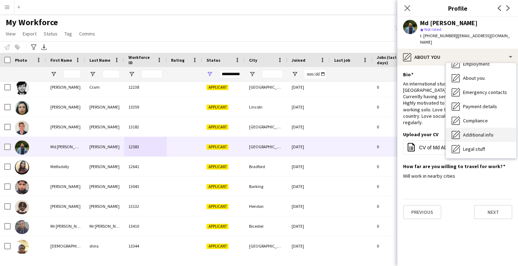
click at [486, 132] on span "Additional info" at bounding box center [478, 135] width 31 height 6
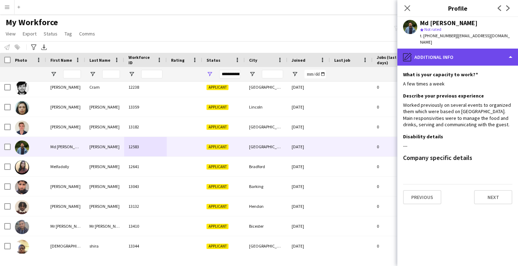
click at [418, 49] on div "pencil4 Additional info" at bounding box center [458, 57] width 121 height 17
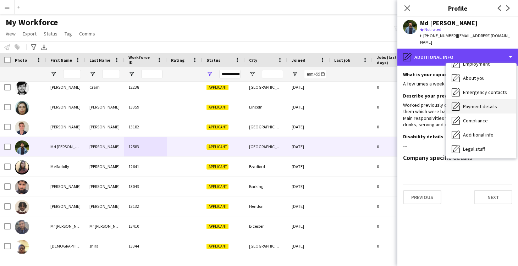
scroll to position [0, 0]
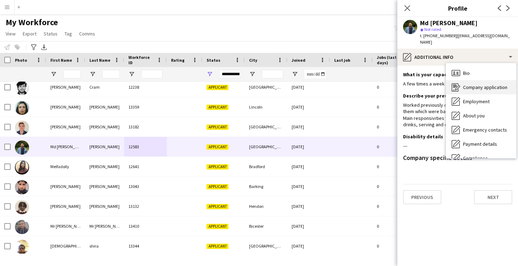
click at [477, 84] on span "Company application" at bounding box center [485, 87] width 44 height 6
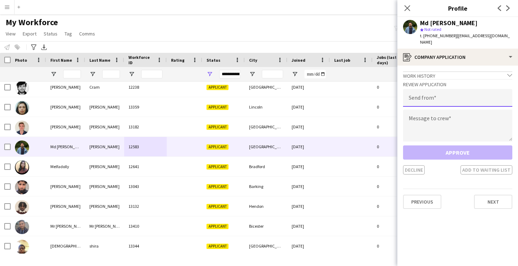
click at [451, 89] on input "email" at bounding box center [457, 98] width 109 height 18
type input "**********"
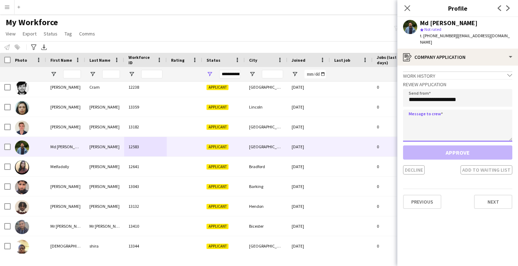
click at [464, 118] on textarea at bounding box center [457, 126] width 109 height 32
paste textarea "**********"
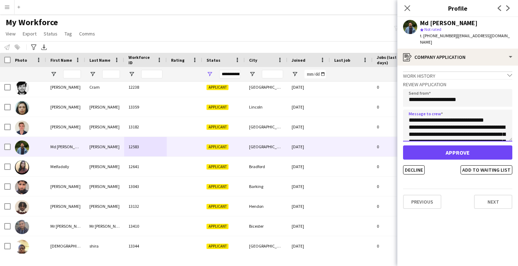
type textarea "**********"
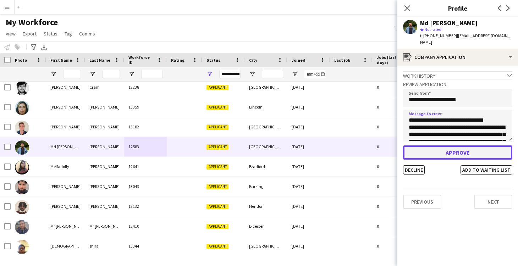
click at [464, 146] on button "Approve" at bounding box center [457, 153] width 109 height 14
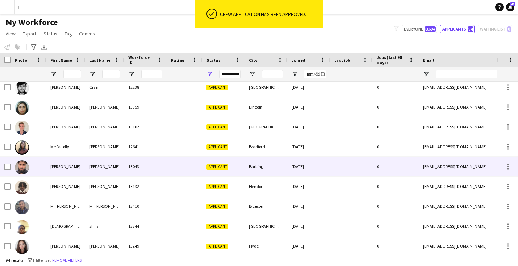
click at [281, 168] on div "Barking" at bounding box center [266, 167] width 43 height 20
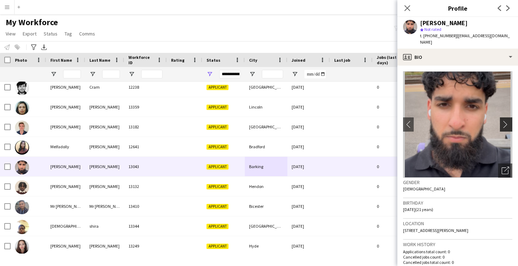
click at [507, 121] on app-icon "chevron-right" at bounding box center [507, 124] width 11 height 7
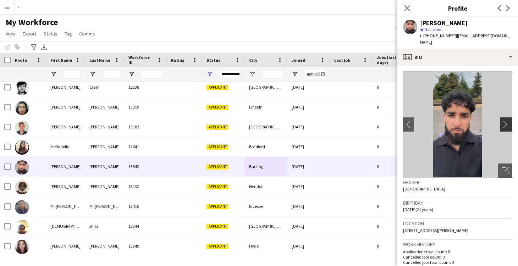
click at [506, 121] on app-icon "chevron-right" at bounding box center [507, 124] width 11 height 7
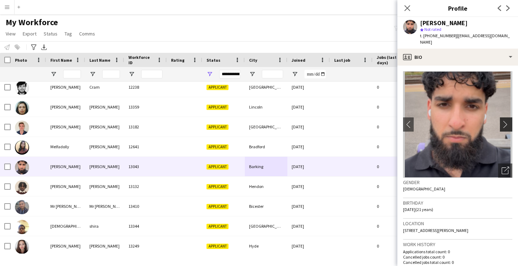
click at [506, 121] on app-icon "chevron-right" at bounding box center [507, 124] width 11 height 7
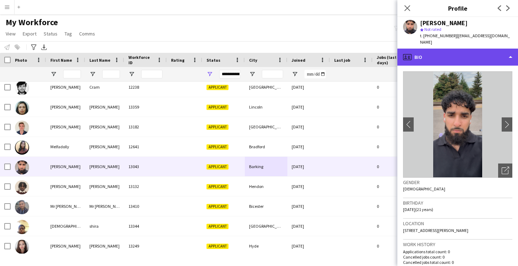
click at [427, 50] on div "profile Bio" at bounding box center [458, 57] width 121 height 17
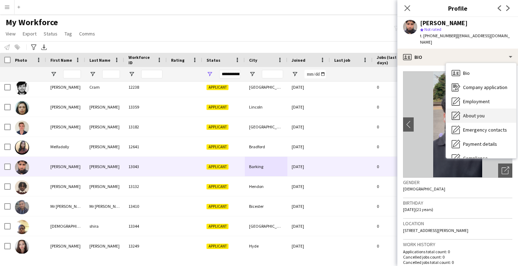
click at [467, 113] on span "About you" at bounding box center [474, 116] width 22 height 6
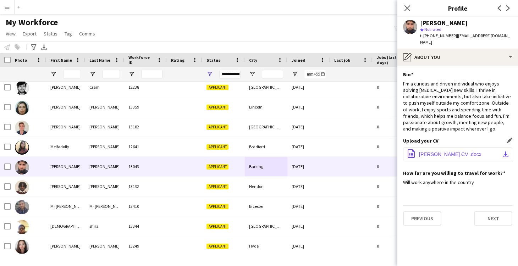
click at [444, 152] on span "Mohammad Haidar's CV .docx" at bounding box center [450, 155] width 62 height 6
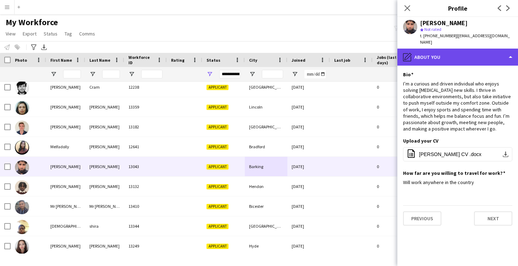
click at [447, 49] on div "pencil4 About you" at bounding box center [458, 57] width 121 height 17
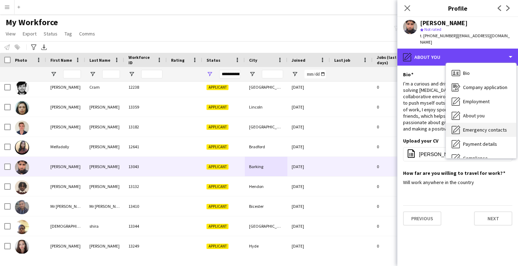
scroll to position [22, 0]
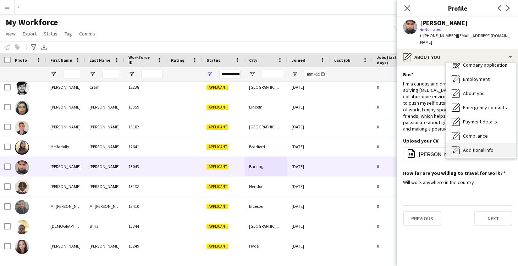
click at [487, 147] on span "Additional info" at bounding box center [478, 150] width 31 height 6
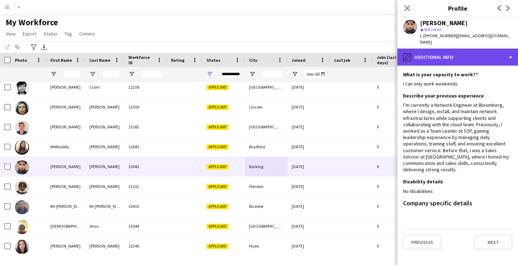
click at [435, 49] on div "pencil4 Additional info" at bounding box center [458, 57] width 121 height 17
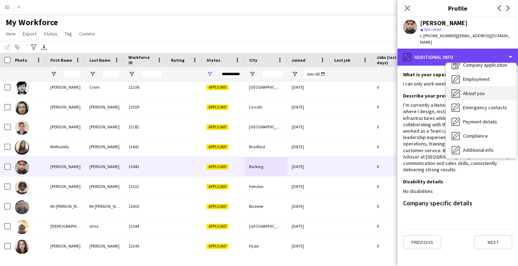
scroll to position [0, 0]
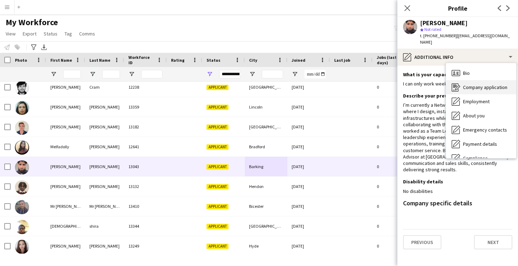
click at [475, 80] on div "Company application Company application" at bounding box center [481, 87] width 70 height 14
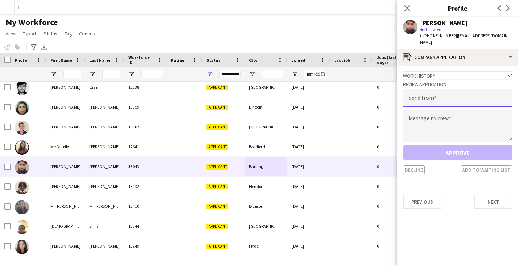
click at [444, 89] on input "email" at bounding box center [457, 98] width 109 height 18
type input "**********"
click at [450, 111] on textarea at bounding box center [457, 126] width 109 height 32
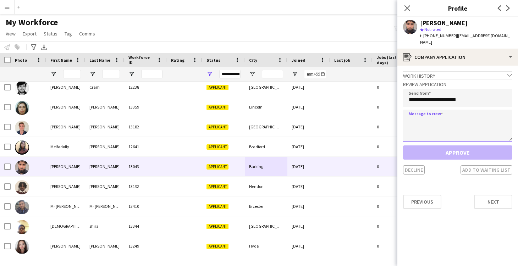
paste textarea "**********"
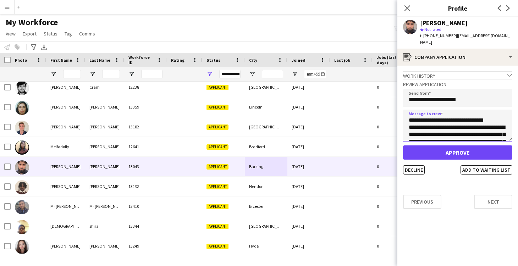
type textarea "**********"
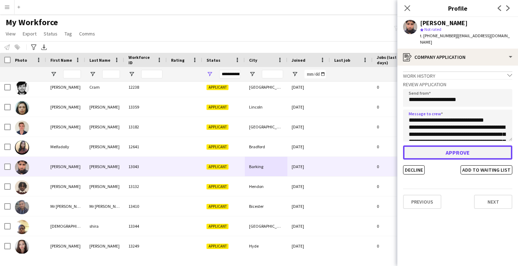
click at [471, 146] on button "Approve" at bounding box center [457, 153] width 109 height 14
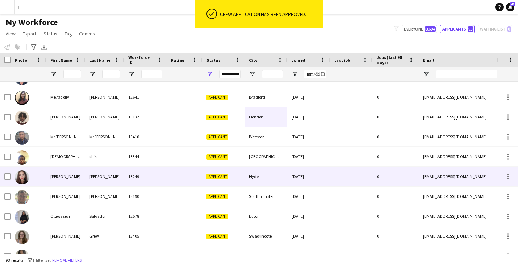
scroll to position [1062, 0]
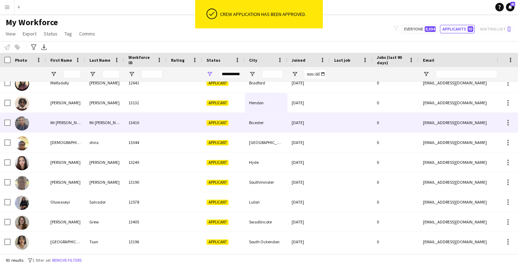
click at [186, 124] on div at bounding box center [184, 123] width 35 height 20
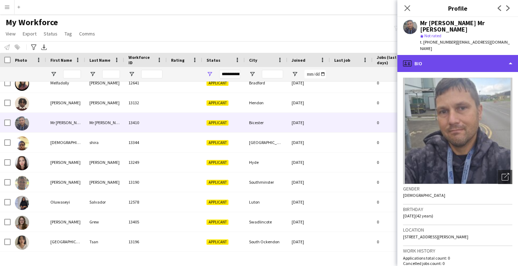
click at [427, 56] on div "profile Bio" at bounding box center [458, 63] width 121 height 17
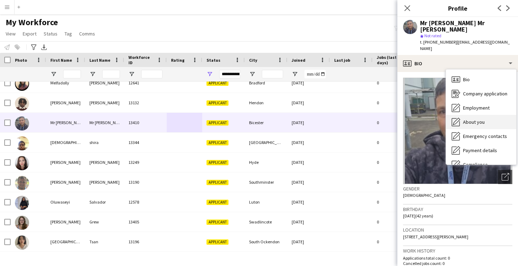
click at [479, 119] on span "About you" at bounding box center [474, 122] width 22 height 6
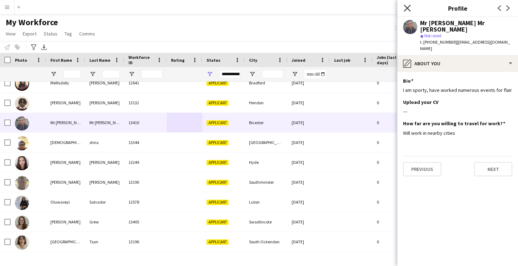
click at [408, 9] on icon at bounding box center [407, 8] width 7 height 7
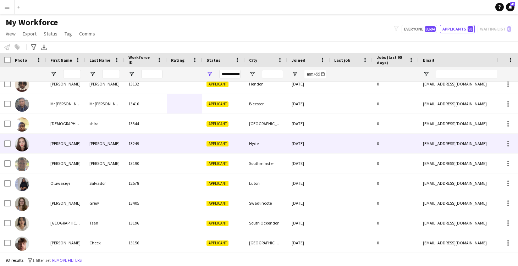
scroll to position [1082, 0]
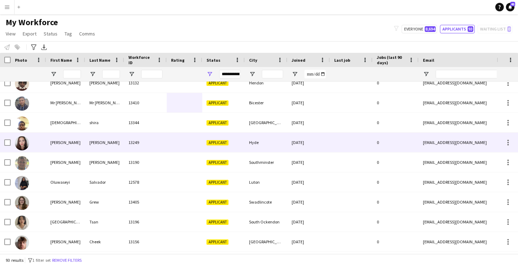
click at [181, 144] on div at bounding box center [184, 143] width 35 height 20
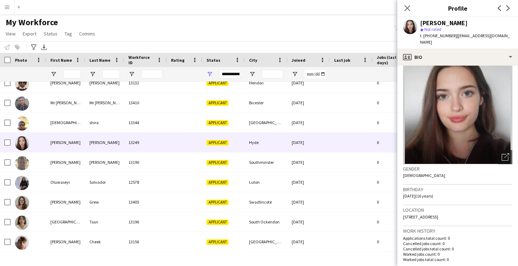
scroll to position [14, 0]
drag, startPoint x: 449, startPoint y: 209, endPoint x: 404, endPoint y: 210, distance: 45.1
click at [404, 210] on div "Location West End, Hyde, SK14 6BE" at bounding box center [457, 215] width 109 height 21
copy span "West End, Hyde, SK14 6BE"
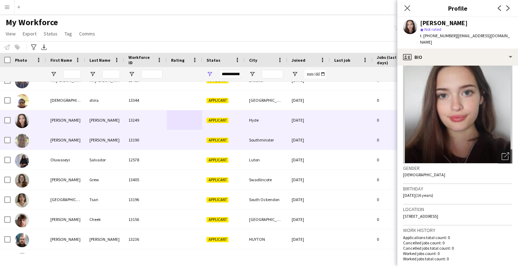
scroll to position [1104, 0]
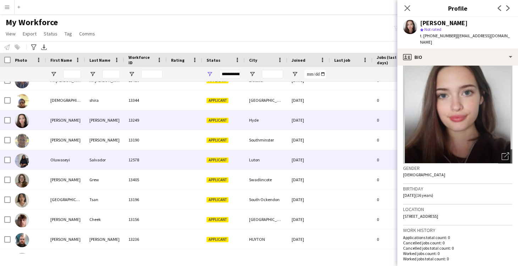
click at [179, 162] on div at bounding box center [184, 160] width 35 height 20
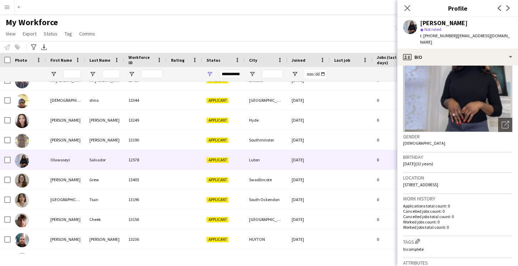
scroll to position [0, 0]
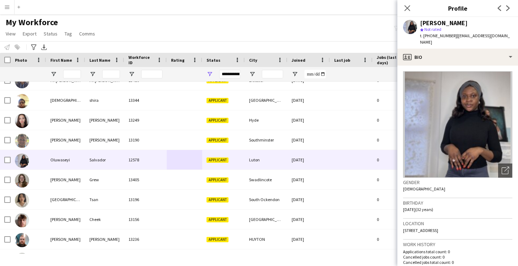
click at [445, 42] on div "Oluwaseyi Salvador star Not rated t. +447473349170 | salvadorseyi@gmail.com" at bounding box center [458, 33] width 121 height 32
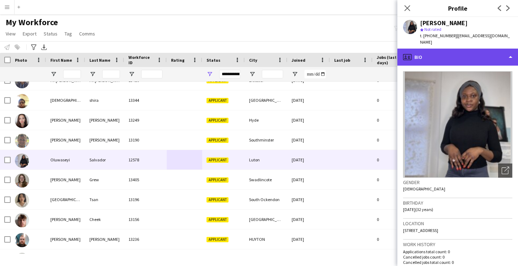
click at [446, 50] on div "profile Bio" at bounding box center [458, 57] width 121 height 17
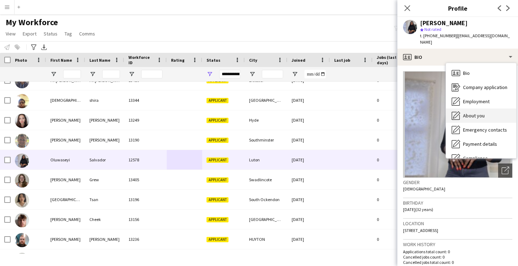
click at [478, 113] on span "About you" at bounding box center [474, 116] width 22 height 6
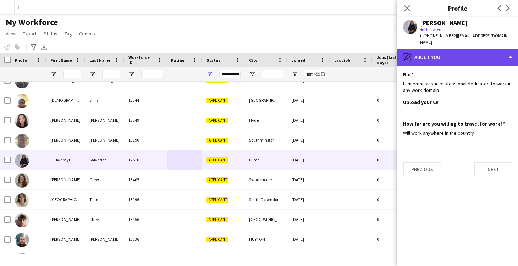
click at [447, 54] on div "pencil4 About you" at bounding box center [458, 57] width 121 height 17
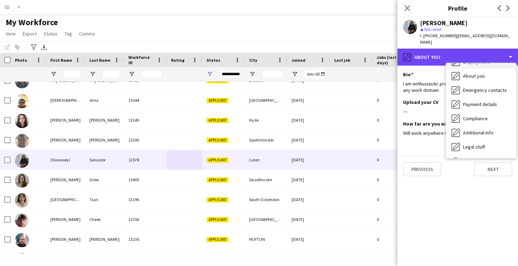
scroll to position [40, 0]
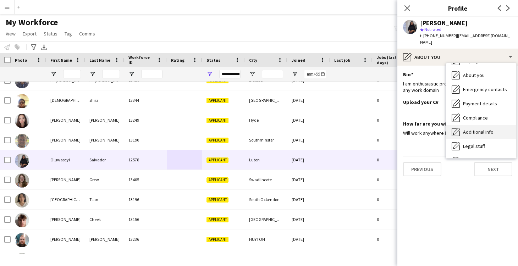
click at [469, 129] on span "Additional info" at bounding box center [478, 132] width 31 height 6
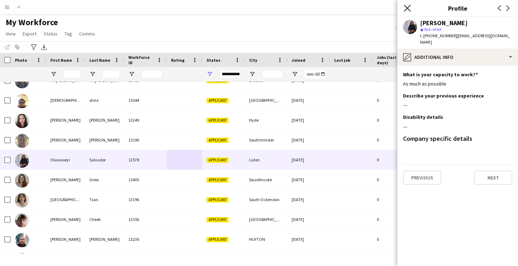
click at [410, 10] on icon "Close pop-in" at bounding box center [407, 8] width 7 height 7
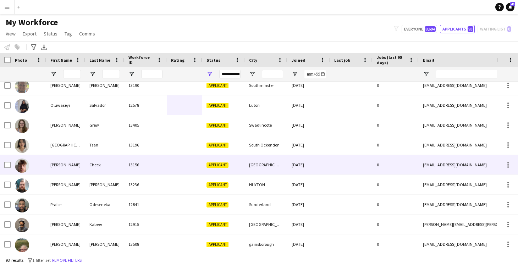
scroll to position [1168, 0]
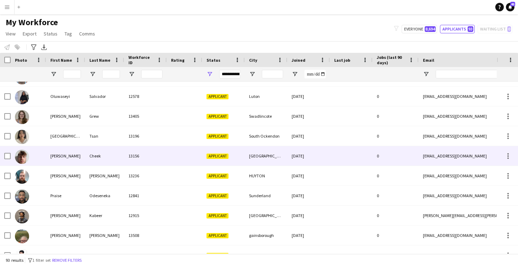
click at [191, 155] on div at bounding box center [184, 156] width 35 height 20
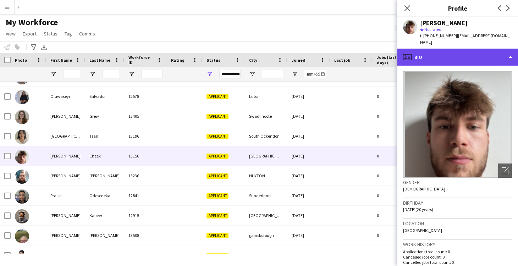
click at [434, 54] on div "profile Bio" at bounding box center [458, 57] width 121 height 17
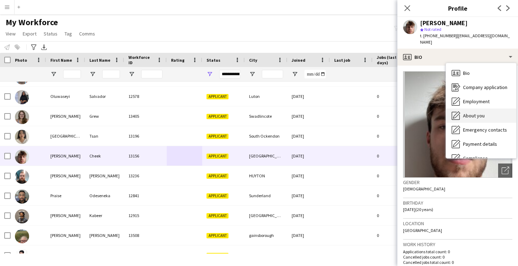
click at [462, 113] on div "About you About you" at bounding box center [481, 116] width 70 height 14
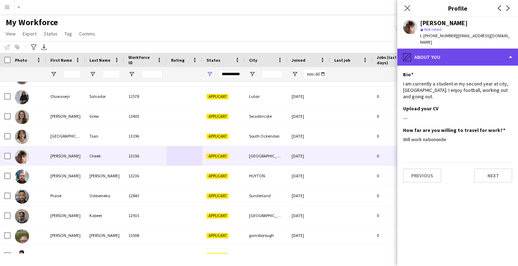
click at [428, 53] on div "pencil4 About you" at bounding box center [458, 57] width 121 height 17
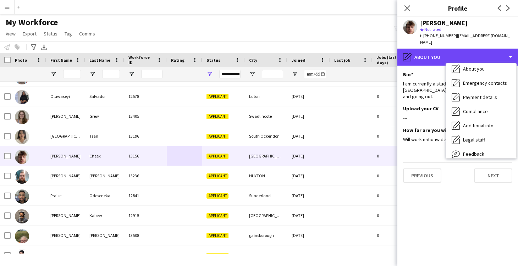
scroll to position [55, 0]
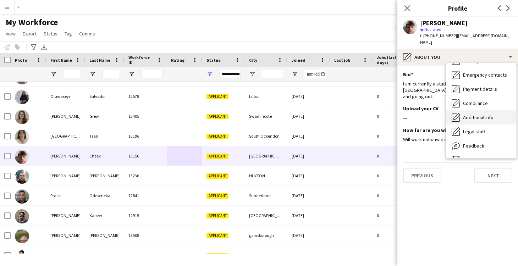
click at [463, 114] on span "Additional info" at bounding box center [478, 117] width 31 height 6
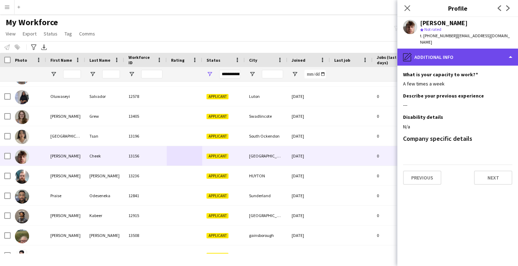
click at [420, 52] on div "pencil4 Additional info" at bounding box center [458, 57] width 121 height 17
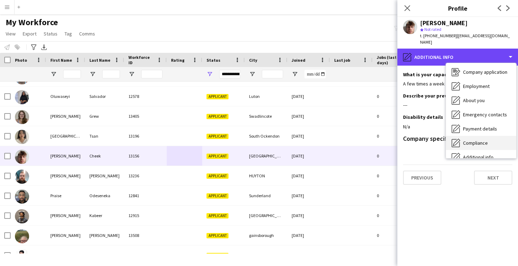
scroll to position [12, 0]
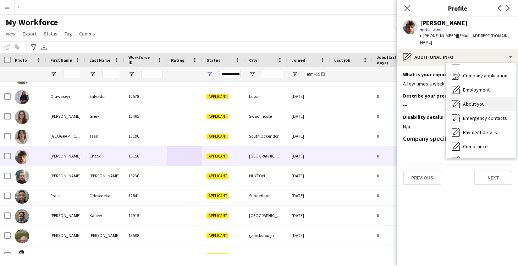
click at [477, 101] on span "About you" at bounding box center [474, 104] width 22 height 6
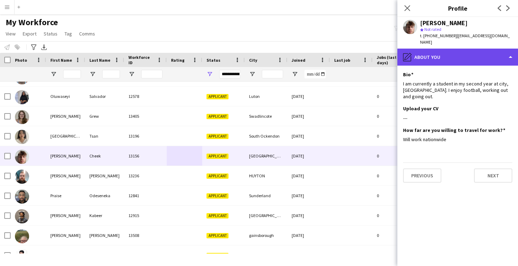
click at [436, 55] on div "pencil4 About you" at bounding box center [458, 57] width 121 height 17
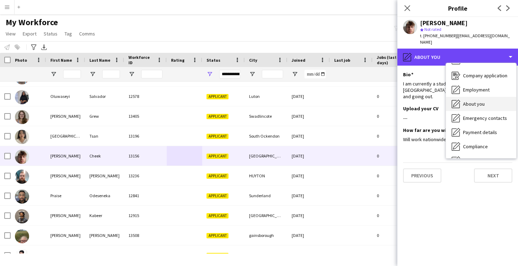
scroll to position [0, 0]
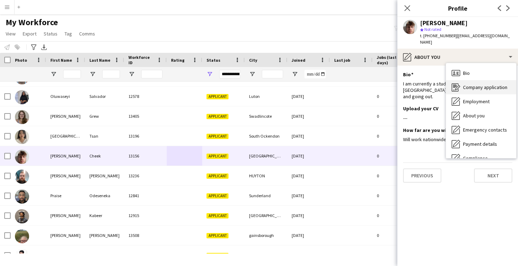
click at [469, 84] on span "Company application" at bounding box center [485, 87] width 44 height 6
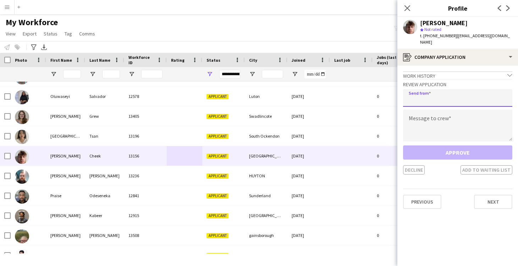
click at [431, 91] on input "email" at bounding box center [457, 98] width 109 height 18
type input "**********"
click at [436, 120] on textarea at bounding box center [457, 126] width 109 height 32
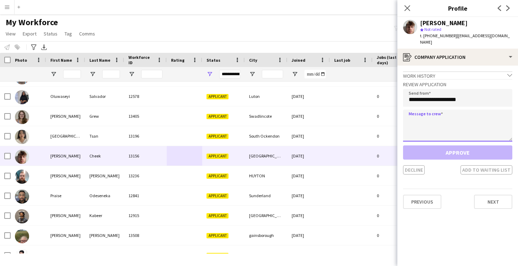
paste textarea "**********"
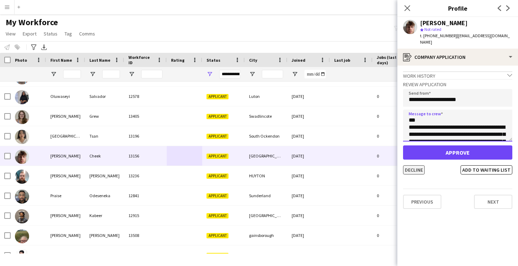
type textarea "**********"
click at [419, 166] on button "Decline" at bounding box center [414, 169] width 22 height 9
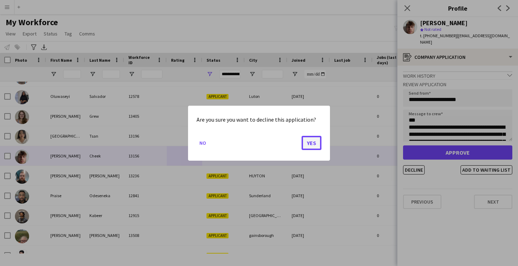
click at [312, 145] on button "Yes" at bounding box center [312, 143] width 20 height 14
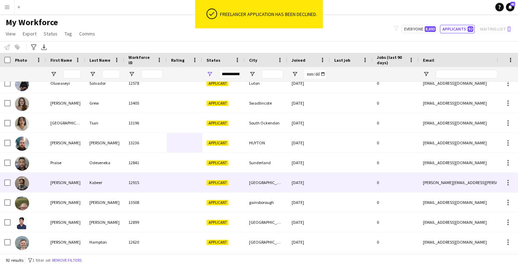
scroll to position [1188, 0]
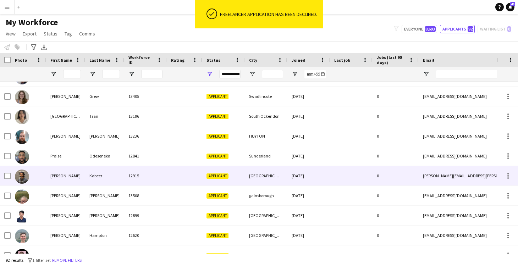
click at [174, 179] on div at bounding box center [184, 176] width 35 height 20
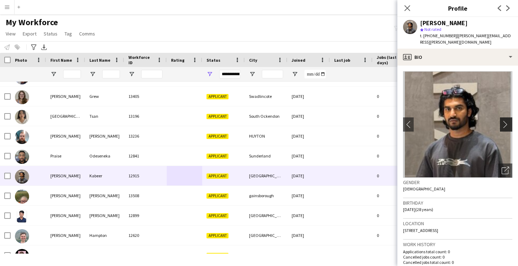
click at [508, 121] on app-icon "chevron-right" at bounding box center [507, 124] width 11 height 7
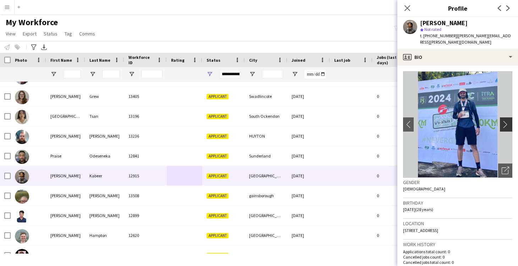
click at [506, 121] on app-icon "chevron-right" at bounding box center [507, 124] width 11 height 7
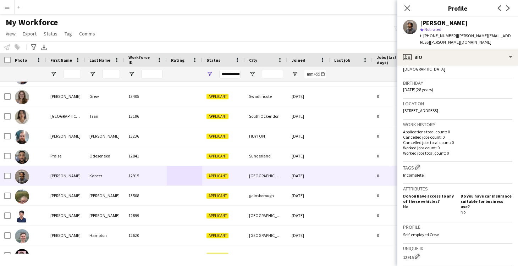
scroll to position [0, 0]
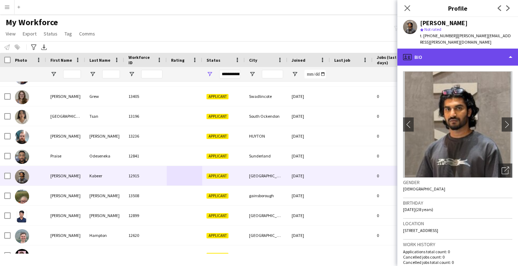
click at [417, 49] on div "profile Bio" at bounding box center [458, 57] width 121 height 17
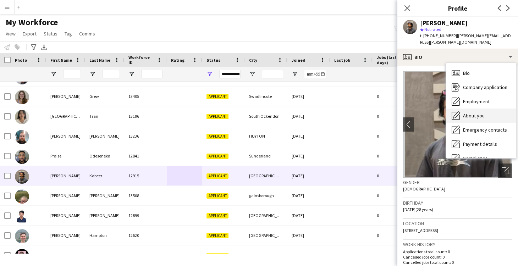
click at [463, 109] on div "About you About you" at bounding box center [481, 116] width 70 height 14
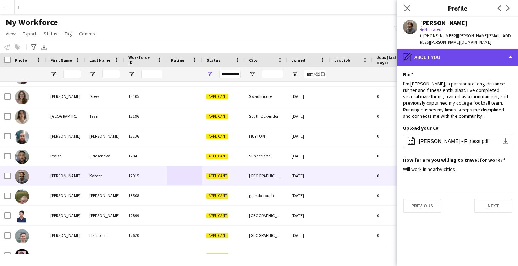
click at [435, 57] on div "pencil4 About you" at bounding box center [458, 57] width 121 height 17
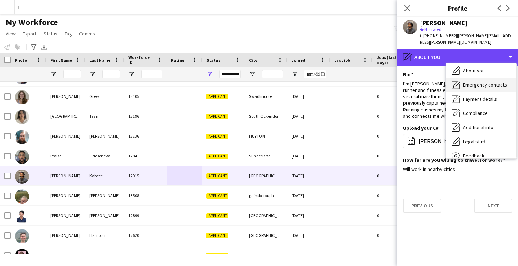
scroll to position [46, 0]
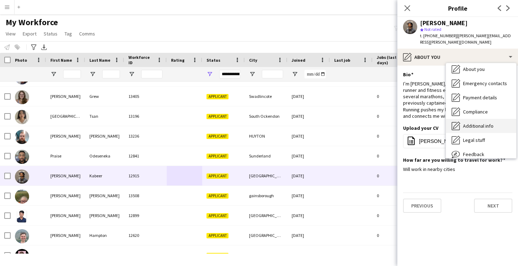
click at [474, 123] on span "Additional info" at bounding box center [478, 126] width 31 height 6
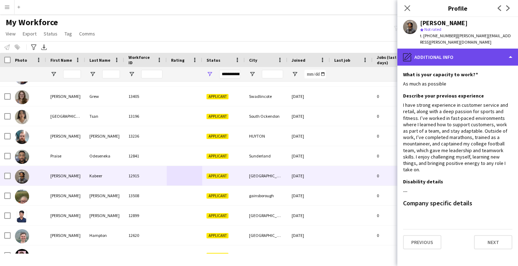
click at [422, 53] on div "pencil4 Additional info" at bounding box center [458, 57] width 121 height 17
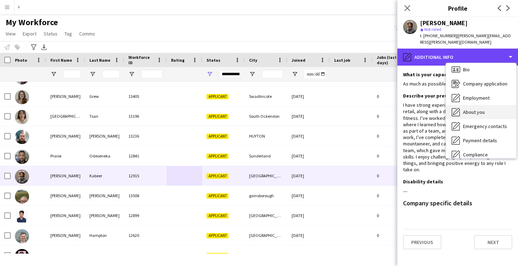
scroll to position [0, 0]
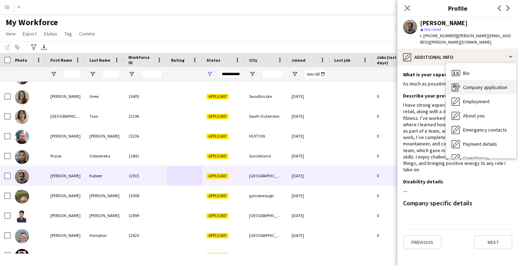
click at [475, 84] on span "Company application" at bounding box center [485, 87] width 44 height 6
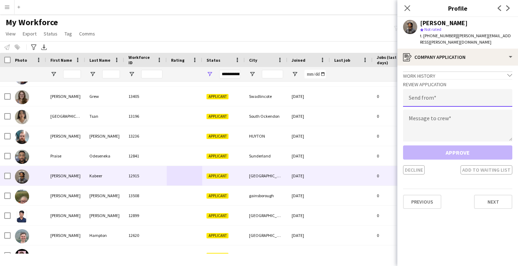
click at [423, 95] on input "email" at bounding box center [457, 98] width 109 height 18
type input "**********"
click at [453, 110] on textarea at bounding box center [457, 126] width 109 height 32
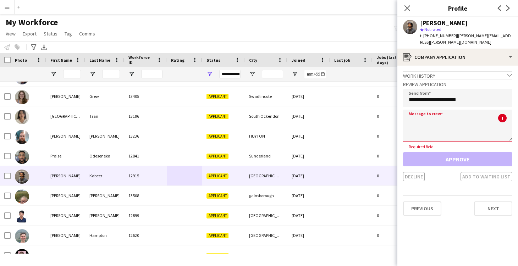
paste textarea "**********"
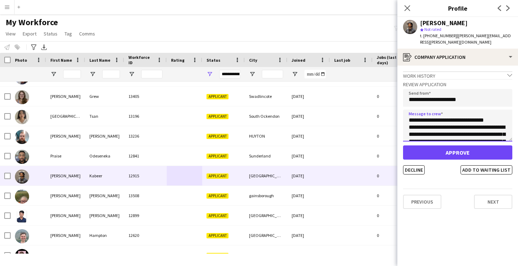
type textarea "**********"
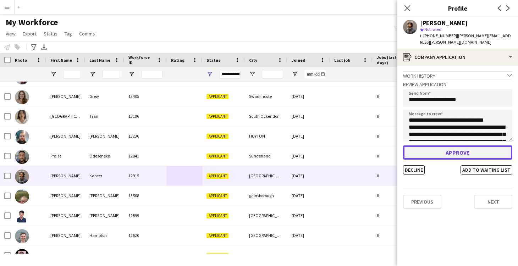
click at [453, 146] on button "Approve" at bounding box center [457, 153] width 109 height 14
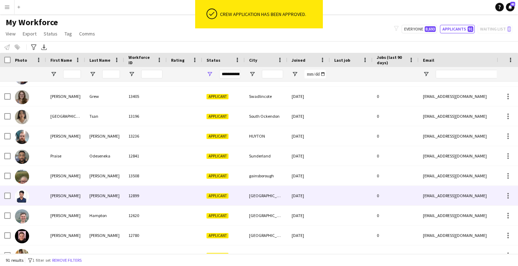
click at [177, 197] on div at bounding box center [184, 196] width 35 height 20
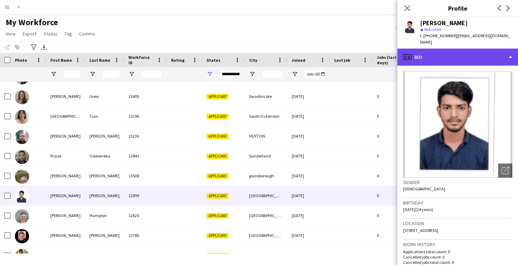
click at [444, 55] on div "profile Bio" at bounding box center [458, 57] width 121 height 17
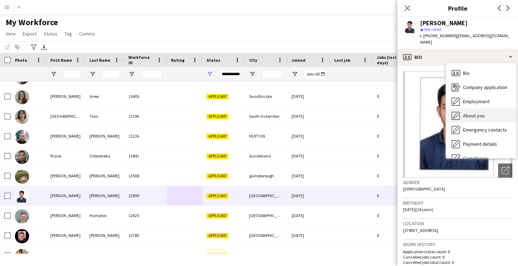
click at [474, 113] on span "About you" at bounding box center [474, 116] width 22 height 6
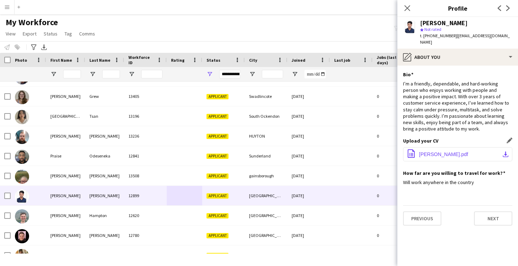
click at [422, 152] on span "Ritik Gupta.pdf" at bounding box center [443, 155] width 49 height 6
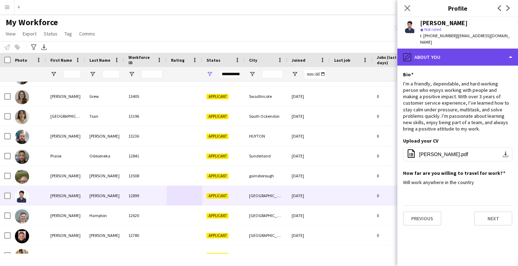
click at [426, 49] on div "pencil4 About you" at bounding box center [458, 57] width 121 height 17
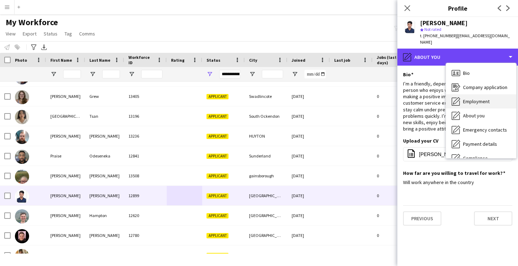
scroll to position [48, 0]
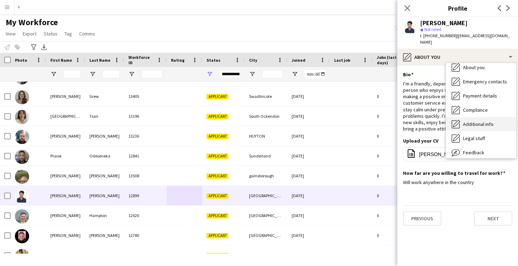
click at [474, 121] on span "Additional info" at bounding box center [478, 124] width 31 height 6
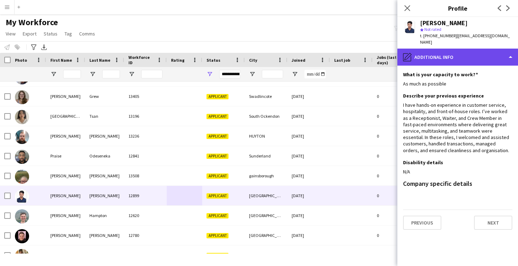
click at [426, 53] on div "pencil4 Additional info" at bounding box center [458, 57] width 121 height 17
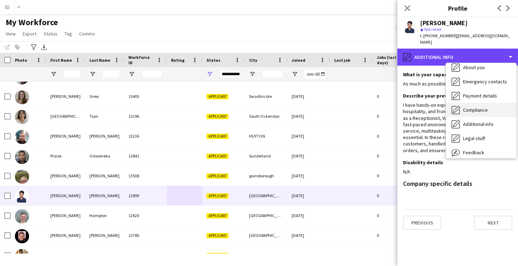
scroll to position [0, 0]
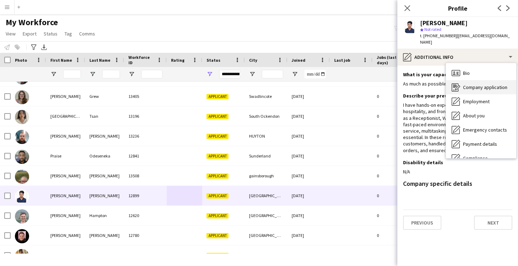
click at [474, 84] on span "Company application" at bounding box center [485, 87] width 44 height 6
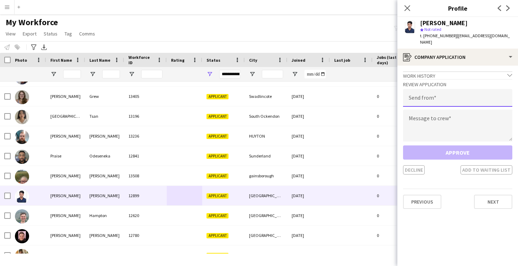
click at [449, 89] on input "email" at bounding box center [457, 98] width 109 height 18
type input "**********"
click at [442, 126] on textarea at bounding box center [457, 126] width 109 height 32
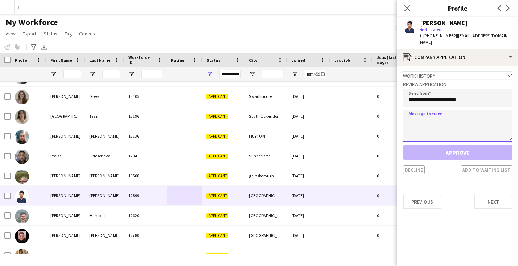
paste textarea "**********"
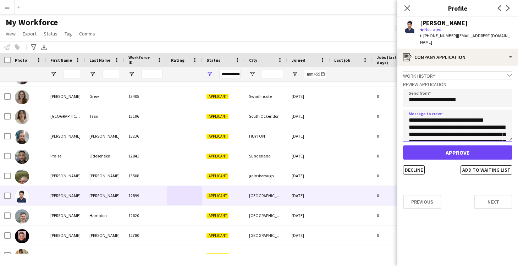
type textarea "**********"
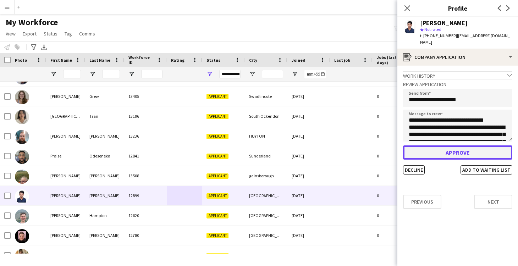
click at [459, 146] on button "Approve" at bounding box center [457, 153] width 109 height 14
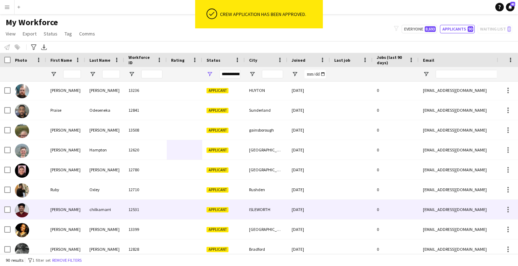
scroll to position [1238, 0]
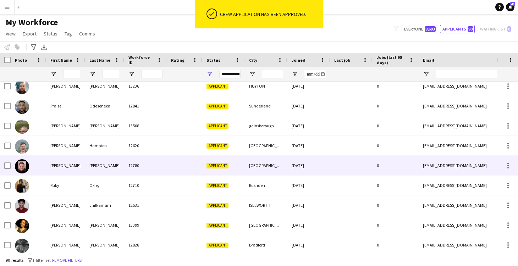
click at [182, 165] on div at bounding box center [184, 166] width 35 height 20
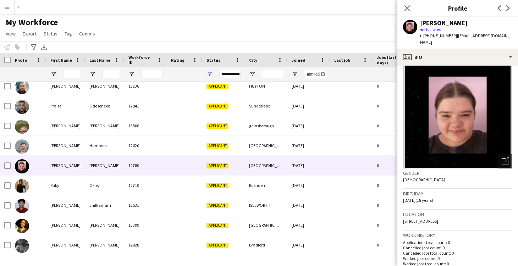
scroll to position [0, 0]
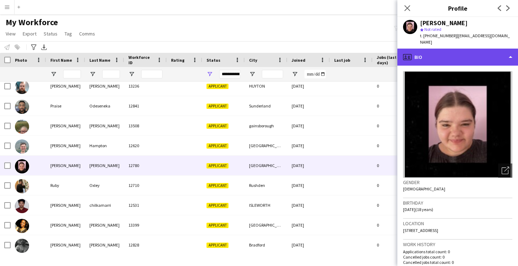
click at [411, 49] on div "profile Bio" at bounding box center [458, 57] width 121 height 17
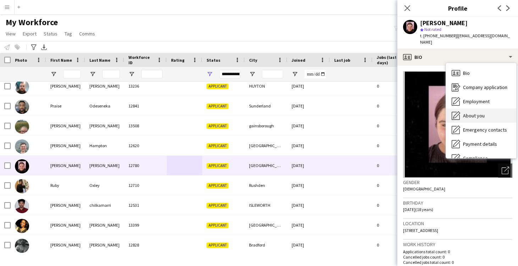
click at [469, 113] on span "About you" at bounding box center [474, 116] width 22 height 6
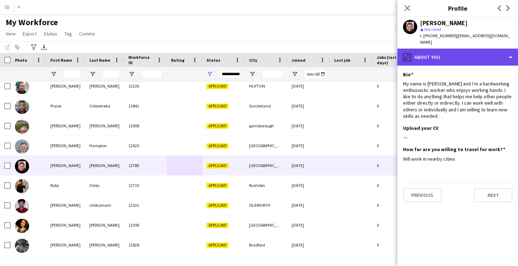
click at [422, 49] on div "pencil4 About you" at bounding box center [458, 57] width 121 height 17
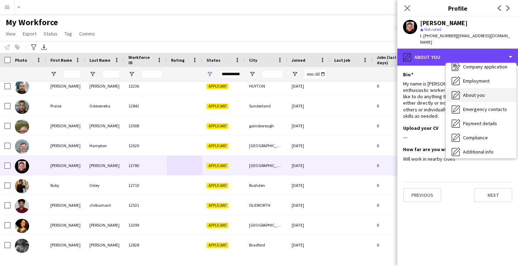
scroll to position [24, 0]
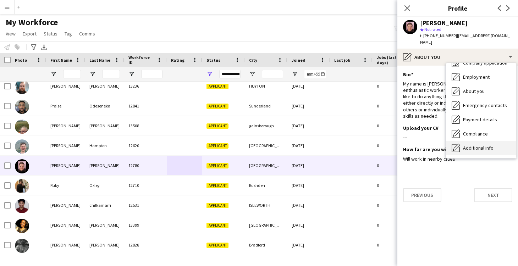
click at [478, 145] on span "Additional info" at bounding box center [478, 148] width 31 height 6
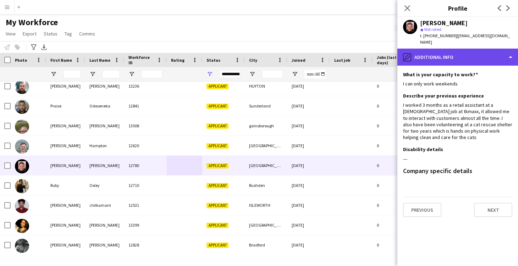
click at [417, 51] on div "pencil4 Additional info" at bounding box center [458, 57] width 121 height 17
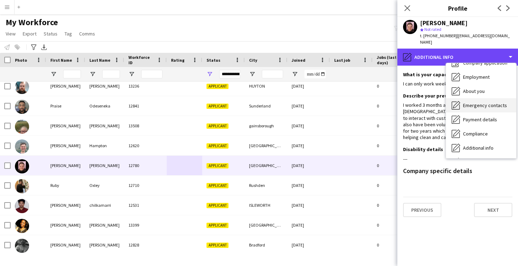
scroll to position [0, 0]
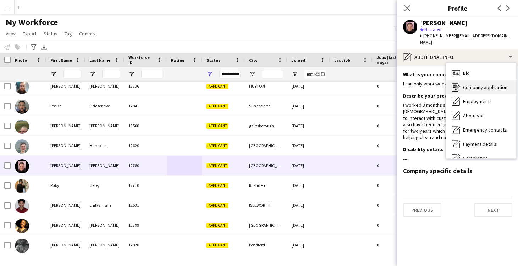
click at [466, 84] on span "Company application" at bounding box center [485, 87] width 44 height 6
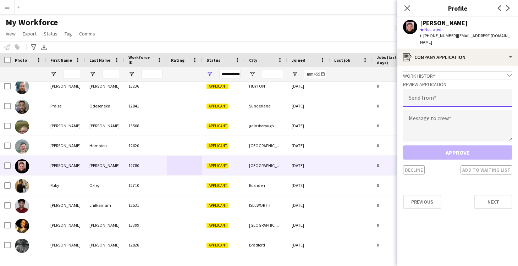
click at [438, 91] on input "email" at bounding box center [457, 98] width 109 height 18
type input "**********"
click at [439, 120] on textarea at bounding box center [457, 126] width 109 height 32
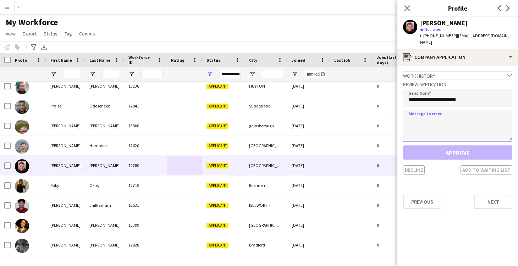
paste textarea "**********"
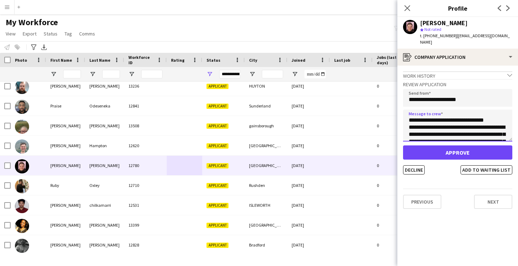
type textarea "**********"
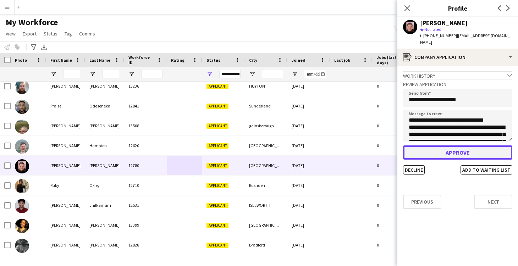
click at [460, 146] on button "Approve" at bounding box center [457, 153] width 109 height 14
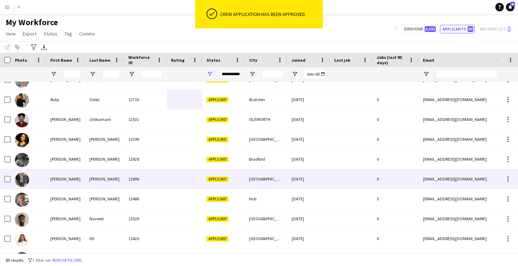
scroll to position [1305, 0]
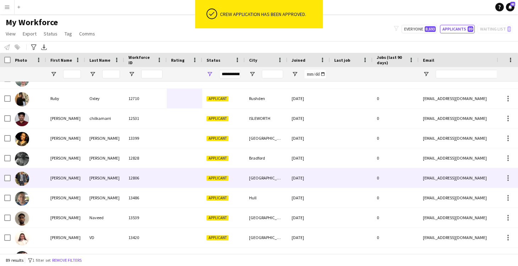
click at [185, 178] on div at bounding box center [184, 178] width 35 height 20
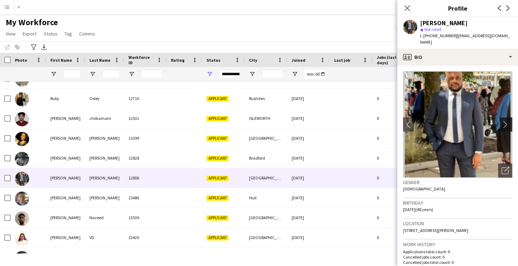
click at [506, 121] on app-icon "chevron-right" at bounding box center [507, 124] width 11 height 7
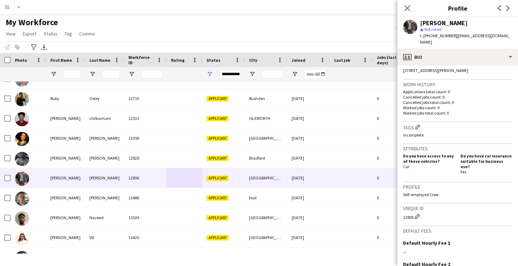
scroll to position [0, 0]
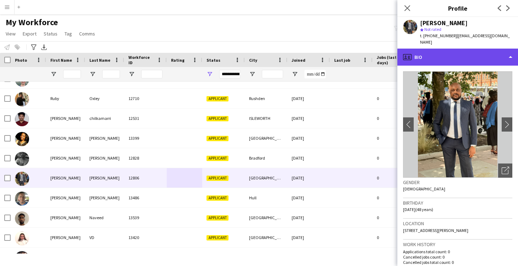
click at [419, 55] on div "profile Bio" at bounding box center [458, 57] width 121 height 17
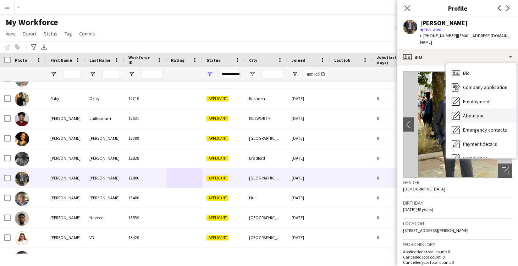
click at [465, 116] on span "About you" at bounding box center [474, 116] width 22 height 6
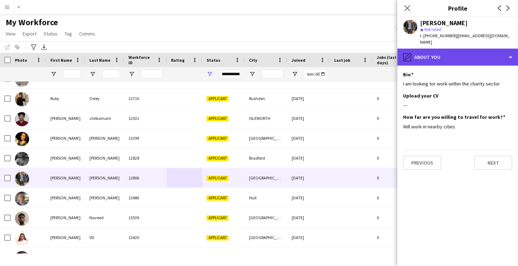
click at [442, 58] on div "pencil4 About you" at bounding box center [458, 57] width 121 height 17
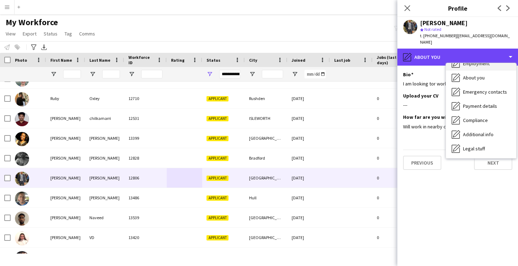
scroll to position [41, 0]
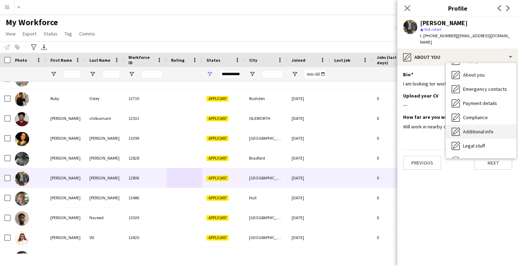
click at [470, 131] on span "Additional info" at bounding box center [478, 131] width 31 height 6
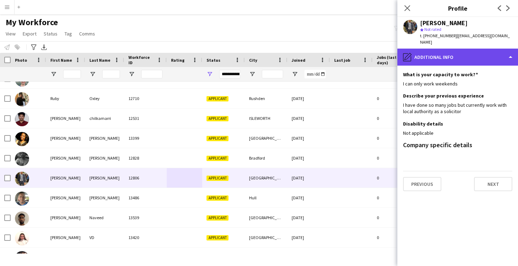
click at [420, 62] on div "pencil4 Additional info" at bounding box center [458, 57] width 121 height 17
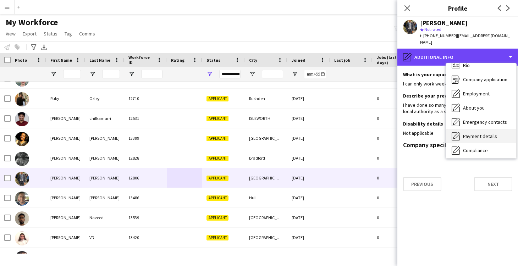
scroll to position [2, 0]
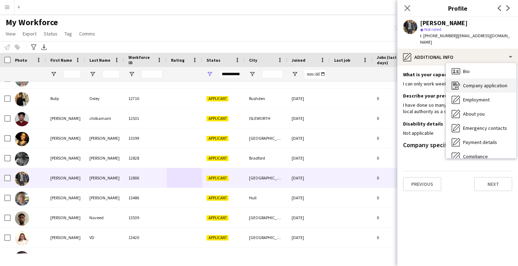
click at [469, 82] on span "Company application" at bounding box center [485, 85] width 44 height 6
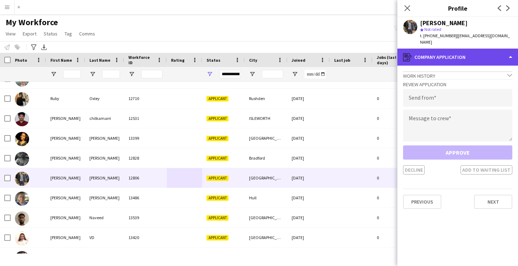
click at [426, 61] on div "register Company application" at bounding box center [458, 57] width 121 height 17
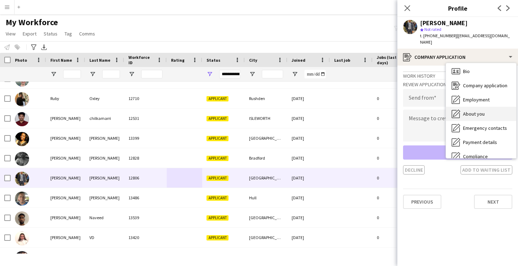
click at [478, 119] on div "About you About you" at bounding box center [481, 114] width 70 height 14
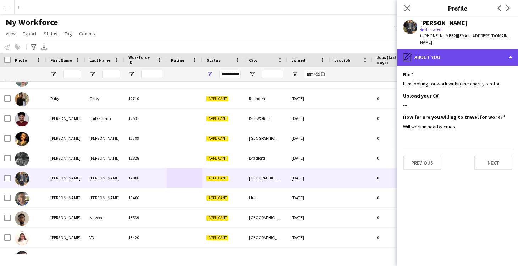
click at [426, 54] on div "pencil4 About you" at bounding box center [458, 57] width 121 height 17
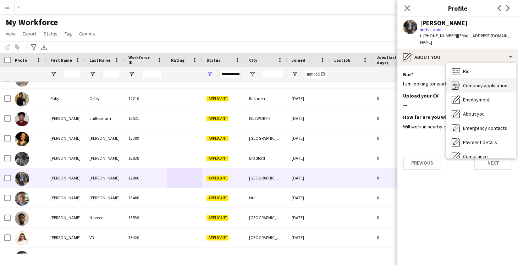
click at [476, 88] on span "Company application" at bounding box center [485, 85] width 44 height 6
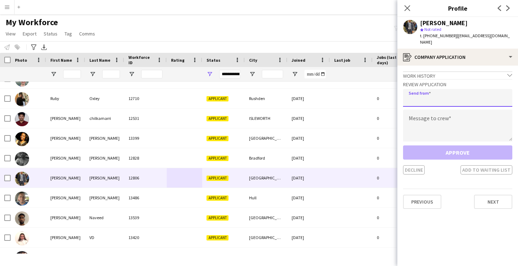
click at [443, 97] on input "email" at bounding box center [457, 98] width 109 height 18
type input "**********"
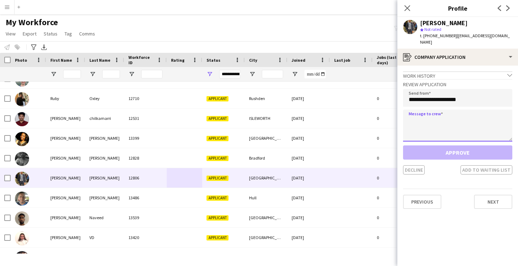
click at [464, 130] on textarea at bounding box center [457, 126] width 109 height 32
paste textarea "**********"
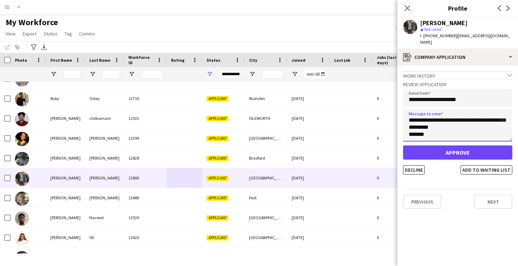
scroll to position [0, 0]
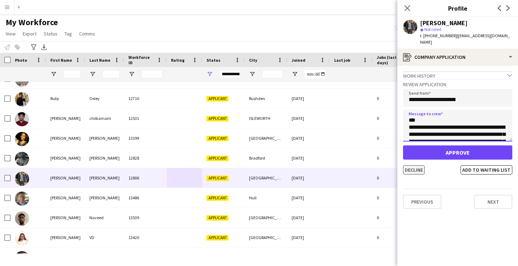
type textarea "**********"
click at [415, 169] on button "Decline" at bounding box center [414, 169] width 22 height 9
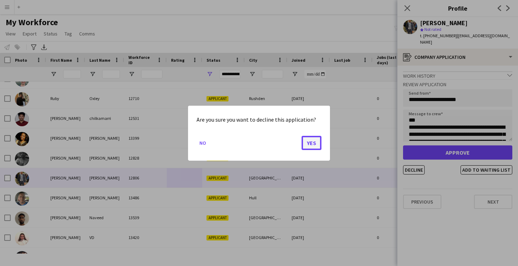
click at [315, 143] on button "Yes" at bounding box center [312, 143] width 20 height 14
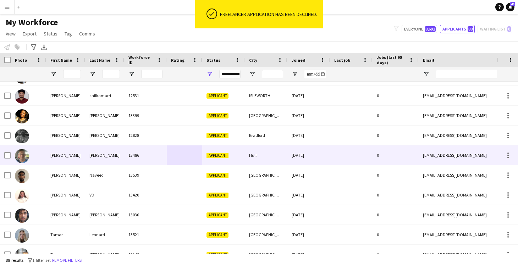
scroll to position [1330, 0]
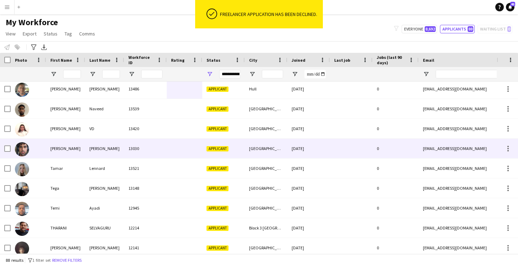
click at [178, 150] on div at bounding box center [184, 149] width 35 height 20
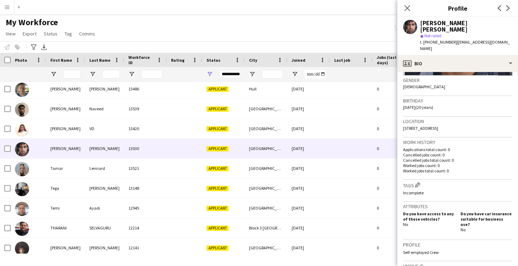
scroll to position [114, 0]
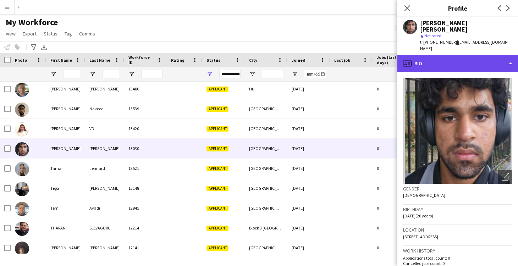
click at [417, 55] on div "profile Bio" at bounding box center [458, 63] width 121 height 17
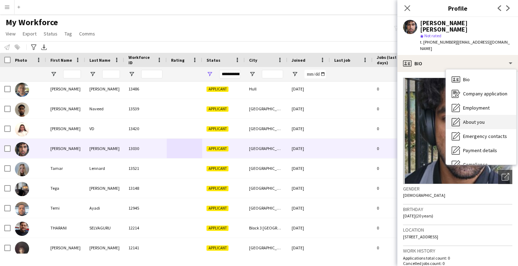
click at [482, 119] on span "About you" at bounding box center [474, 122] width 22 height 6
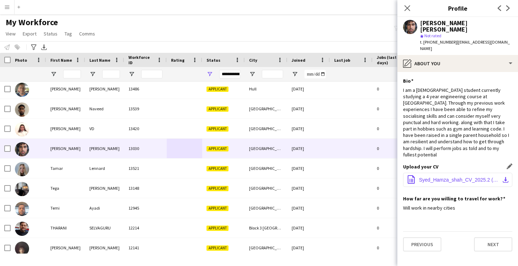
click at [451, 177] on span "Syed_Hamza_shah_CV_2025.2 (1).pdf" at bounding box center [459, 180] width 80 height 6
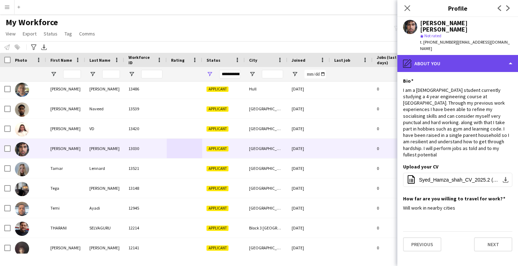
click at [415, 58] on div "pencil4 About you" at bounding box center [458, 63] width 121 height 17
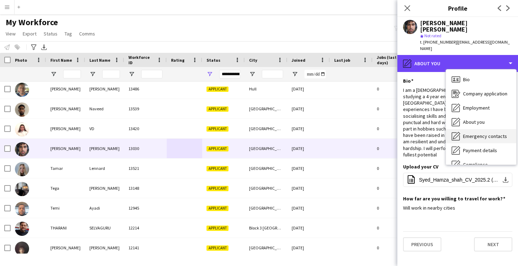
scroll to position [11, 0]
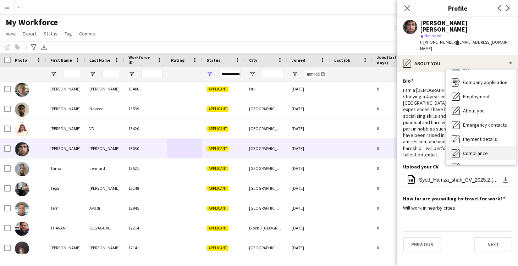
click at [467, 146] on div "Compliance Compliance" at bounding box center [481, 153] width 70 height 14
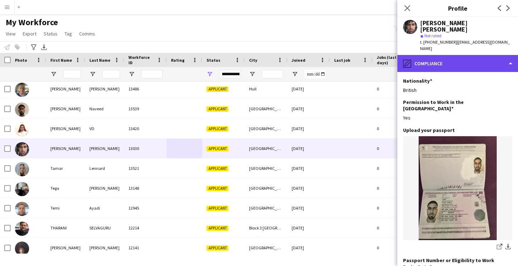
click at [433, 56] on div "pencil4 Compliance" at bounding box center [458, 63] width 121 height 17
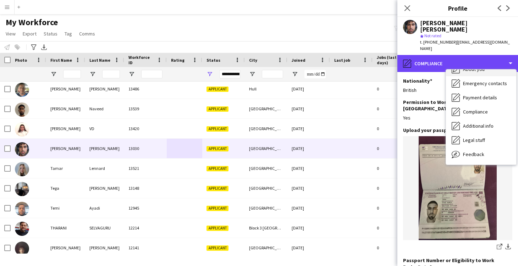
scroll to position [64, 0]
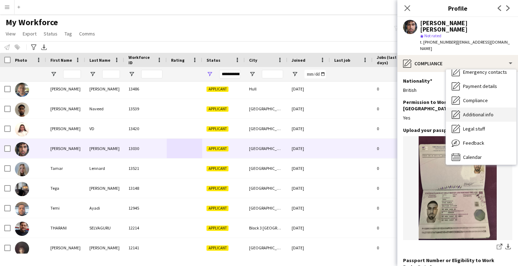
click at [475, 111] on span "Additional info" at bounding box center [478, 114] width 31 height 6
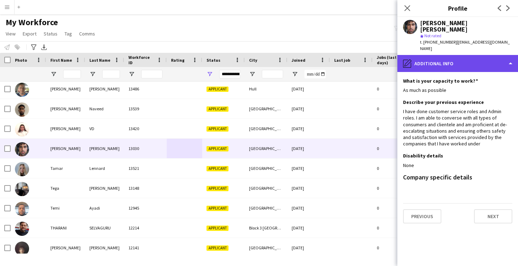
click at [415, 55] on div "pencil4 Additional info" at bounding box center [458, 63] width 121 height 17
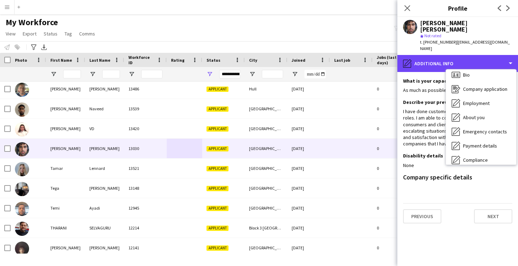
scroll to position [0, 0]
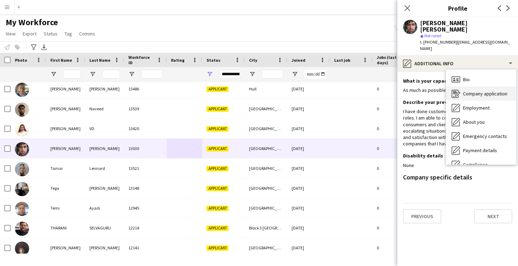
click at [465, 91] on span "Company application" at bounding box center [485, 94] width 44 height 6
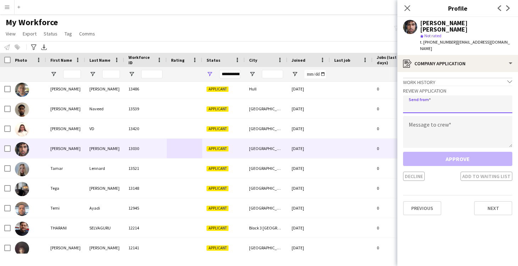
click at [443, 95] on input "email" at bounding box center [457, 104] width 109 height 18
type input "**********"
click at [458, 116] on textarea at bounding box center [457, 132] width 109 height 32
paste textarea "**********"
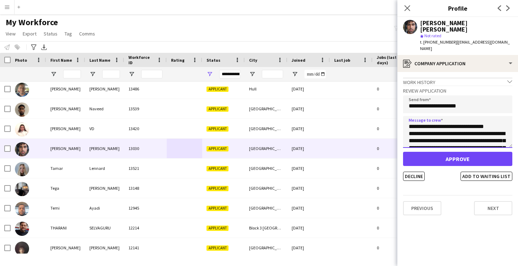
type textarea "**********"
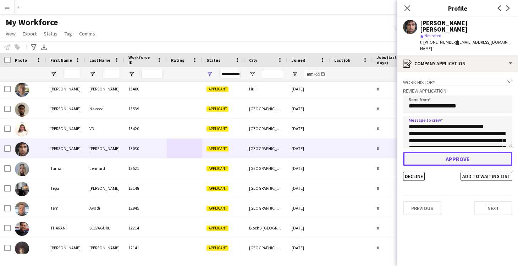
click at [459, 152] on button "Approve" at bounding box center [457, 159] width 109 height 14
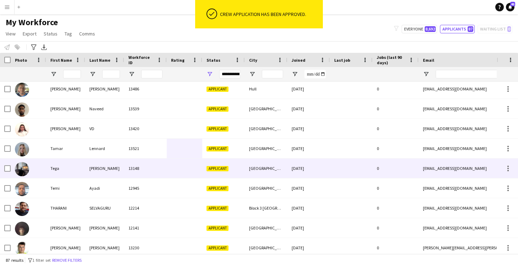
click at [164, 166] on div "13148" at bounding box center [145, 169] width 43 height 20
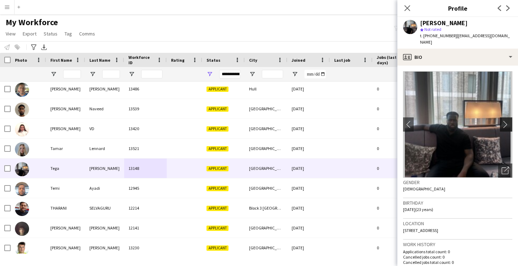
click at [507, 121] on app-icon "chevron-right" at bounding box center [507, 124] width 11 height 7
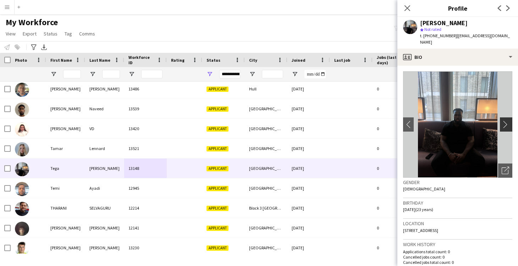
click at [507, 121] on app-icon "chevron-right" at bounding box center [507, 124] width 11 height 7
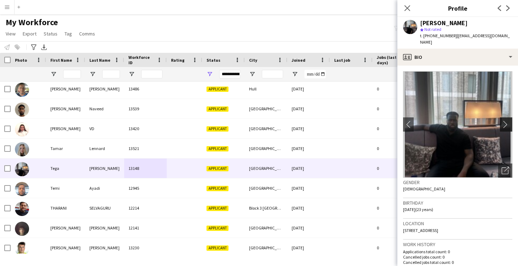
click at [507, 121] on app-icon "chevron-right" at bounding box center [507, 124] width 11 height 7
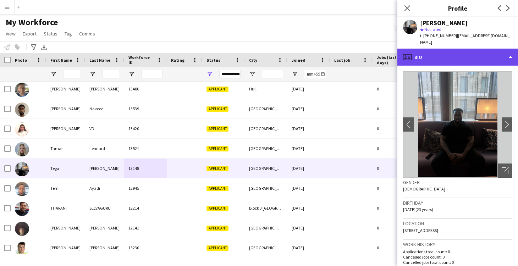
click at [421, 49] on div "profile Bio" at bounding box center [458, 57] width 121 height 17
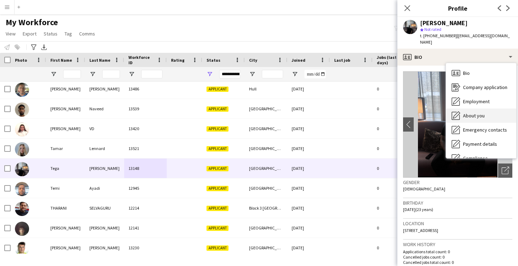
click at [474, 109] on div "About you About you" at bounding box center [481, 116] width 70 height 14
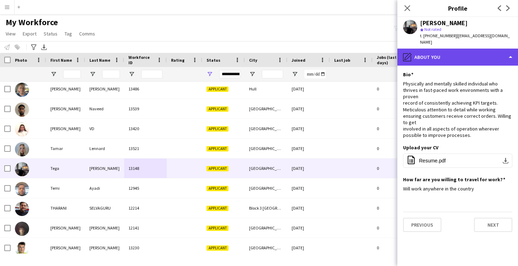
click at [432, 53] on div "pencil4 About you" at bounding box center [458, 57] width 121 height 17
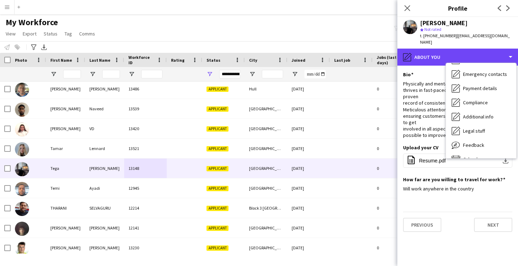
scroll to position [56, 0]
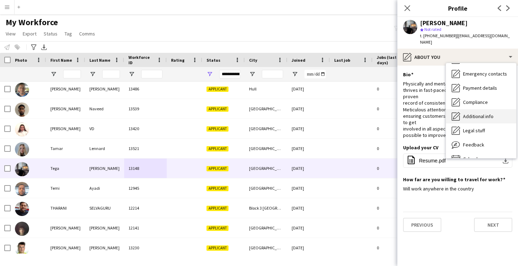
click at [472, 113] on span "Additional info" at bounding box center [478, 116] width 31 height 6
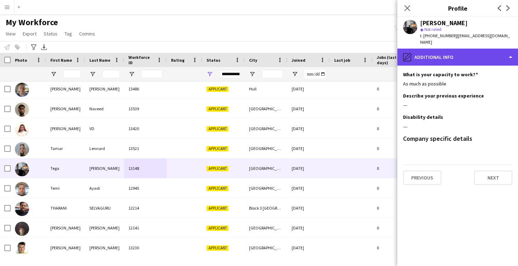
click at [419, 58] on div "pencil4 Additional info" at bounding box center [458, 57] width 121 height 17
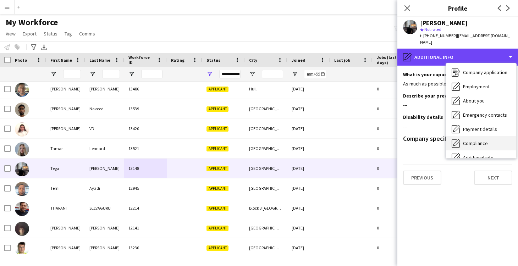
scroll to position [10, 0]
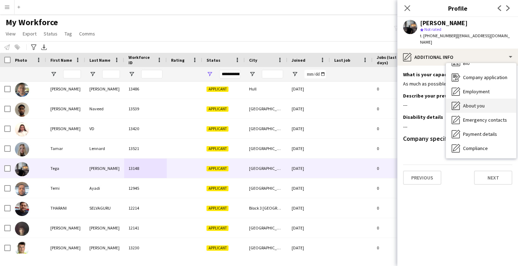
click at [482, 103] on span "About you" at bounding box center [474, 106] width 22 height 6
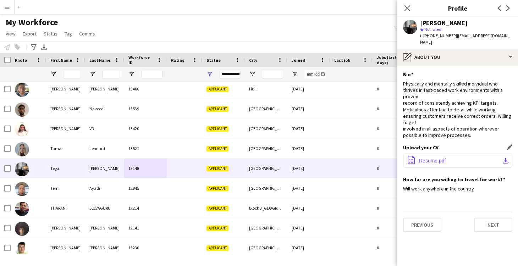
click at [422, 158] on span "Resume.pdf" at bounding box center [432, 161] width 27 height 6
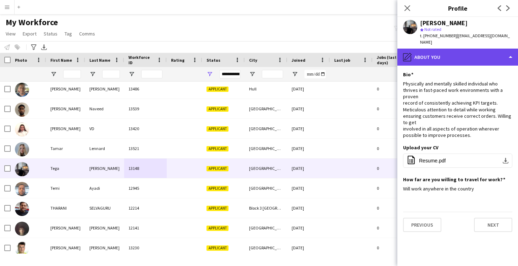
click at [431, 50] on div "pencil4 About you" at bounding box center [458, 57] width 121 height 17
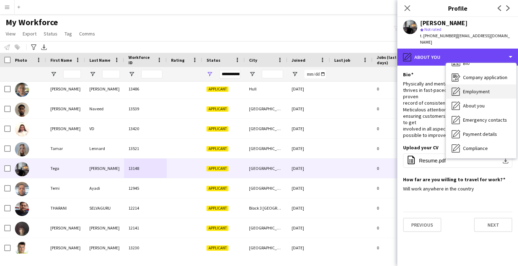
scroll to position [0, 0]
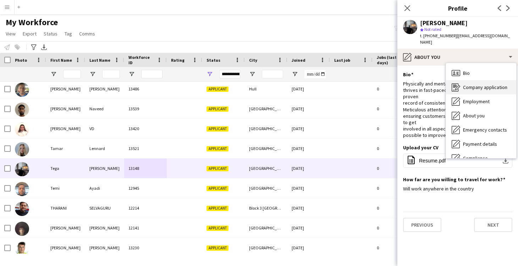
click at [486, 84] on span "Company application" at bounding box center [485, 87] width 44 height 6
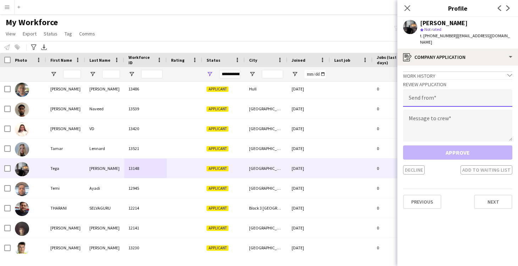
click at [427, 93] on input "email" at bounding box center [457, 98] width 109 height 18
type input "**********"
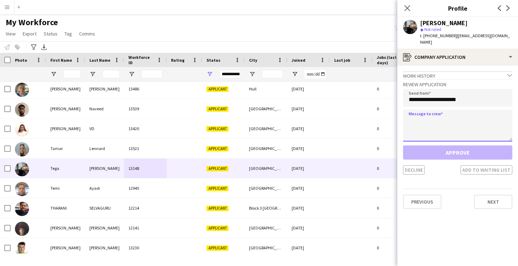
click at [444, 122] on textarea at bounding box center [457, 126] width 109 height 32
paste textarea "**********"
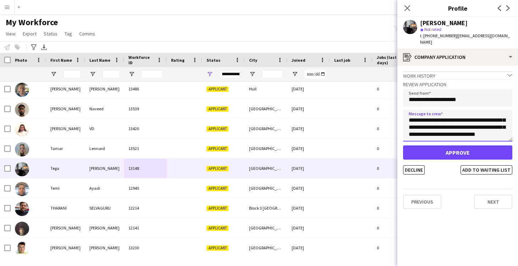
scroll to position [43, 0]
type textarea "**********"
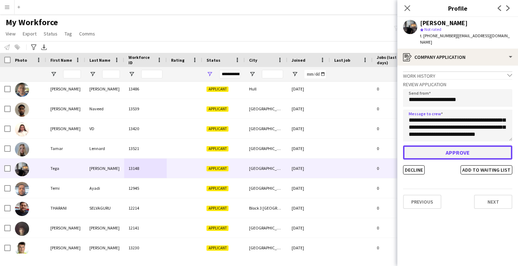
click at [458, 146] on button "Approve" at bounding box center [457, 153] width 109 height 14
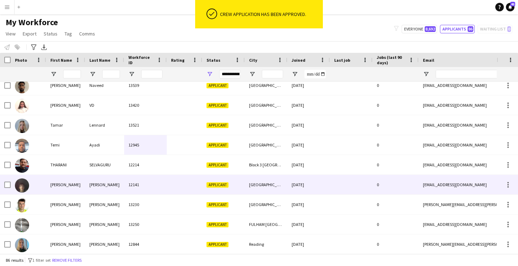
scroll to position [1418, 0]
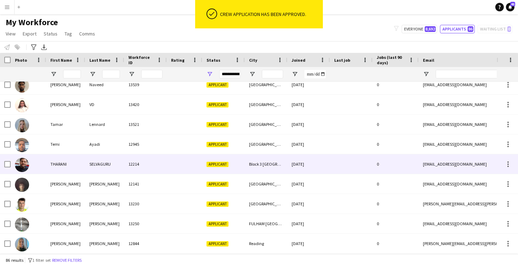
click at [186, 164] on div at bounding box center [184, 164] width 35 height 20
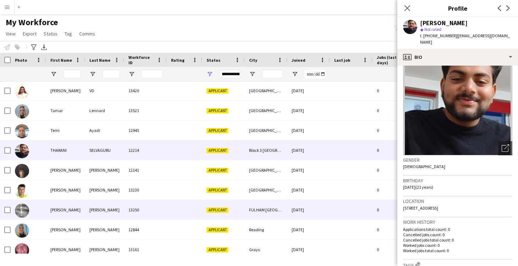
scroll to position [1432, 0]
click at [175, 209] on div at bounding box center [184, 210] width 35 height 20
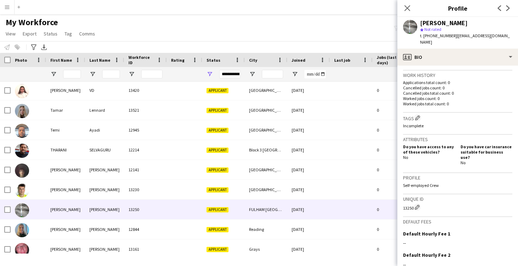
scroll to position [0, 0]
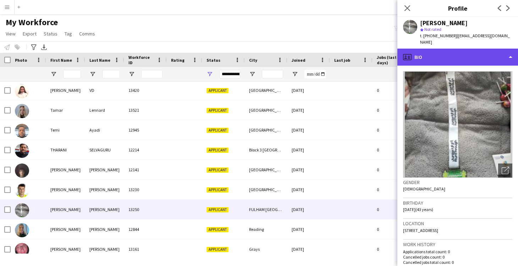
click at [423, 49] on div "profile Bio" at bounding box center [458, 57] width 121 height 17
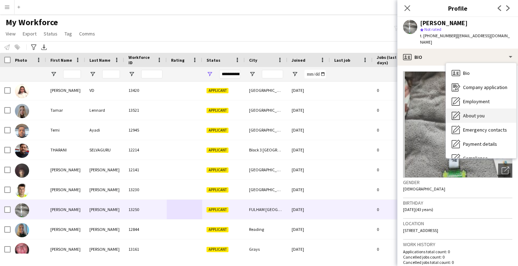
click at [469, 113] on span "About you" at bounding box center [474, 116] width 22 height 6
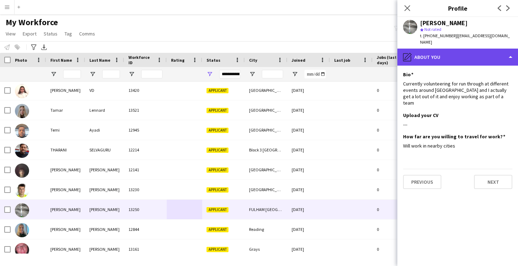
click at [441, 51] on div "pencil4 About you" at bounding box center [458, 57] width 121 height 17
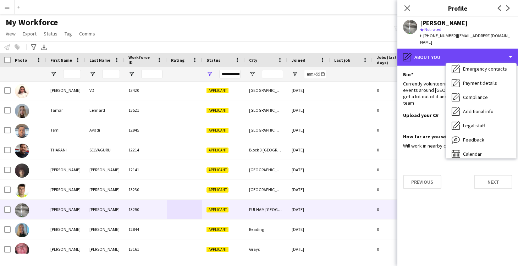
scroll to position [67, 0]
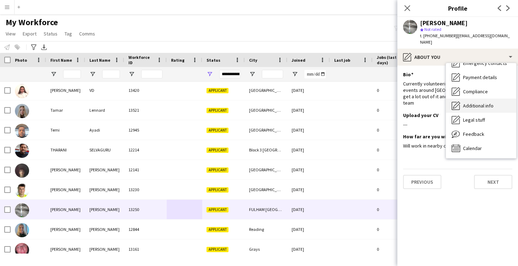
click at [470, 103] on span "Additional info" at bounding box center [478, 106] width 31 height 6
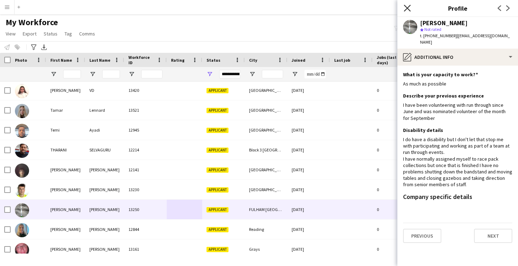
click at [408, 10] on icon "Close pop-in" at bounding box center [407, 8] width 7 height 7
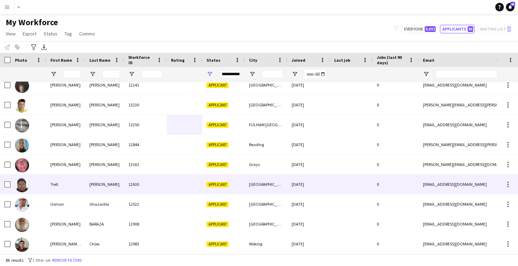
scroll to position [1530, 0]
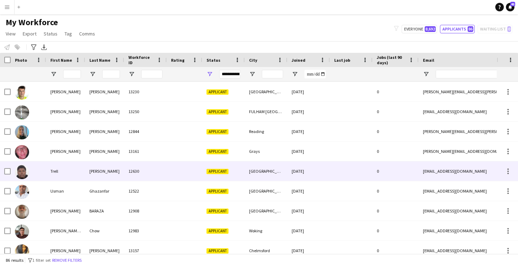
click at [167, 174] on div at bounding box center [184, 172] width 35 height 20
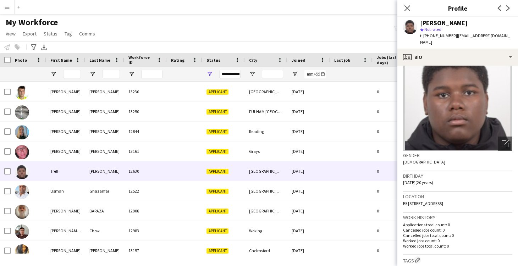
scroll to position [0, 0]
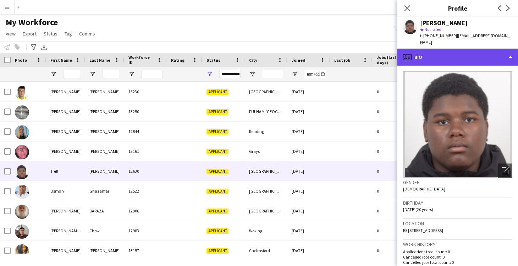
click at [428, 49] on div "profile Bio" at bounding box center [458, 57] width 121 height 17
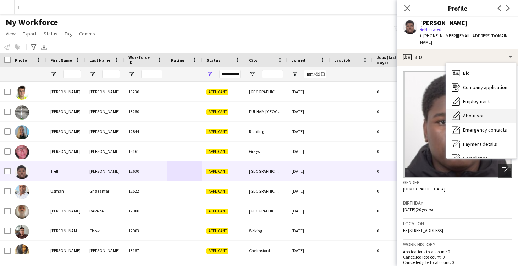
click at [465, 113] on span "About you" at bounding box center [474, 116] width 22 height 6
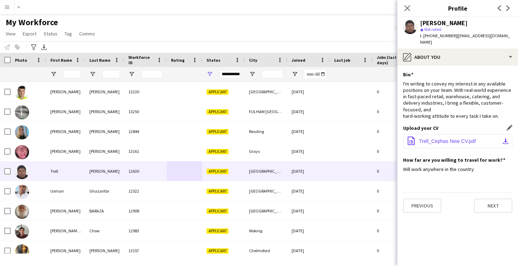
click at [442, 138] on span "Trell_Cephas New CV.pdf" at bounding box center [447, 141] width 57 height 6
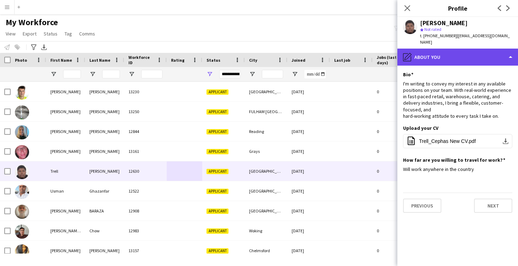
click at [427, 55] on div "pencil4 About you" at bounding box center [458, 57] width 121 height 17
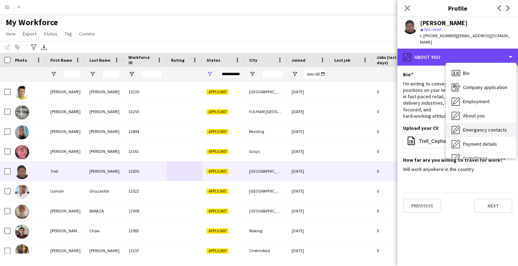
scroll to position [21, 0]
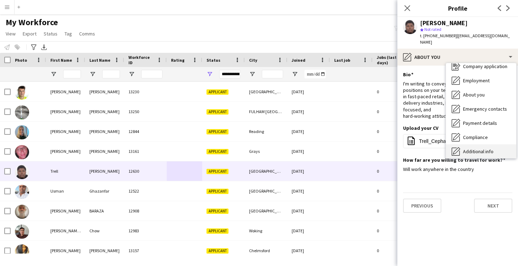
click at [476, 148] on span "Additional info" at bounding box center [478, 151] width 31 height 6
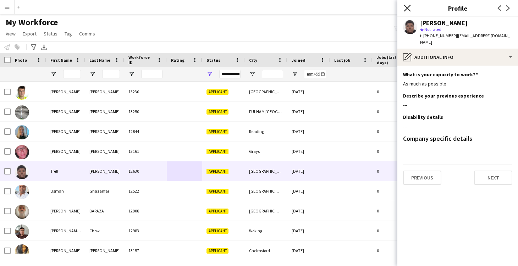
click at [406, 10] on icon "Close pop-in" at bounding box center [407, 8] width 7 height 7
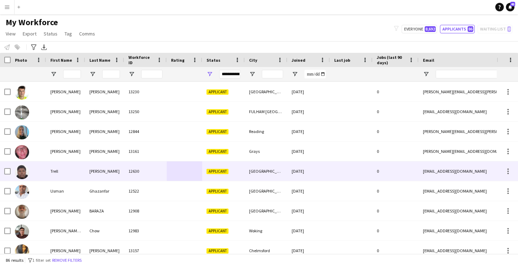
scroll to position [1537, 0]
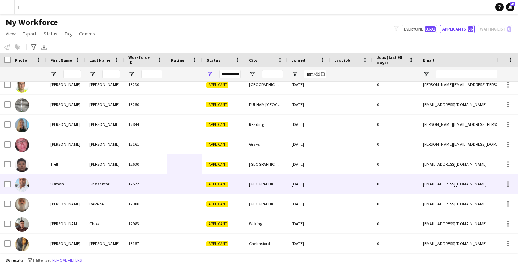
click at [177, 188] on div at bounding box center [184, 184] width 35 height 20
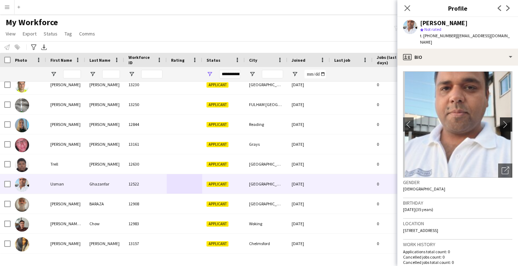
click at [506, 121] on app-icon "chevron-right" at bounding box center [507, 124] width 11 height 7
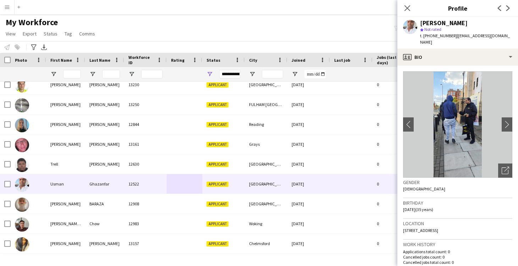
click at [460, 108] on img at bounding box center [457, 124] width 109 height 106
click at [506, 167] on icon "Open photos pop-in" at bounding box center [505, 170] width 7 height 7
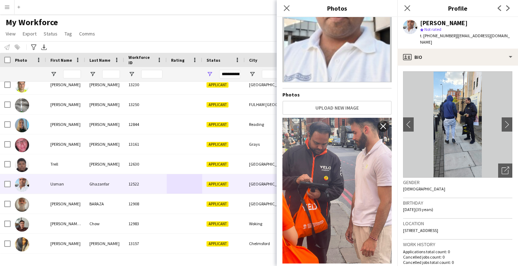
scroll to position [0, 0]
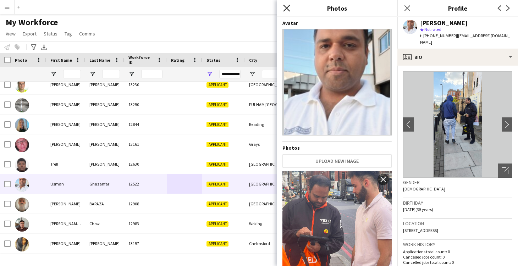
click at [288, 7] on icon "Close pop-in" at bounding box center [286, 8] width 7 height 7
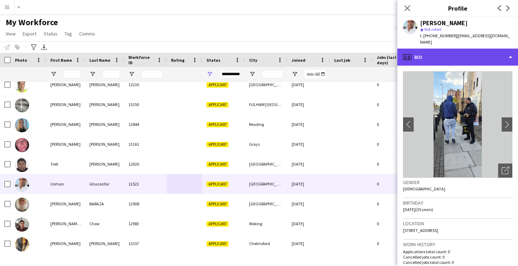
click at [421, 49] on div "profile Bio" at bounding box center [458, 57] width 121 height 17
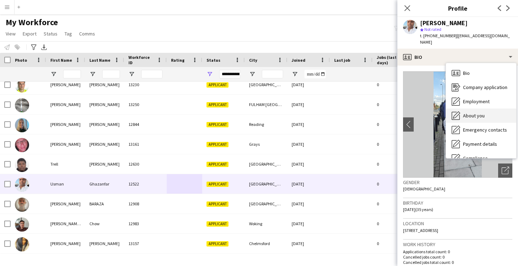
click at [474, 113] on span "About you" at bounding box center [474, 116] width 22 height 6
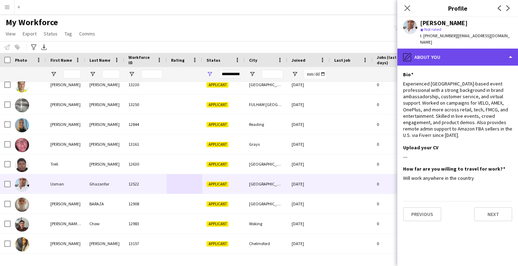
click at [428, 53] on div "pencil4 About you" at bounding box center [458, 57] width 121 height 17
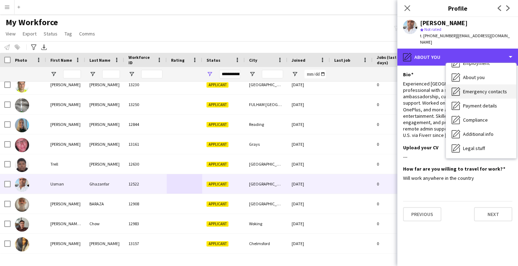
scroll to position [39, 0]
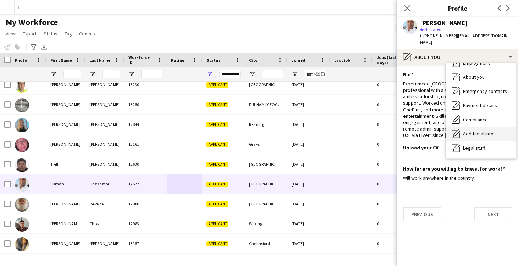
click at [483, 131] on span "Additional info" at bounding box center [478, 134] width 31 height 6
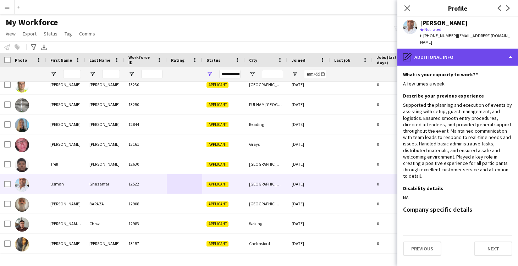
click at [432, 53] on div "pencil4 Additional info" at bounding box center [458, 57] width 121 height 17
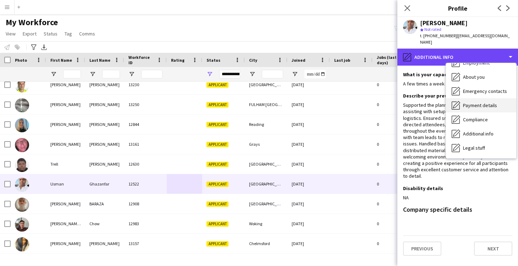
scroll to position [0, 0]
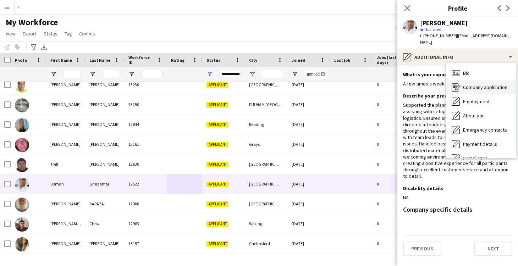
click at [478, 84] on span "Company application" at bounding box center [485, 87] width 44 height 6
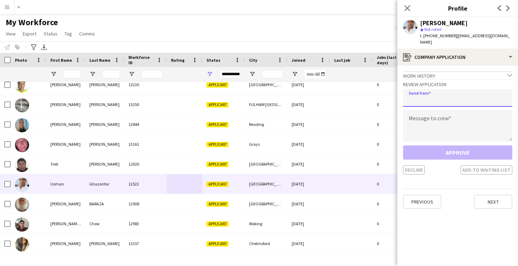
click at [424, 95] on input "email" at bounding box center [457, 98] width 109 height 18
type input "**********"
click at [430, 127] on textarea at bounding box center [457, 126] width 109 height 32
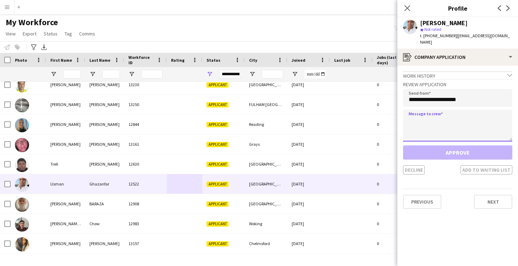
paste textarea "**********"
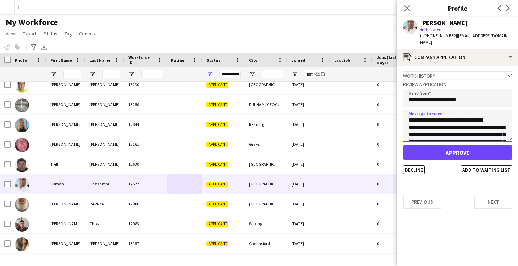
type textarea "**********"
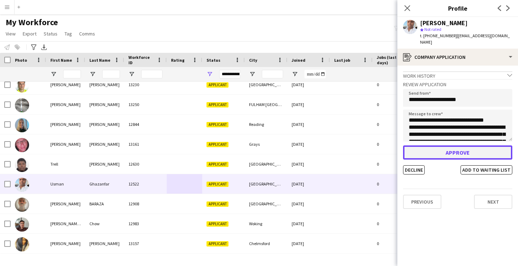
click at [459, 146] on button "Approve" at bounding box center [457, 153] width 109 height 14
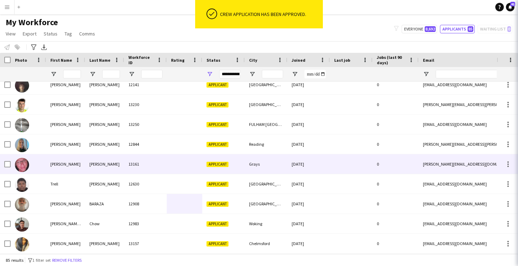
scroll to position [1517, 0]
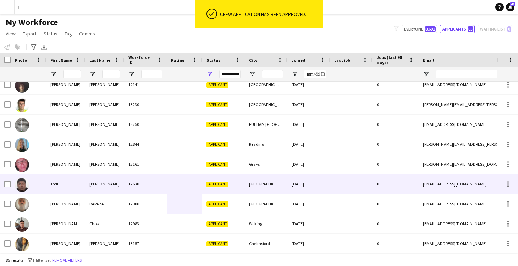
click at [178, 186] on div at bounding box center [184, 184] width 35 height 20
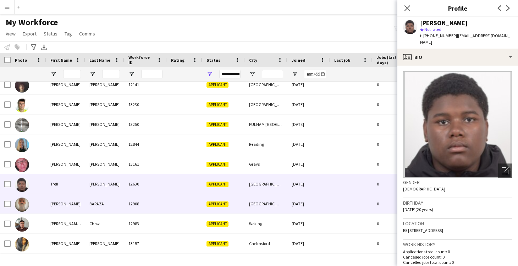
click at [192, 207] on div at bounding box center [184, 204] width 35 height 20
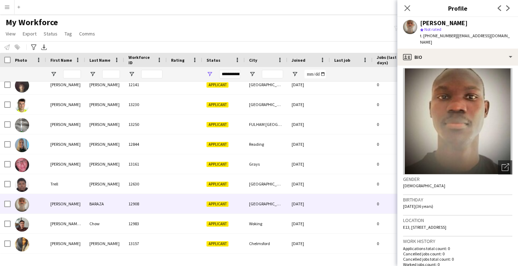
scroll to position [0, 0]
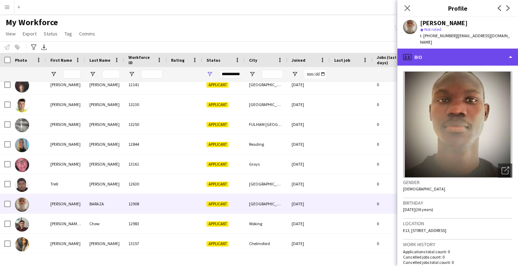
click at [417, 51] on div "profile Bio" at bounding box center [458, 57] width 121 height 17
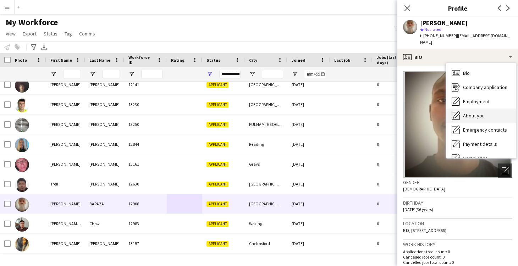
click at [468, 113] on span "About you" at bounding box center [474, 116] width 22 height 6
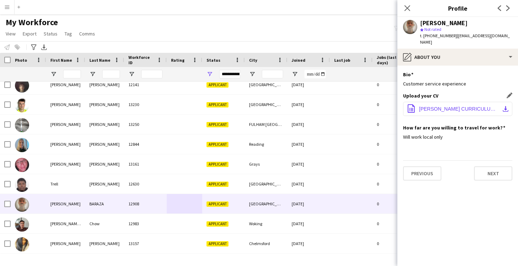
click at [444, 106] on span "VICTOR BARAZA'S CURRICULUM VITAE (1)(4)(7)(13)(4).docx" at bounding box center [459, 109] width 80 height 6
click at [407, 8] on icon at bounding box center [407, 8] width 7 height 7
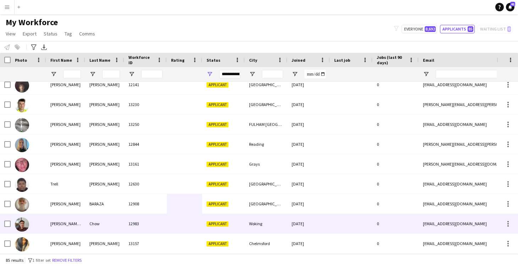
click at [278, 225] on div "Woking" at bounding box center [266, 224] width 43 height 20
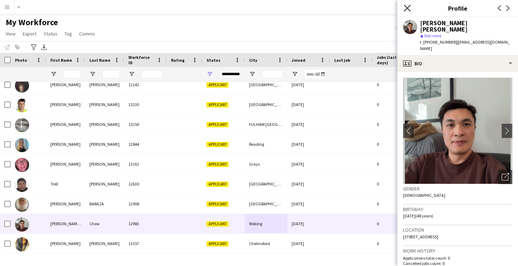
click at [406, 8] on icon at bounding box center [407, 8] width 7 height 7
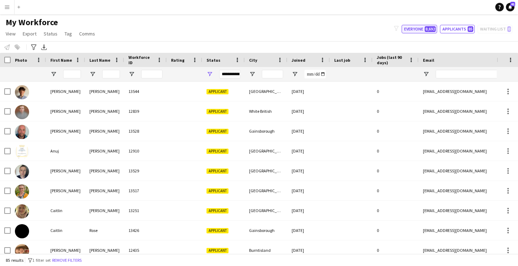
click at [413, 27] on button "Everyone 8,692" at bounding box center [419, 29] width 35 height 9
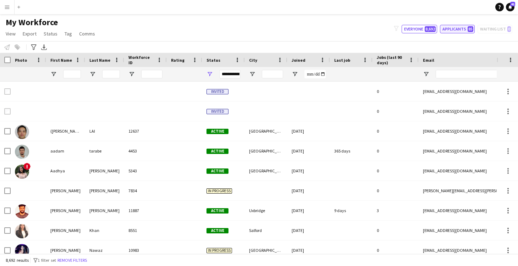
click at [454, 26] on button "Applicants 85" at bounding box center [457, 29] width 35 height 9
type input "**********"
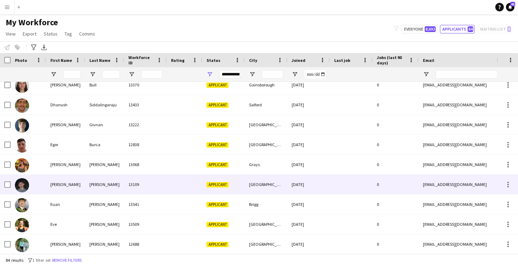
click at [183, 184] on div at bounding box center [184, 184] width 35 height 20
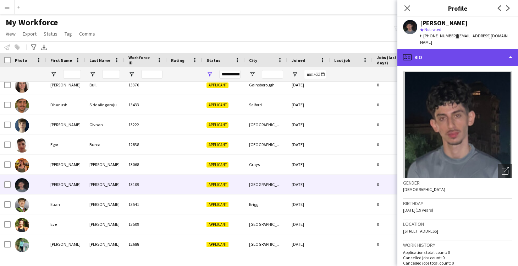
click at [431, 54] on div "profile Bio" at bounding box center [458, 57] width 121 height 17
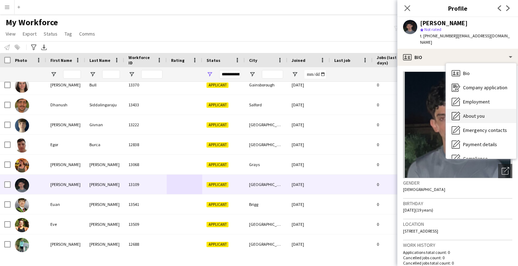
click at [476, 113] on span "About you" at bounding box center [474, 116] width 22 height 6
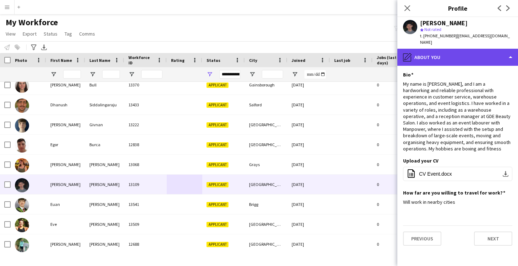
click at [418, 51] on div "pencil4 About you" at bounding box center [458, 57] width 121 height 17
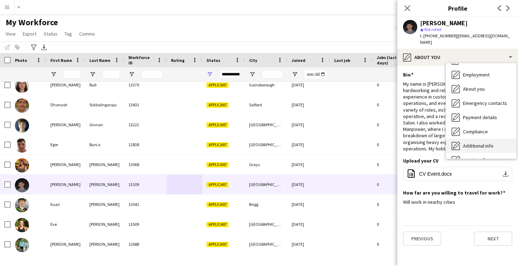
click at [485, 142] on span "Additional info" at bounding box center [478, 145] width 31 height 6
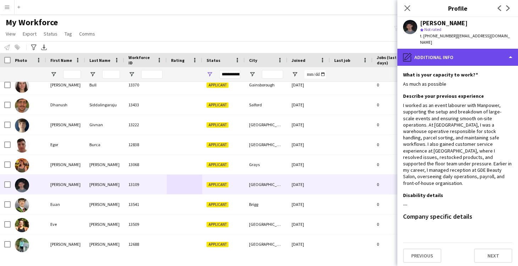
click at [425, 53] on div "pencil4 Additional info" at bounding box center [458, 57] width 121 height 17
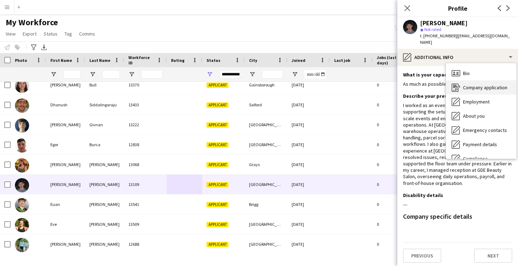
click at [481, 80] on div "Company application Company application" at bounding box center [481, 87] width 70 height 14
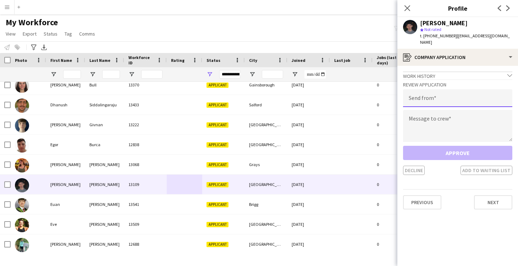
click at [427, 95] on input "email" at bounding box center [457, 98] width 109 height 18
type input "**********"
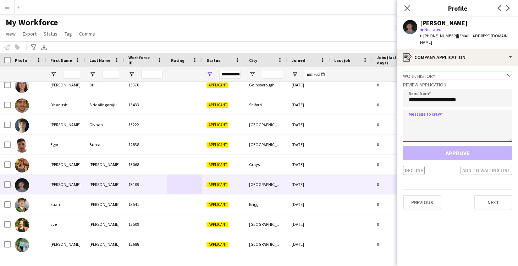
click at [450, 114] on textarea at bounding box center [457, 126] width 109 height 32
paste textarea "**********"
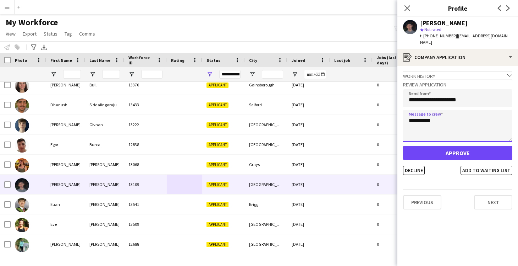
drag, startPoint x: 447, startPoint y: 113, endPoint x: 411, endPoint y: 114, distance: 36.6
click at [411, 114] on textarea "**********" at bounding box center [457, 126] width 109 height 32
type textarea "*"
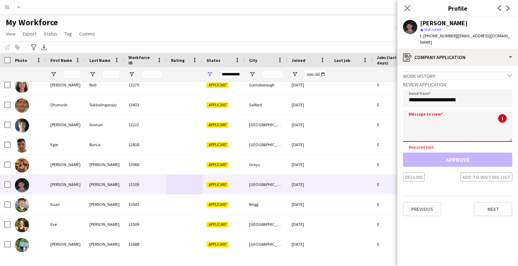
paste textarea "**********"
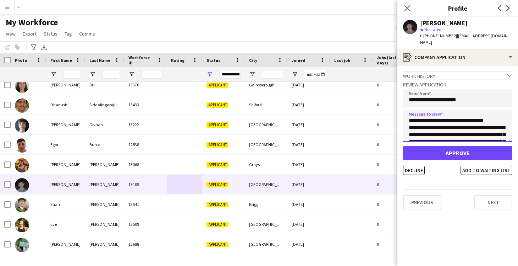
type textarea "**********"
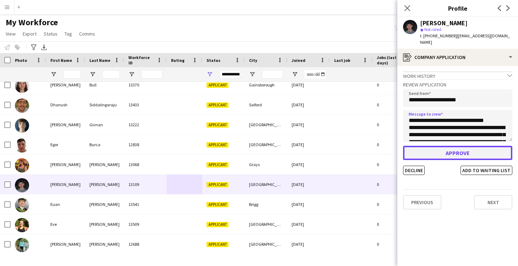
click at [456, 147] on button "Approve" at bounding box center [457, 153] width 109 height 14
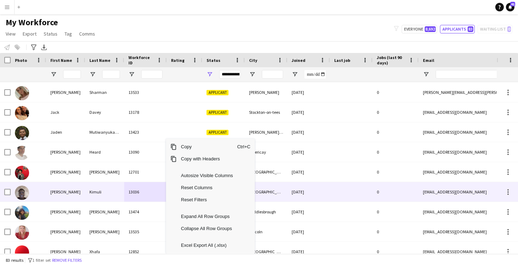
click at [154, 187] on div "13036" at bounding box center [145, 192] width 43 height 20
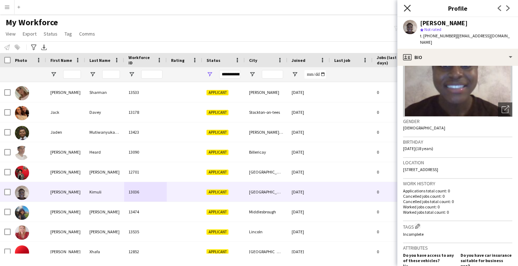
click at [410, 8] on icon "Close pop-in" at bounding box center [407, 8] width 7 height 7
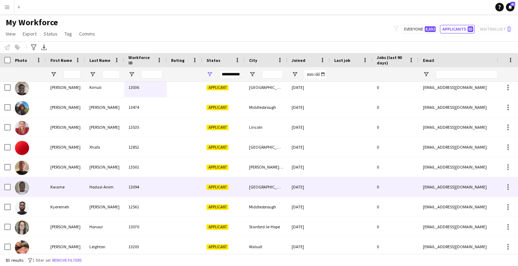
click at [167, 190] on div at bounding box center [184, 187] width 35 height 20
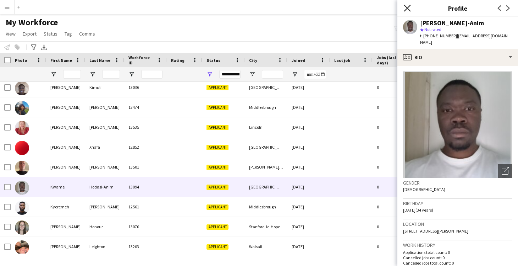
click at [408, 7] on icon "Close pop-in" at bounding box center [407, 8] width 7 height 7
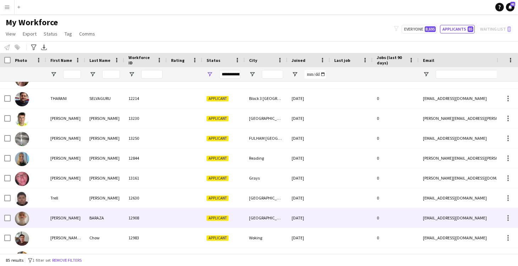
scroll to position [1503, 0]
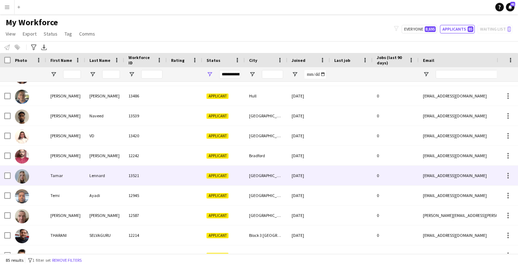
click at [184, 173] on div at bounding box center [184, 175] width 35 height 20
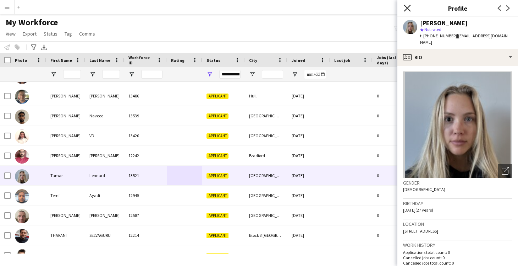
click at [406, 10] on icon "Close pop-in" at bounding box center [407, 8] width 7 height 7
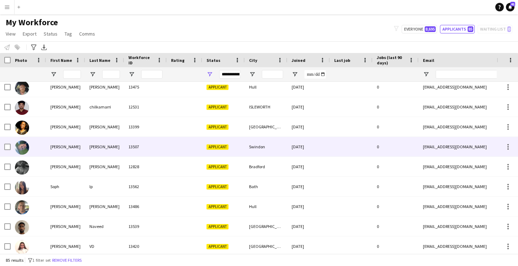
click at [273, 144] on div "Swindon" at bounding box center [266, 147] width 43 height 20
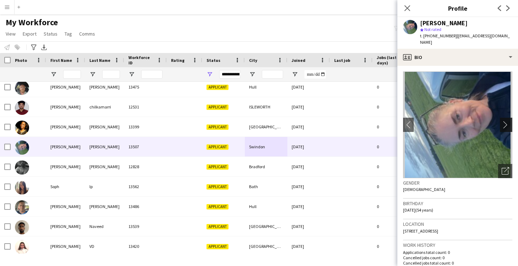
click at [508, 121] on app-icon "chevron-right" at bounding box center [507, 124] width 11 height 7
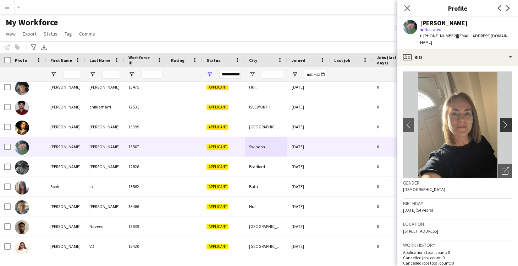
click at [508, 121] on app-icon "chevron-right" at bounding box center [507, 124] width 11 height 7
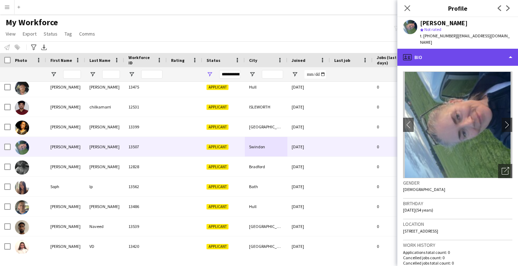
click at [444, 53] on div "profile Bio" at bounding box center [458, 57] width 121 height 17
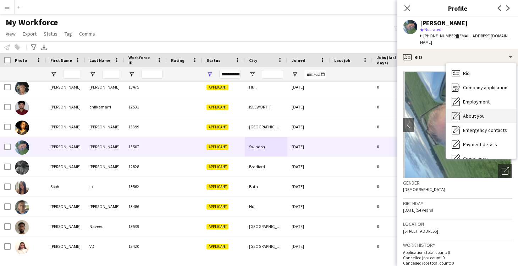
click at [465, 113] on span "About you" at bounding box center [474, 116] width 22 height 6
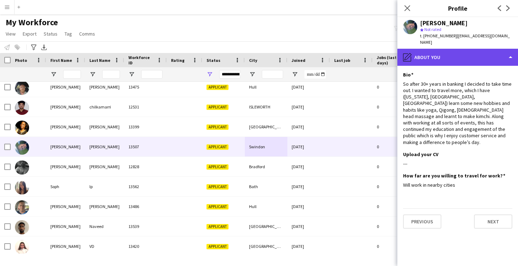
click at [451, 49] on div "pencil4 About you" at bounding box center [458, 57] width 121 height 17
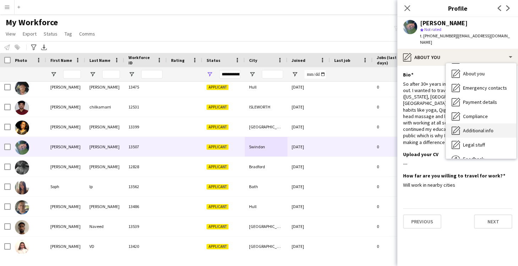
click at [482, 127] on span "Additional info" at bounding box center [478, 130] width 31 height 6
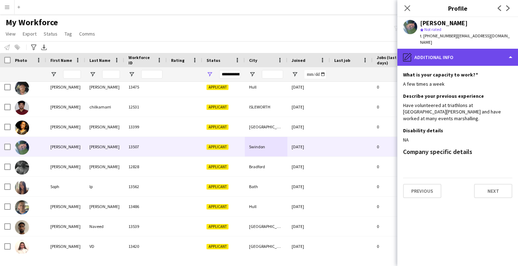
click at [424, 53] on div "pencil4 Additional info" at bounding box center [458, 57] width 121 height 17
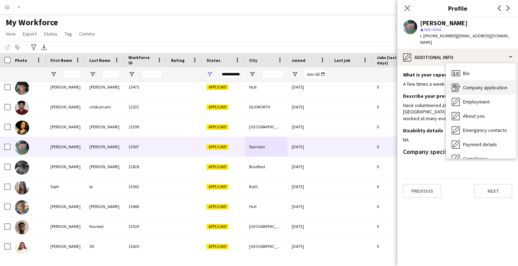
click at [472, 84] on span "Company application" at bounding box center [485, 87] width 44 height 6
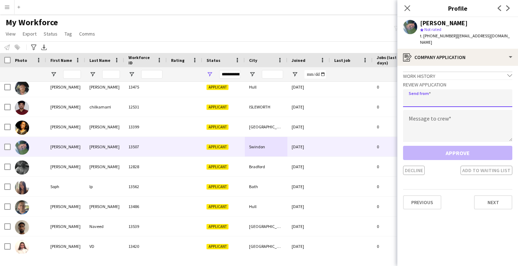
click at [439, 89] on input "email" at bounding box center [457, 98] width 109 height 18
type input "**********"
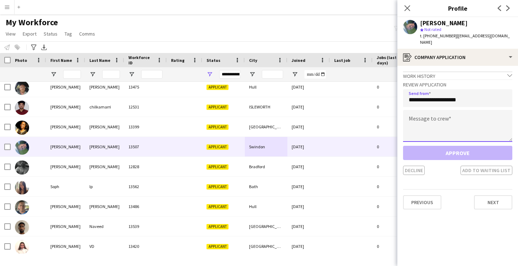
click at [457, 117] on textarea at bounding box center [457, 126] width 109 height 32
paste textarea "**********"
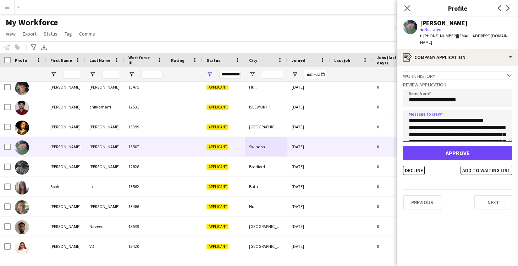
type textarea "**********"
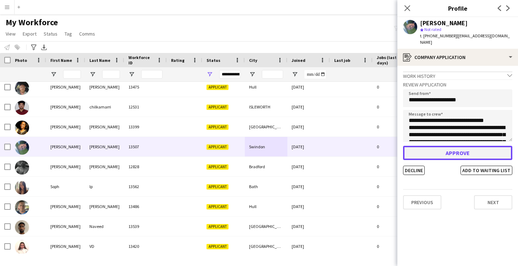
click at [462, 146] on button "Approve" at bounding box center [457, 153] width 109 height 14
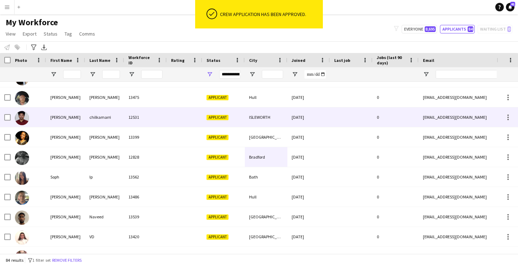
scroll to position [1222, 0]
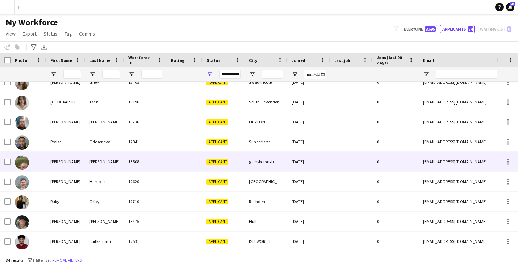
click at [185, 163] on div at bounding box center [184, 162] width 35 height 20
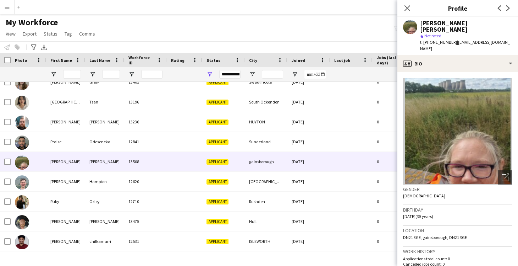
click at [409, 3] on div "Close pop-in" at bounding box center [408, 8] width 20 height 16
click at [407, 9] on icon at bounding box center [407, 8] width 7 height 7
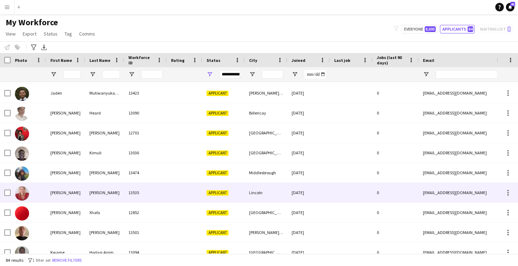
click at [280, 190] on div "Lincoln" at bounding box center [266, 192] width 43 height 20
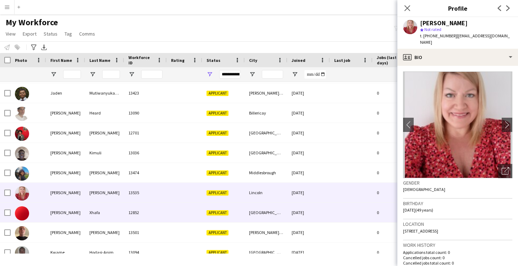
click at [282, 207] on div "[GEOGRAPHIC_DATA]" at bounding box center [266, 212] width 43 height 20
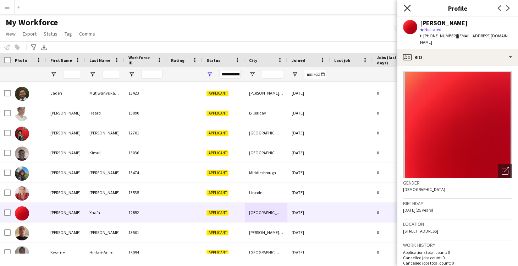
click at [408, 8] on icon "Close pop-in" at bounding box center [407, 8] width 7 height 7
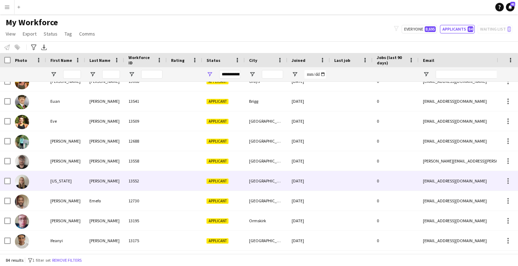
click at [288, 181] on div "[DATE]" at bounding box center [309, 181] width 43 height 20
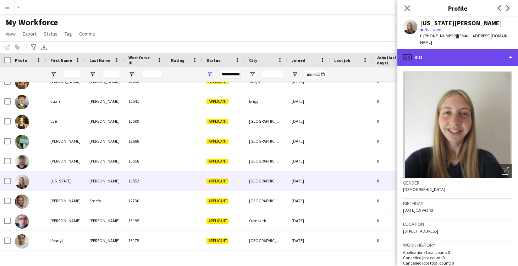
click at [435, 49] on div "profile Bio" at bounding box center [458, 57] width 121 height 17
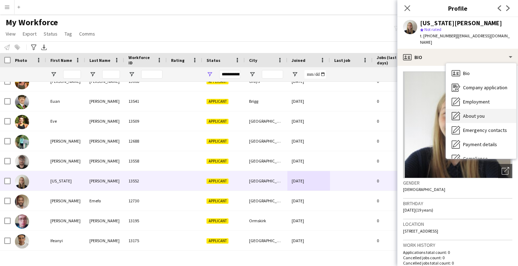
click at [474, 113] on span "About you" at bounding box center [474, 116] width 22 height 6
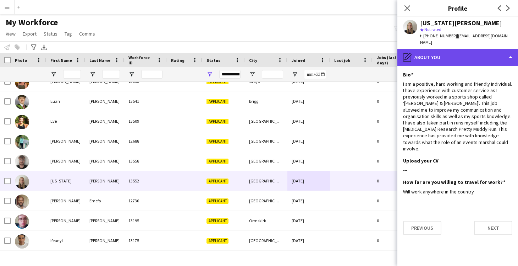
click at [420, 50] on div "pencil4 About you" at bounding box center [458, 57] width 121 height 17
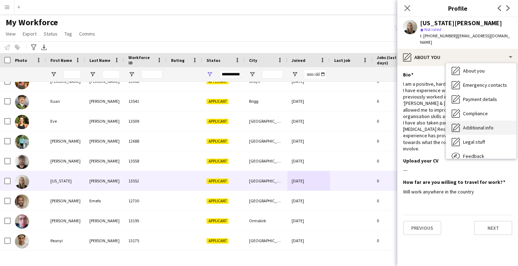
click at [479, 124] on span "Additional info" at bounding box center [478, 127] width 31 height 6
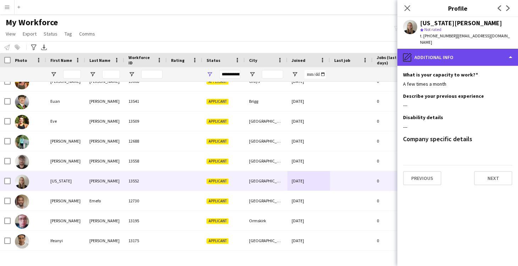
click at [417, 49] on div "pencil4 Additional info" at bounding box center [458, 57] width 121 height 17
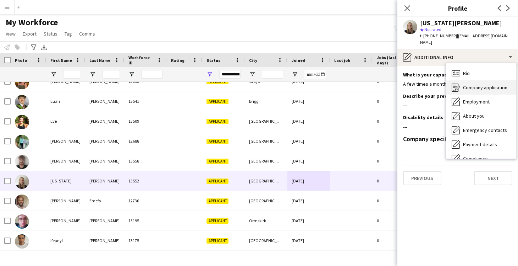
click at [489, 84] on span "Company application" at bounding box center [485, 87] width 44 height 6
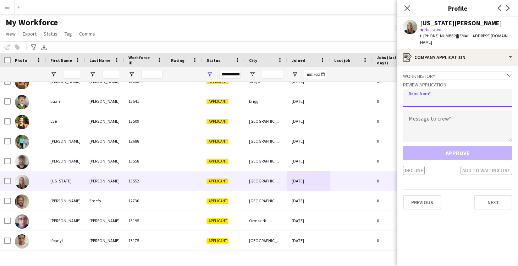
click at [430, 92] on input "email" at bounding box center [457, 98] width 109 height 18
type input "**********"
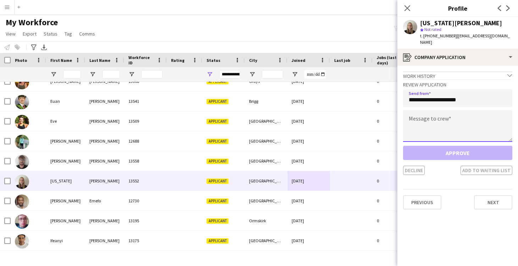
click at [432, 111] on textarea at bounding box center [457, 126] width 109 height 32
paste textarea "**********"
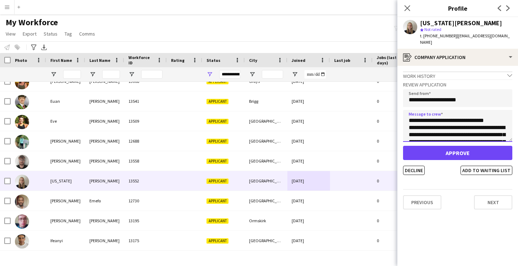
type textarea "**********"
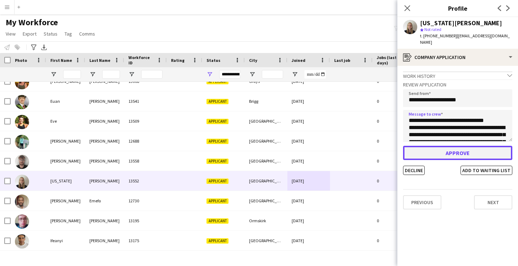
click at [455, 148] on button "Approve" at bounding box center [457, 153] width 109 height 14
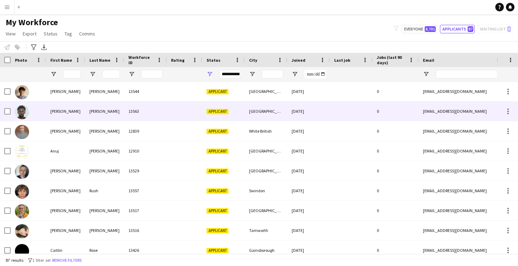
click at [177, 113] on div at bounding box center [184, 112] width 35 height 20
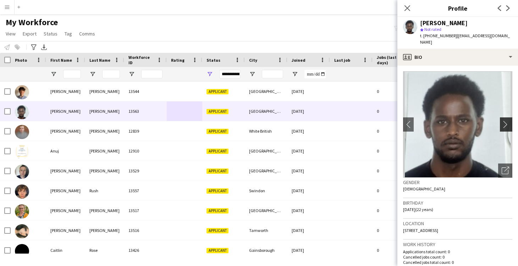
click at [507, 122] on app-icon "chevron-right" at bounding box center [507, 124] width 11 height 7
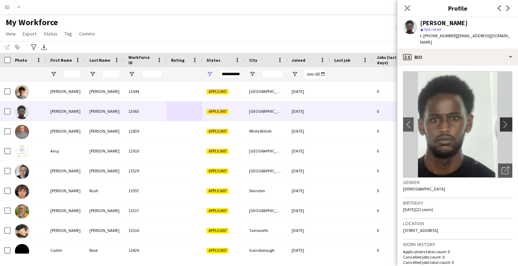
click at [507, 122] on app-icon "chevron-right" at bounding box center [507, 124] width 11 height 7
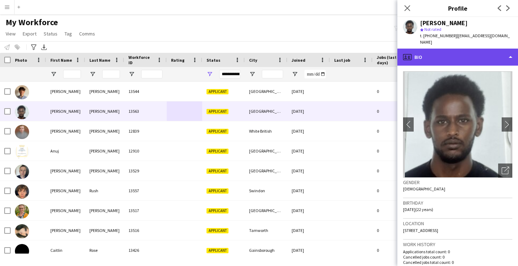
click at [422, 61] on div "profile Bio" at bounding box center [458, 57] width 121 height 17
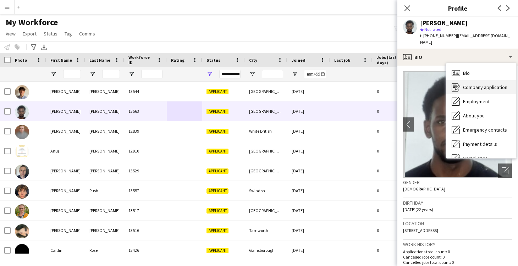
click at [474, 89] on span "Company application" at bounding box center [485, 87] width 44 height 6
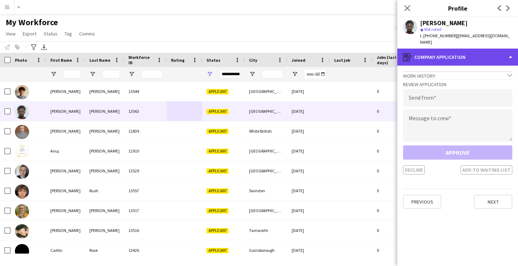
click at [417, 62] on div "register Company application" at bounding box center [458, 57] width 121 height 17
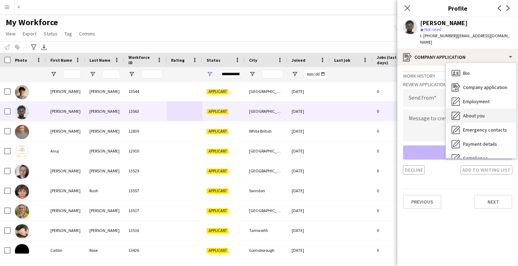
click at [474, 109] on div "About you About you" at bounding box center [481, 116] width 70 height 14
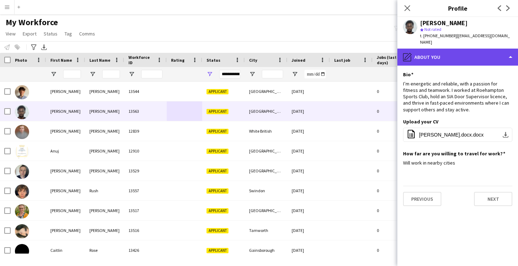
click at [427, 60] on div "pencil4 About you" at bounding box center [458, 57] width 121 height 17
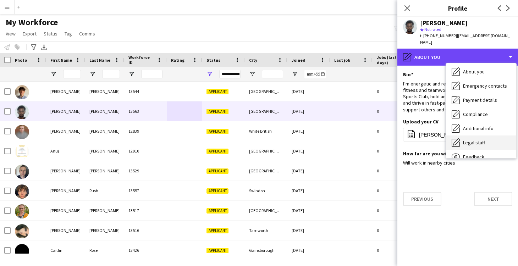
scroll to position [52, 0]
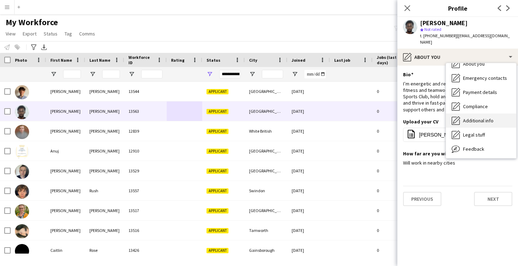
click at [484, 122] on span "Additional info" at bounding box center [478, 120] width 31 height 6
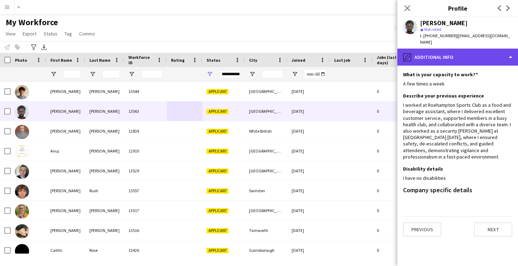
click at [426, 63] on div "pencil4 Additional info" at bounding box center [458, 57] width 121 height 17
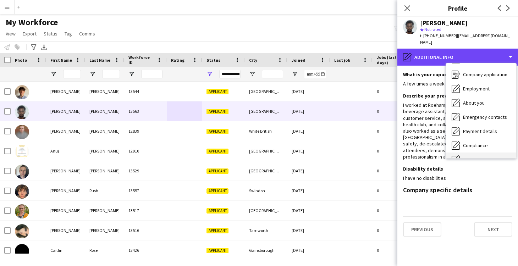
scroll to position [0, 0]
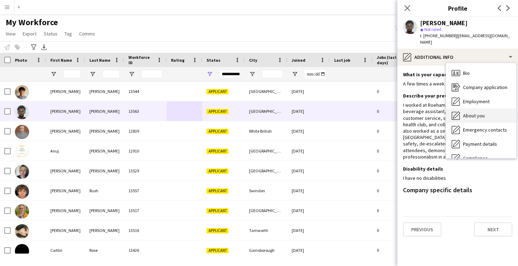
click at [474, 111] on div "About you About you" at bounding box center [481, 116] width 70 height 14
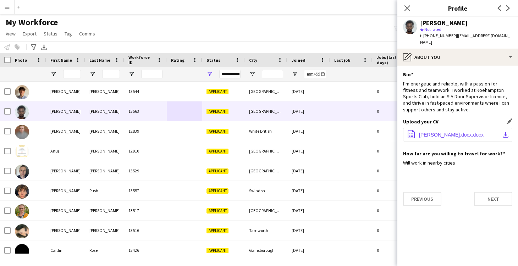
click at [456, 133] on span "[PERSON_NAME].docx.docx" at bounding box center [451, 135] width 65 height 6
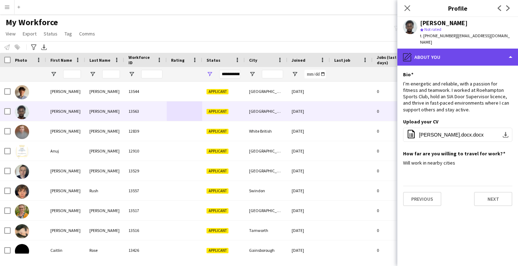
click at [448, 59] on div "pencil4 About you" at bounding box center [458, 57] width 121 height 17
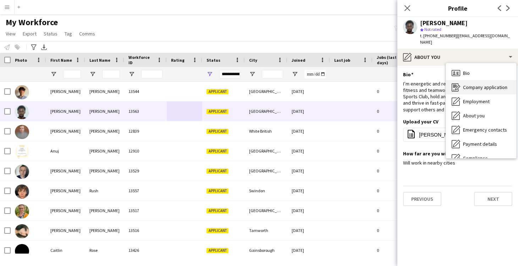
click at [477, 91] on div "Company application Company application" at bounding box center [481, 87] width 70 height 14
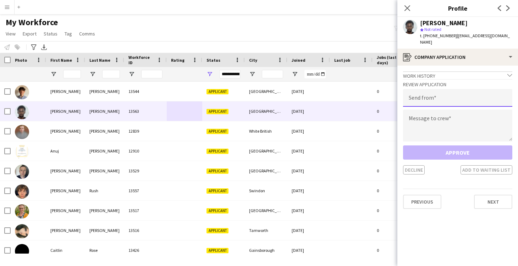
click at [431, 97] on input "email" at bounding box center [457, 98] width 109 height 18
type input "**********"
click at [460, 121] on textarea at bounding box center [457, 126] width 109 height 32
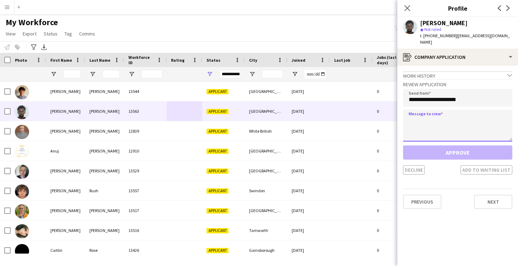
paste textarea "**********"
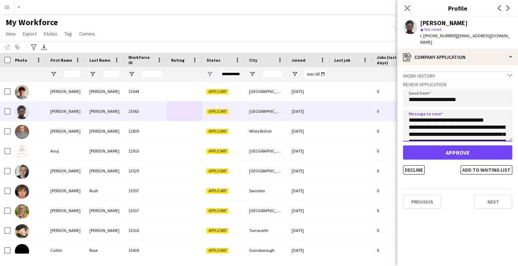
type textarea "**********"
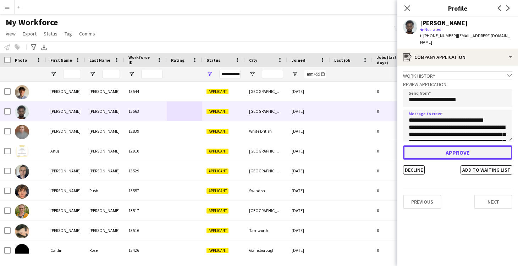
click at [450, 151] on button "Approve" at bounding box center [457, 153] width 109 height 14
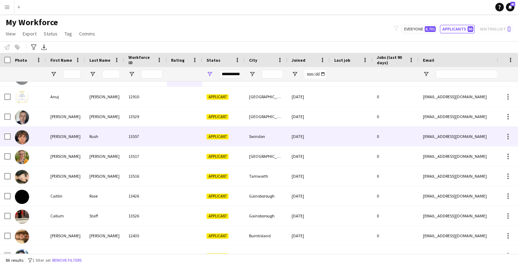
scroll to position [39, 0]
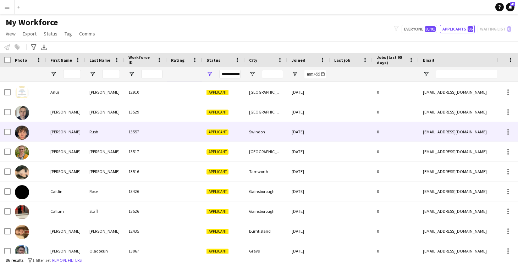
click at [275, 130] on div "Swindon" at bounding box center [266, 132] width 43 height 20
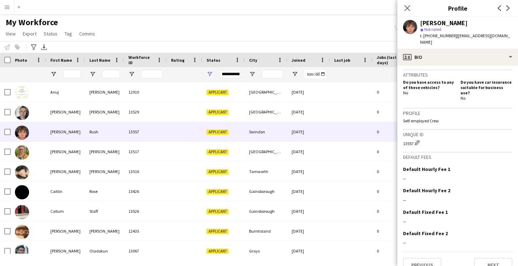
scroll to position [0, 0]
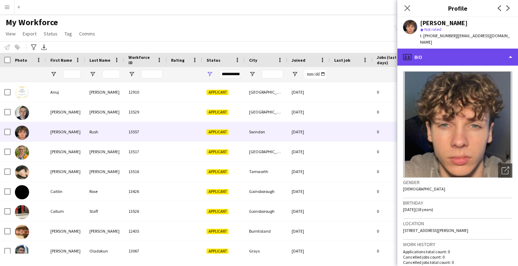
click at [423, 49] on div "profile Bio" at bounding box center [458, 57] width 121 height 17
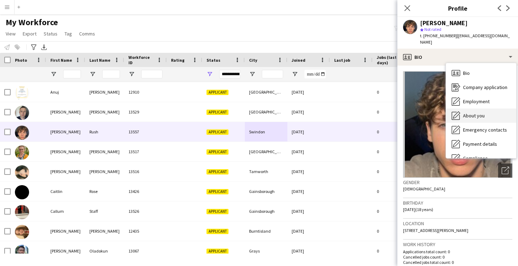
click at [474, 113] on span "About you" at bounding box center [474, 116] width 22 height 6
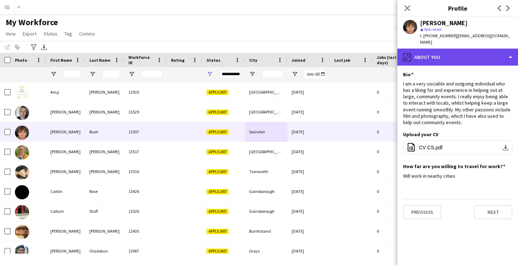
click at [418, 55] on div "pencil4 About you" at bounding box center [458, 57] width 121 height 17
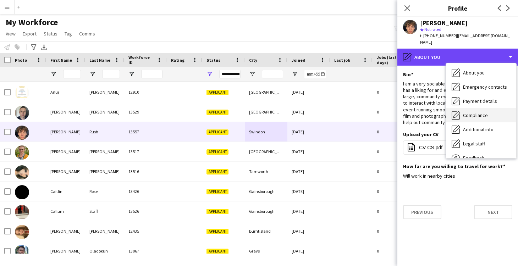
scroll to position [45, 0]
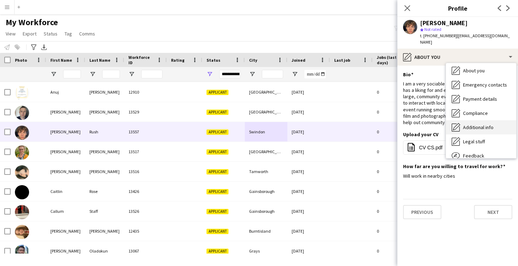
click at [487, 124] on span "Additional info" at bounding box center [478, 127] width 31 height 6
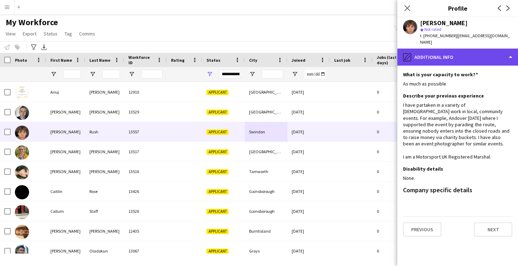
click at [411, 54] on icon "pencil4" at bounding box center [407, 57] width 9 height 9
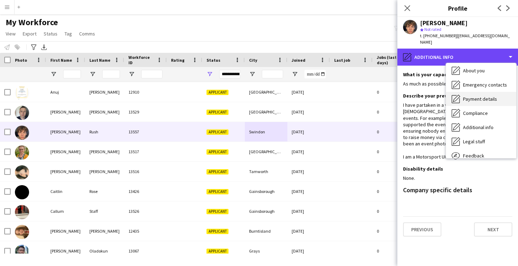
scroll to position [0, 0]
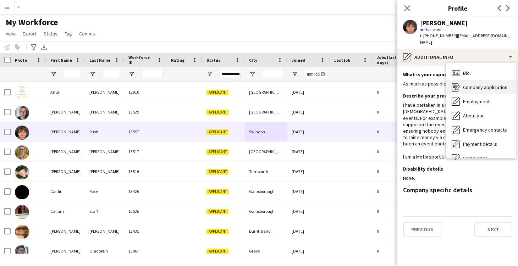
click at [492, 84] on span "Company application" at bounding box center [485, 87] width 44 height 6
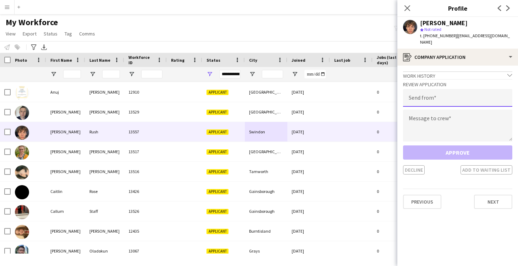
click at [427, 97] on input "email" at bounding box center [457, 98] width 109 height 18
type input "**********"
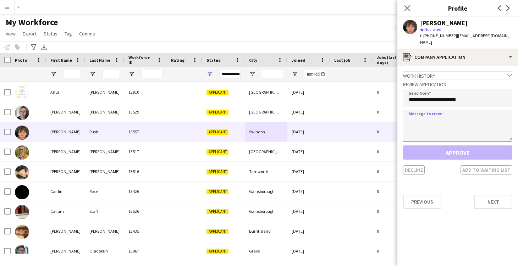
click at [428, 118] on textarea at bounding box center [457, 126] width 109 height 32
paste textarea "**********"
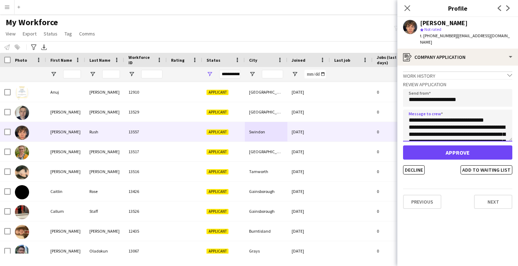
type textarea "**********"
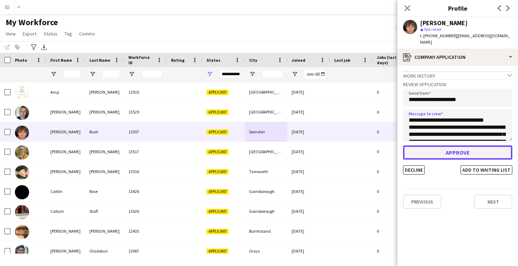
click at [449, 146] on button "Approve" at bounding box center [457, 153] width 109 height 14
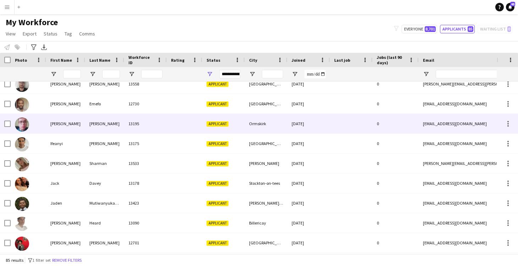
click at [280, 124] on div "Ormskirk" at bounding box center [266, 124] width 43 height 20
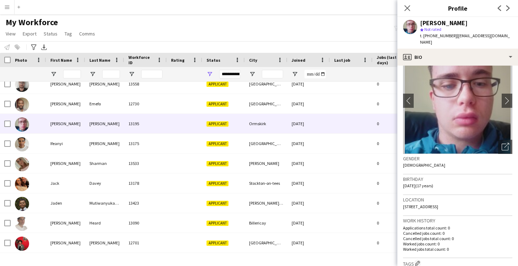
click at [438, 204] on span "[STREET_ADDRESS]" at bounding box center [420, 206] width 35 height 5
copy span "Ormskirk"
click at [407, 7] on icon "Close pop-in" at bounding box center [407, 8] width 7 height 7
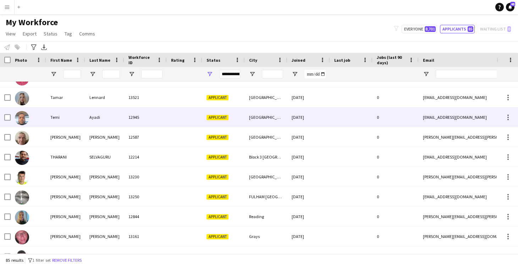
click at [280, 126] on div "[GEOGRAPHIC_DATA]" at bounding box center [266, 118] width 43 height 20
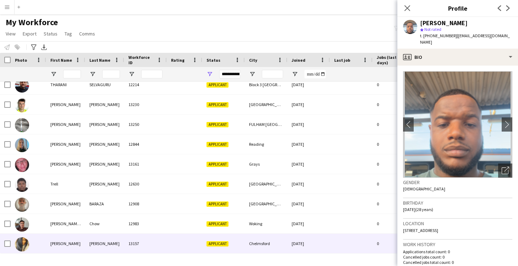
click at [147, 247] on div "13157" at bounding box center [145, 244] width 43 height 20
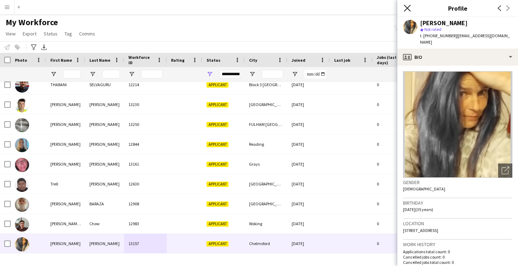
click at [407, 7] on icon "Close pop-in" at bounding box center [407, 8] width 7 height 7
